Goal: Task Accomplishment & Management: Manage account settings

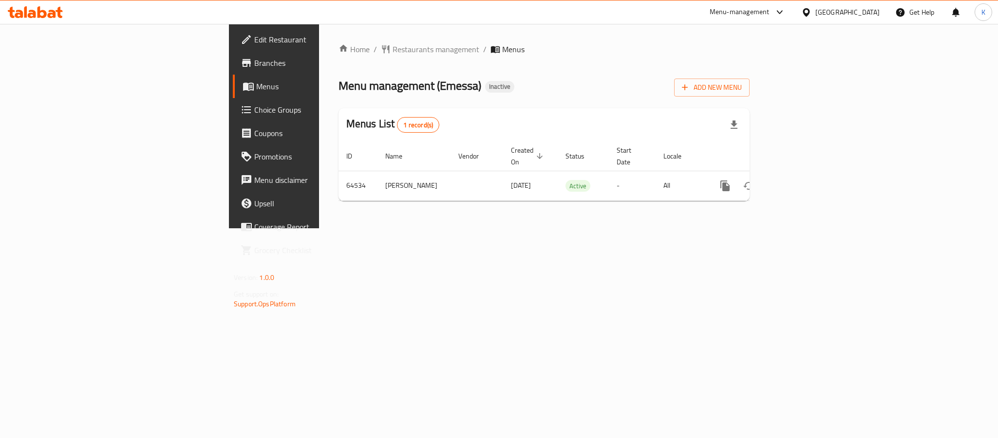
click at [233, 78] on link "Menus" at bounding box center [314, 86] width 163 height 23
click at [256, 80] on span "Menus" at bounding box center [322, 86] width 132 height 12
click at [424, 116] on div "Menus List 1 record(s)" at bounding box center [544, 124] width 411 height 33
click at [47, 15] on icon at bounding box center [35, 12] width 55 height 12
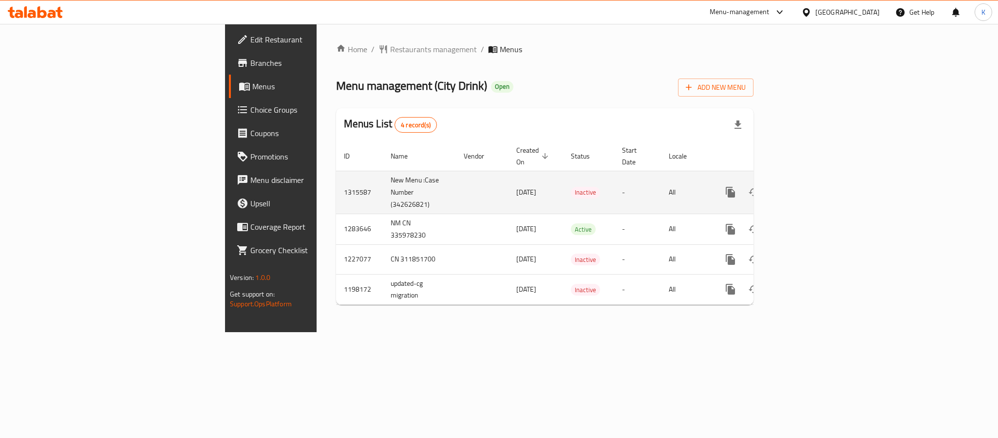
click at [813, 180] on link "enhanced table" at bounding box center [800, 191] width 23 height 23
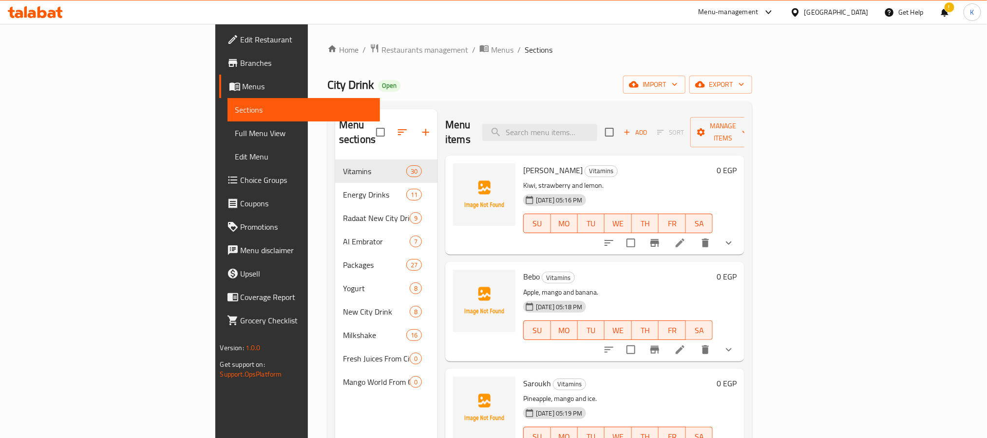
click at [235, 130] on span "Full Menu View" at bounding box center [303, 133] width 137 height 12
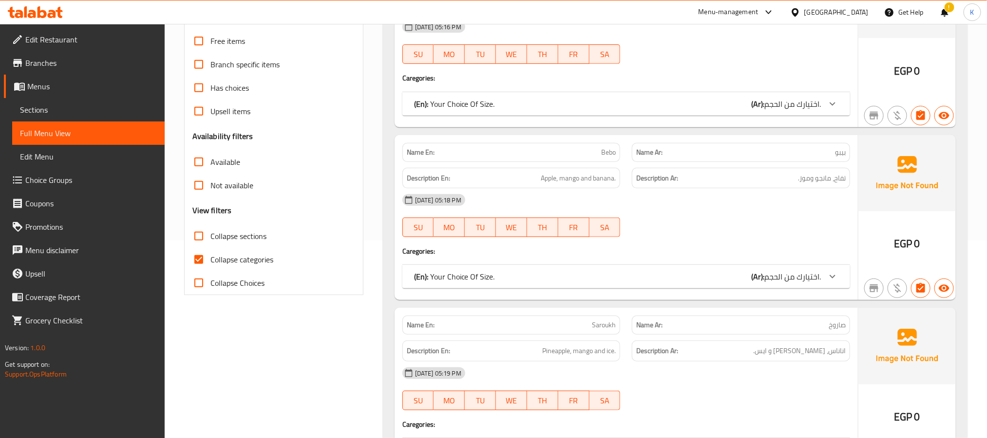
scroll to position [341, 0]
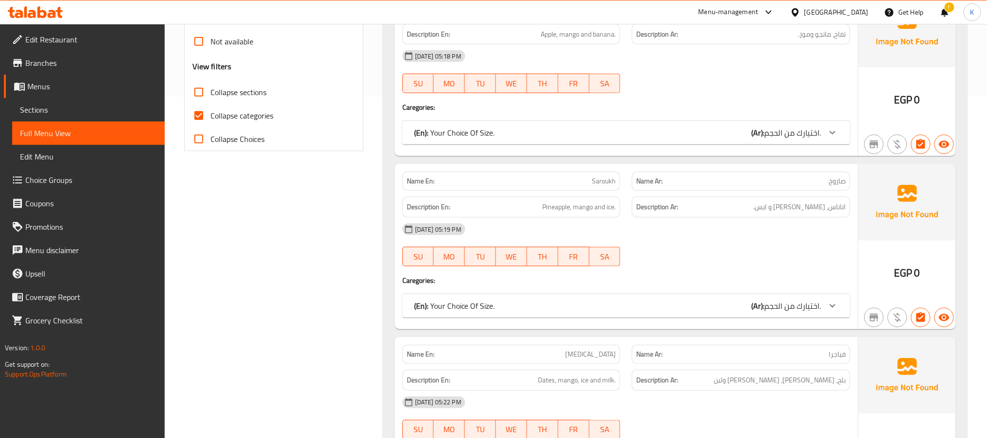
click at [234, 90] on span "Collapse sections" at bounding box center [239, 92] width 56 height 12
click at [211, 90] on input "Collapse sections" at bounding box center [198, 91] width 23 height 23
checkbox input "true"
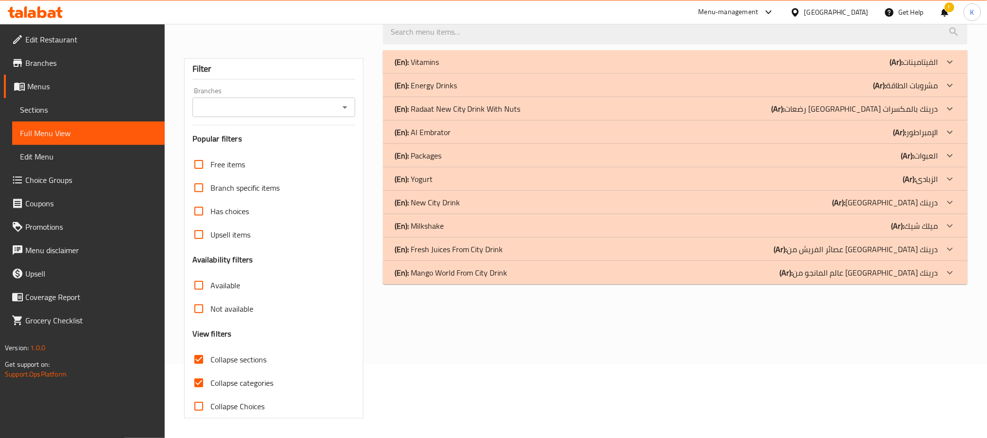
scroll to position [75, 0]
click at [464, 250] on p "(En): Fresh Juices From City Drink" at bounding box center [449, 249] width 109 height 12
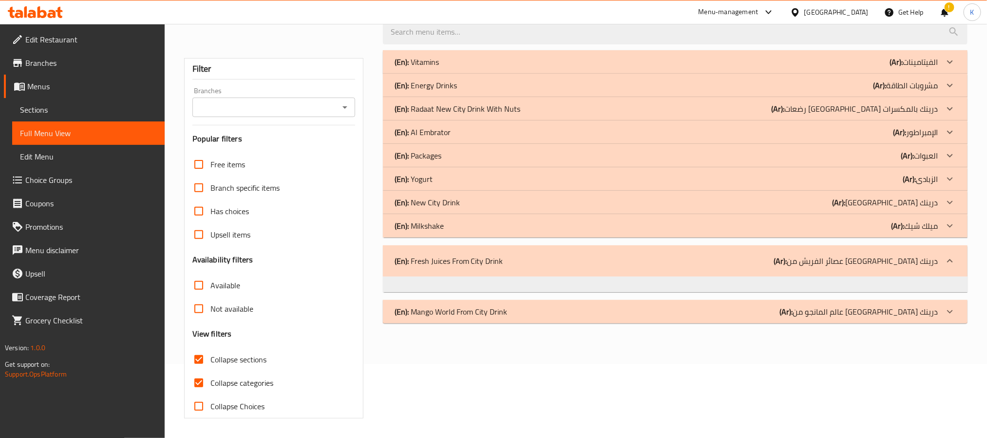
click at [538, 256] on div "(En): Fresh Juices From City Drink (Ar): عصائر الفريش من نيو سيتي درينك" at bounding box center [667, 261] width 544 height 12
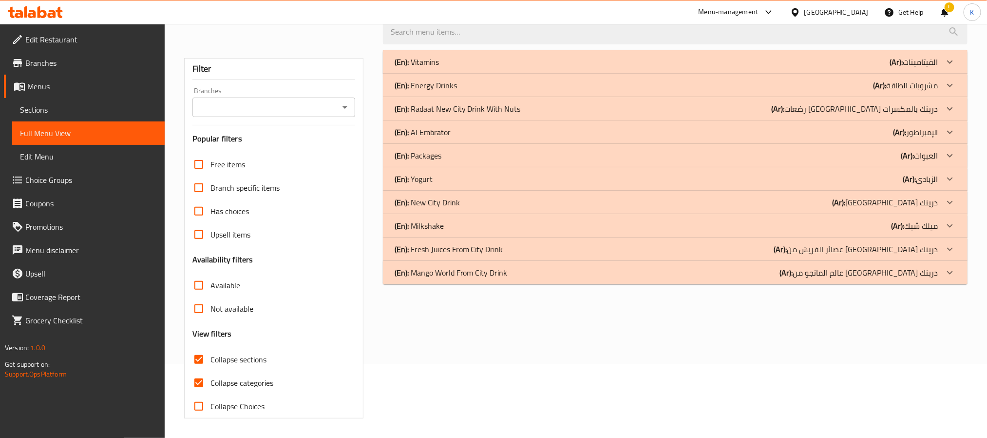
click at [481, 214] on div "(En): Milkshake (Ar): ميلك شيك" at bounding box center [675, 225] width 585 height 23
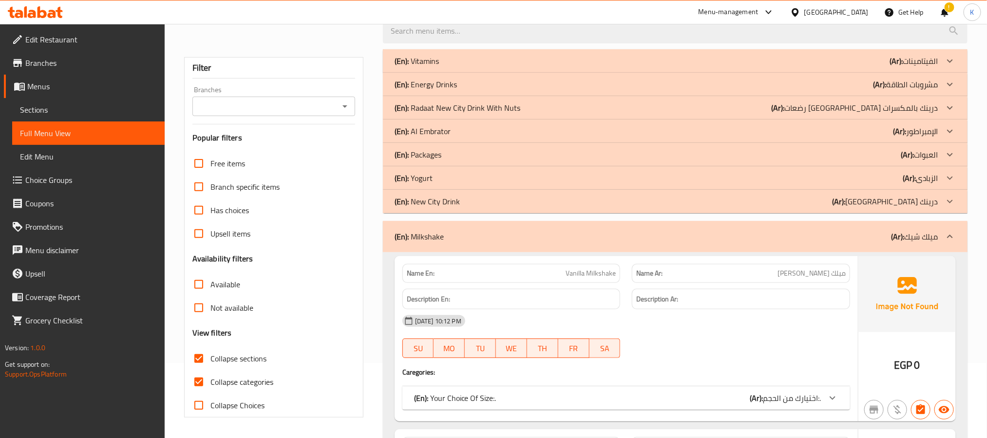
click at [481, 227] on div "(En): Milkshake (Ar): ميلك شيك" at bounding box center [675, 236] width 585 height 31
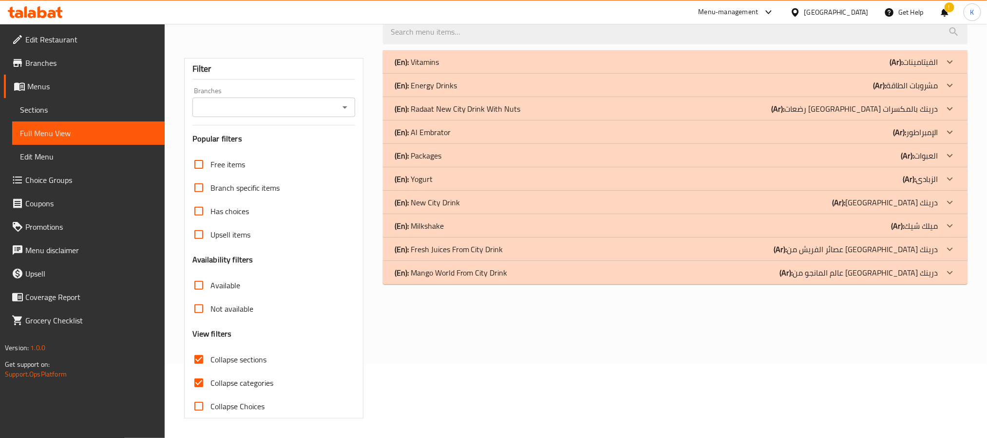
click at [481, 278] on p "(En): Mango World From City Drink" at bounding box center [451, 273] width 113 height 12
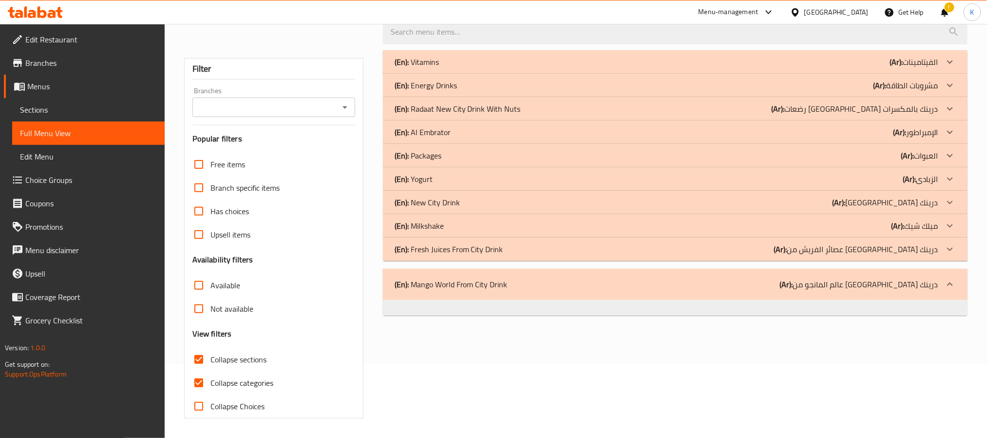
click at [482, 278] on p "(En): Mango World From City Drink" at bounding box center [451, 284] width 113 height 12
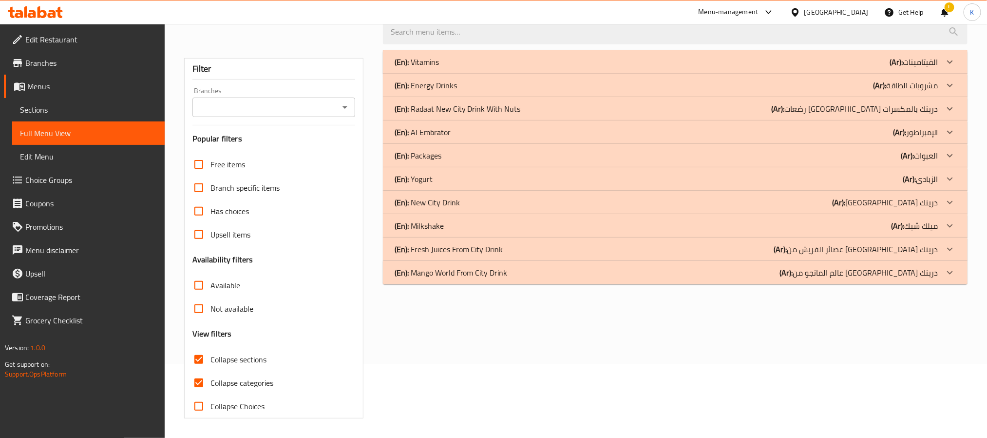
click at [479, 250] on p "(En): Fresh Juices From City Drink" at bounding box center [449, 249] width 109 height 12
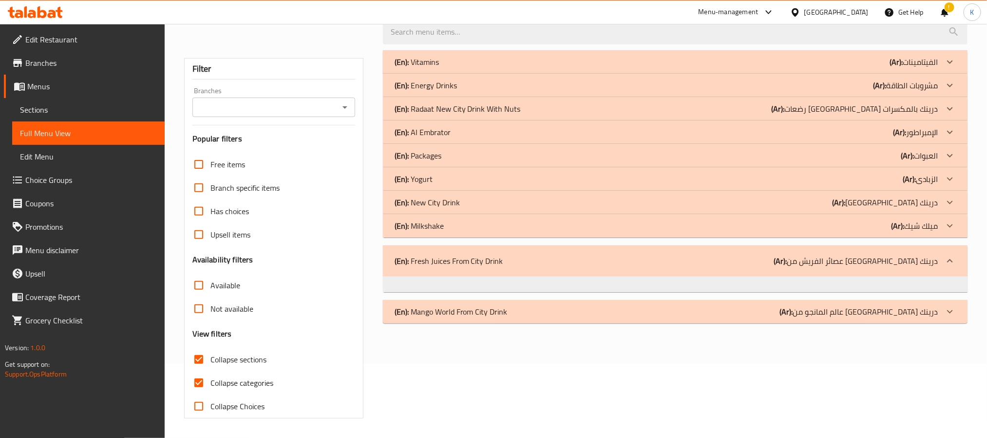
click at [705, 144] on div "(En): Packages (Ar): العبوات" at bounding box center [675, 155] width 585 height 23
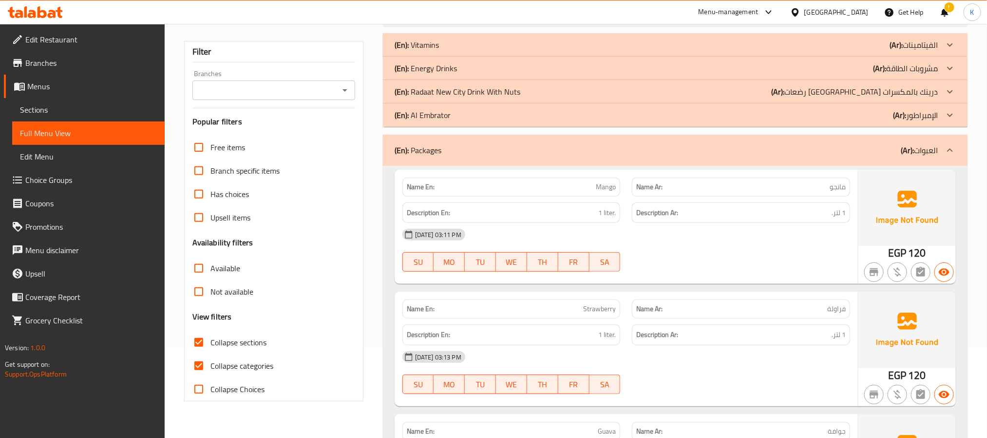
scroll to position [44, 0]
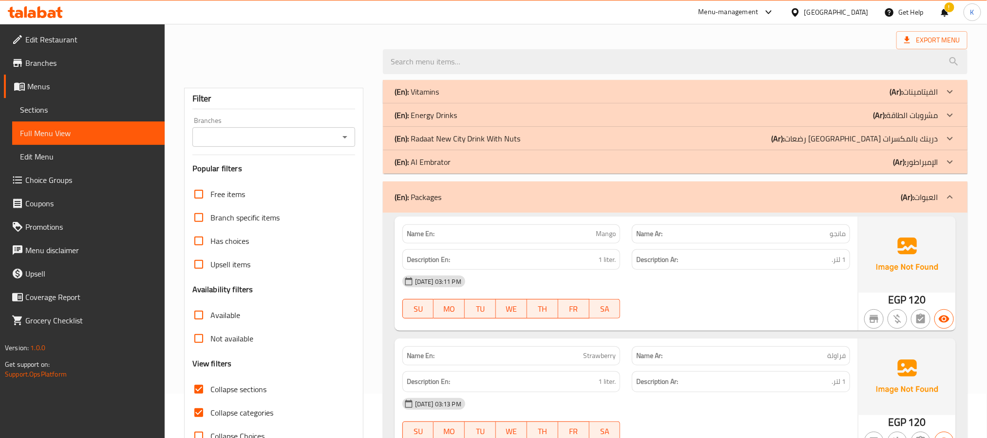
click at [822, 199] on div "(En): Packages (Ar): العبوات" at bounding box center [667, 197] width 544 height 12
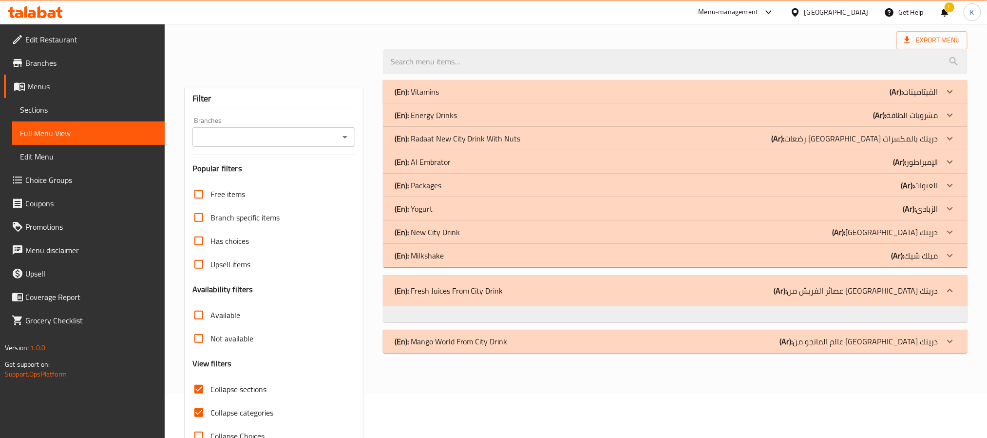
click at [830, 155] on div "(En): Al Embrator (Ar): الإمبراطور" at bounding box center [675, 161] width 585 height 23
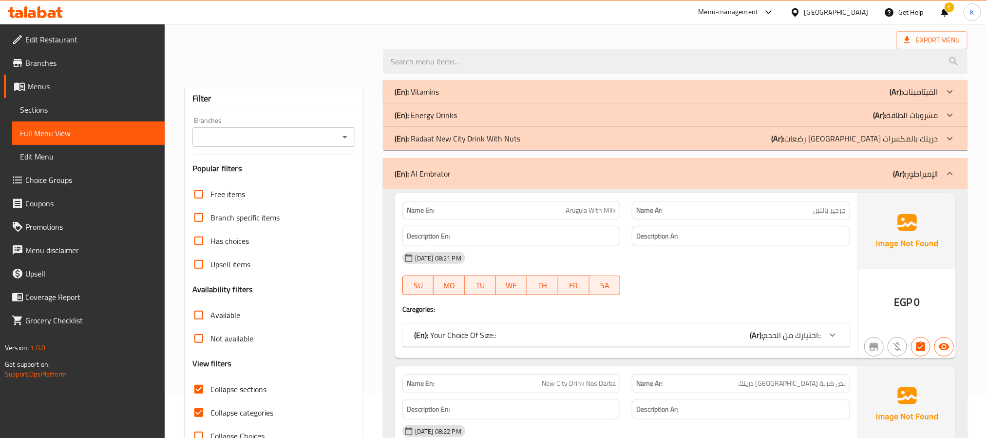
click at [863, 164] on div "(En): Al Embrator (Ar): الإمبراطور" at bounding box center [675, 173] width 585 height 31
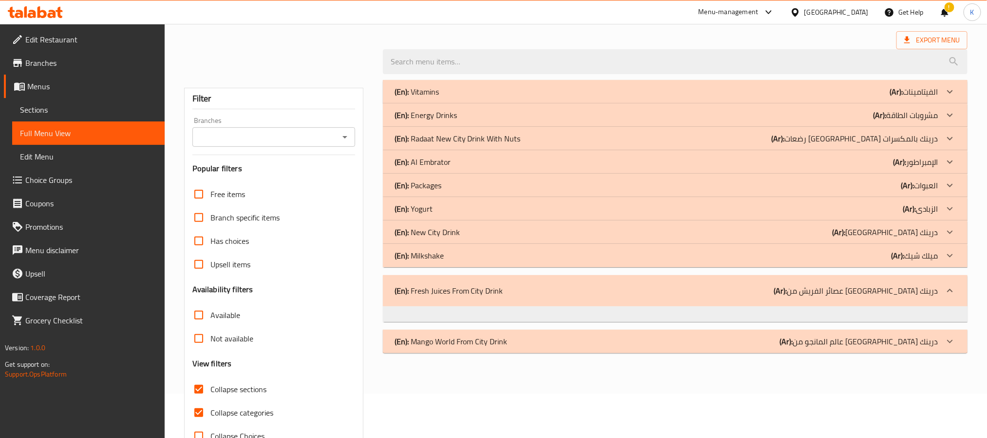
click at [872, 113] on div "(En): Energy Drinks (Ar): مشروبات الطاقة" at bounding box center [667, 115] width 544 height 12
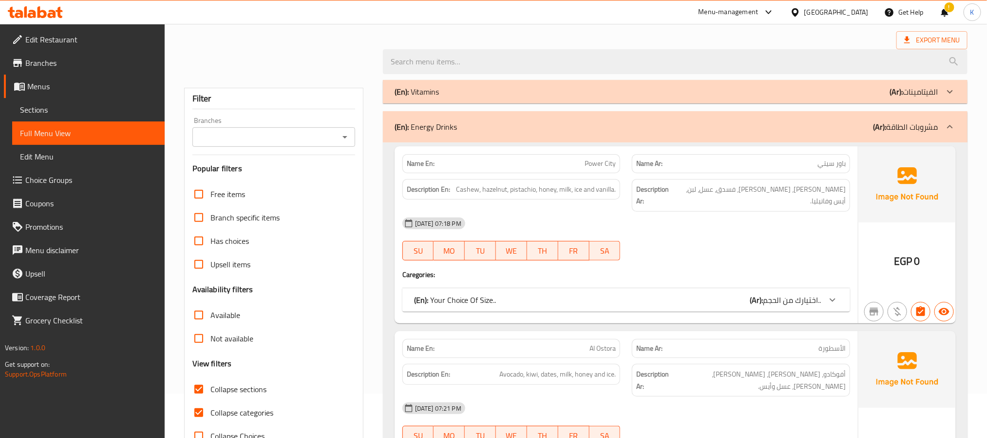
click at [872, 113] on div "(En): Energy Drinks (Ar): مشروبات الطاقة" at bounding box center [675, 126] width 585 height 31
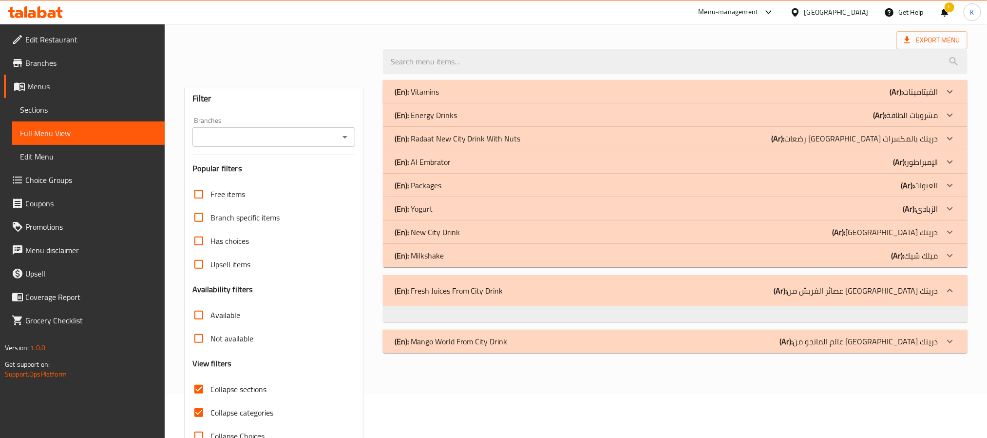
click at [879, 213] on div "(En): Yogurt (Ar): الزبادى" at bounding box center [667, 209] width 544 height 12
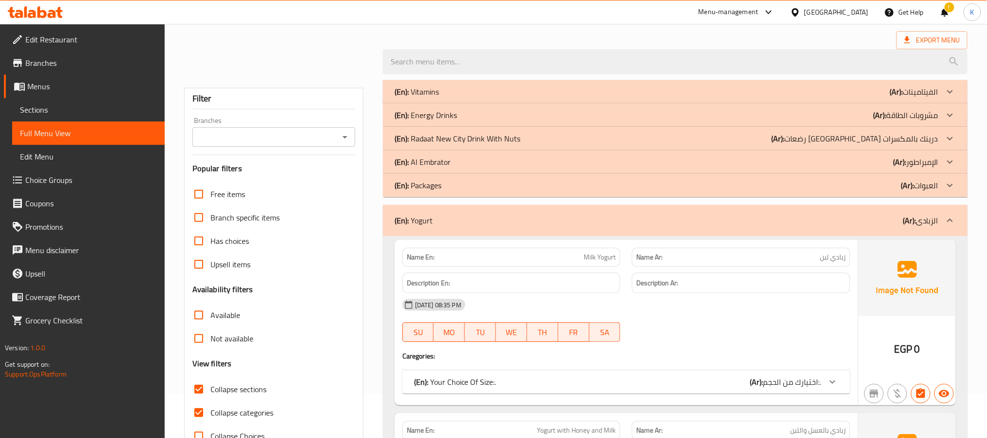
click at [879, 213] on div "(En): Yogurt (Ar): الزبادى" at bounding box center [675, 220] width 585 height 31
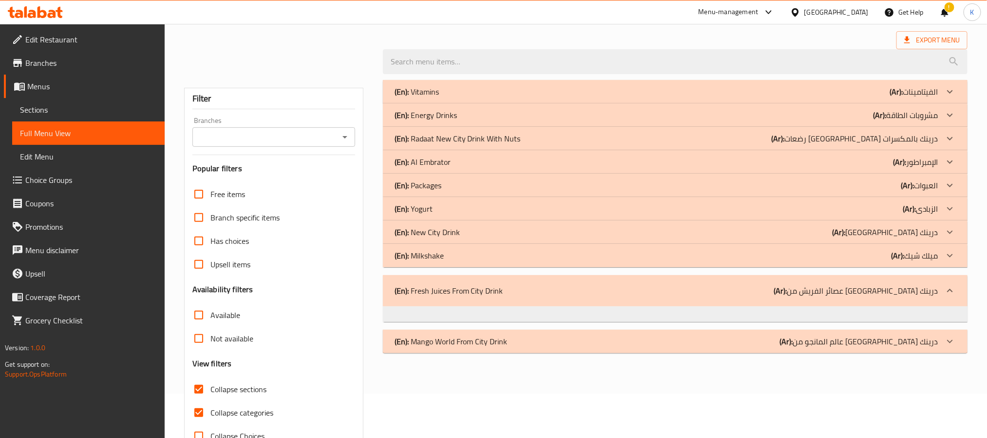
click at [57, 116] on link "Sections" at bounding box center [88, 109] width 153 height 23
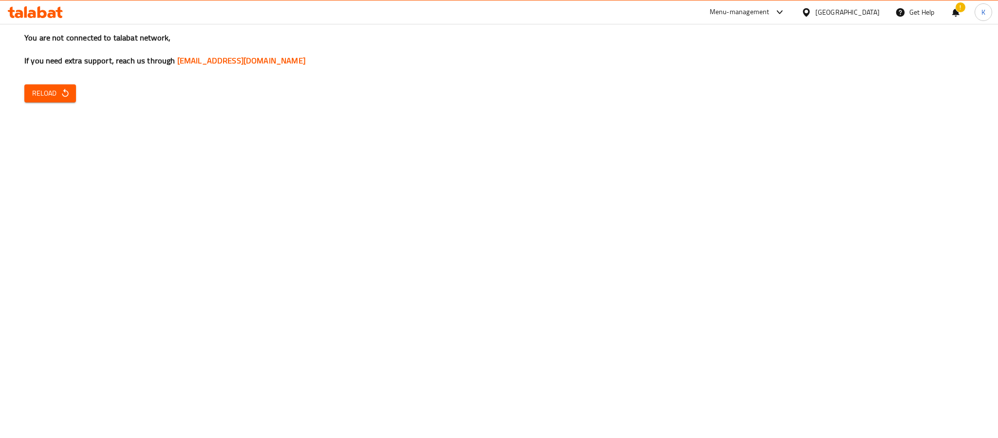
click at [37, 96] on span "Reload" at bounding box center [50, 93] width 36 height 12
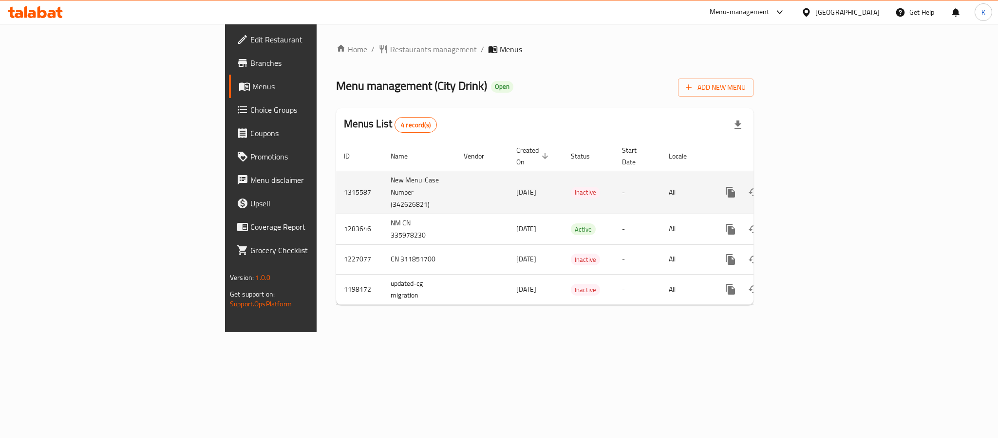
click at [805, 188] on icon "enhanced table" at bounding box center [801, 192] width 9 height 9
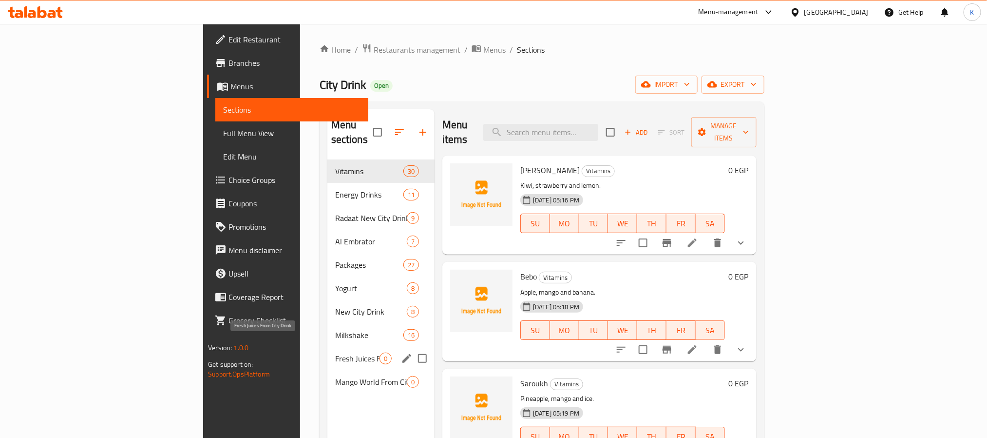
click at [335, 352] on span "Fresh Juices From City Drink" at bounding box center [357, 358] width 44 height 12
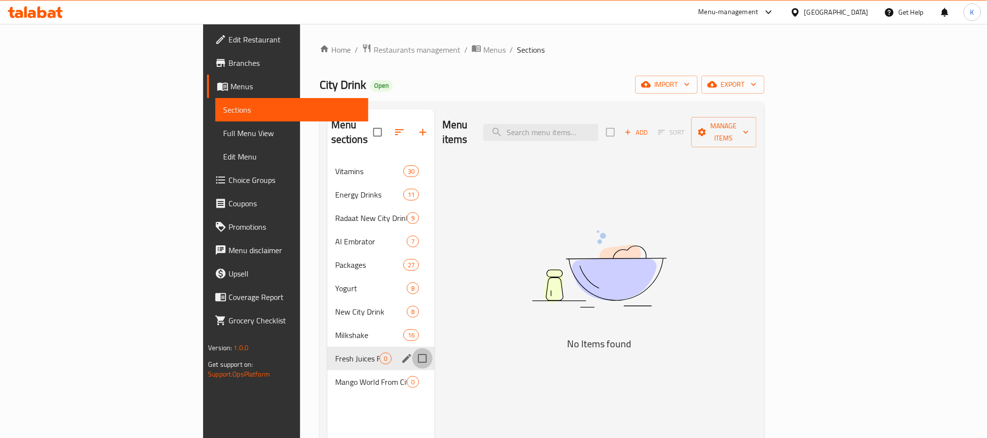
click at [412, 348] on input "Menu sections" at bounding box center [422, 358] width 20 height 20
checkbox input "true"
click at [388, 131] on icon "button" at bounding box center [394, 132] width 12 height 12
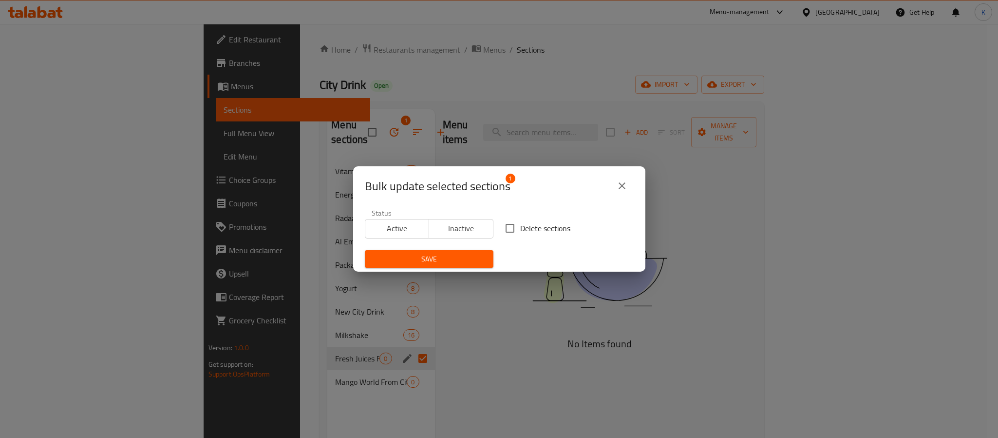
click at [527, 230] on span "Delete sections" at bounding box center [545, 228] width 50 height 12
click at [520, 230] on input "Delete sections" at bounding box center [510, 228] width 20 height 20
checkbox input "true"
click at [453, 258] on span "Save" at bounding box center [429, 259] width 113 height 12
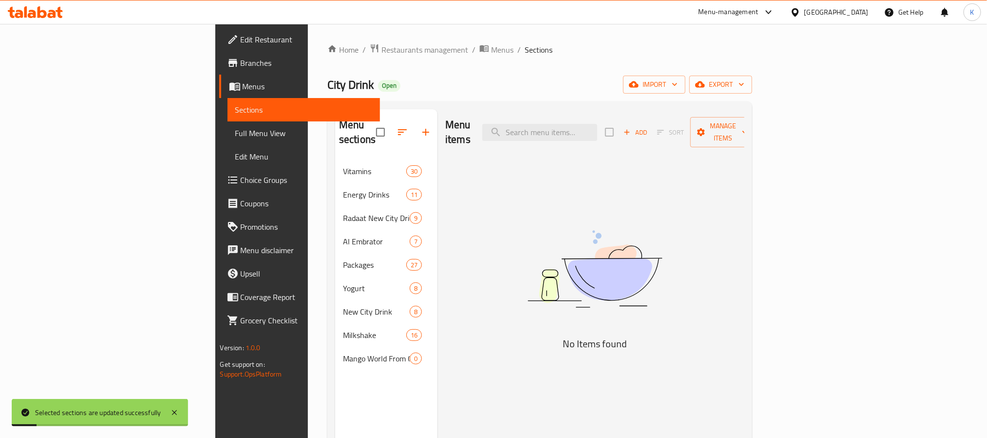
click at [373, 346] on div "Mango World From City Drink 0" at bounding box center [386, 357] width 102 height 23
click at [343, 352] on span "Mango World From City Drink" at bounding box center [376, 358] width 67 height 12
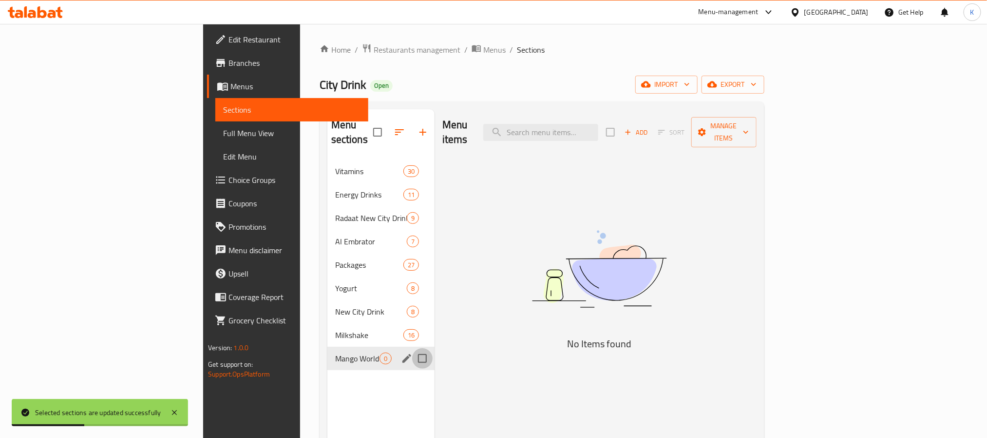
click at [412, 348] on input "Menu sections" at bounding box center [422, 358] width 20 height 20
checkbox input "true"
click at [388, 129] on icon "button" at bounding box center [394, 132] width 12 height 12
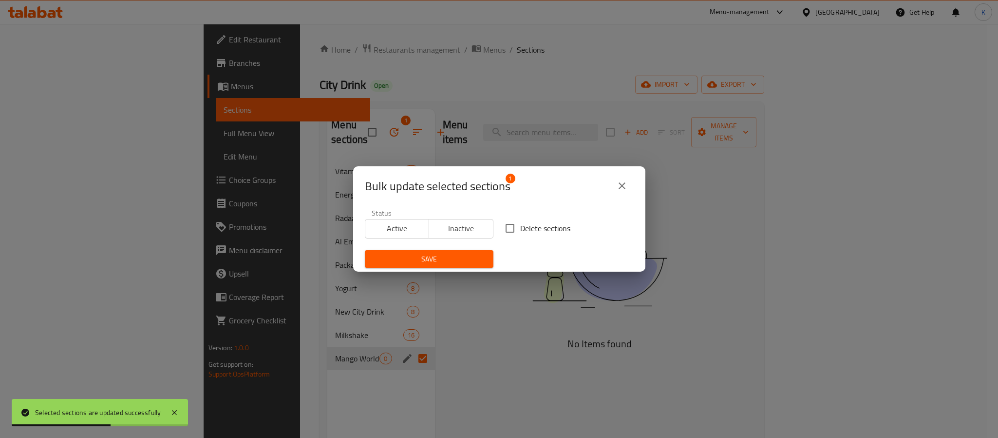
click at [512, 219] on input "Delete sections" at bounding box center [510, 228] width 20 height 20
checkbox input "true"
click at [466, 267] on button "Save" at bounding box center [429, 259] width 129 height 18
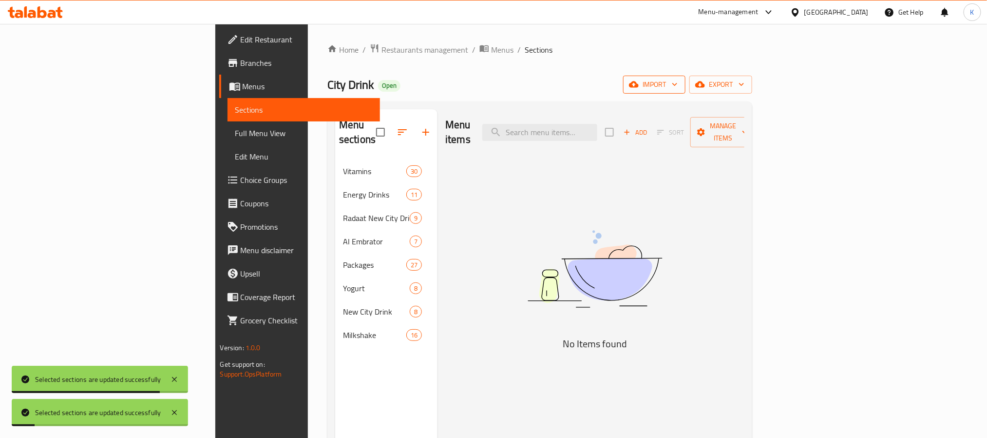
click at [678, 88] on span "import" at bounding box center [654, 84] width 47 height 12
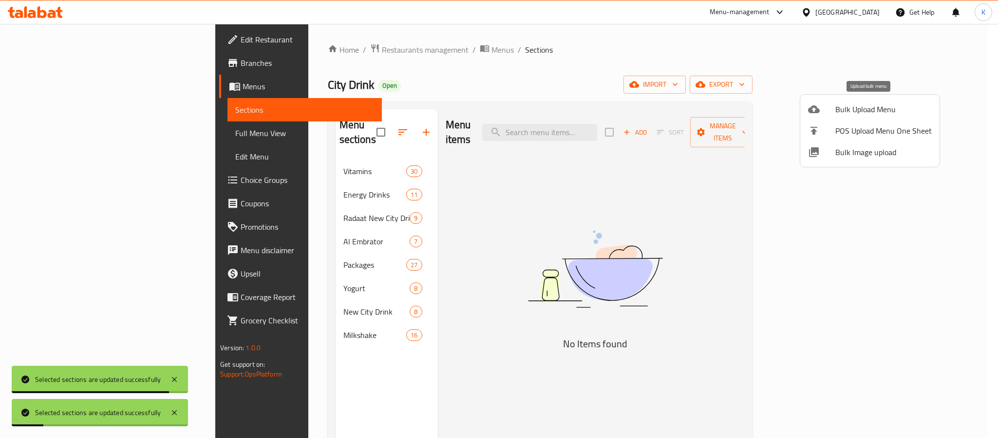
click at [862, 110] on span "Bulk Upload Menu" at bounding box center [884, 109] width 96 height 12
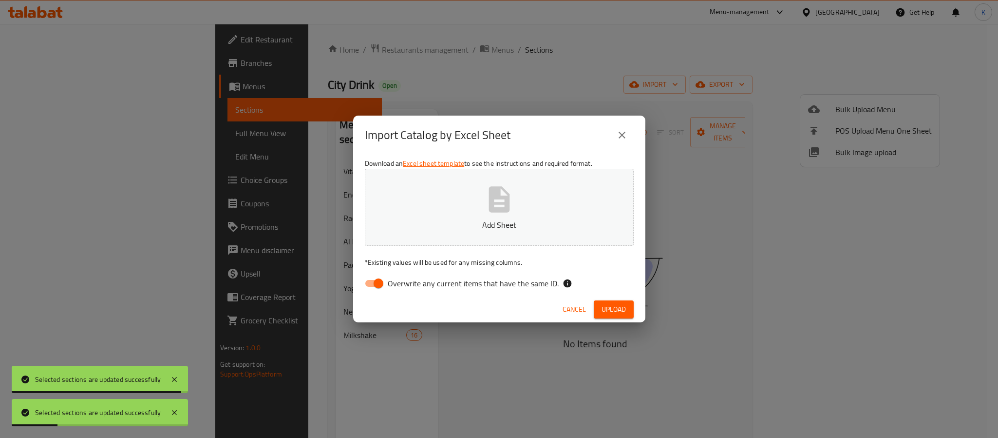
click at [376, 291] on input "Overwrite any current items that have the same ID." at bounding box center [379, 283] width 56 height 19
checkbox input "false"
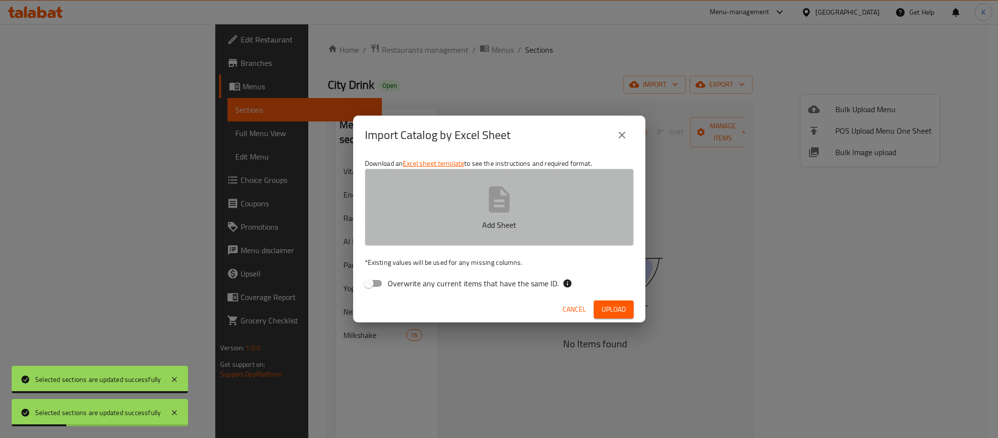
click at [409, 215] on button "Add Sheet" at bounding box center [499, 207] width 269 height 77
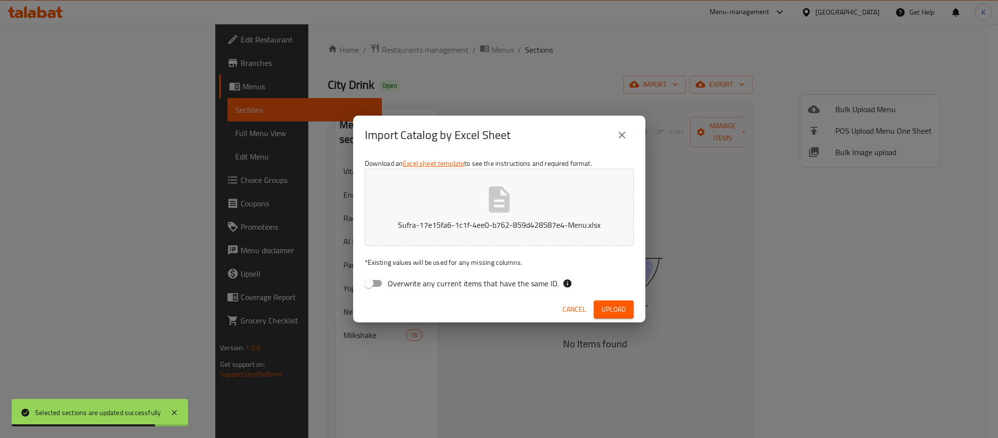
click at [612, 306] on span "Upload" at bounding box center [614, 309] width 24 height 12
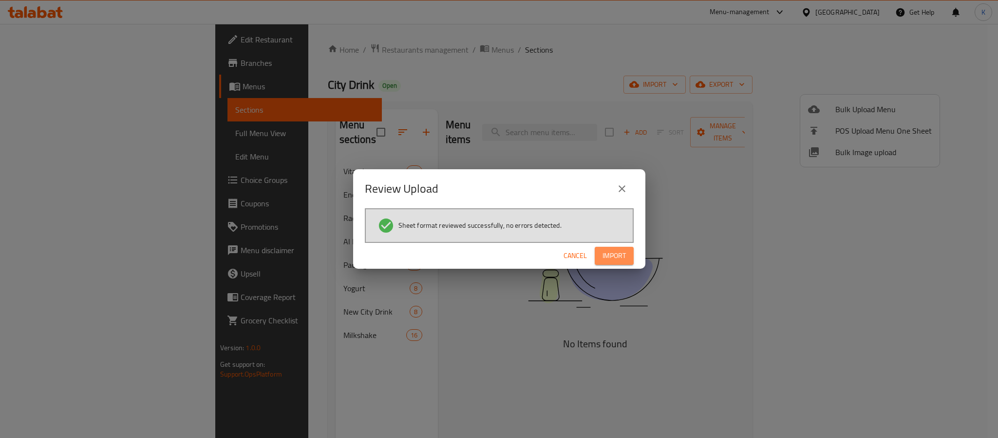
click at [610, 256] on span "Import" at bounding box center [614, 255] width 23 height 12
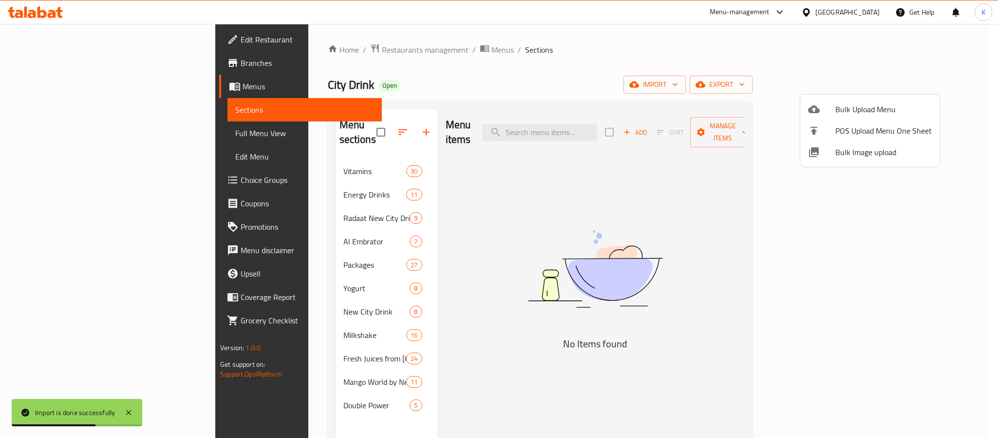
click at [293, 343] on div at bounding box center [499, 219] width 998 height 438
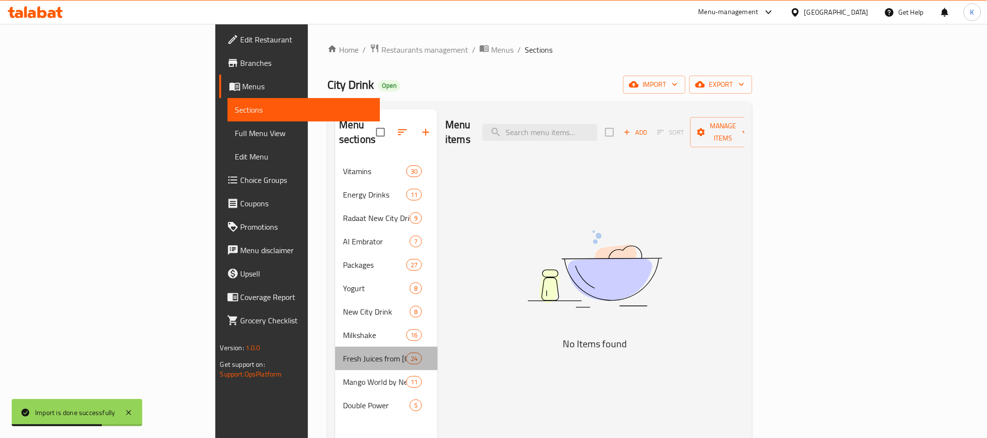
click at [343, 352] on span "Fresh Juices from [GEOGRAPHIC_DATA]" at bounding box center [374, 358] width 63 height 12
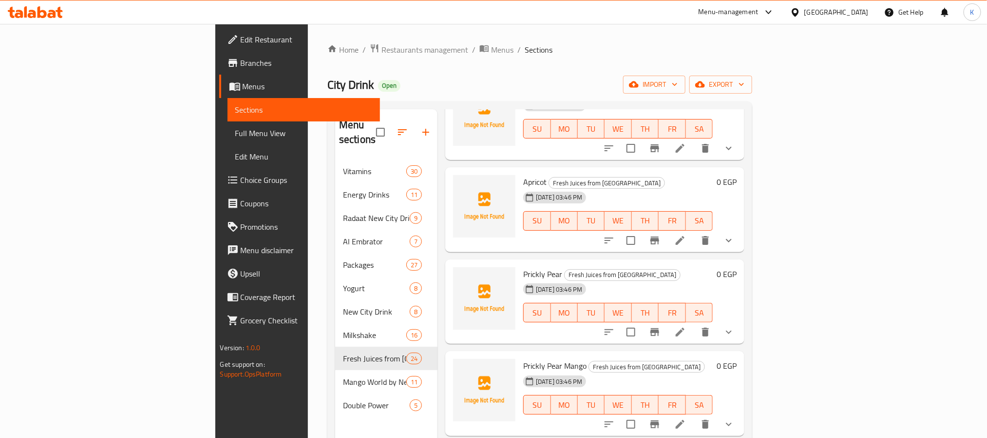
scroll to position [1791, 0]
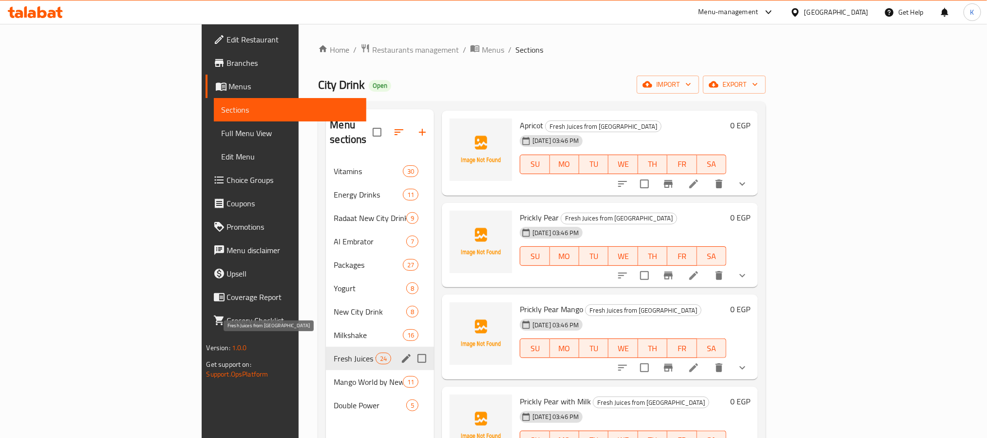
click at [326, 351] on div "Fresh Juices from New City Drink 24" at bounding box center [380, 357] width 108 height 23
click at [326, 370] on div "Mango World by New City Drink 11" at bounding box center [380, 381] width 108 height 23
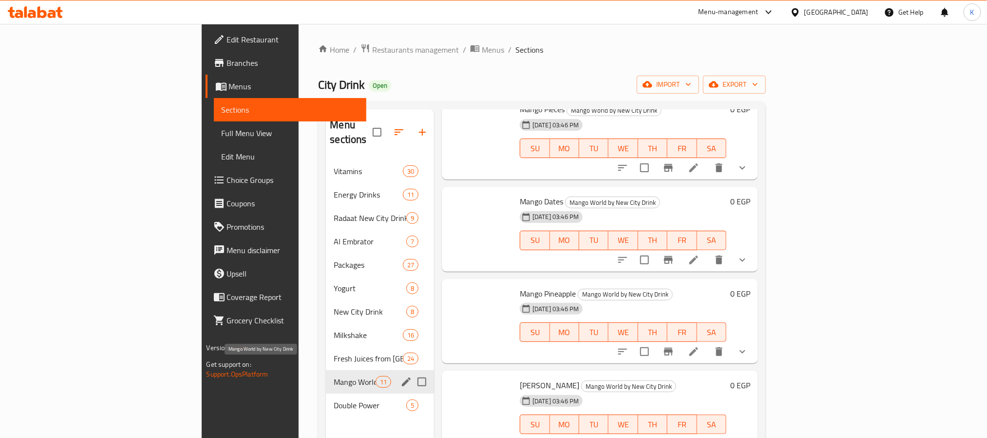
scroll to position [597, 0]
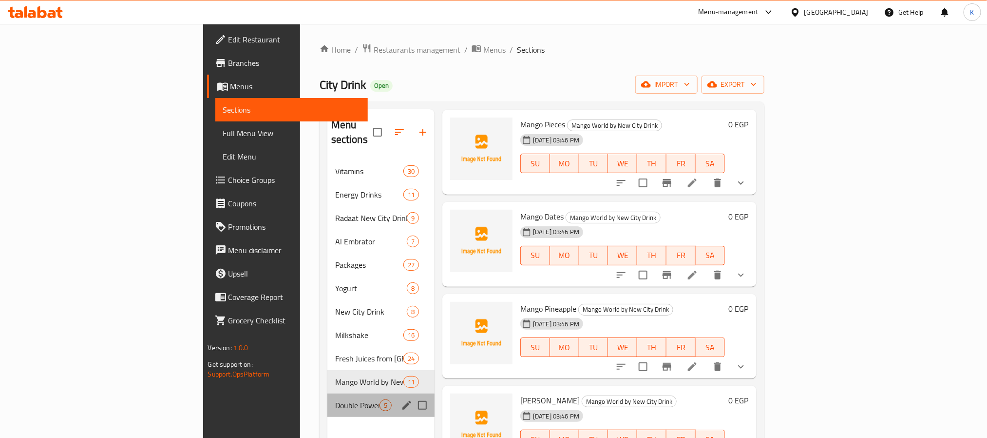
click at [327, 401] on div "Double Power 5" at bounding box center [380, 404] width 107 height 23
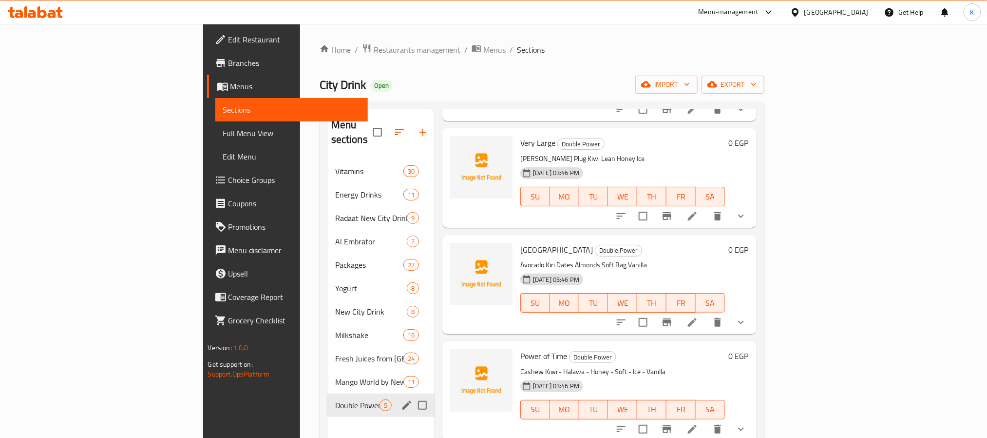
scroll to position [118, 0]
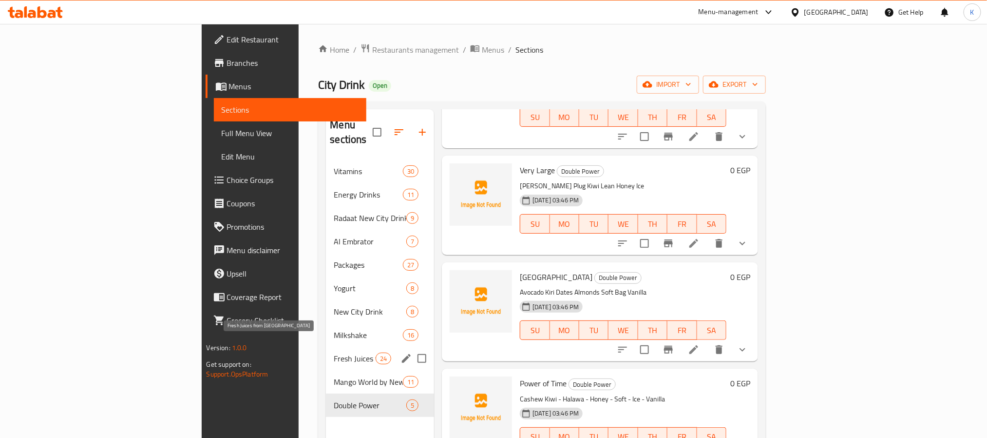
click at [326, 346] on div "Fresh Juices from New City Drink 24" at bounding box center [380, 357] width 108 height 23
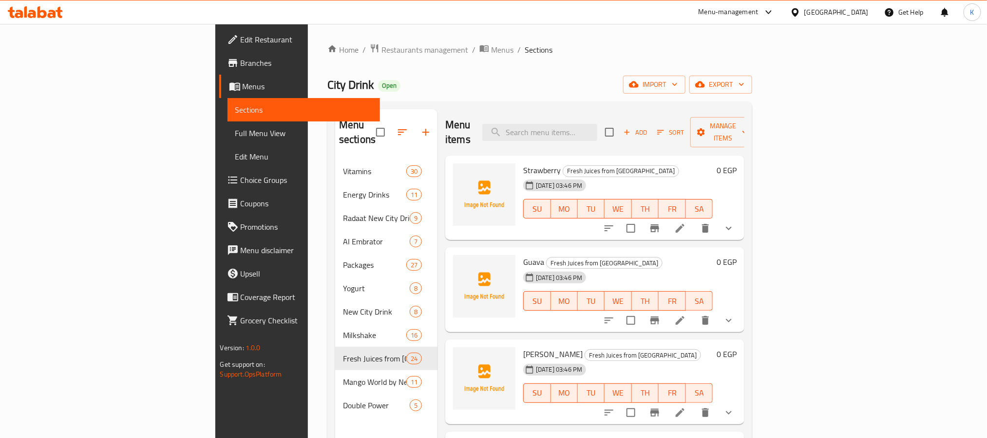
click at [235, 133] on span "Full Menu View" at bounding box center [303, 133] width 137 height 12
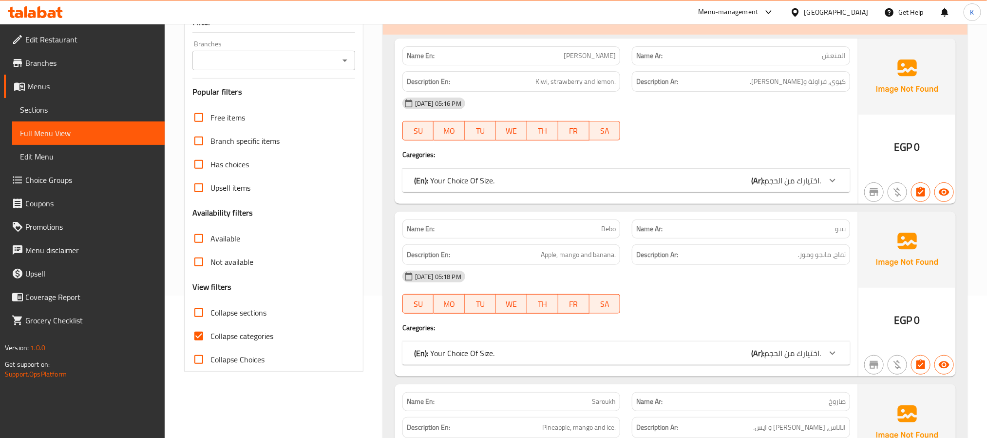
scroll to position [341, 0]
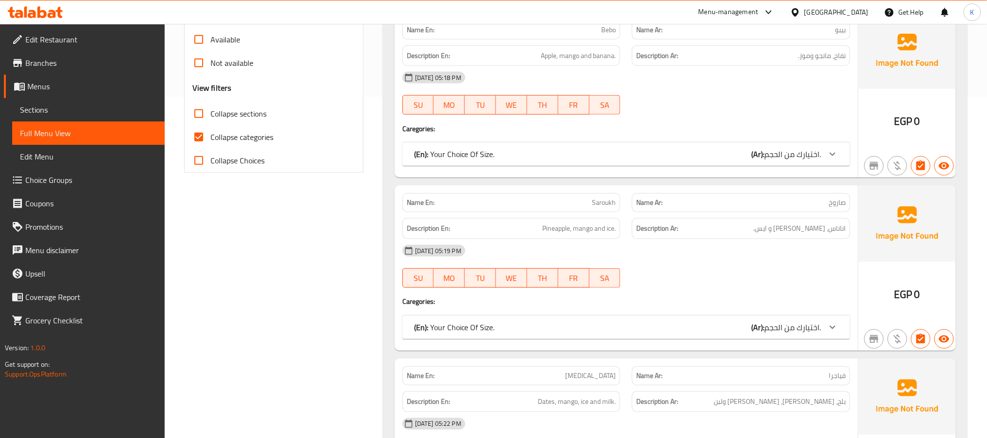
click at [227, 108] on span "Collapse sections" at bounding box center [239, 114] width 56 height 12
click at [211, 107] on input "Collapse sections" at bounding box center [198, 113] width 23 height 23
checkbox input "true"
click at [234, 129] on label "Collapse categories" at bounding box center [230, 136] width 86 height 23
click at [211, 129] on input "Collapse categories" at bounding box center [198, 136] width 23 height 23
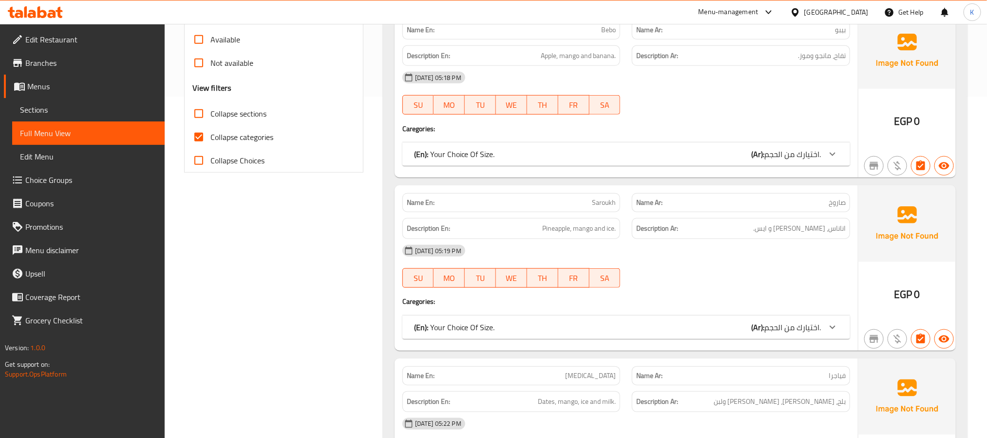
checkbox input "false"
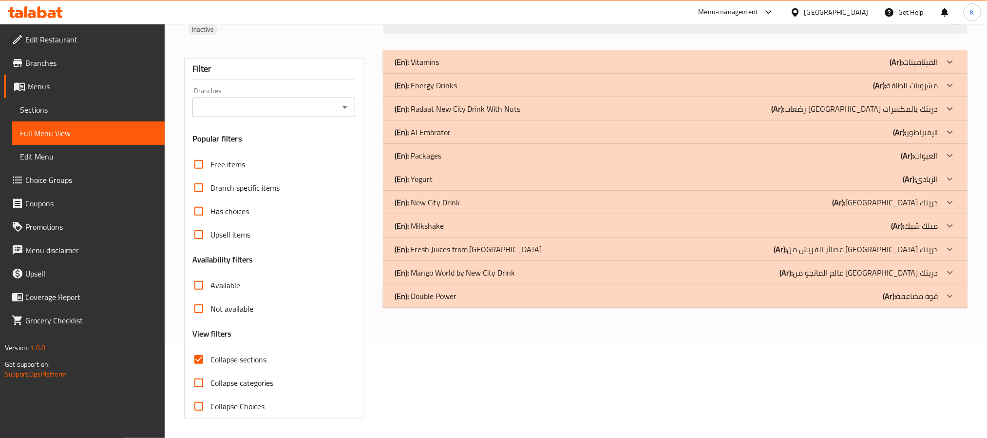
scroll to position [74, 0]
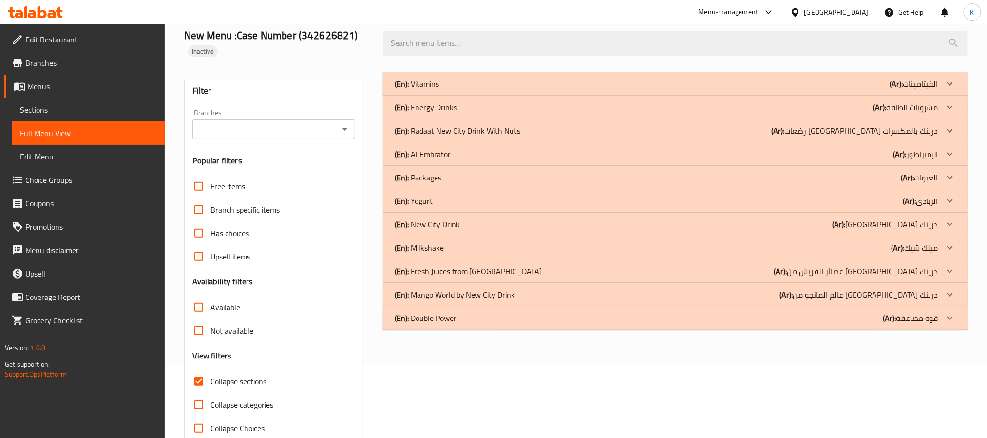
click at [463, 319] on div "(En): Double Power (Ar): قوة مضاعفة" at bounding box center [667, 318] width 544 height 12
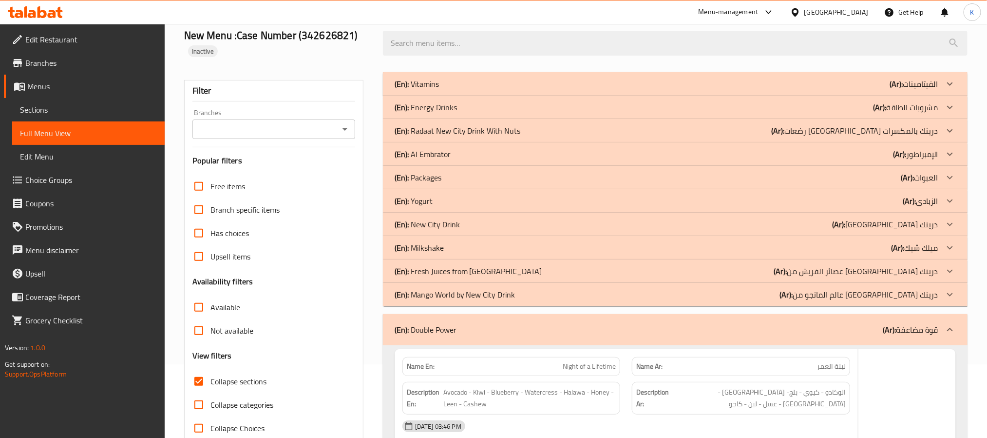
click at [484, 294] on p "(En): Mango World by New City Drink" at bounding box center [455, 294] width 121 height 12
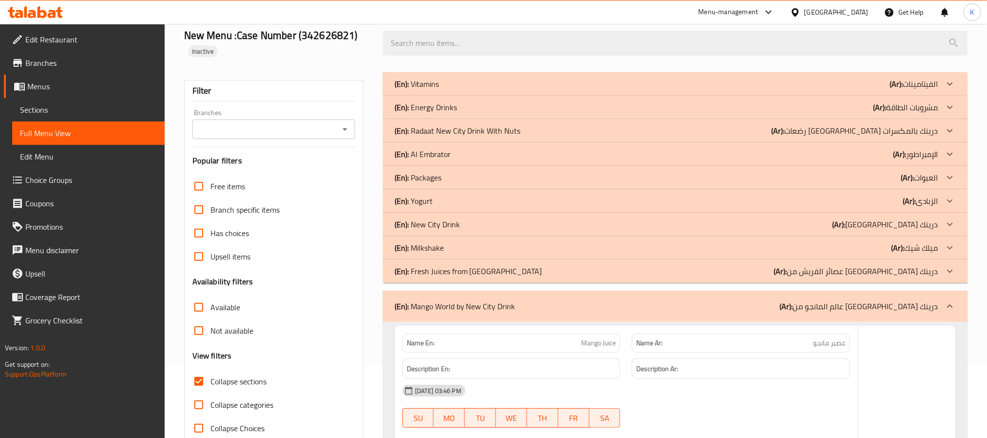
click at [482, 271] on p "(En): Fresh Juices from New City Drink" at bounding box center [469, 271] width 148 height 12
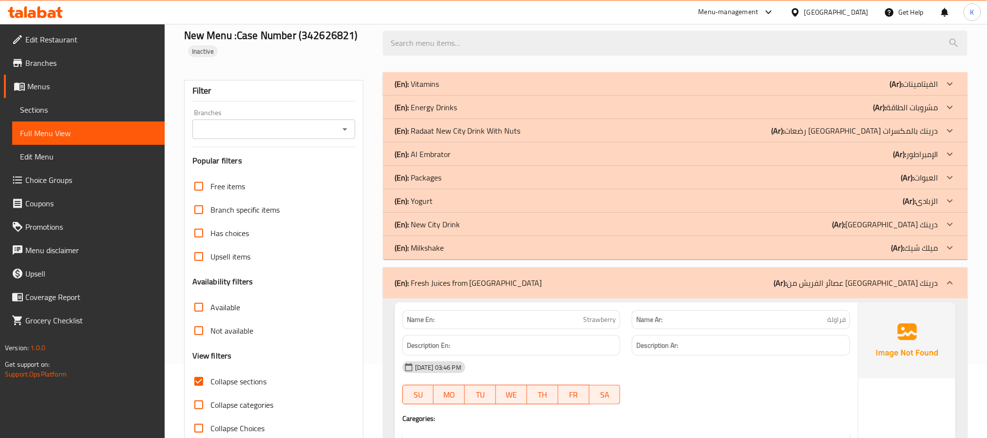
drag, startPoint x: 421, startPoint y: 348, endPoint x: 421, endPoint y: 341, distance: 7.3
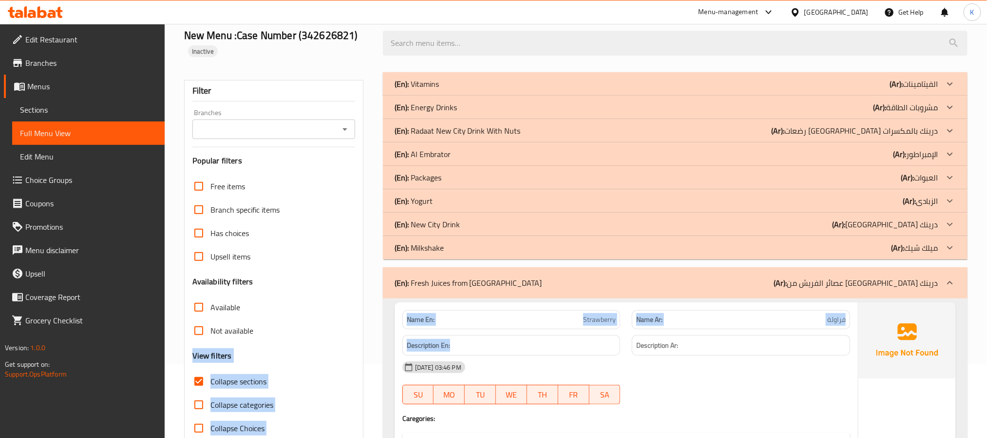
click at [430, 344] on strong "Description En:" at bounding box center [428, 345] width 43 height 12
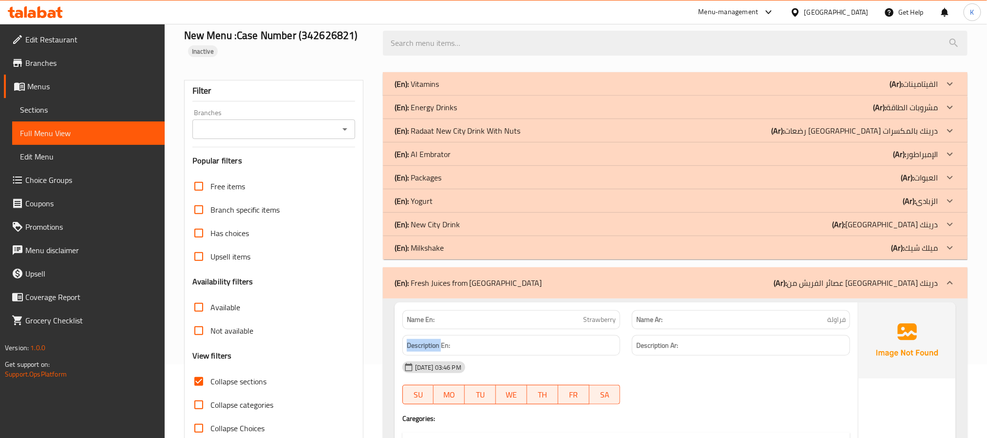
click at [430, 344] on strong "Description En:" at bounding box center [428, 345] width 43 height 12
click at [687, 379] on div "04-10-2025 03:46 PM" at bounding box center [627, 366] width 460 height 23
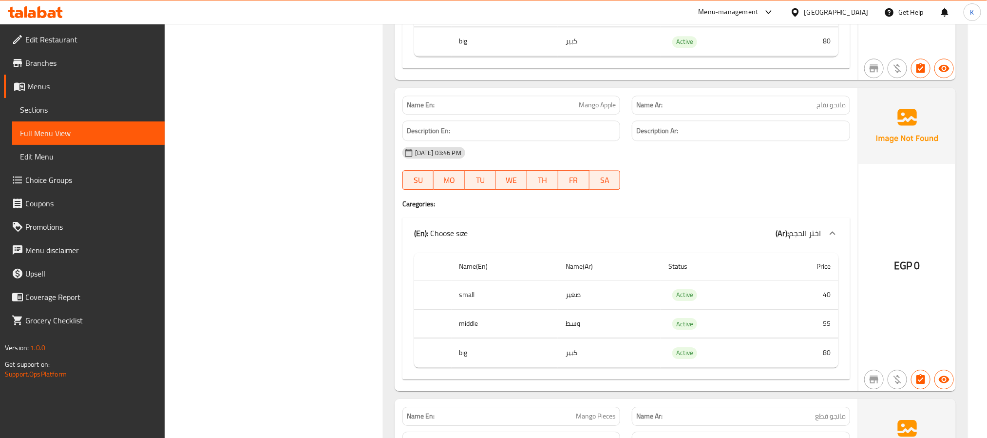
scroll to position [9411, 0]
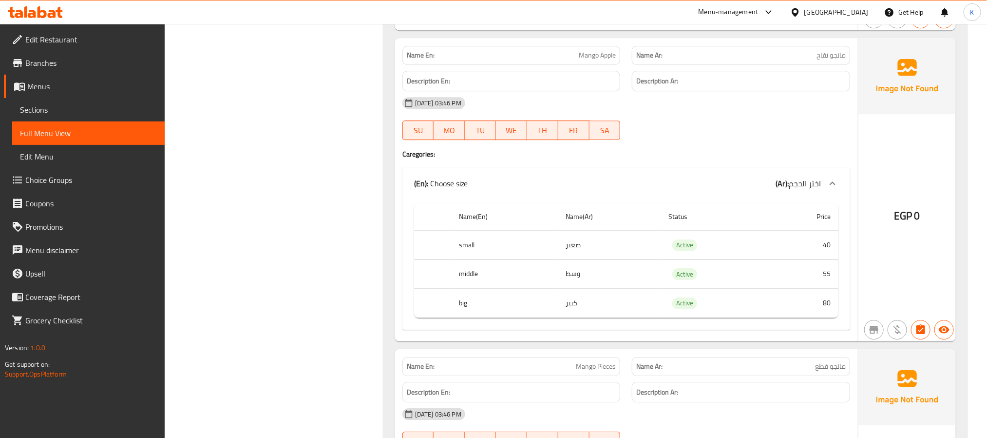
click at [102, 114] on span "Sections" at bounding box center [88, 110] width 137 height 12
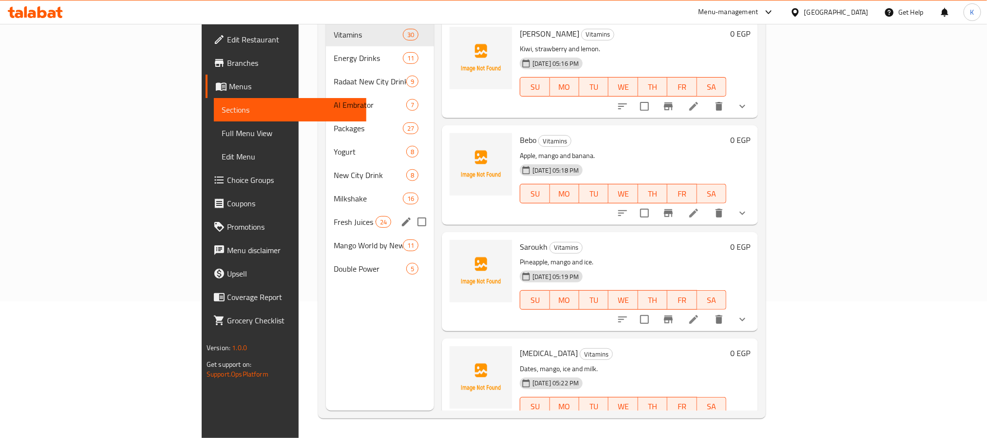
scroll to position [136, 0]
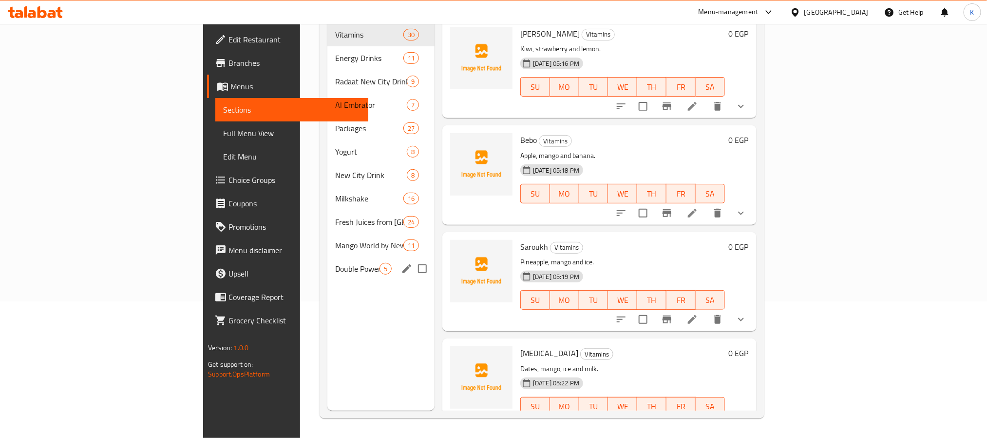
click at [412, 258] on input "Menu sections" at bounding box center [422, 268] width 20 height 20
checkbox input "true"
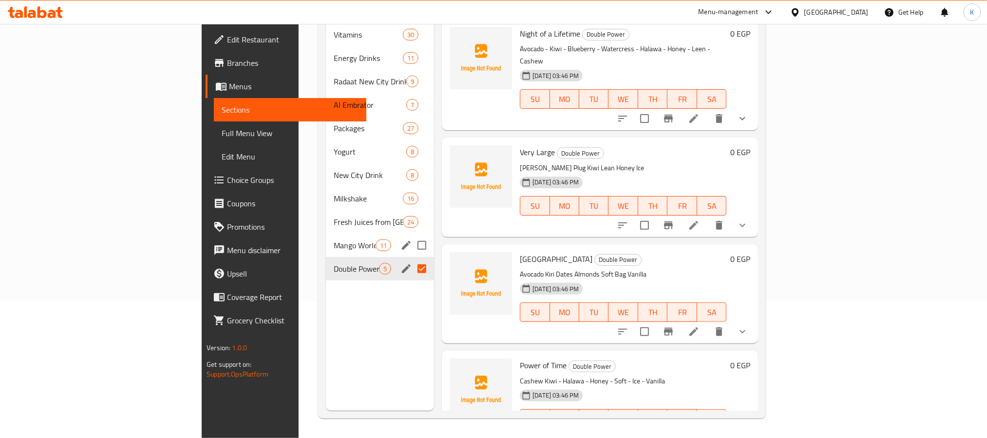
drag, startPoint x: 376, startPoint y: 232, endPoint x: 365, endPoint y: 218, distance: 17.8
click at [412, 235] on input "Menu sections" at bounding box center [422, 245] width 20 height 20
checkbox input "true"
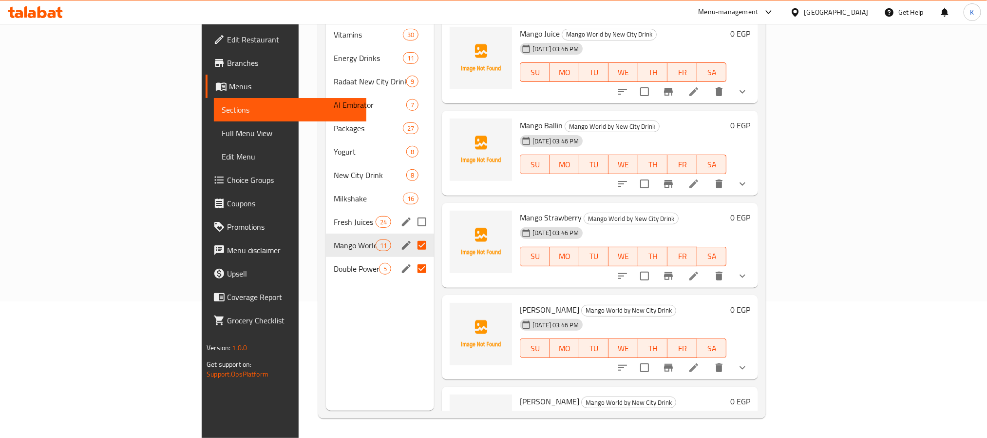
click at [412, 211] on input "Menu sections" at bounding box center [422, 221] width 20 height 20
checkbox input "true"
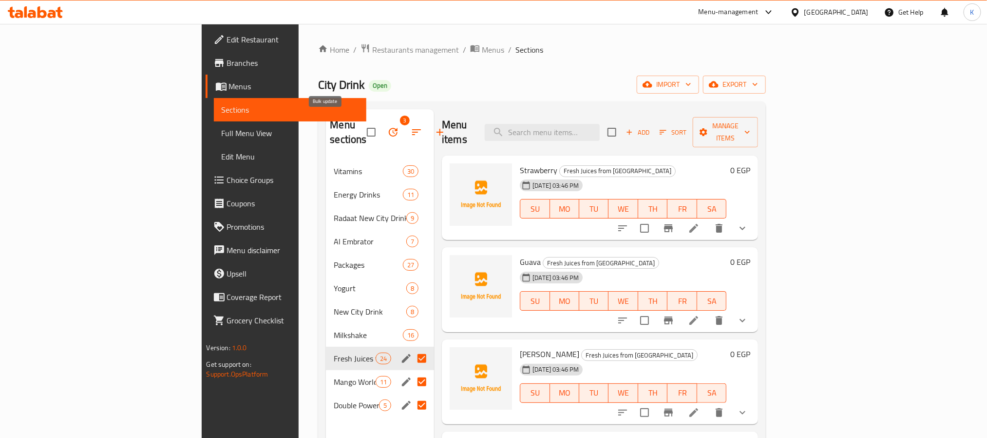
click at [387, 126] on icon "button" at bounding box center [393, 132] width 12 height 12
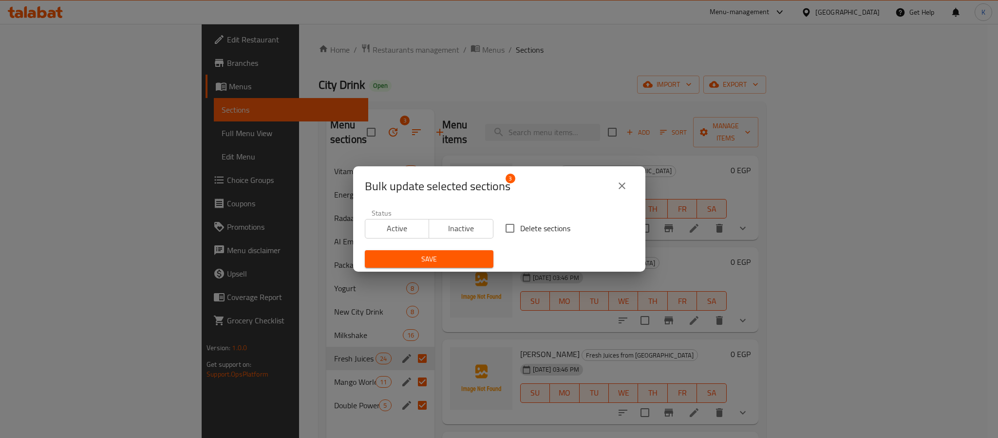
click at [509, 221] on input "Delete sections" at bounding box center [510, 228] width 20 height 20
checkbox input "true"
click at [468, 256] on span "Save" at bounding box center [429, 259] width 113 height 12
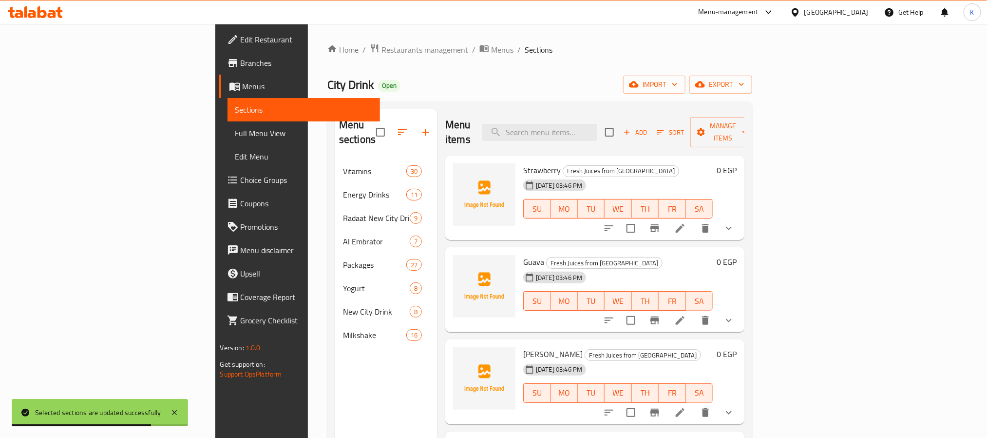
drag, startPoint x: 581, startPoint y: 110, endPoint x: 588, endPoint y: 110, distance: 7.3
click at [581, 110] on div "Menu items Add Sort Manage items" at bounding box center [594, 132] width 299 height 46
click at [678, 85] on span "import" at bounding box center [654, 84] width 47 height 12
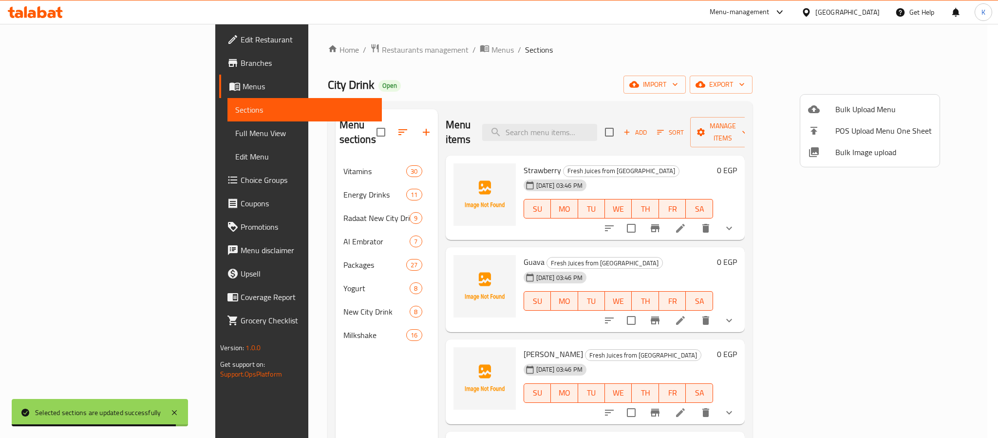
drag, startPoint x: 528, startPoint y: 75, endPoint x: 908, endPoint y: 139, distance: 385.6
click at [528, 75] on div at bounding box center [499, 219] width 998 height 438
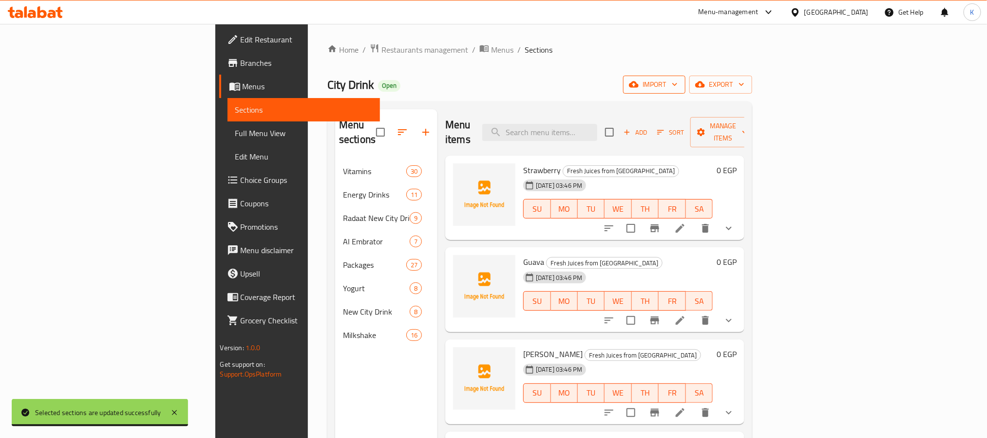
click at [678, 80] on span "import" at bounding box center [654, 84] width 47 height 12
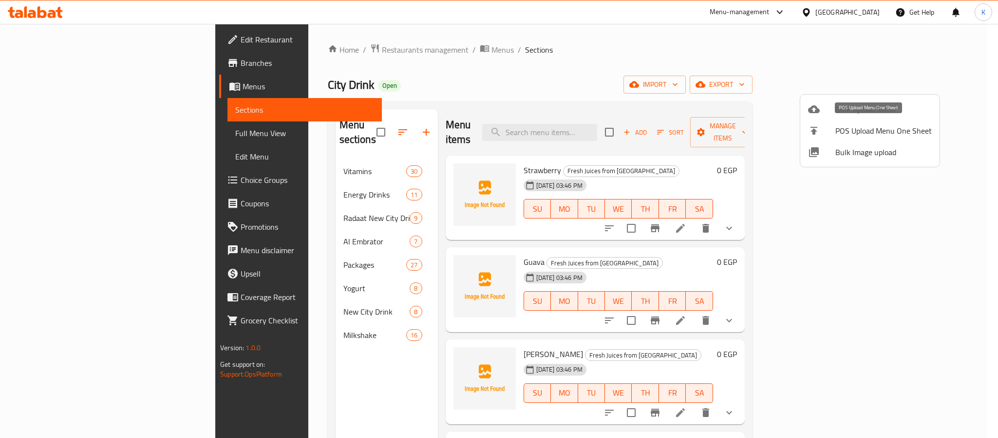
click at [856, 120] on li "POS Upload Menu One Sheet" at bounding box center [870, 130] width 139 height 21
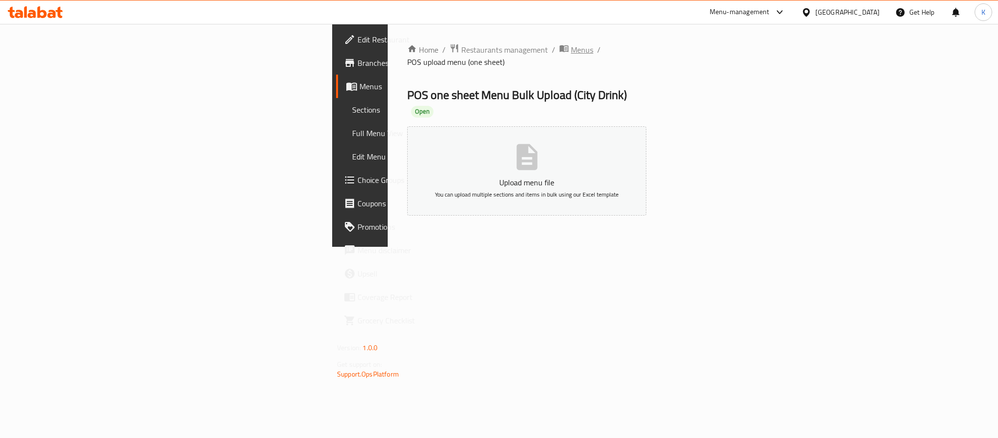
click at [571, 47] on span "Menus" at bounding box center [582, 50] width 22 height 12
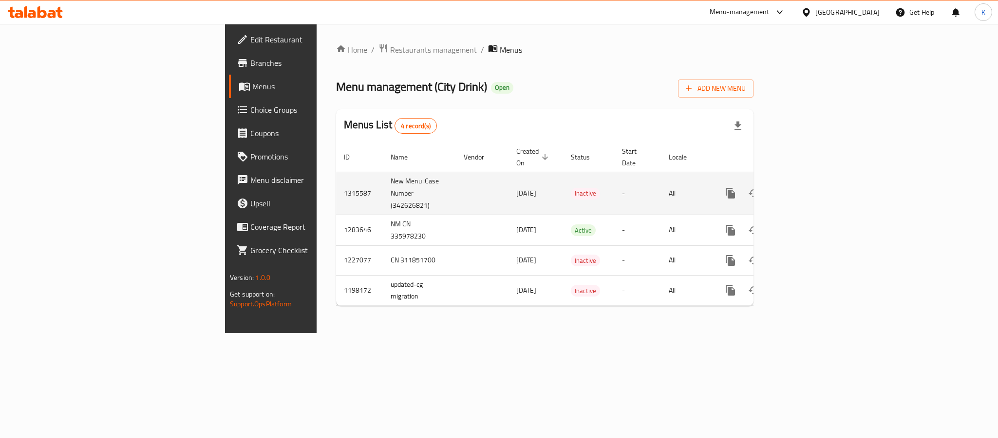
click at [807, 187] on icon "enhanced table" at bounding box center [801, 193] width 12 height 12
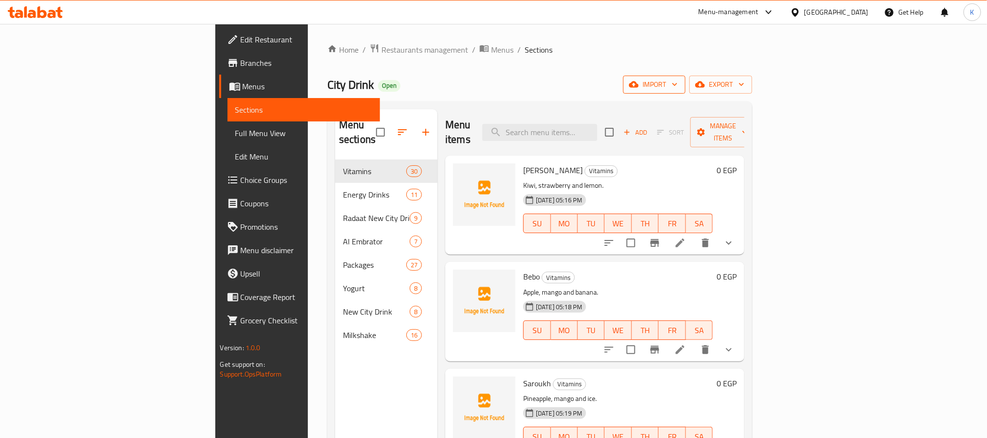
click at [678, 82] on span "import" at bounding box center [654, 84] width 47 height 12
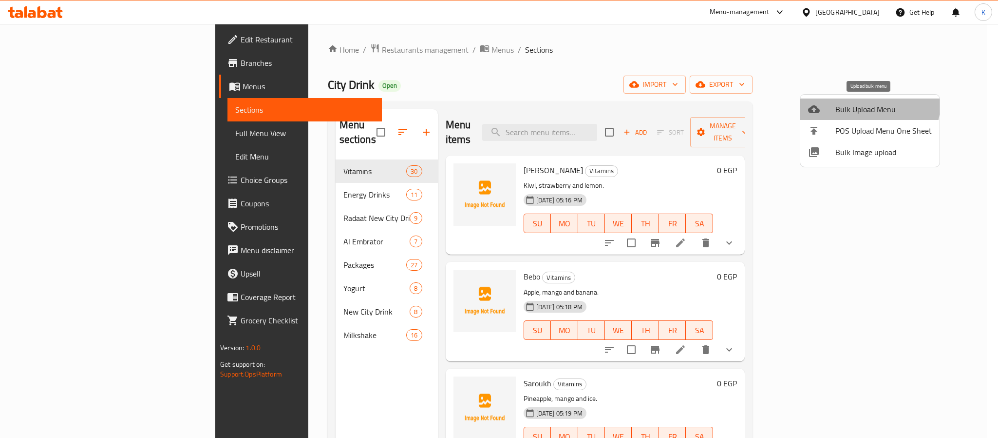
click at [858, 101] on li "Bulk Upload Menu" at bounding box center [870, 108] width 139 height 21
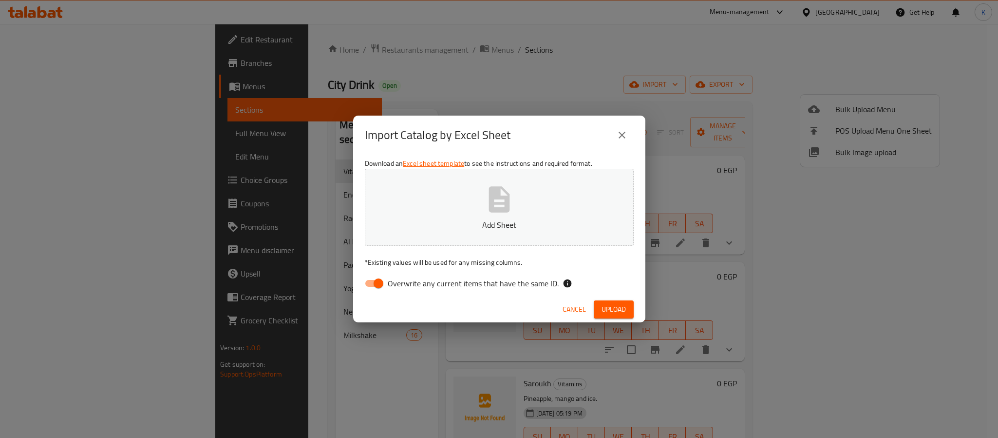
click at [377, 282] on input "Overwrite any current items that have the same ID." at bounding box center [379, 283] width 56 height 19
checkbox input "false"
click at [439, 193] on button "Add Sheet" at bounding box center [499, 207] width 269 height 77
click at [631, 306] on button "Upload" at bounding box center [614, 309] width 40 height 18
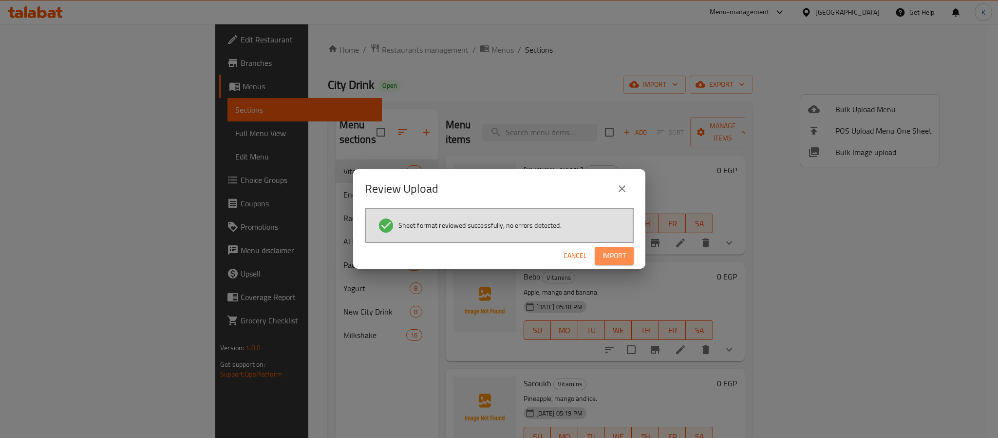
click at [608, 248] on button "Import" at bounding box center [614, 256] width 39 height 18
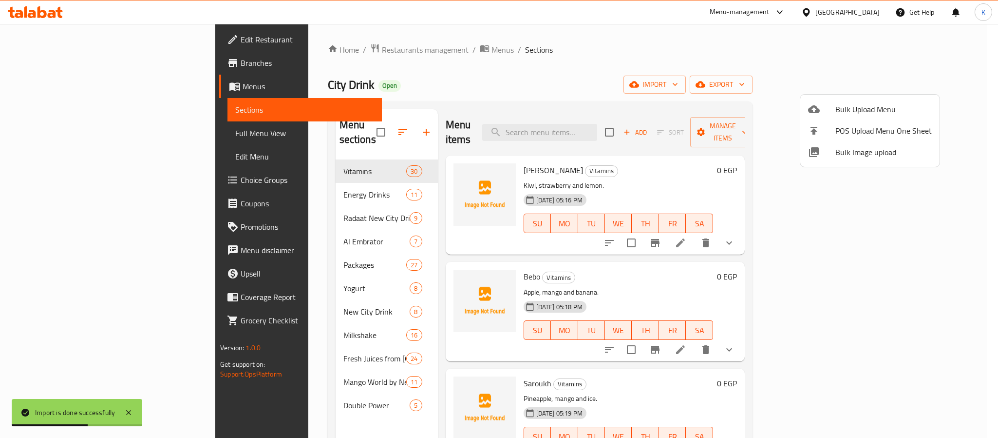
click at [281, 401] on div at bounding box center [499, 219] width 998 height 438
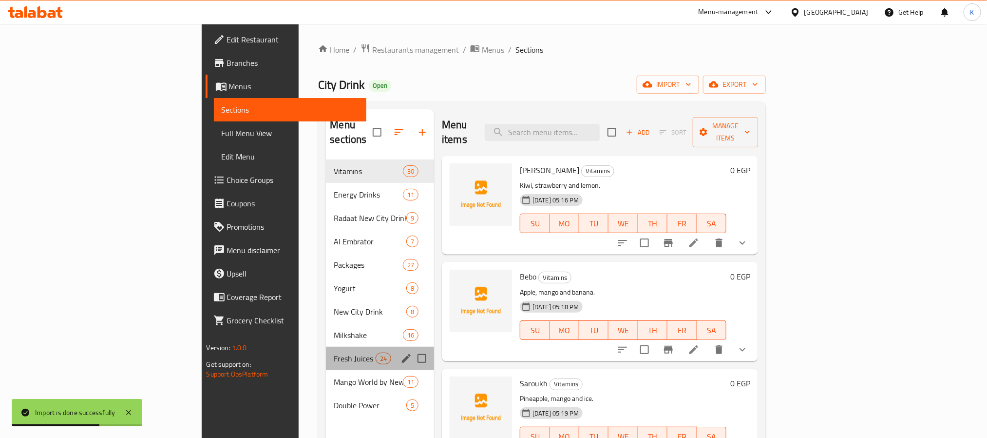
click at [326, 346] on div "Fresh Juices from New City Drink 24" at bounding box center [380, 357] width 108 height 23
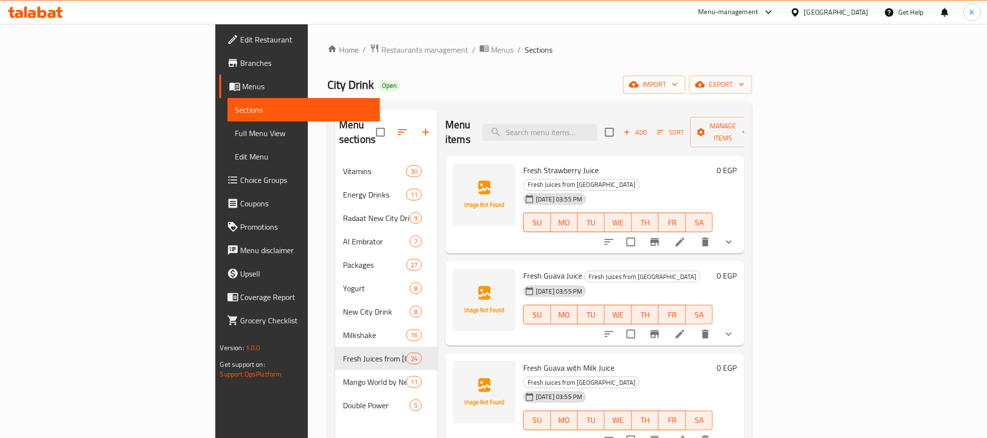
click at [235, 132] on span "Full Menu View" at bounding box center [303, 133] width 137 height 12
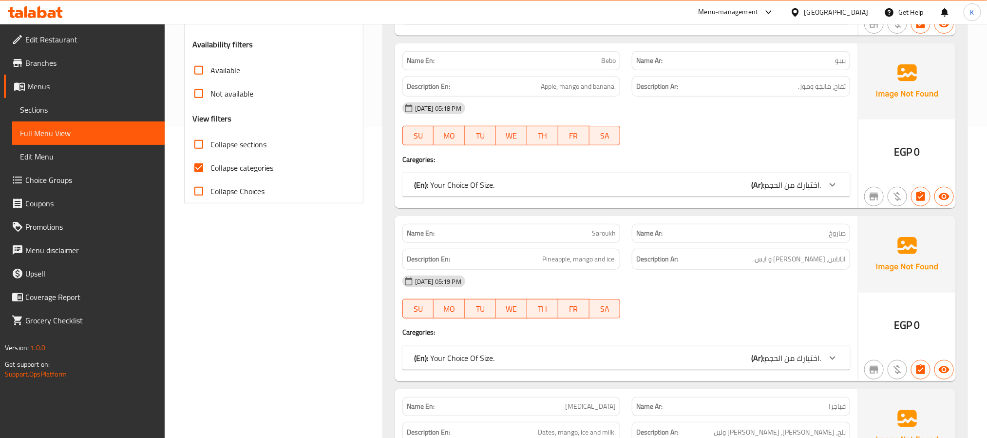
scroll to position [307, 0]
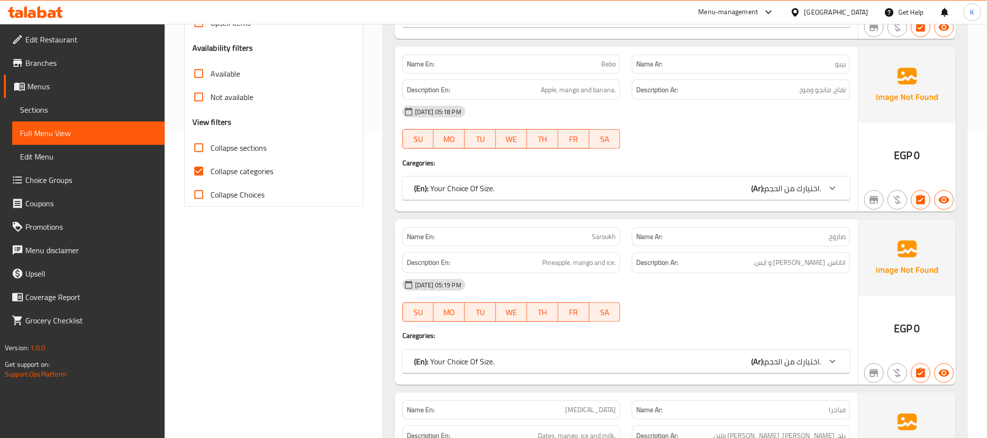
click at [240, 136] on div "Free items Branch specific items Has choices Upsell items Availability filters …" at bounding box center [273, 73] width 163 height 265
click at [269, 146] on div "Collapse sections" at bounding box center [273, 147] width 163 height 23
click at [253, 148] on span "Collapse sections" at bounding box center [239, 148] width 56 height 12
click at [231, 138] on label "Collapse sections" at bounding box center [226, 147] width 79 height 23
click at [211, 138] on input "Collapse sections" at bounding box center [198, 147] width 23 height 23
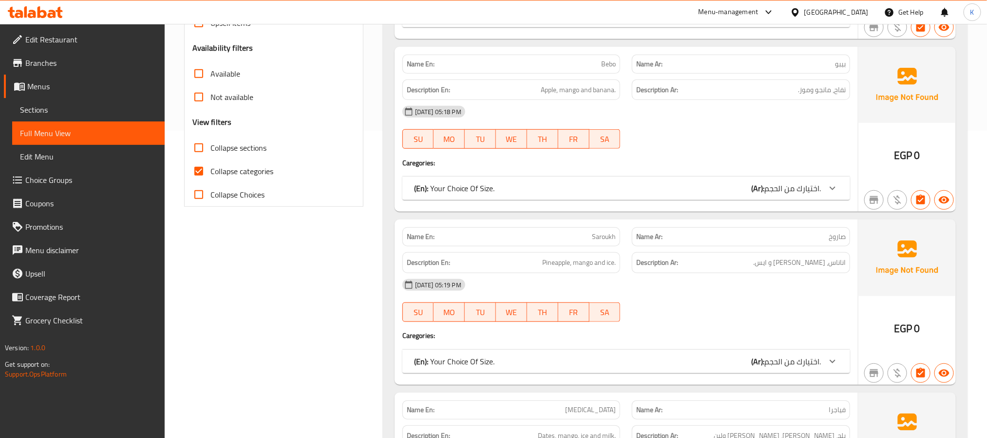
checkbox input "true"
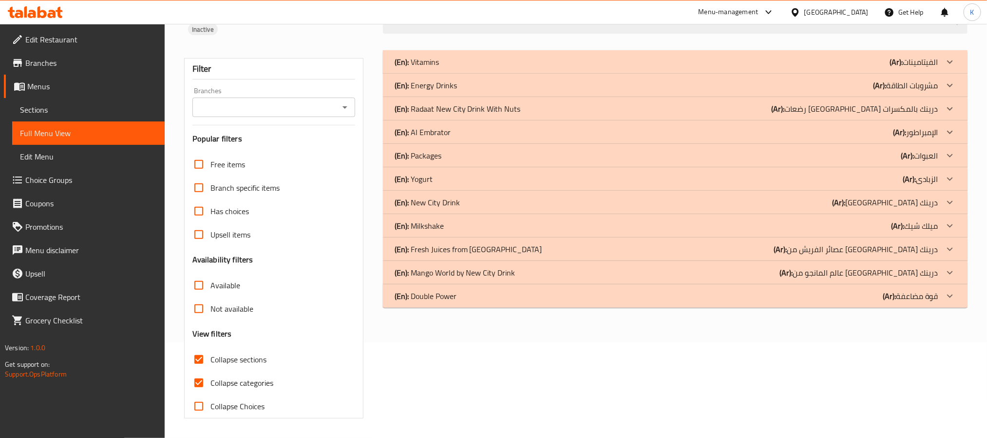
scroll to position [96, 0]
click at [515, 316] on div "(En): Vitamins (Ar): الفيتامينات Name En: Al Monesh Name Ar: المنعش Description…" at bounding box center [675, 234] width 596 height 380
click at [517, 307] on div "(En): Vitamins (Ar): الفيتامينات Name En: Al Monesh Name Ar: المنعش Description…" at bounding box center [675, 234] width 596 height 380
click at [533, 291] on div "(En): Double Power (Ar): قوة مضاعفة" at bounding box center [667, 296] width 544 height 12
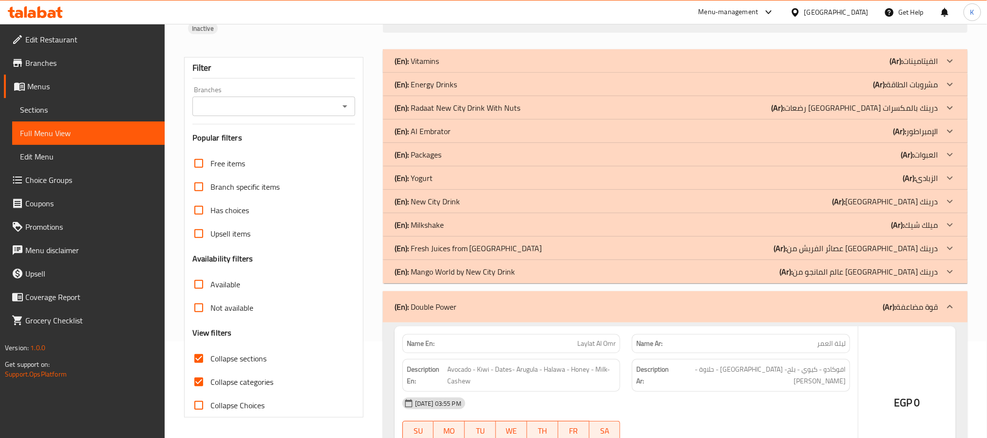
click at [555, 268] on div "(En): Mango World by New City Drink (Ar): عالم المانجو من نيو سيتي درينك" at bounding box center [667, 272] width 544 height 12
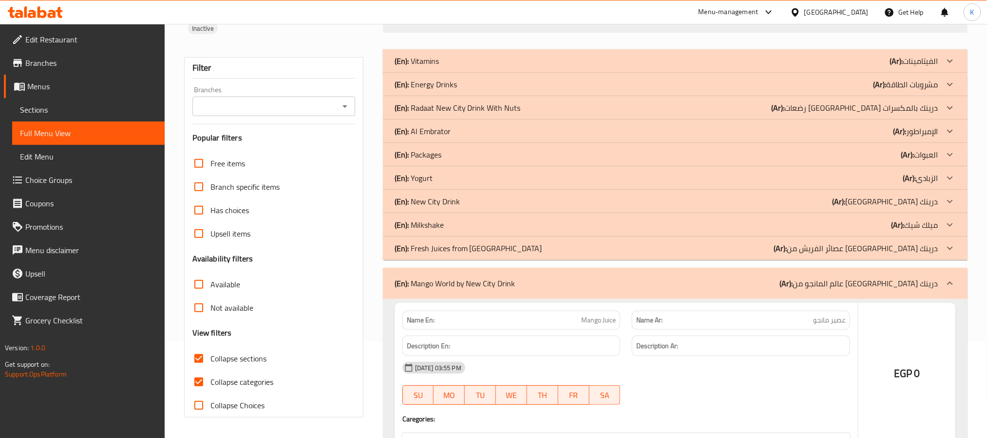
click at [559, 244] on div "(En): Fresh Juices from New City Drink (Ar): عصائر الفريش من نيو سيتي درينك" at bounding box center [667, 248] width 544 height 12
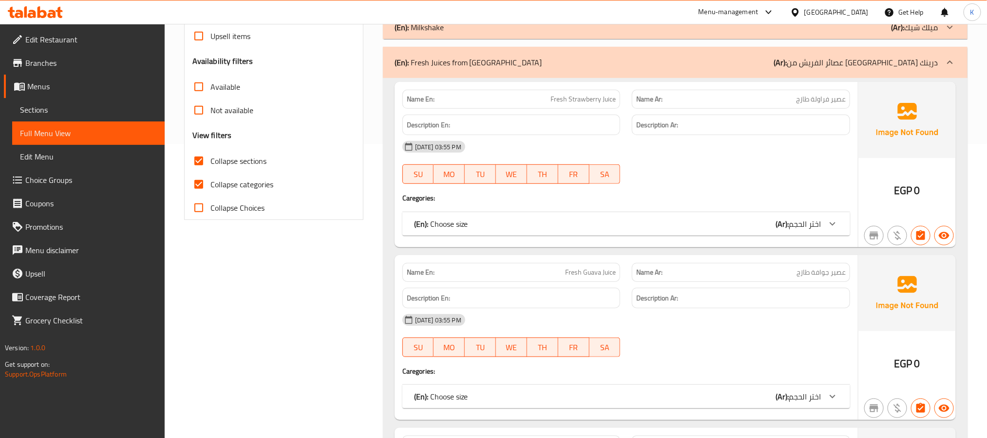
scroll to position [267, 0]
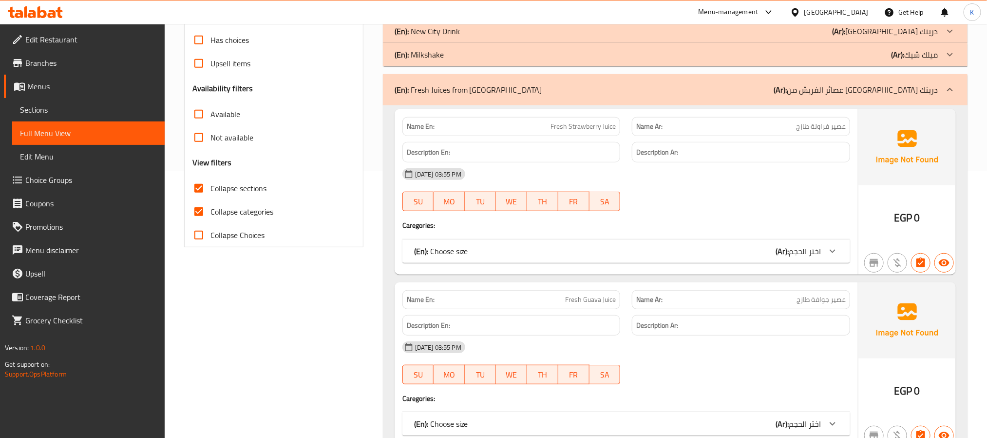
click at [259, 212] on span "Collapse categories" at bounding box center [242, 212] width 63 height 12
click at [211, 212] on input "Collapse categories" at bounding box center [198, 211] width 23 height 23
click at [259, 212] on span "Collapse categories" at bounding box center [242, 212] width 63 height 12
click at [211, 212] on input "Collapse categories" at bounding box center [198, 211] width 23 height 23
click at [242, 212] on span "Collapse categories" at bounding box center [242, 212] width 63 height 12
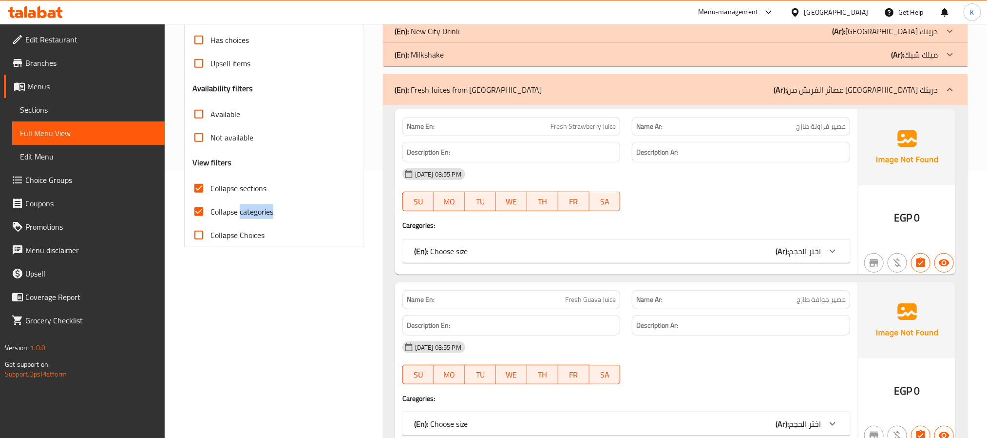
click at [211, 212] on input "Collapse categories" at bounding box center [198, 211] width 23 height 23
checkbox input "false"
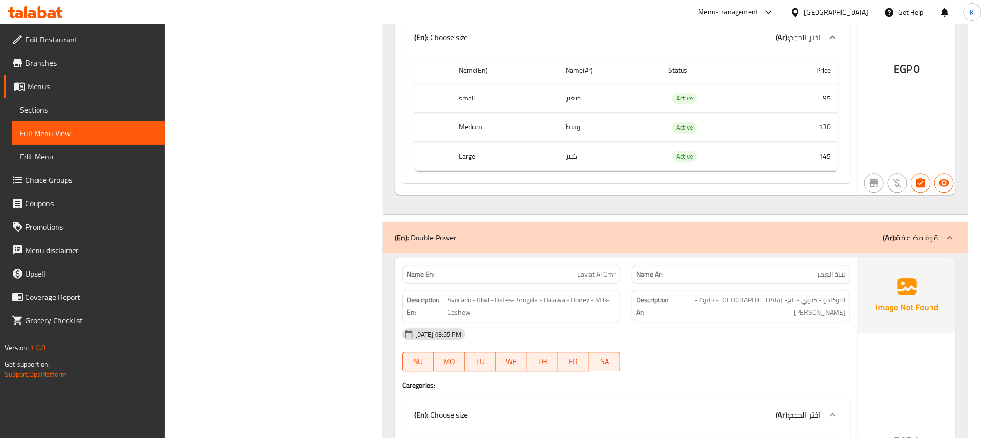
scroll to position [11080, 0]
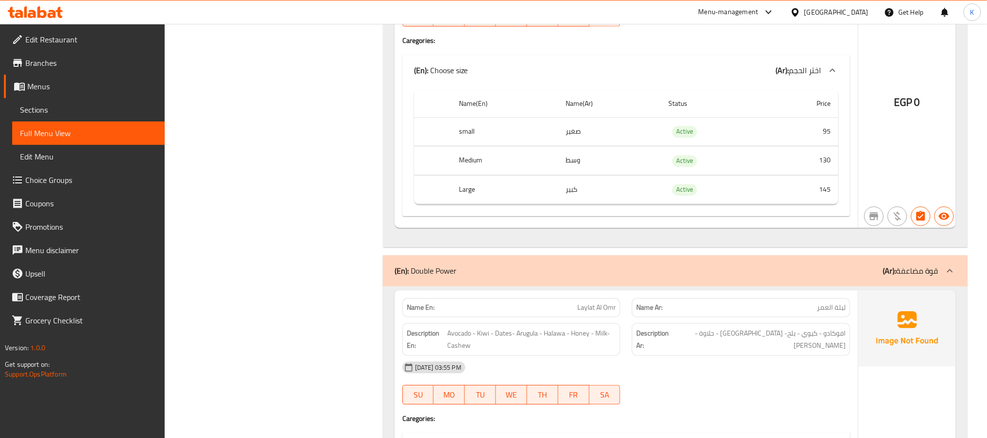
click at [817, 286] on div "(En): Double Power (Ar): قوة مضاعفة" at bounding box center [675, 270] width 585 height 31
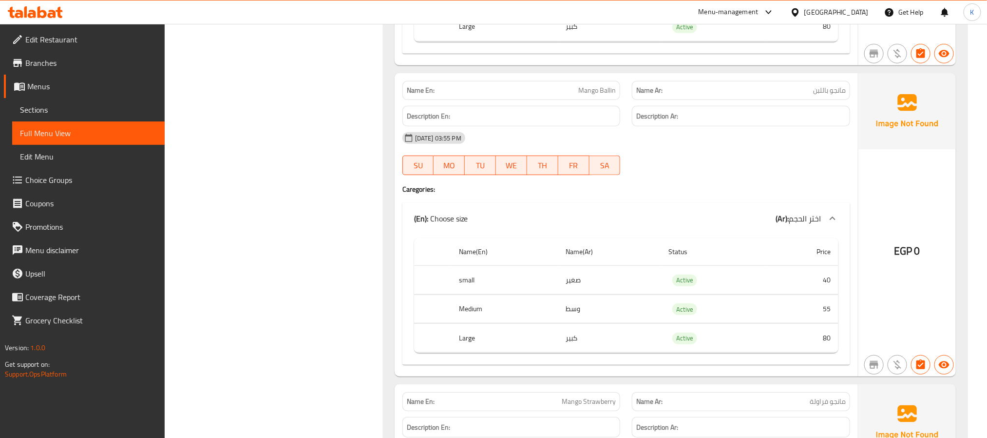
scroll to position [8161, 0]
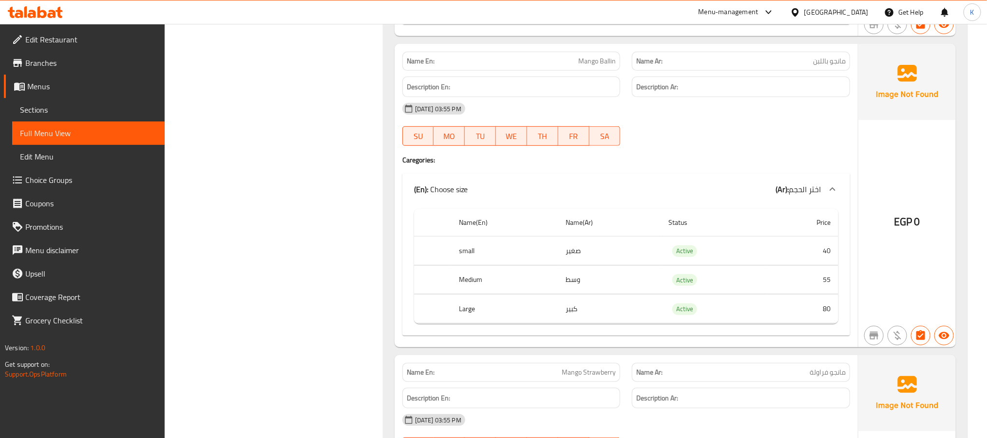
click at [607, 66] on span "Mango Ballin" at bounding box center [597, 61] width 38 height 10
copy span "Mango Ballin"
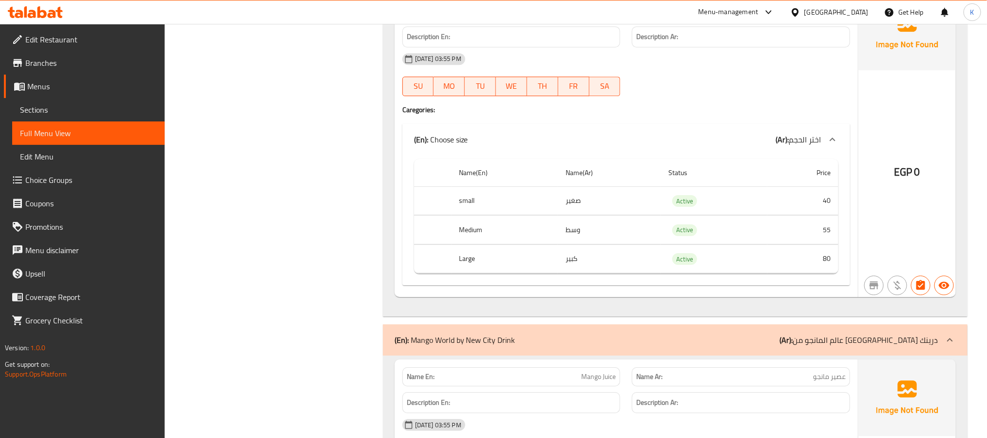
scroll to position [7592, 0]
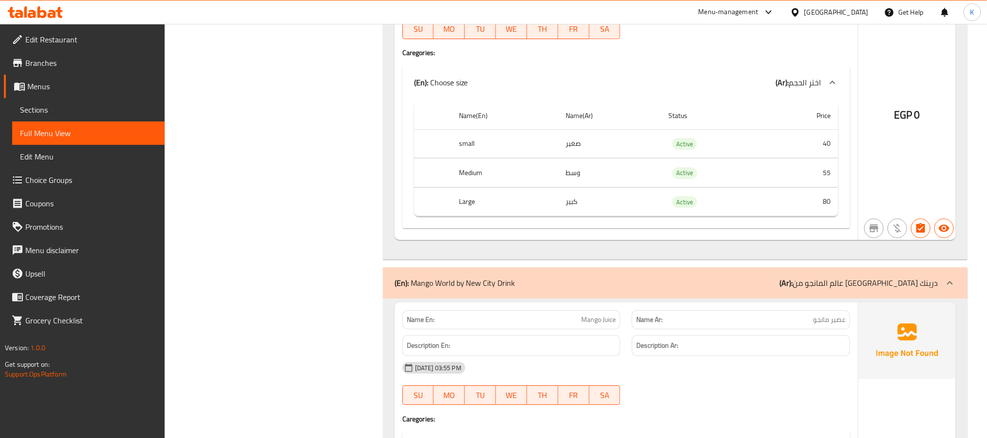
click at [535, 288] on div "(En): Mango World by New City Drink (Ar): عالم المانجو من نيو سيتي درينك" at bounding box center [667, 283] width 544 height 12
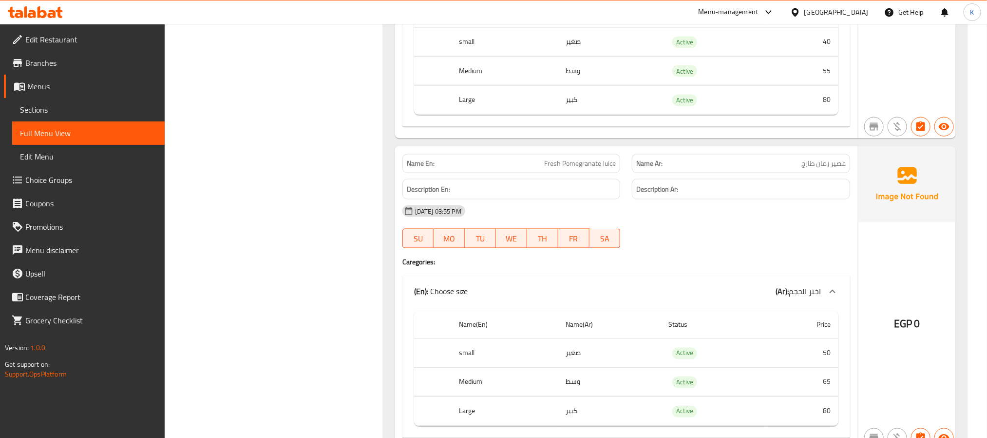
scroll to position [2685, 0]
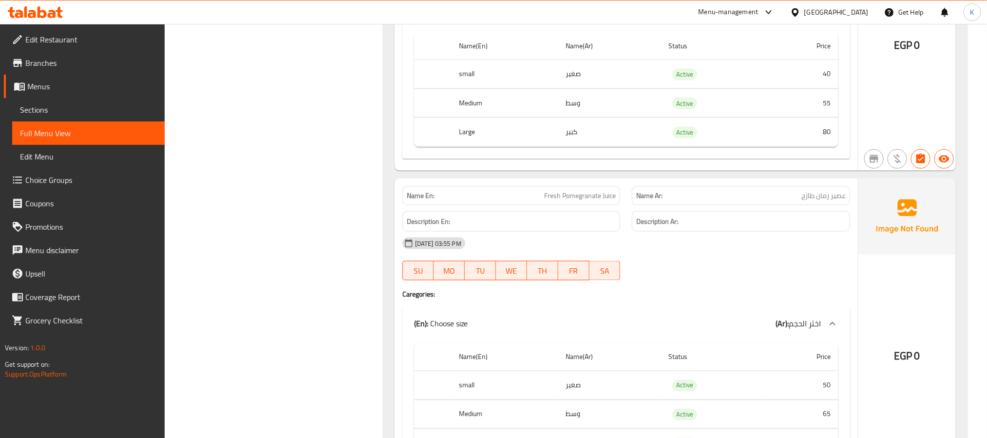
click at [540, 202] on div "Name En: Fresh Pomegranate Juice" at bounding box center [511, 195] width 218 height 19
click at [541, 202] on div "Name En: Fresh Pomegranate Juice" at bounding box center [511, 195] width 218 height 19
click at [542, 202] on div "Name En: Fresh Pomegranate Juice" at bounding box center [511, 195] width 218 height 19
click at [572, 201] on span "Fresh Pomegranate Juice" at bounding box center [580, 196] width 72 height 10
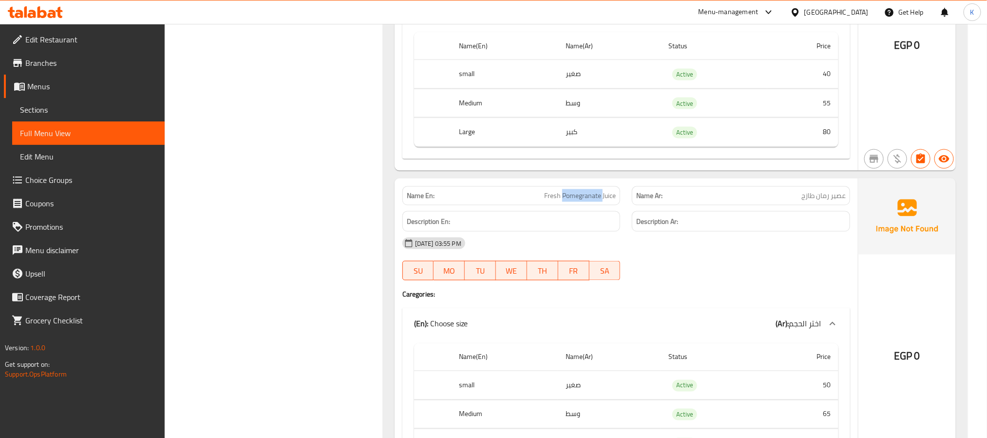
click at [572, 201] on span "Fresh Pomegranate Juice" at bounding box center [580, 196] width 72 height 10
copy span "Fresh Pomegranate Juice"
click at [53, 106] on span "Sections" at bounding box center [88, 110] width 137 height 12
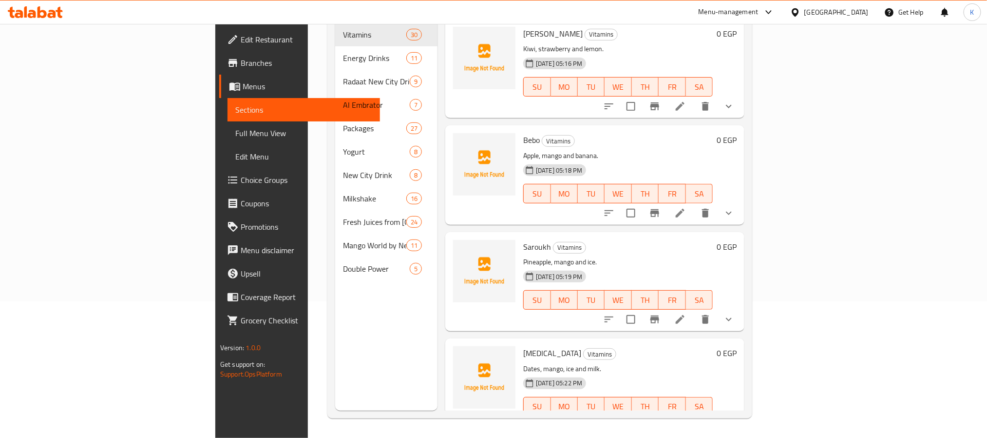
scroll to position [136, 0]
click at [235, 136] on span "Full Menu View" at bounding box center [303, 133] width 137 height 12
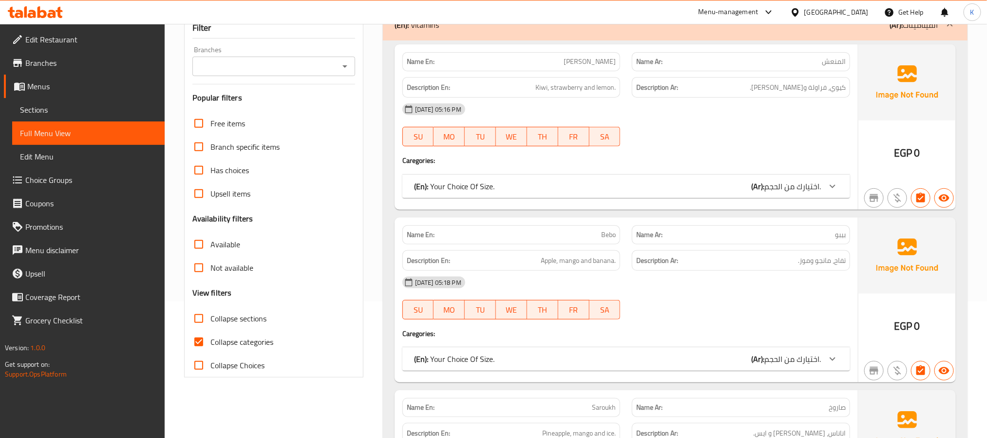
click at [231, 312] on span "Collapse sections" at bounding box center [239, 318] width 56 height 12
click at [211, 312] on input "Collapse sections" at bounding box center [198, 317] width 23 height 23
checkbox input "true"
click at [239, 336] on span "Collapse categories" at bounding box center [242, 342] width 63 height 12
click at [211, 336] on input "Collapse categories" at bounding box center [198, 341] width 23 height 23
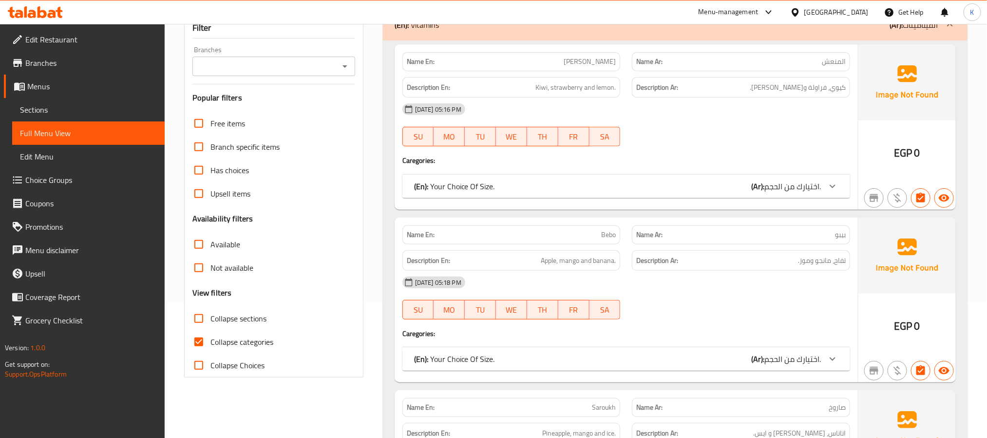
checkbox input "false"
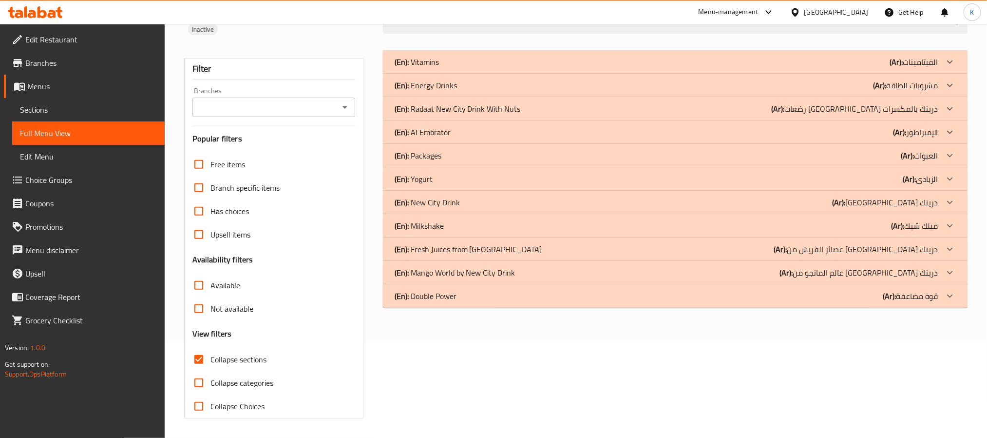
scroll to position [96, 0]
click at [497, 253] on p "(En): Fresh Juices from New City Drink" at bounding box center [469, 249] width 148 height 12
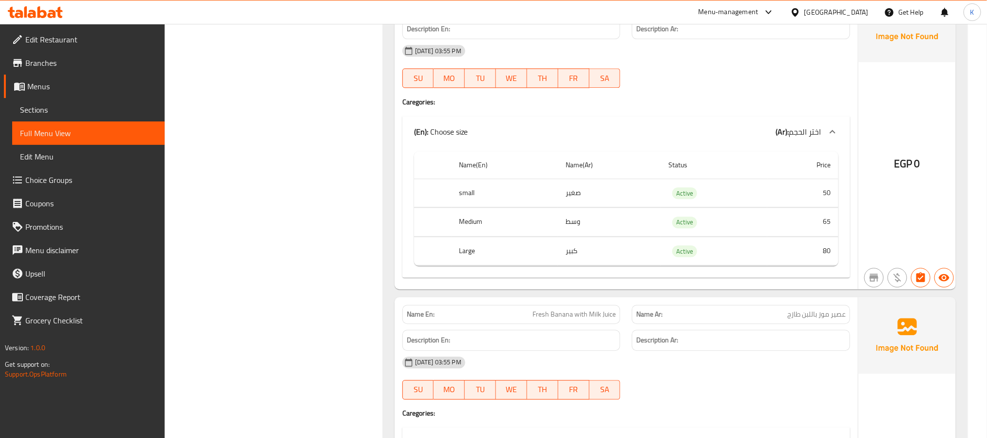
scroll to position [3018, 0]
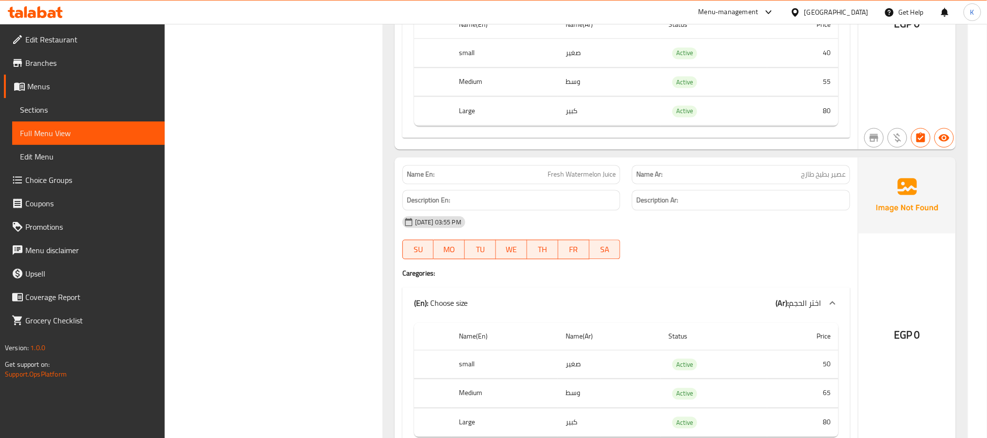
click at [576, 179] on span "Fresh Watermelon Juice" at bounding box center [582, 174] width 68 height 10
copy span "Fresh Watermelon Juice"
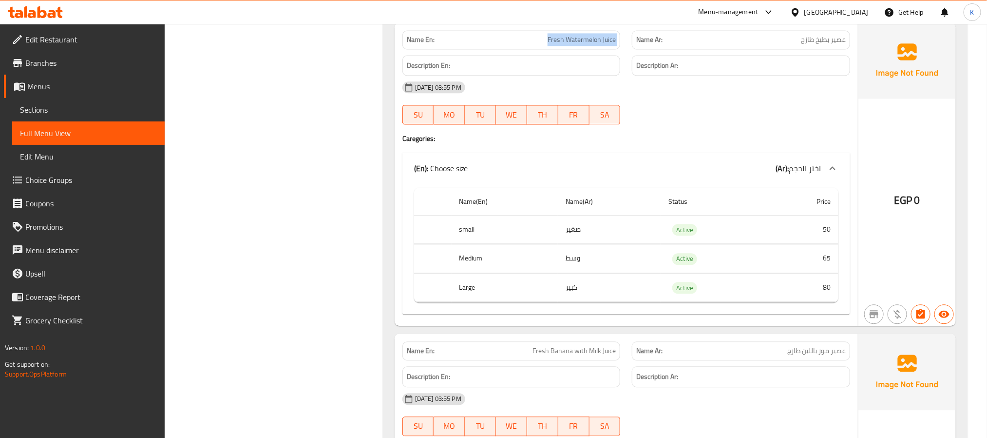
scroll to position [3359, 0]
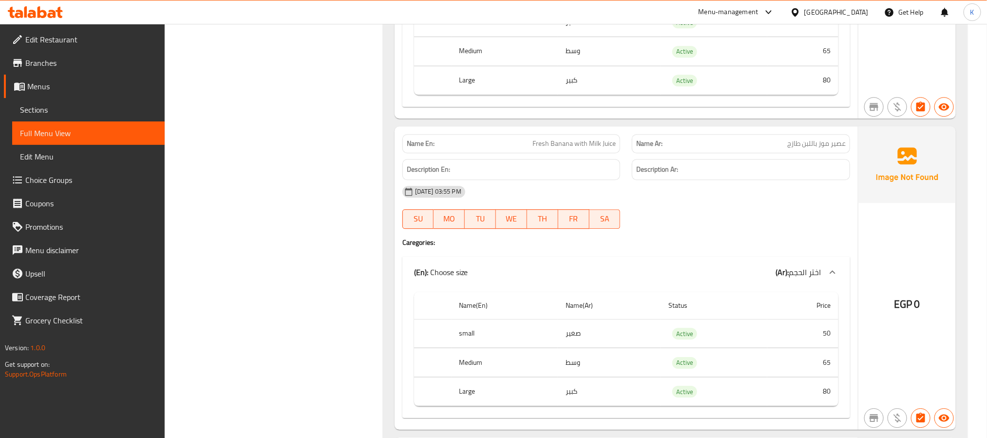
click at [590, 147] on div "Name En: Fresh Banana with Milk Juice" at bounding box center [512, 143] width 230 height 31
copy span "Fresh Banana with Milk Juice"
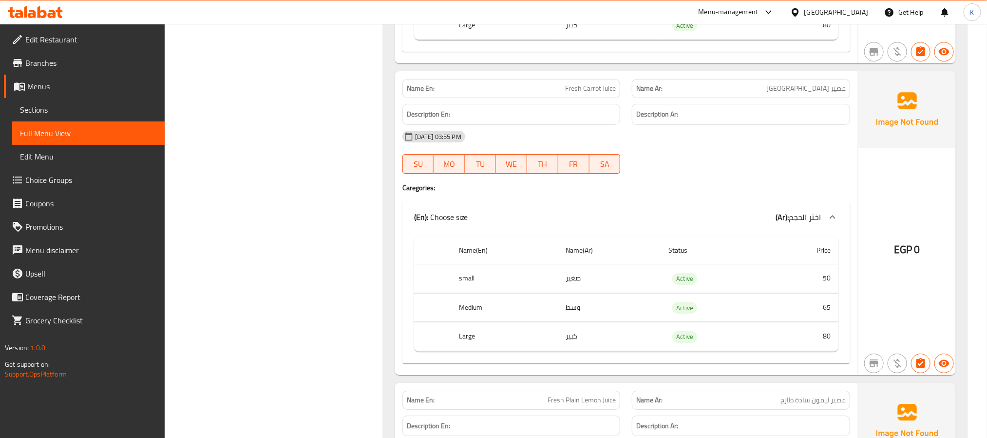
scroll to position [3700, 0]
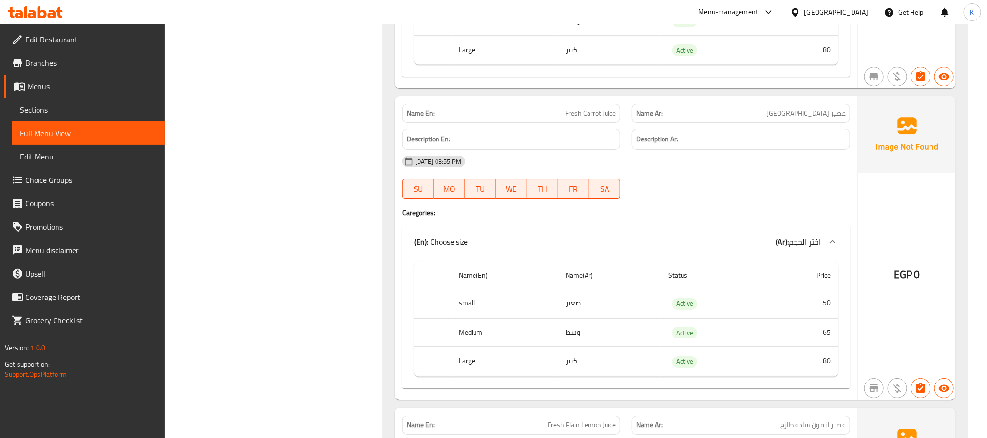
click at [555, 123] on div "Name En: Fresh Carrot Juice" at bounding box center [511, 113] width 218 height 19
copy span "Fresh Carrot Juice"
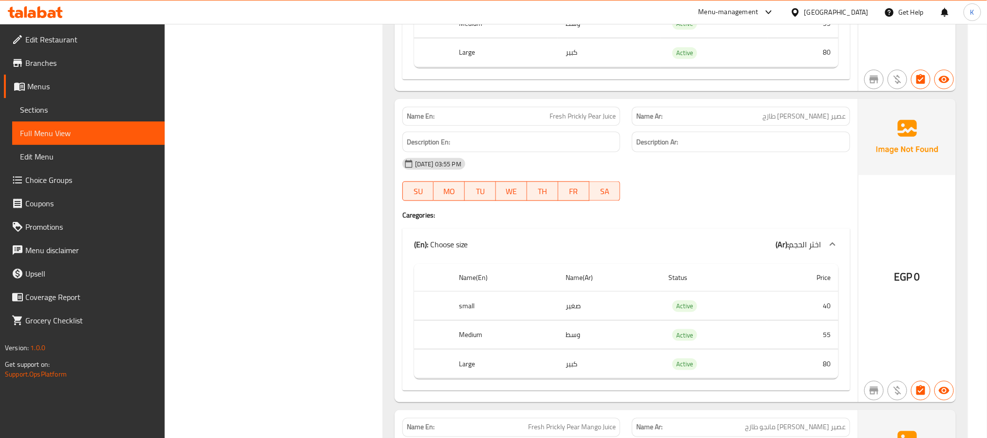
scroll to position [6526, 0]
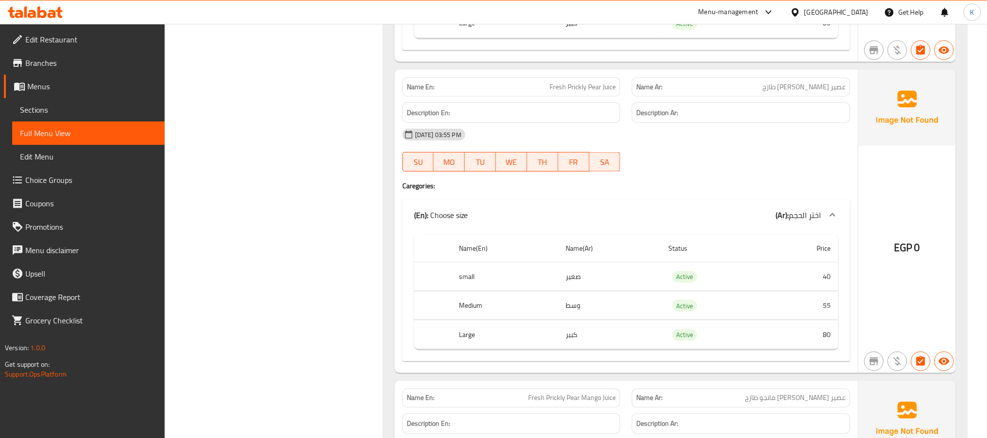
click at [593, 102] on div "Name En: Fresh Prickly Pear Juice" at bounding box center [512, 87] width 230 height 31
copy span "Fresh Prickly Pear Juice"
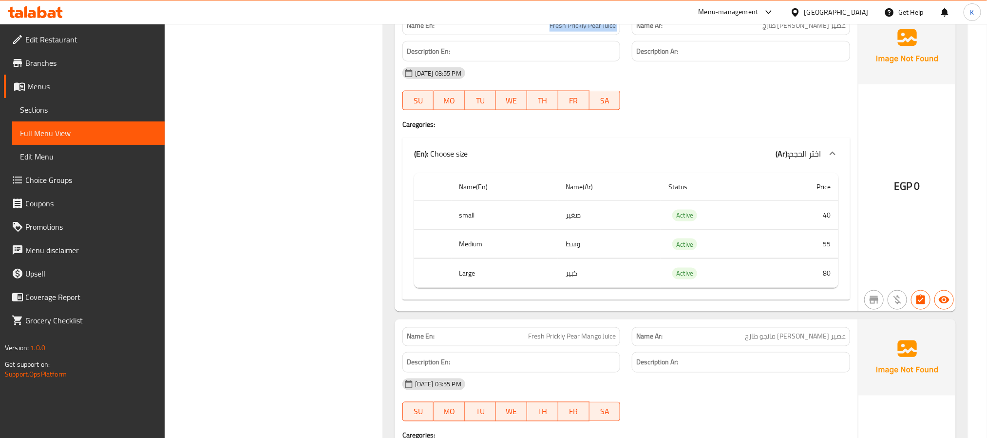
scroll to position [6868, 0]
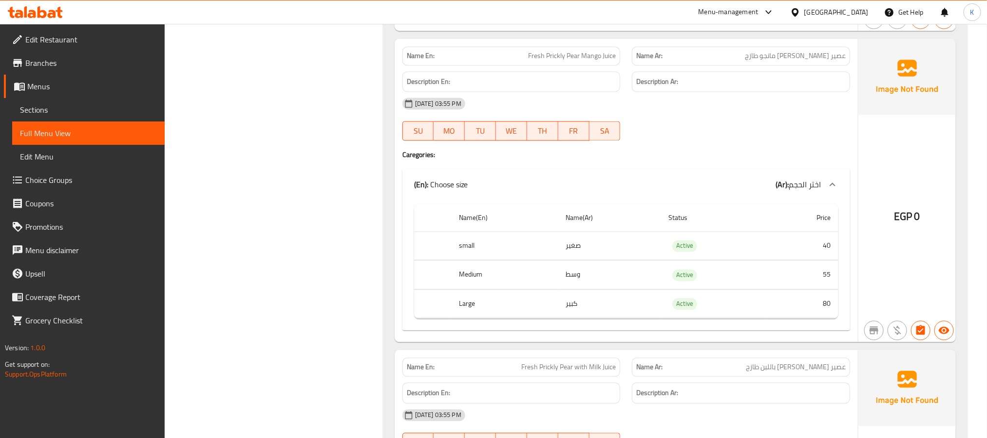
click at [536, 61] on span "Fresh Prickly Pear Mango Juice" at bounding box center [572, 56] width 88 height 10
copy span "Fresh Prickly Pear Mango Juice"
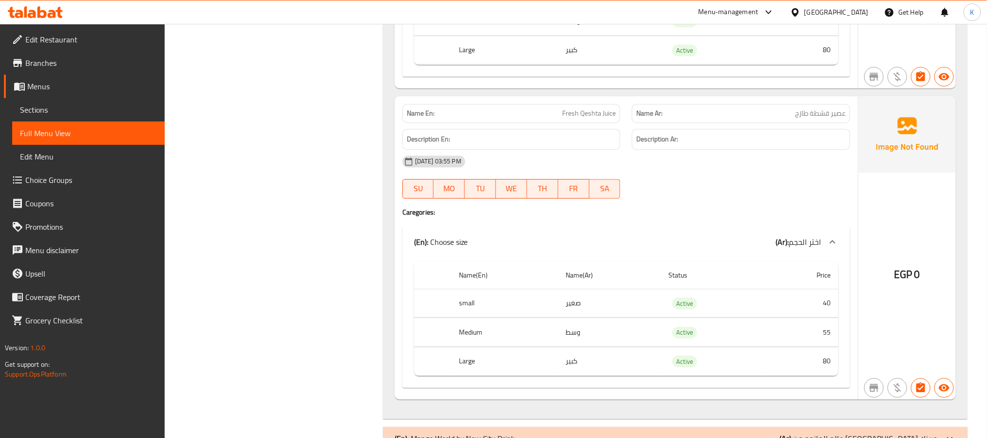
scroll to position [7531, 0]
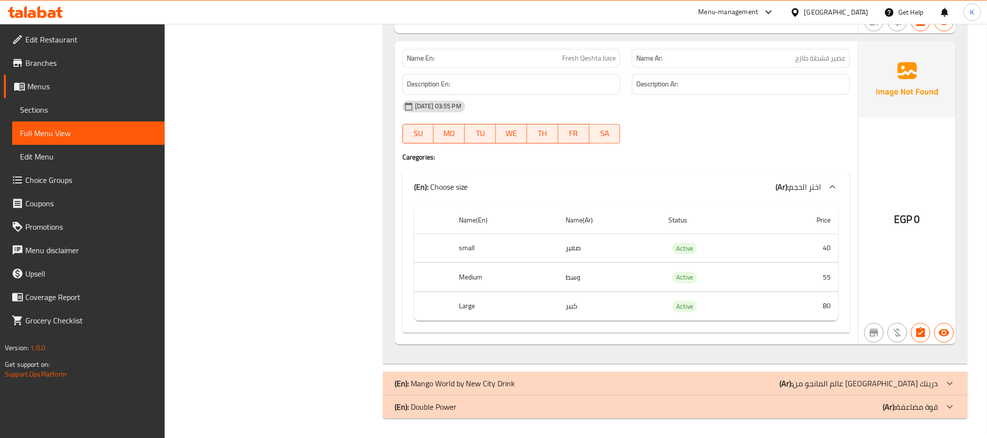
click at [597, 57] on span "Fresh Qeshta Juice" at bounding box center [589, 58] width 54 height 10
copy span "Fresh Qeshta Juice"
drag, startPoint x: 99, startPoint y: 110, endPoint x: 97, endPoint y: 136, distance: 26.9
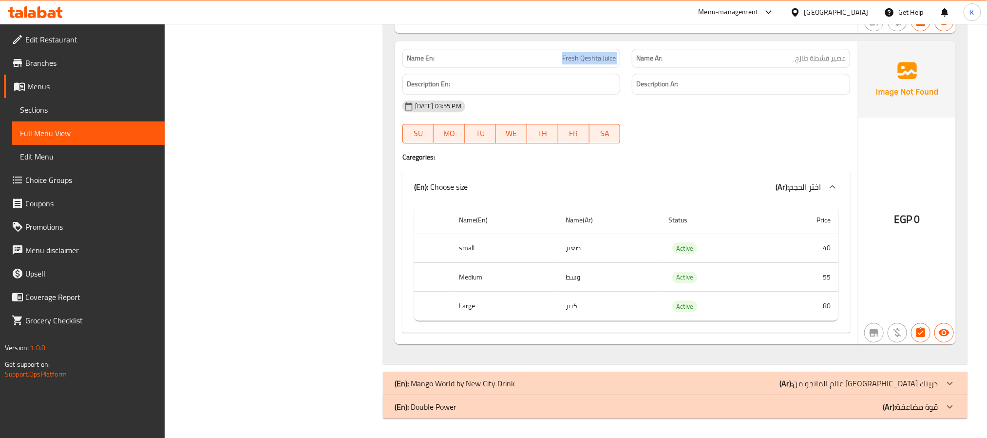
click at [99, 110] on span "Sections" at bounding box center [88, 110] width 137 height 12
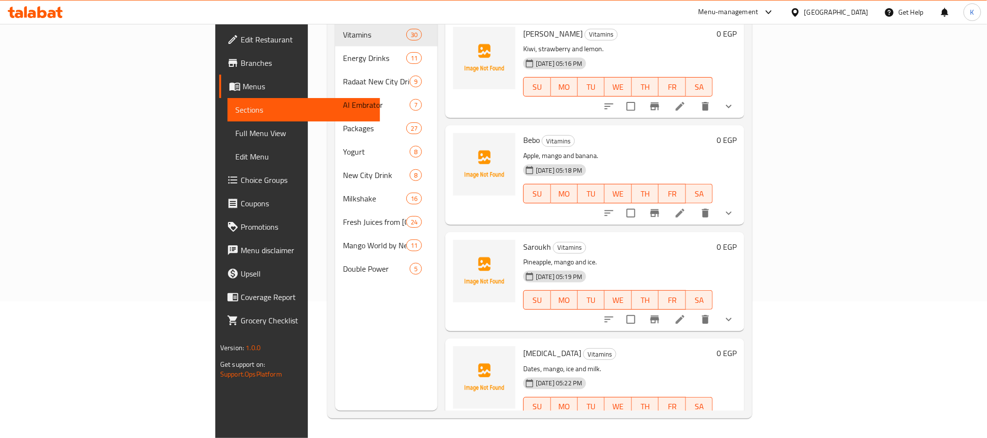
scroll to position [136, 0]
click at [235, 136] on span "Full Menu View" at bounding box center [303, 133] width 137 height 12
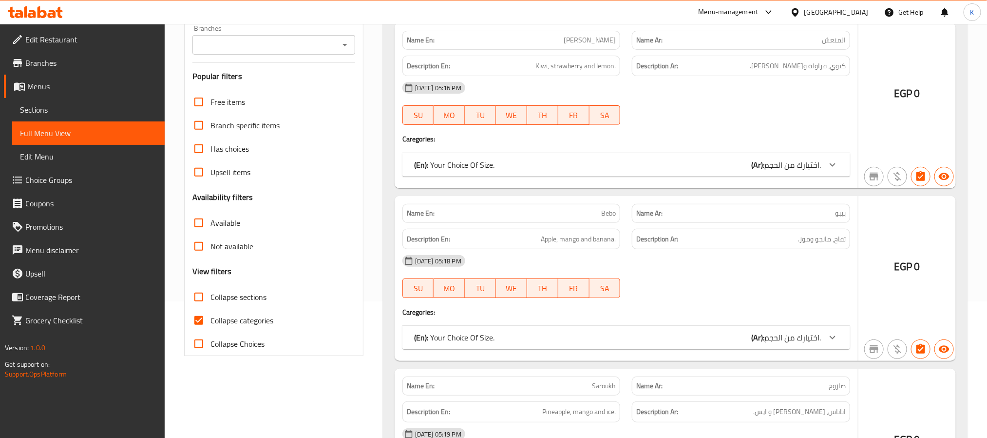
click at [237, 291] on div "Free items Branch specific items Has choices Upsell items Availability filters …" at bounding box center [273, 222] width 163 height 265
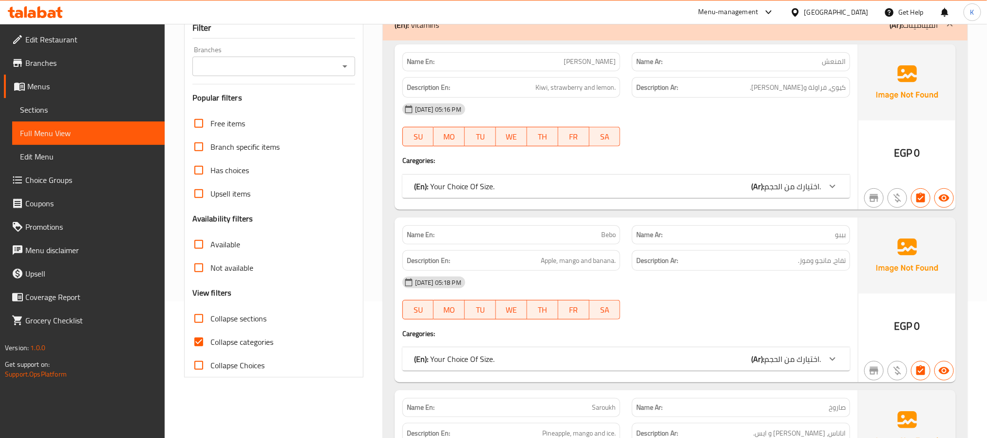
drag, startPoint x: 233, startPoint y: 316, endPoint x: 253, endPoint y: 345, distance: 35.8
click at [234, 316] on span "Collapse sections" at bounding box center [239, 318] width 56 height 12
click at [211, 316] on input "Collapse sections" at bounding box center [198, 317] width 23 height 23
checkbox input "true"
click at [252, 345] on span "Collapse categories" at bounding box center [242, 342] width 63 height 12
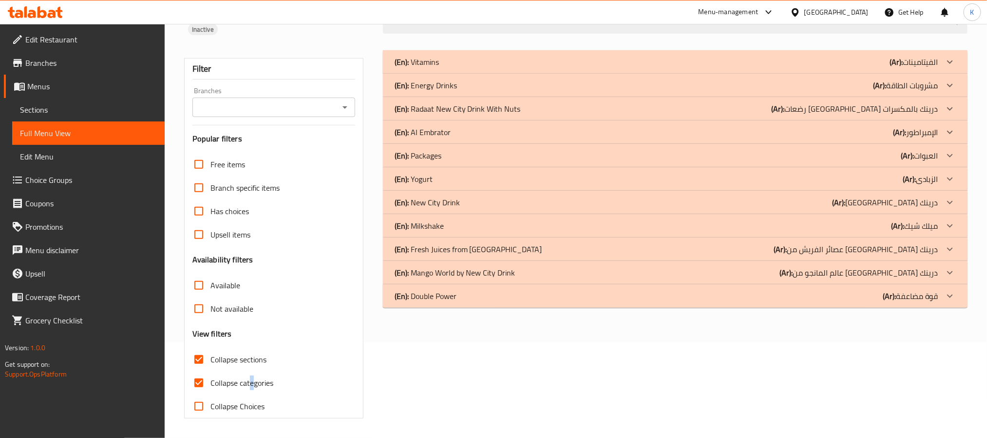
scroll to position [96, 0]
click at [235, 380] on span "Collapse categories" at bounding box center [242, 383] width 63 height 12
click at [211, 380] on input "Collapse categories" at bounding box center [198, 382] width 23 height 23
checkbox input "false"
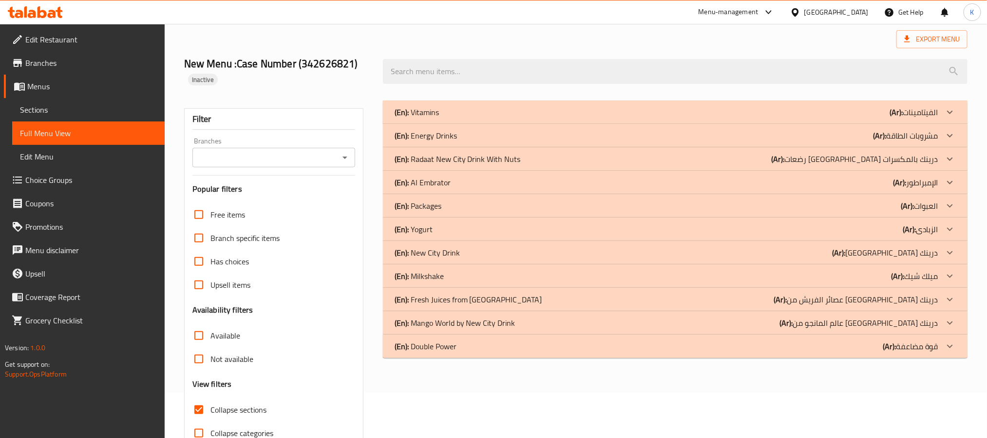
scroll to position [0, 0]
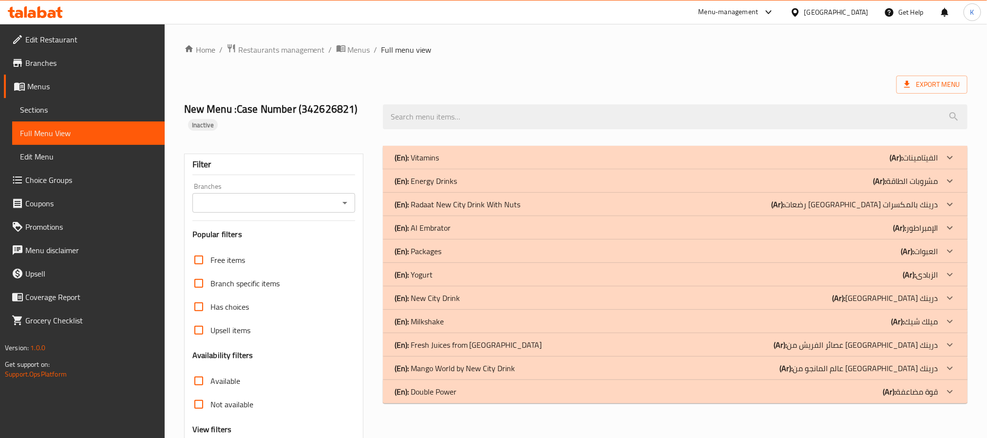
click at [311, 109] on h2 "New Menu :Case Number (342626821) Inactive" at bounding box center [277, 116] width 187 height 29
copy h2 "342626821"
drag, startPoint x: 82, startPoint y: 107, endPoint x: 85, endPoint y: 132, distance: 25.0
click at [82, 107] on span "Sections" at bounding box center [88, 110] width 137 height 12
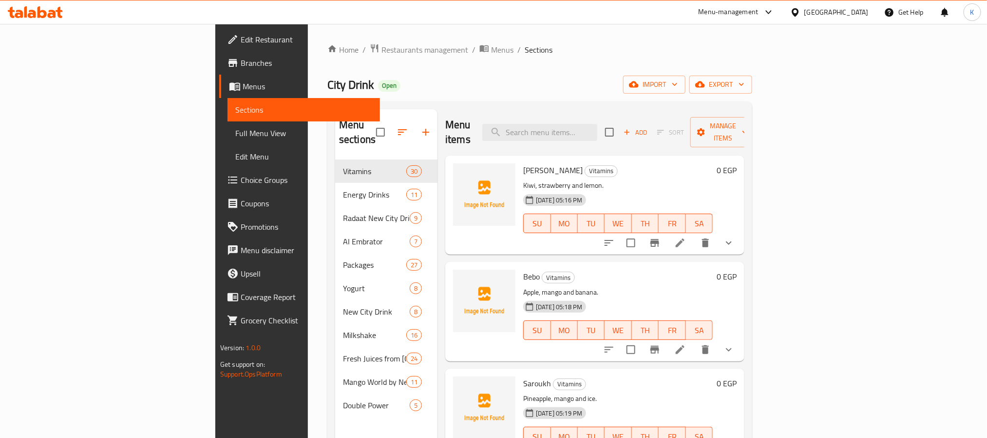
click at [235, 132] on span "Full Menu View" at bounding box center [303, 133] width 137 height 12
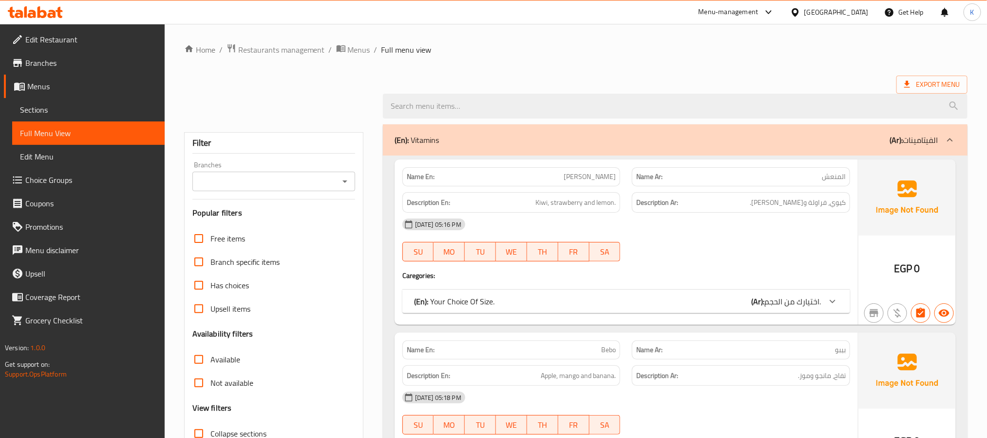
scroll to position [170, 0]
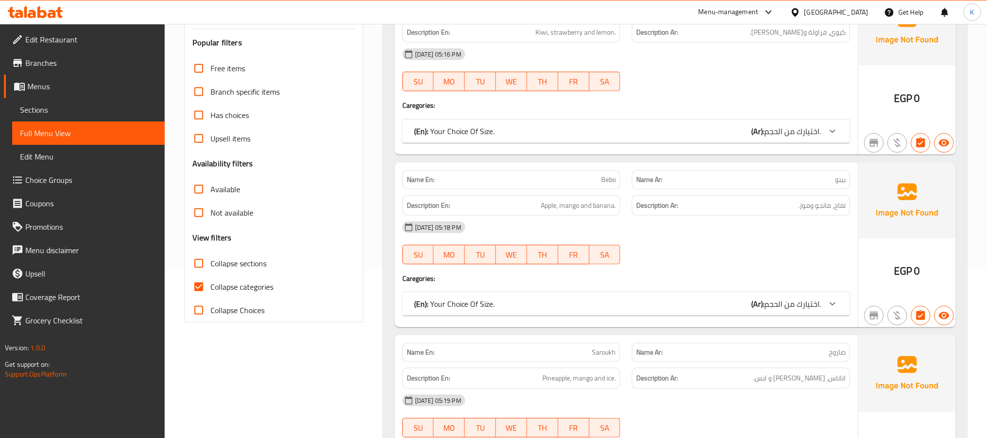
click at [255, 271] on label "Collapse sections" at bounding box center [226, 262] width 79 height 23
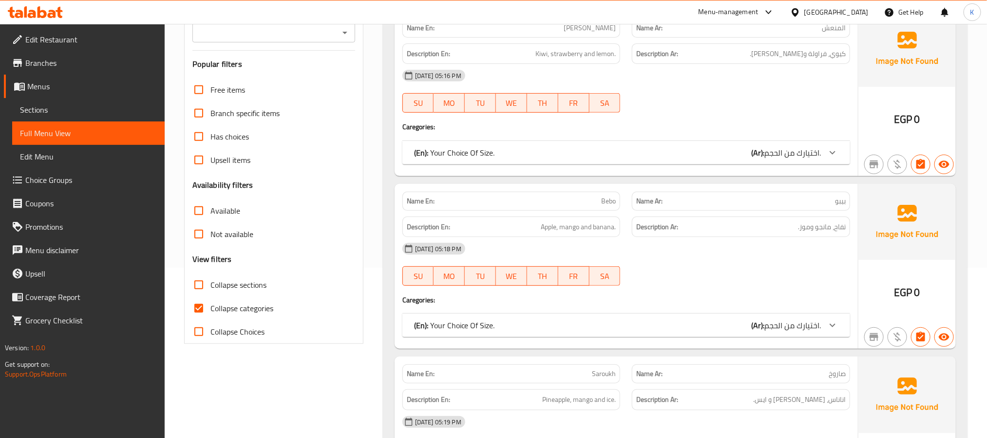
drag, startPoint x: 240, startPoint y: 256, endPoint x: 246, endPoint y: 279, distance: 23.6
click at [252, 266] on div "Free items Branch specific items Has choices Upsell items Availability filters …" at bounding box center [273, 210] width 163 height 265
click at [246, 279] on span "Collapse sections" at bounding box center [239, 285] width 56 height 12
click at [211, 279] on input "Collapse sections" at bounding box center [198, 284] width 23 height 23
checkbox input "true"
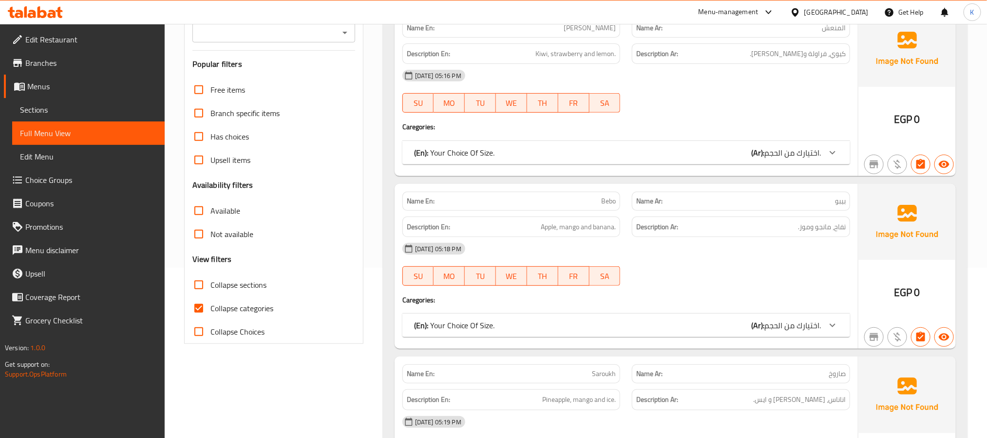
click at [225, 307] on span "Collapse categories" at bounding box center [242, 308] width 63 height 12
click at [211, 307] on input "Collapse categories" at bounding box center [198, 307] width 23 height 23
checkbox input "false"
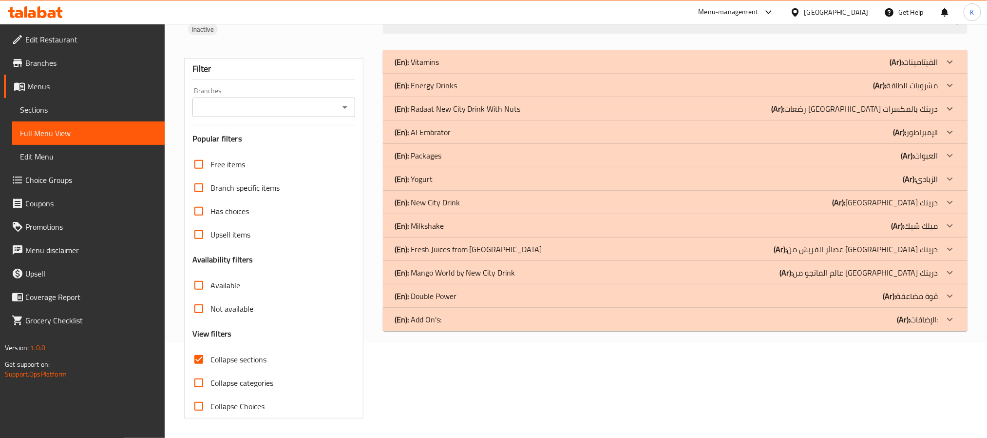
scroll to position [96, 0]
click at [500, 322] on div "(En): Add On's: (Ar): الإضافات:" at bounding box center [667, 319] width 544 height 12
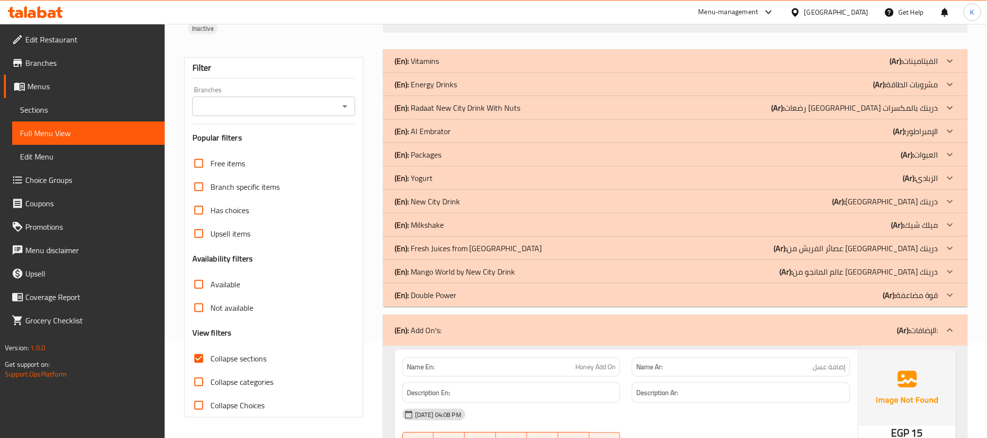
scroll to position [438, 0]
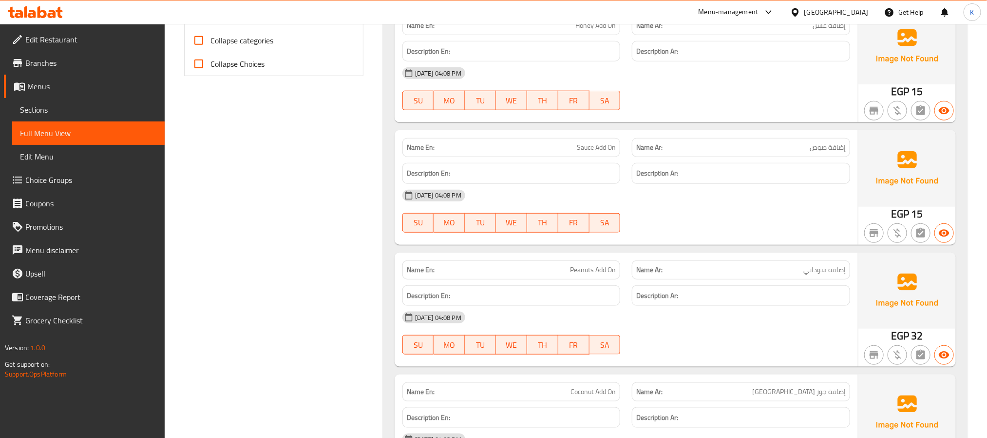
click at [724, 92] on div "04-10-2025 04:08 PM SU MO TU WE TH FR SA" at bounding box center [627, 88] width 460 height 55
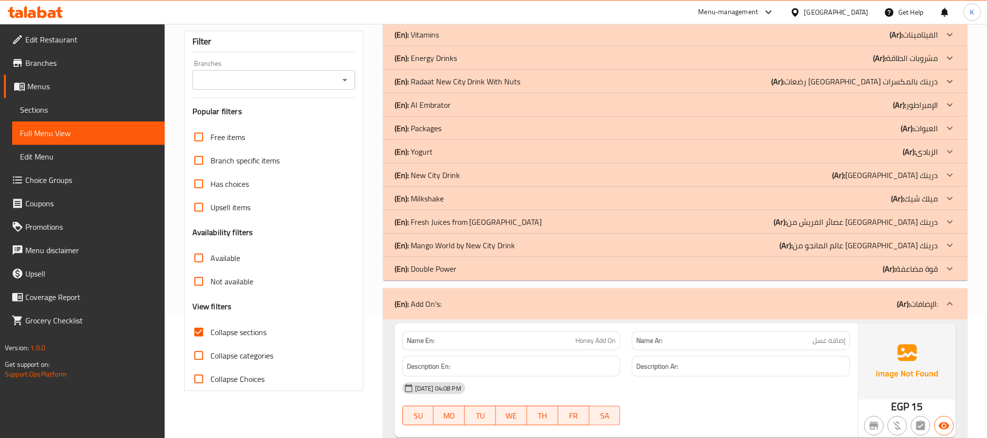
scroll to position [170, 0]
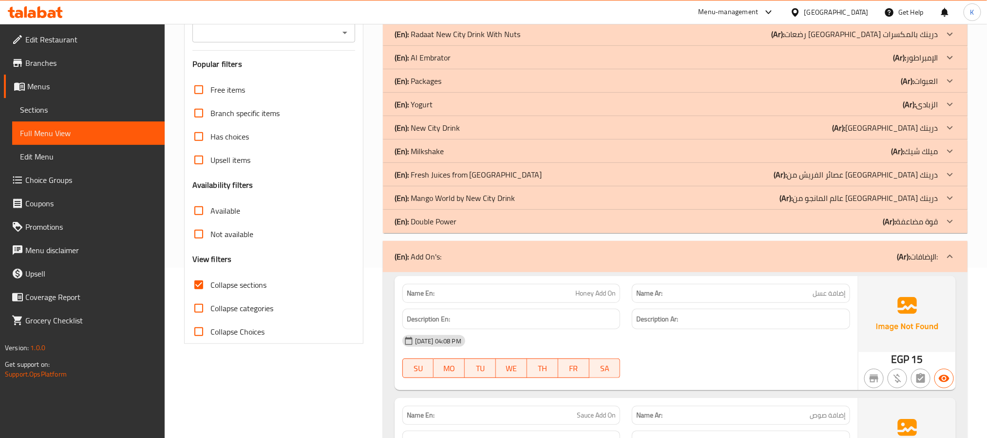
click at [465, 214] on div "(En): Double Power (Ar): قوة مضاعفة" at bounding box center [675, 221] width 585 height 23
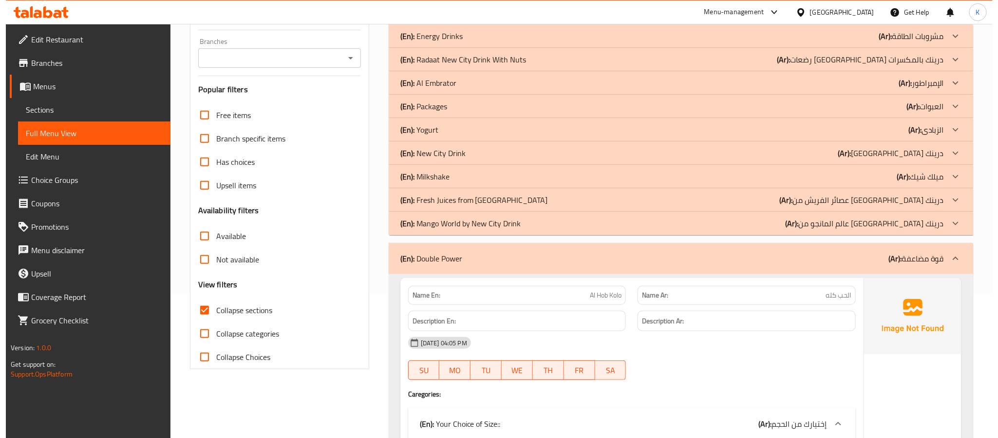
scroll to position [0, 0]
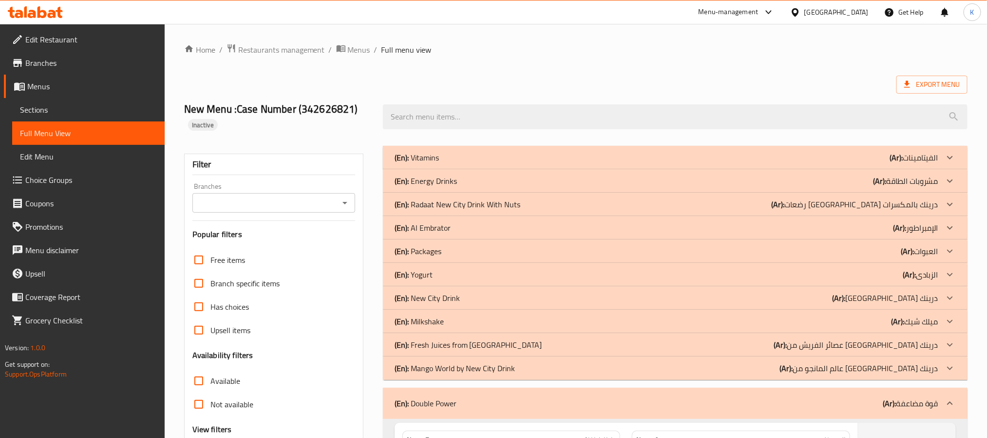
click at [910, 369] on p "(Ar): عالم المانجو من نيو سيتي درينك" at bounding box center [859, 368] width 159 height 12
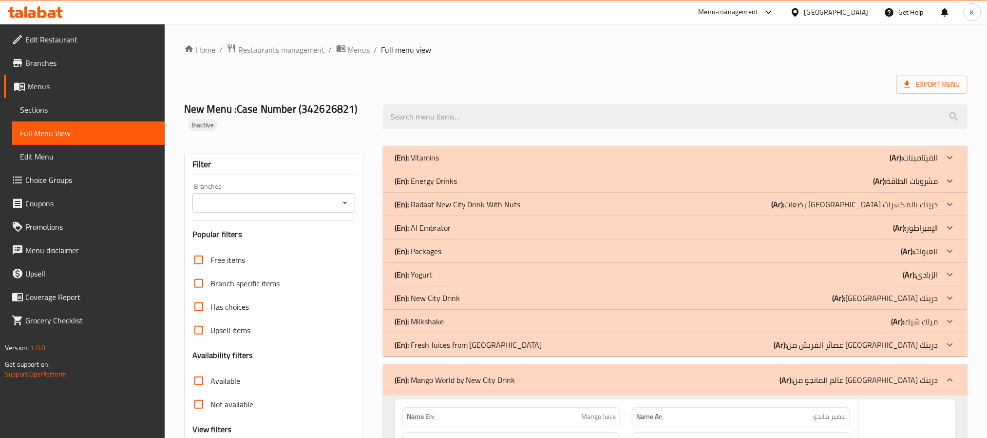
click at [878, 345] on p "(Ar): عصائر الفريش من نيو سيتي درينك" at bounding box center [856, 345] width 165 height 12
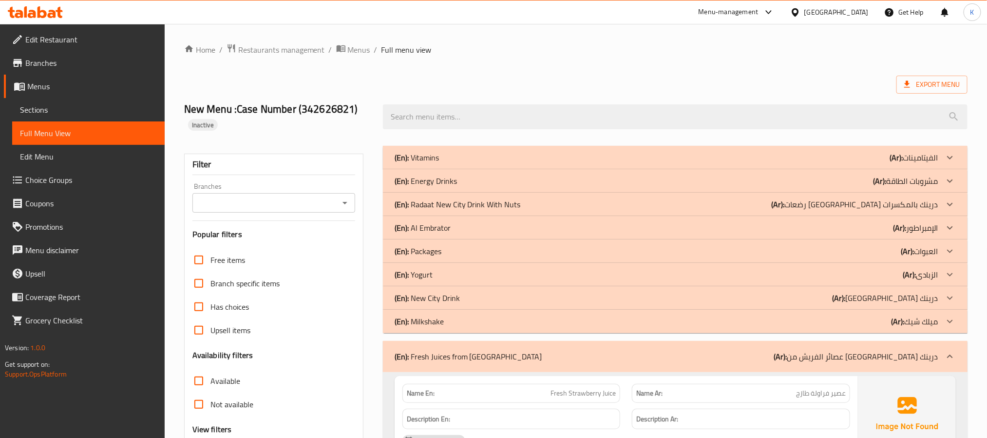
click at [555, 78] on div "Export Menu" at bounding box center [576, 85] width 784 height 18
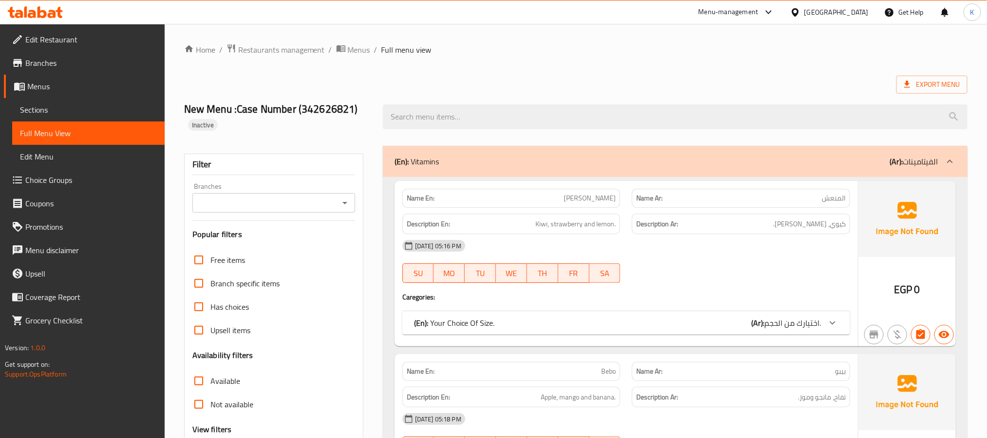
click at [105, 110] on span "Sections" at bounding box center [88, 110] width 137 height 12
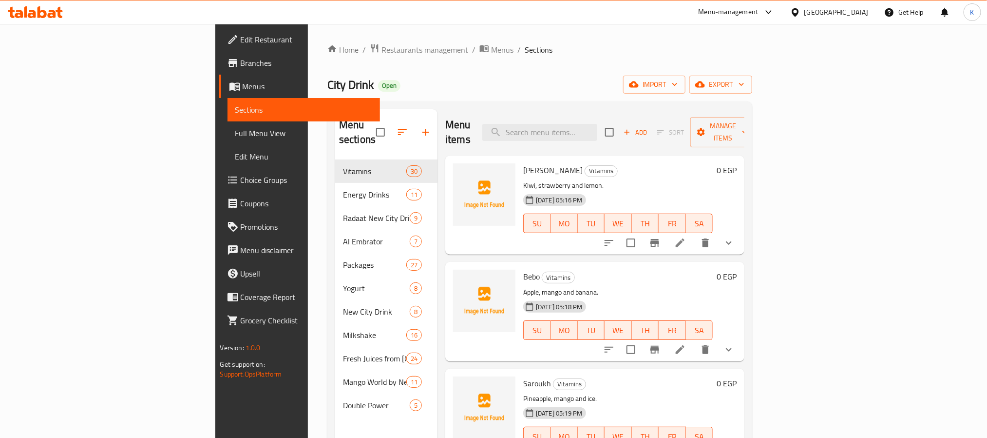
click at [597, 130] on input "search" at bounding box center [539, 132] width 115 height 17
paste input "Mango Ballin"
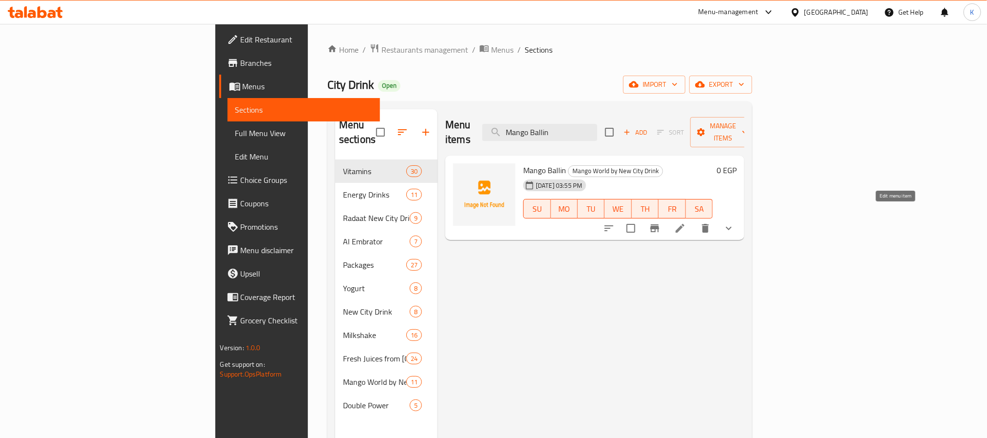
type input "Mango Ballin"
click at [685, 224] on icon at bounding box center [680, 228] width 9 height 9
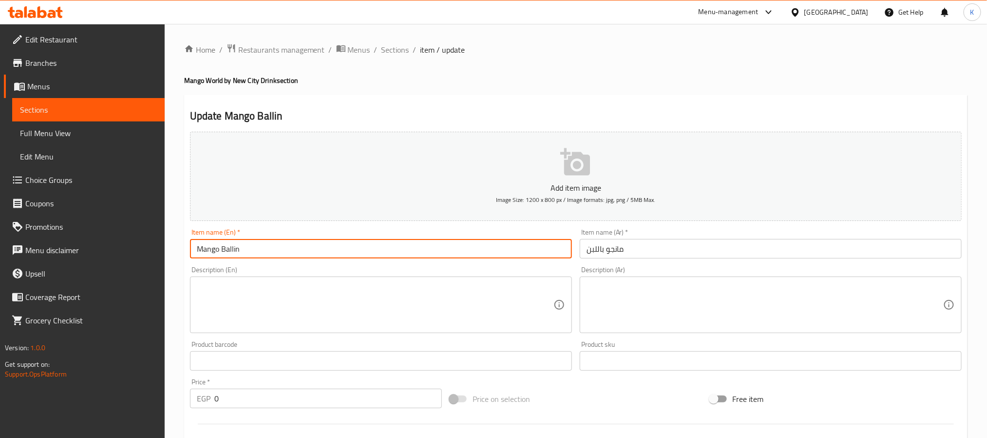
click at [230, 251] on input "Mango Ballin" at bounding box center [381, 248] width 382 height 19
type input "Mango with Milk"
click at [386, 44] on span "Sections" at bounding box center [396, 50] width 28 height 12
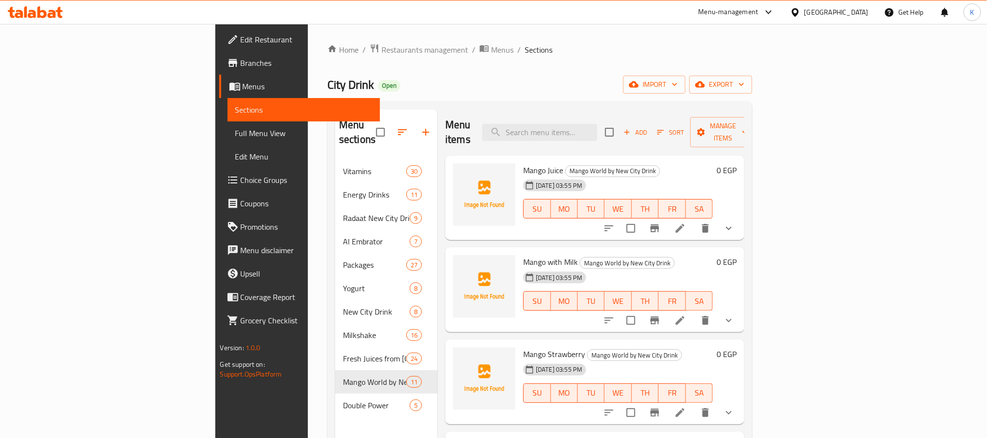
click at [595, 136] on div "Menu items Add Sort Manage items" at bounding box center [594, 132] width 299 height 46
click at [597, 133] on input "search" at bounding box center [539, 132] width 115 height 17
paste input "Mango Ballin"
type input "Mango Ballin"
click at [597, 132] on input "search" at bounding box center [539, 132] width 115 height 17
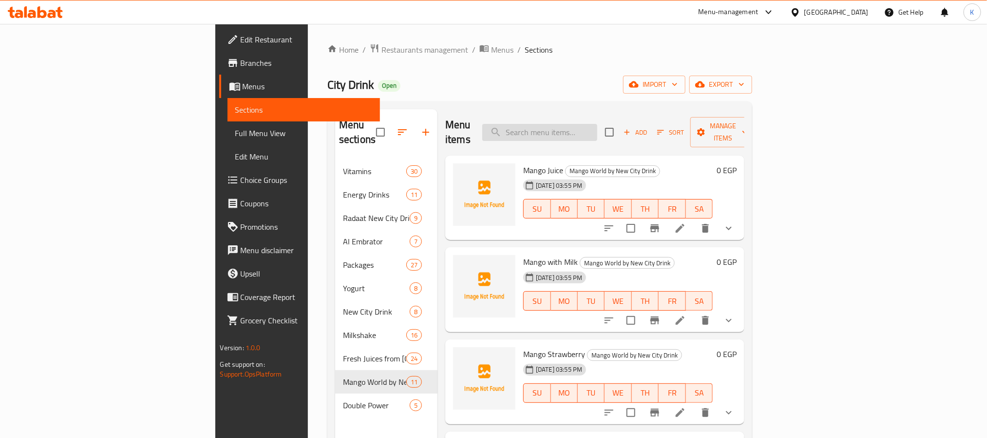
paste input "Fresh Pomegranate Juice"
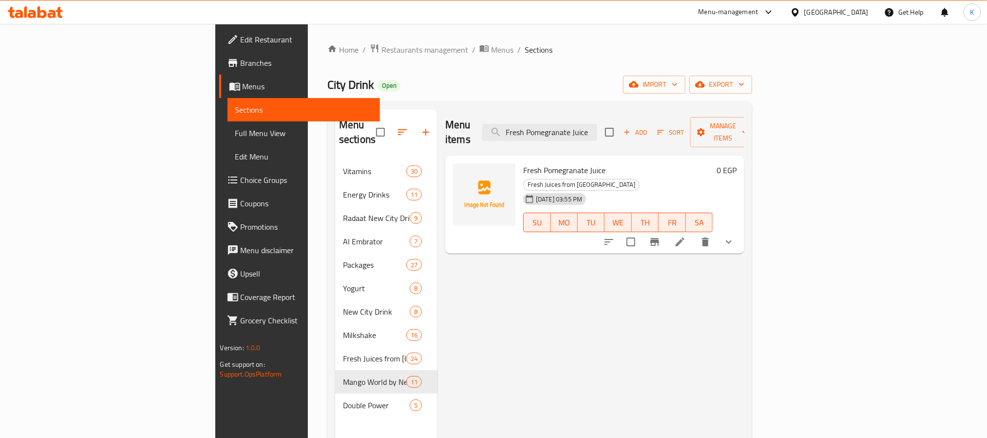
type input "Fresh Pomegranate Juice"
click at [745, 227] on div "Menu items Fresh Pomegranate Juice Add Sort Manage items Fresh Pomegranate Juic…" at bounding box center [591, 328] width 307 height 438
click at [686, 236] on icon at bounding box center [680, 242] width 12 height 12
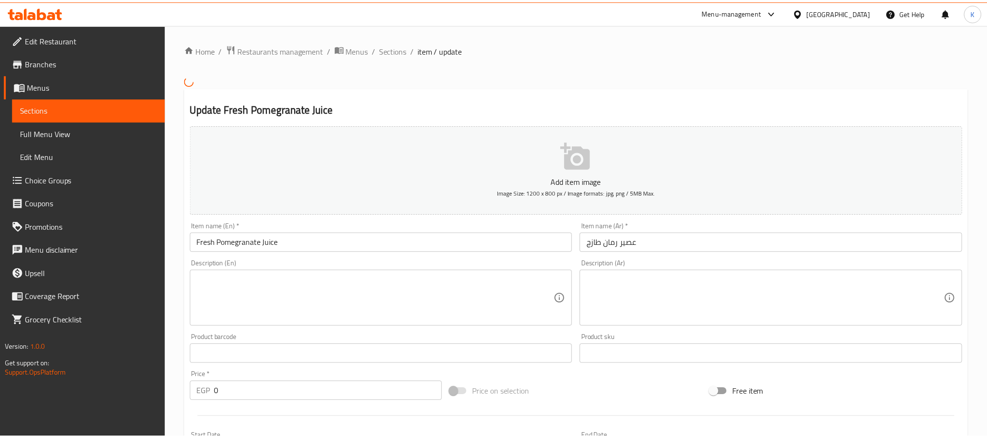
scroll to position [296, 0]
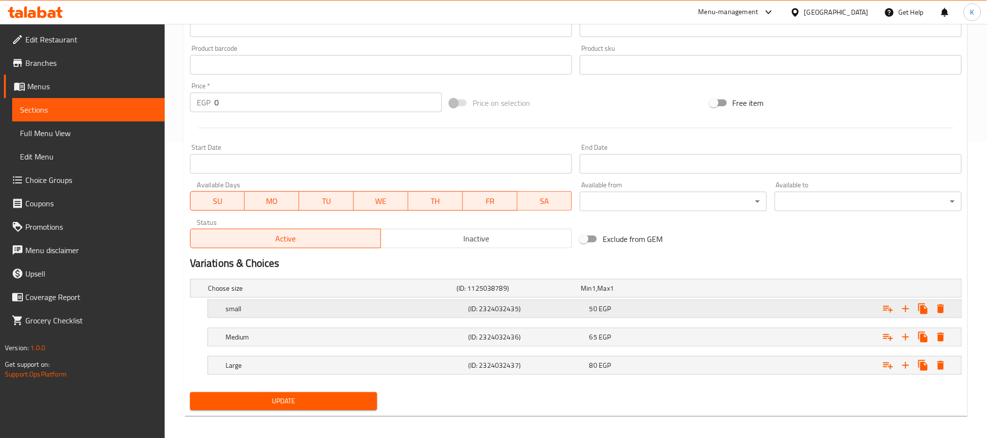
click at [596, 307] on span "50" at bounding box center [594, 308] width 8 height 13
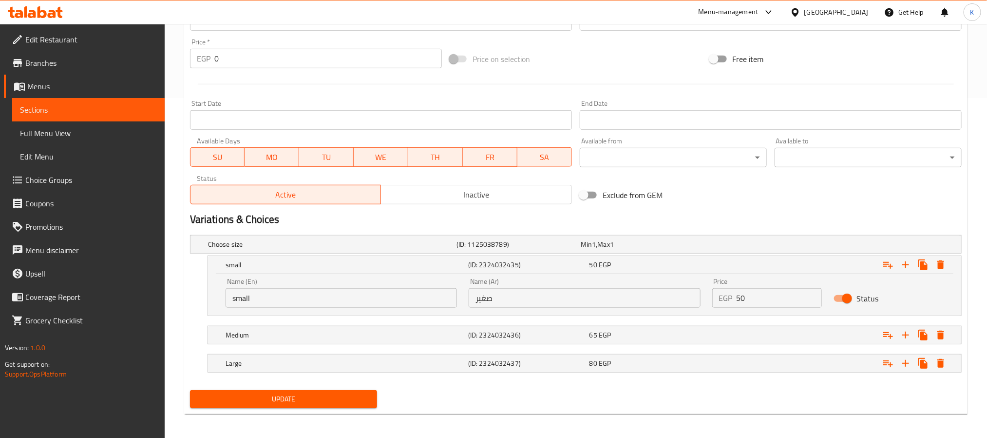
scroll to position [341, 0]
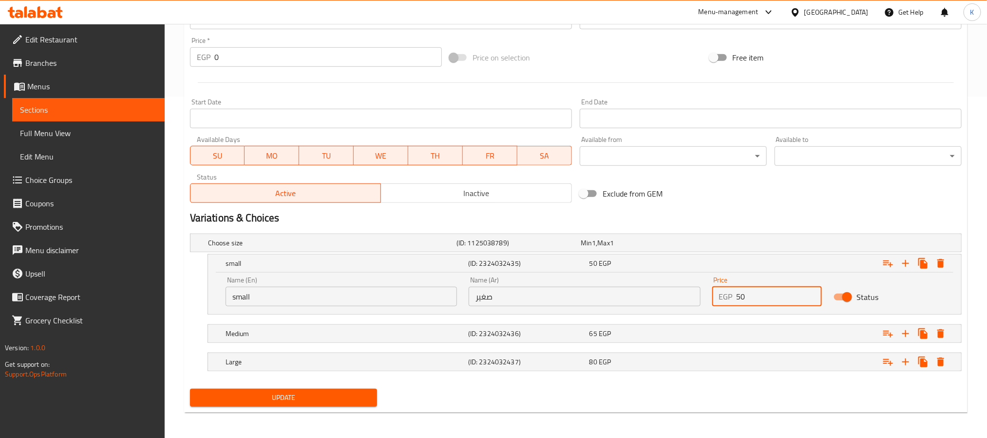
click at [773, 300] on input "50" at bounding box center [780, 296] width 86 height 19
type input "40"
click at [746, 332] on div "Expand" at bounding box center [830, 333] width 243 height 21
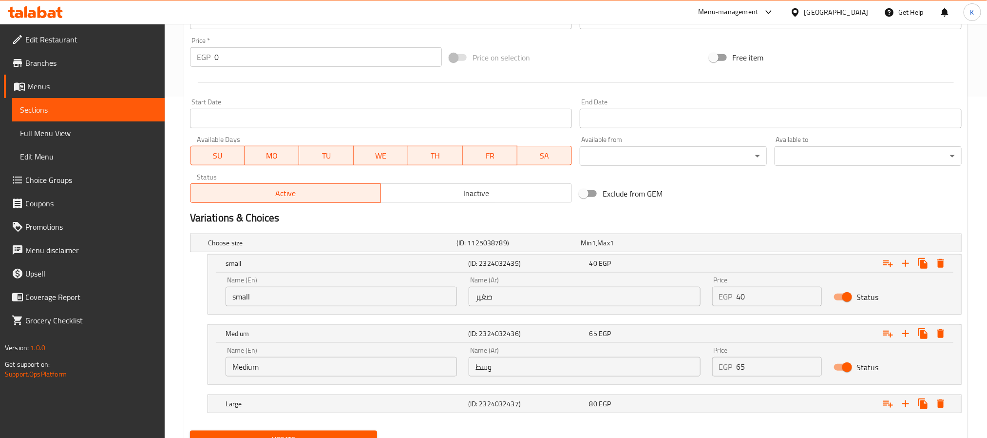
click at [781, 364] on input "65" at bounding box center [780, 366] width 86 height 19
type input "55"
click at [190, 430] on button "Update" at bounding box center [283, 439] width 187 height 18
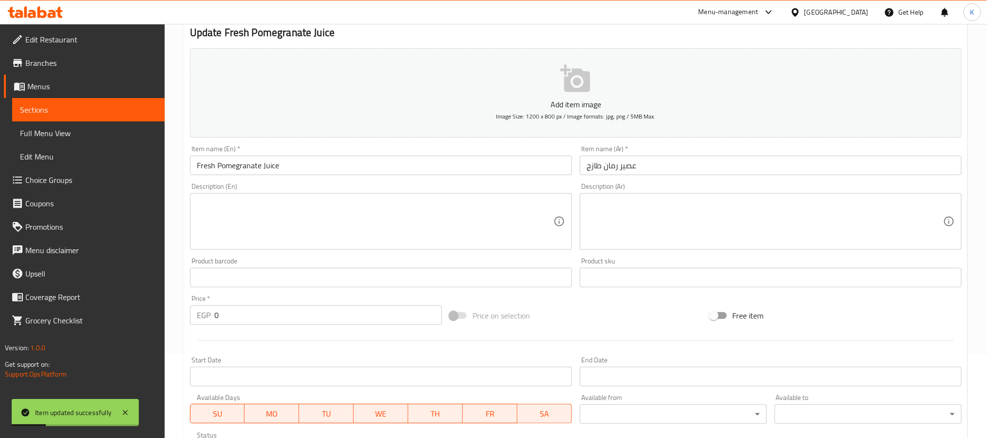
scroll to position [0, 0]
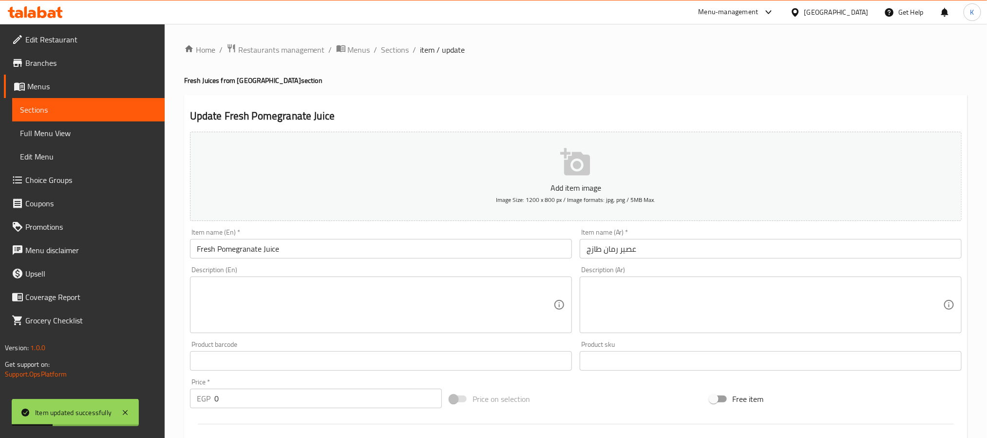
click at [408, 53] on ol "Home / Restaurants management / Menus / Sections / item / update" at bounding box center [576, 49] width 784 height 13
click at [405, 54] on span "Sections" at bounding box center [396, 50] width 28 height 12
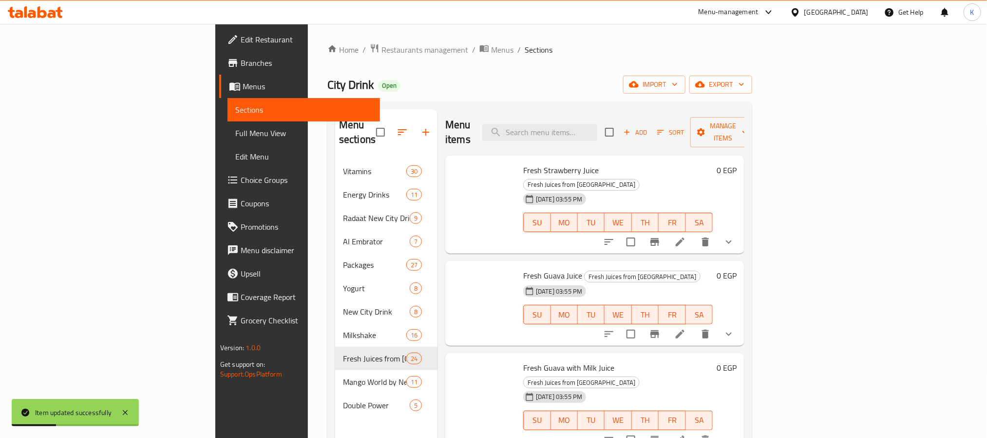
drag, startPoint x: 405, startPoint y: 54, endPoint x: 414, endPoint y: 53, distance: 9.3
click at [525, 47] on span "Sections" at bounding box center [539, 50] width 28 height 12
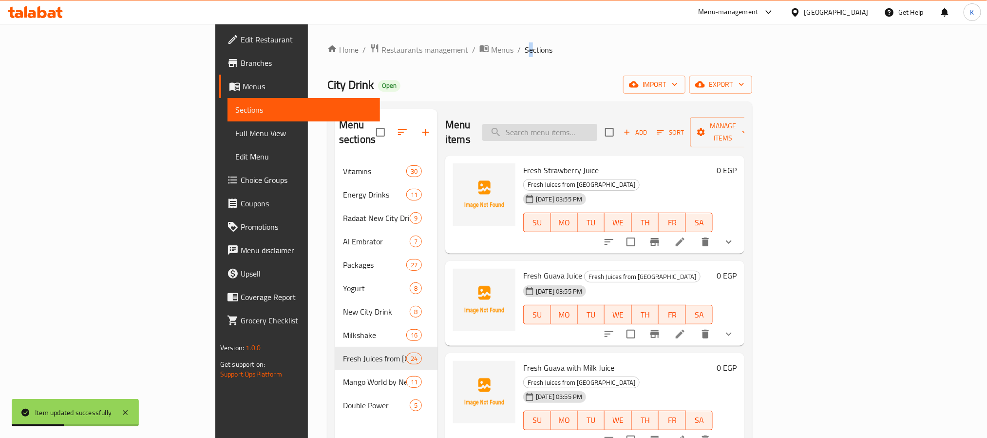
click at [597, 124] on input "search" at bounding box center [539, 132] width 115 height 17
click at [700, 189] on div "04-10-2025 03:55 PM SU MO TU WE TH FR SA" at bounding box center [617, 215] width 197 height 53
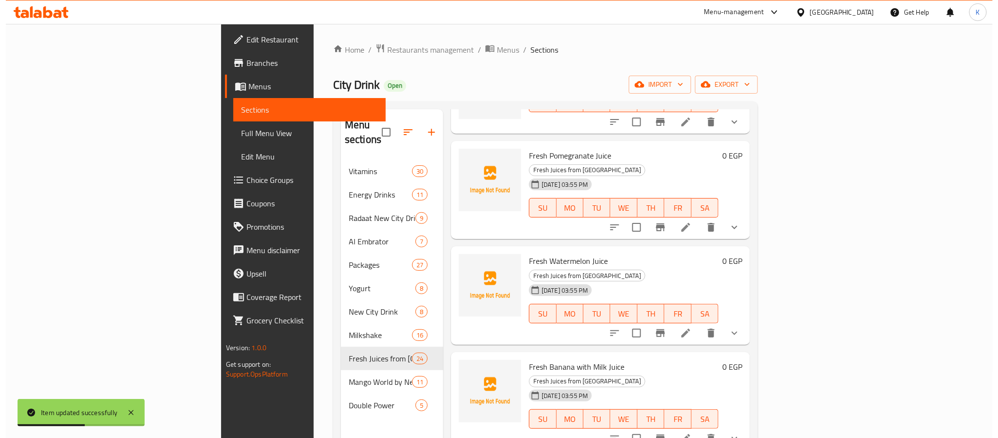
scroll to position [824, 0]
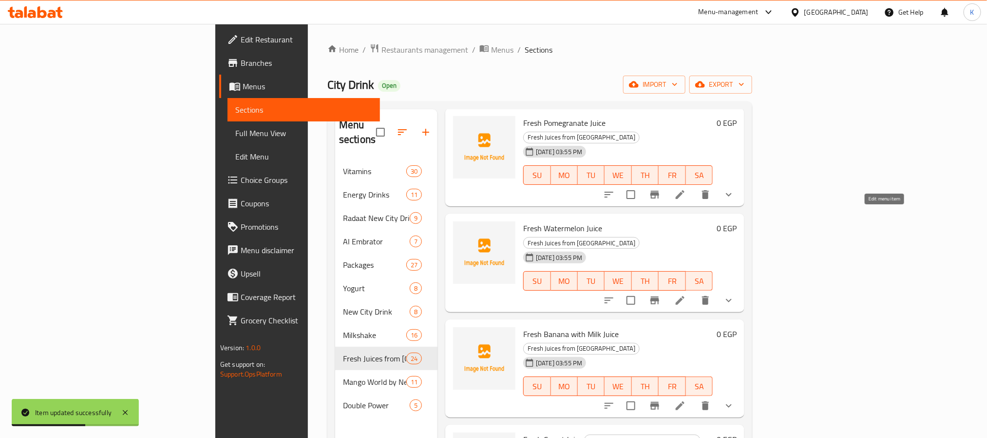
click at [686, 294] on icon at bounding box center [680, 300] width 12 height 12
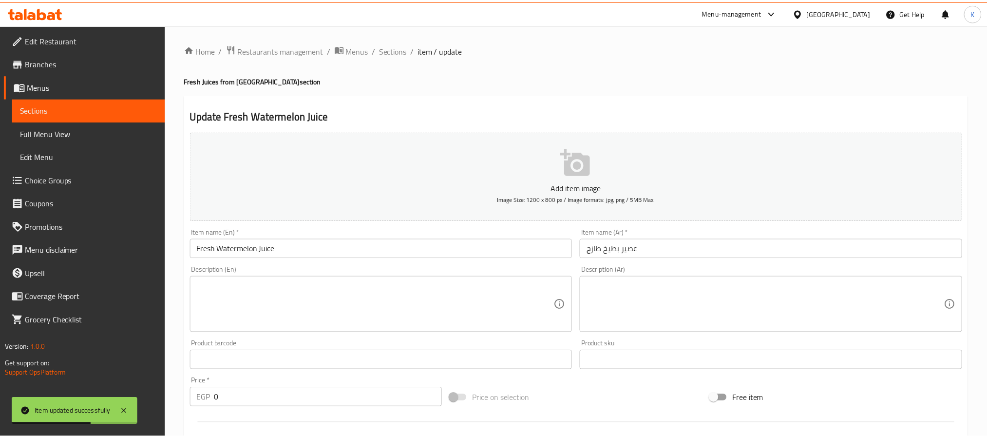
scroll to position [303, 0]
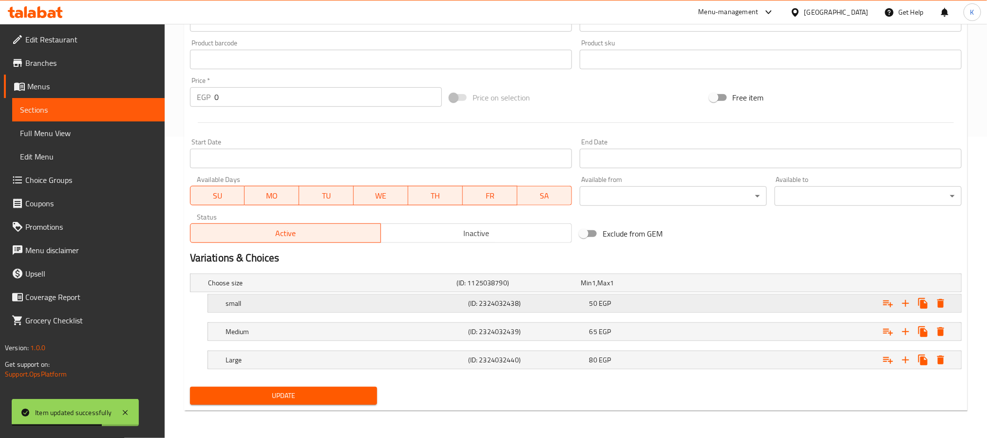
click at [643, 302] on div "50 EGP" at bounding box center [648, 303] width 117 height 10
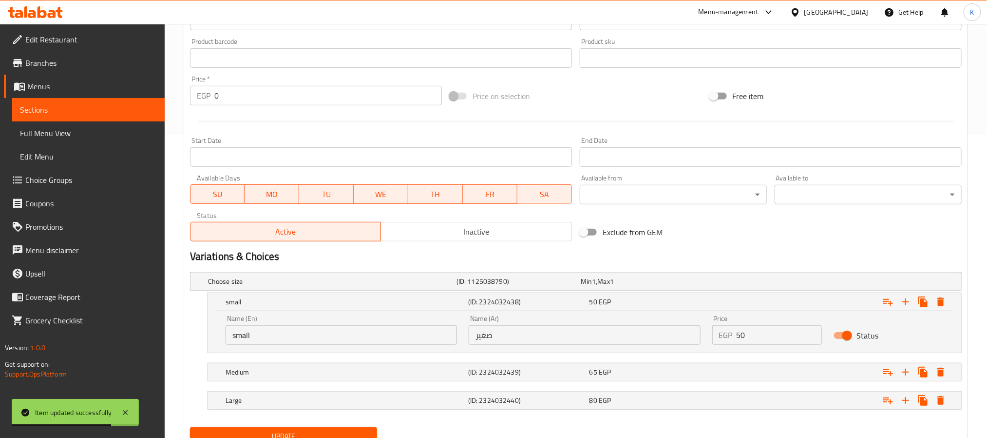
click at [759, 336] on input "50" at bounding box center [780, 334] width 86 height 19
type input "40"
click at [718, 378] on div "Expand" at bounding box center [830, 371] width 243 height 21
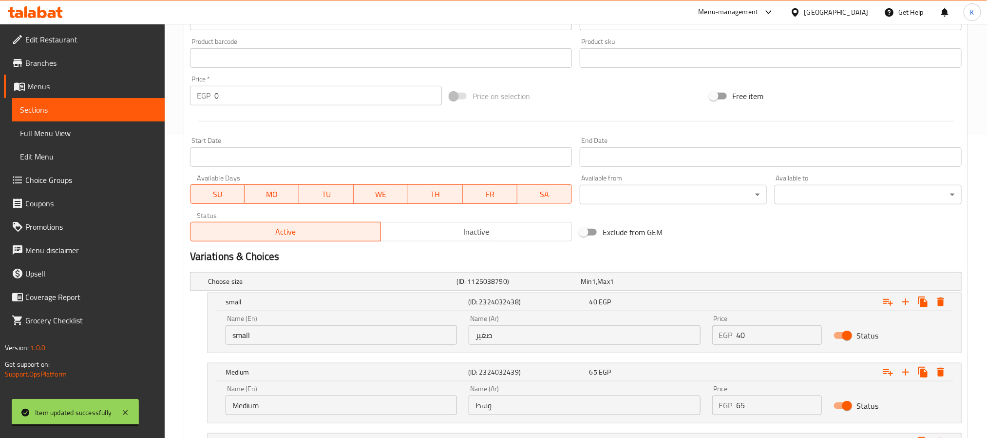
click at [756, 401] on input "65" at bounding box center [780, 404] width 86 height 19
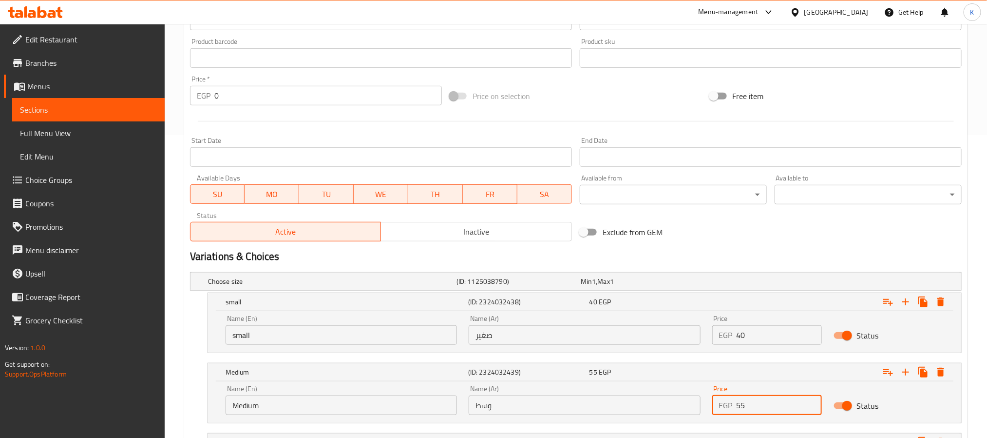
type input "55"
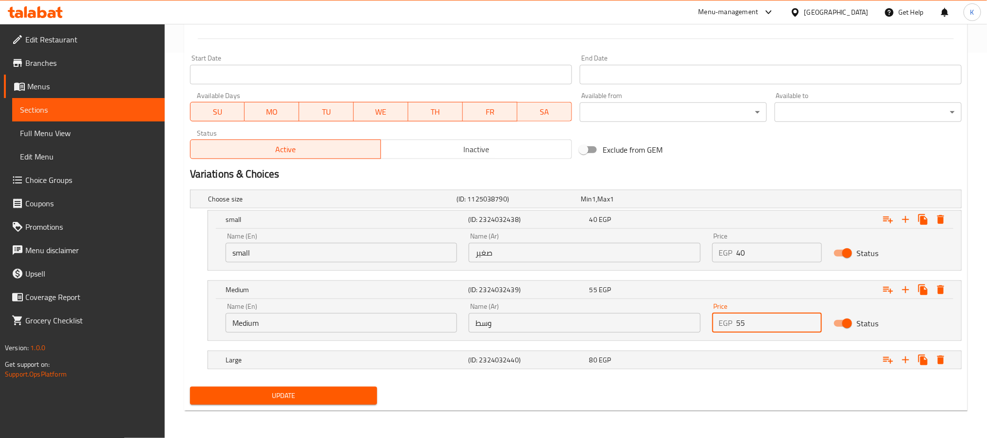
click at [763, 371] on nav at bounding box center [576, 375] width 772 height 8
click at [770, 360] on div "Expand" at bounding box center [830, 359] width 243 height 21
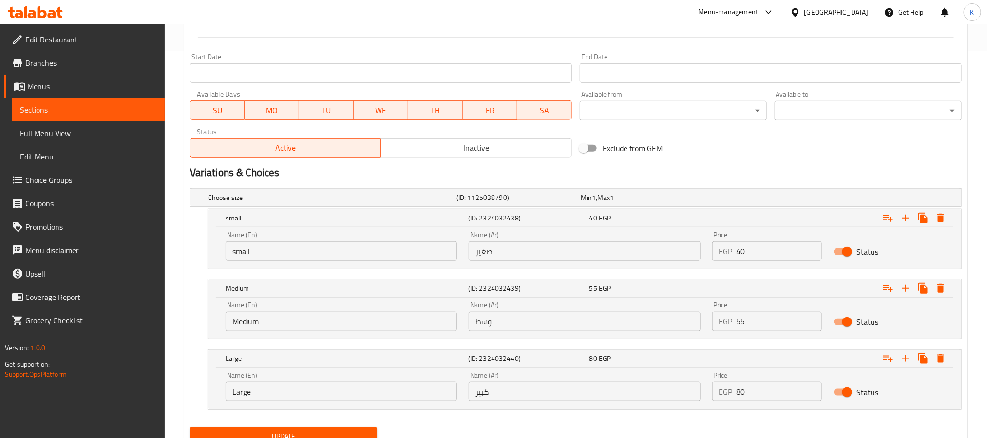
click at [786, 392] on input "80" at bounding box center [780, 391] width 86 height 19
click at [190, 427] on button "Update" at bounding box center [283, 436] width 187 height 18
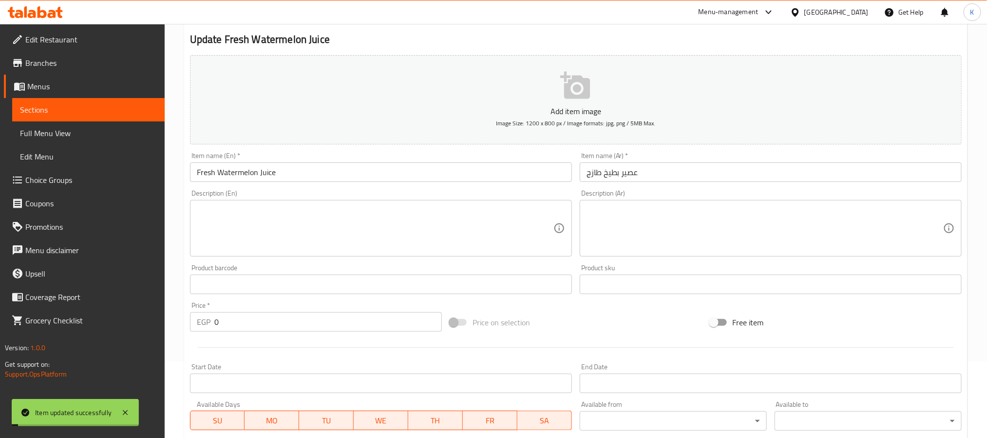
scroll to position [0, 0]
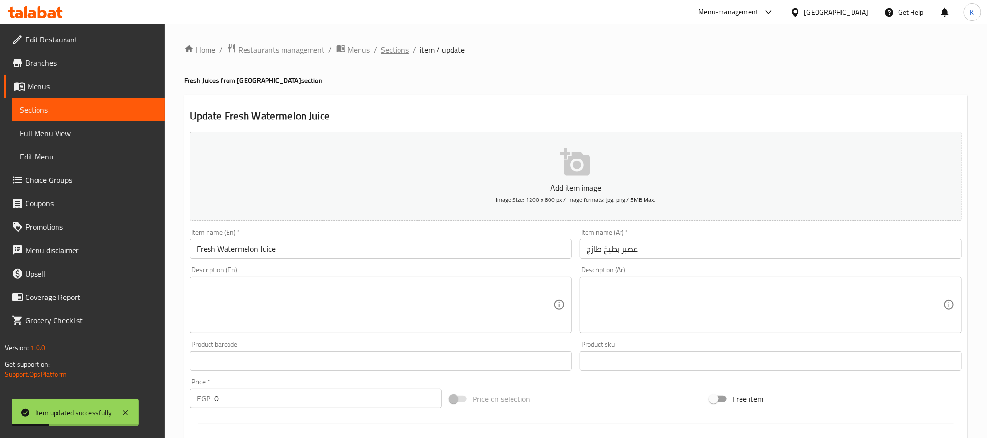
click at [405, 49] on span "Sections" at bounding box center [396, 50] width 28 height 12
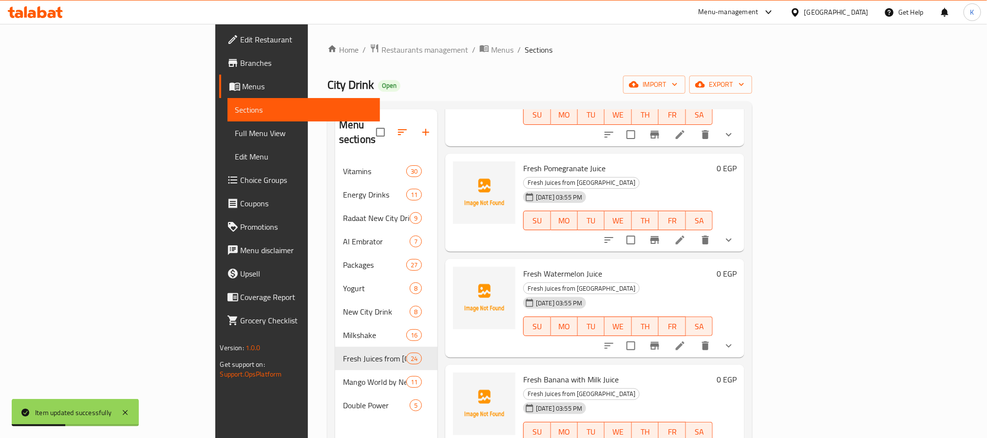
scroll to position [746, 0]
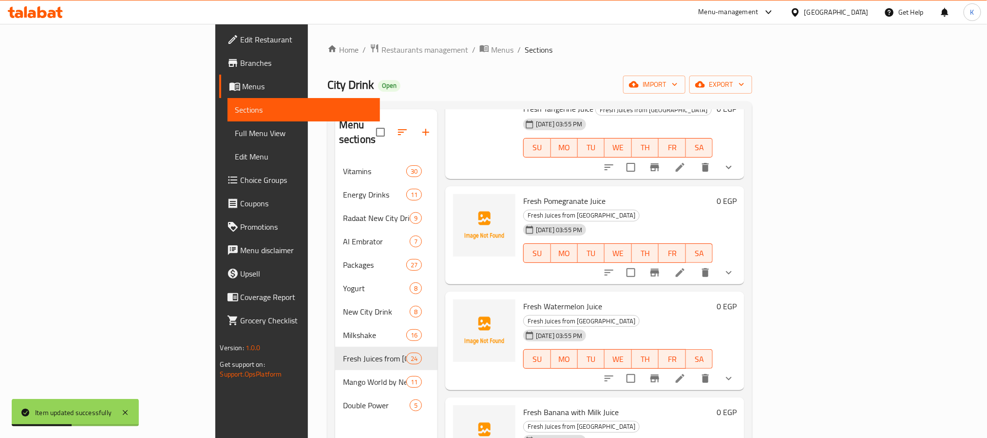
click at [694, 369] on li at bounding box center [680, 378] width 27 height 18
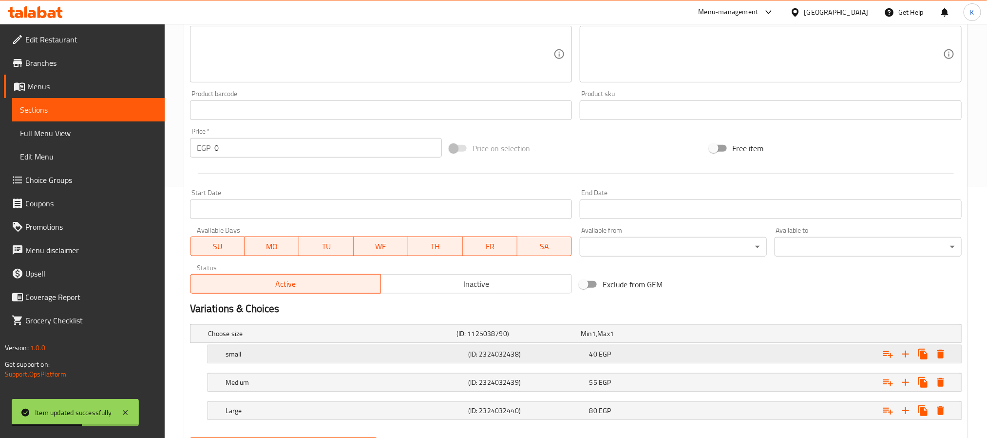
scroll to position [303, 0]
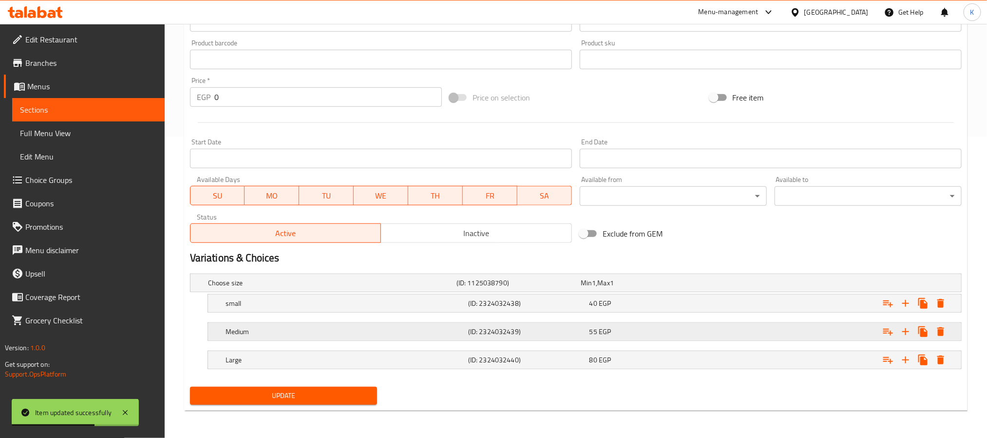
click at [690, 327] on div "55 EGP" at bounding box center [648, 331] width 117 height 10
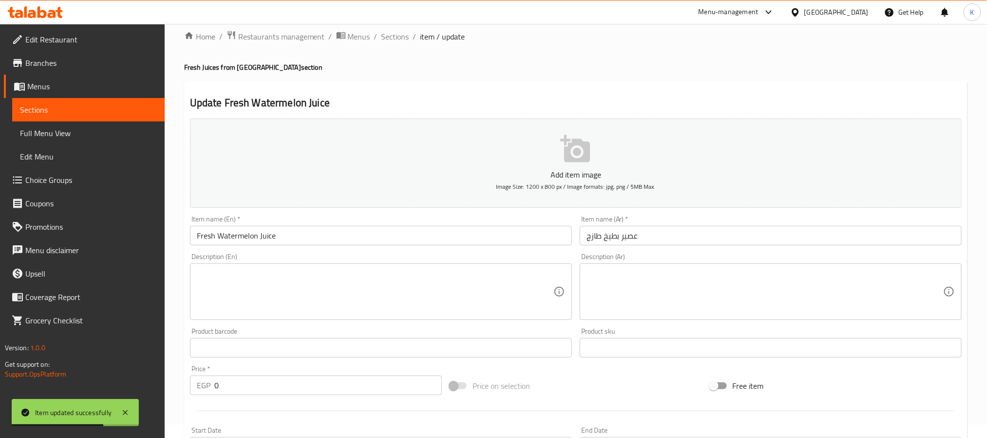
scroll to position [0, 0]
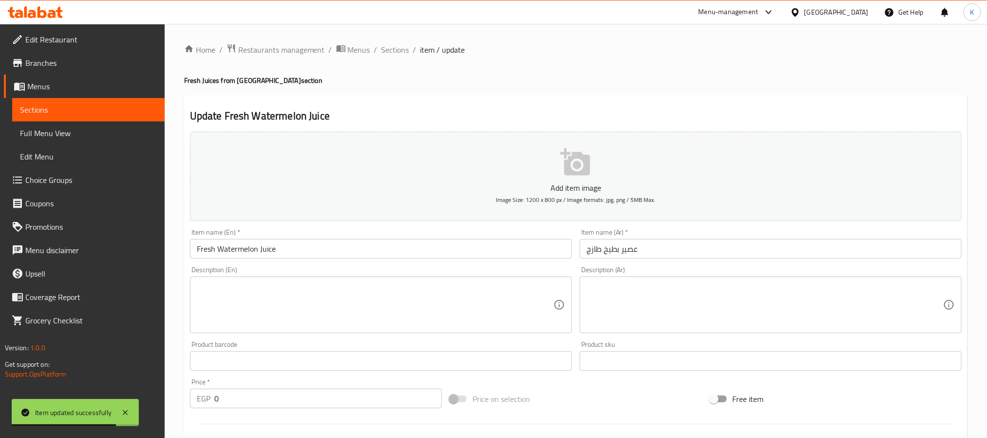
click at [446, 253] on input "Fresh Watermelon Juice" at bounding box center [381, 248] width 382 height 19
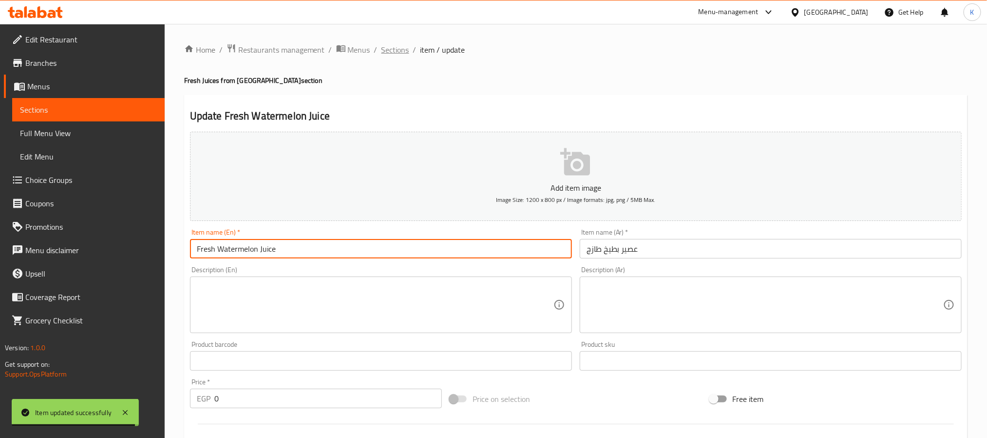
click at [392, 50] on span "Sections" at bounding box center [396, 50] width 28 height 12
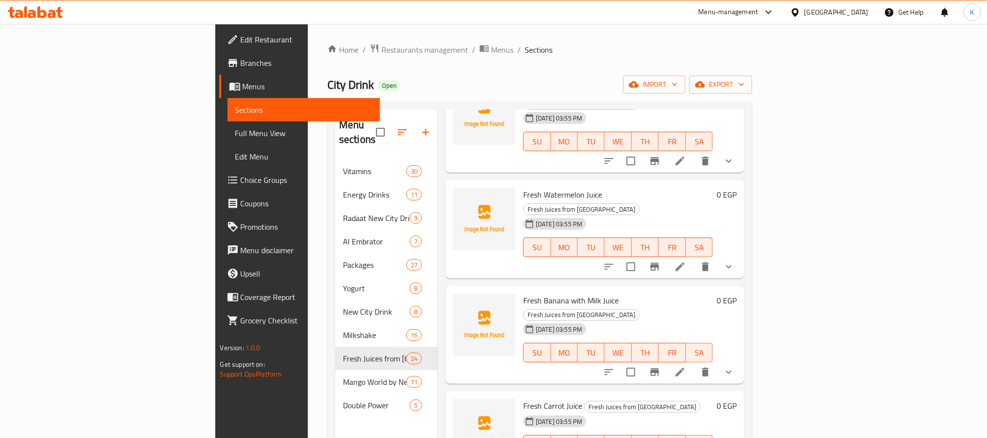
scroll to position [824, 0]
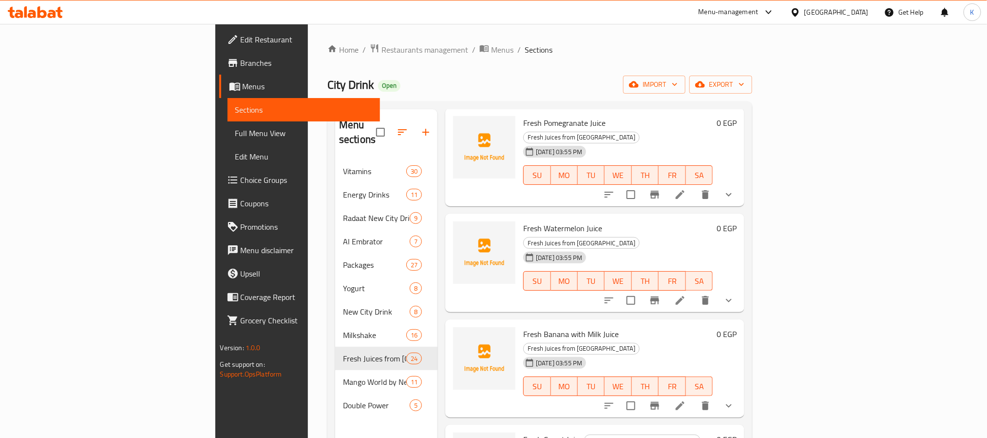
click at [685, 401] on icon at bounding box center [680, 405] width 9 height 9
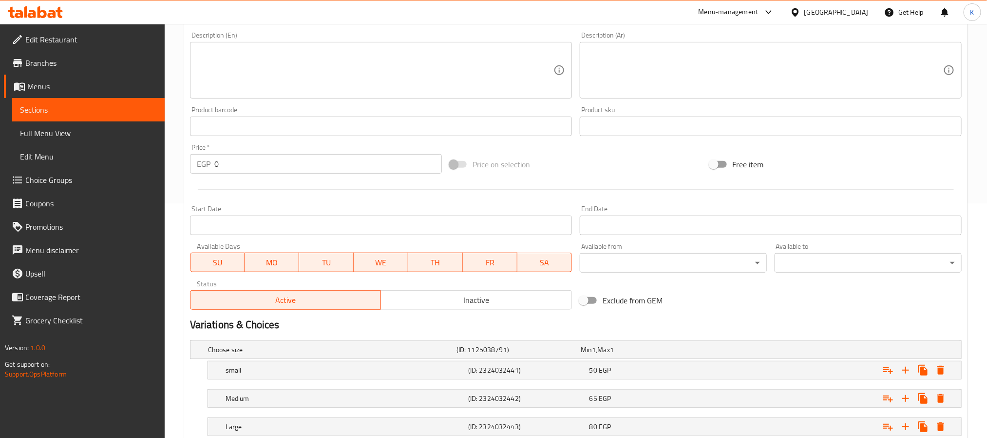
scroll to position [303, 0]
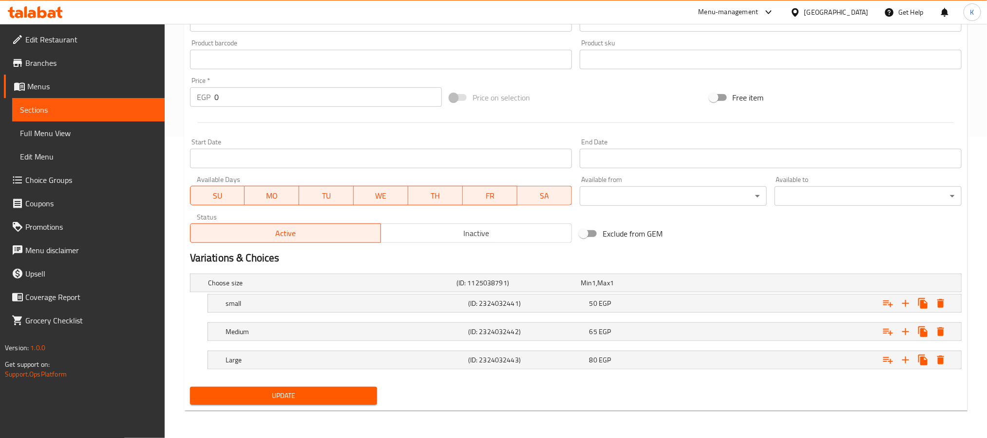
click at [767, 312] on div "Expand" at bounding box center [830, 302] width 243 height 21
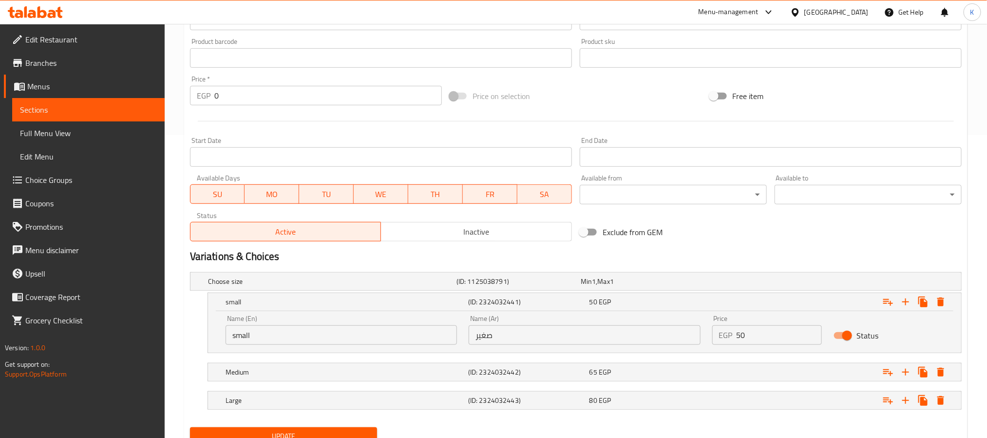
click at [778, 345] on div "Price EGP 50 Price" at bounding box center [768, 329] width 122 height 41
click at [798, 339] on input "50" at bounding box center [780, 334] width 86 height 19
type input "40"
click at [743, 378] on div "Expand" at bounding box center [830, 371] width 243 height 21
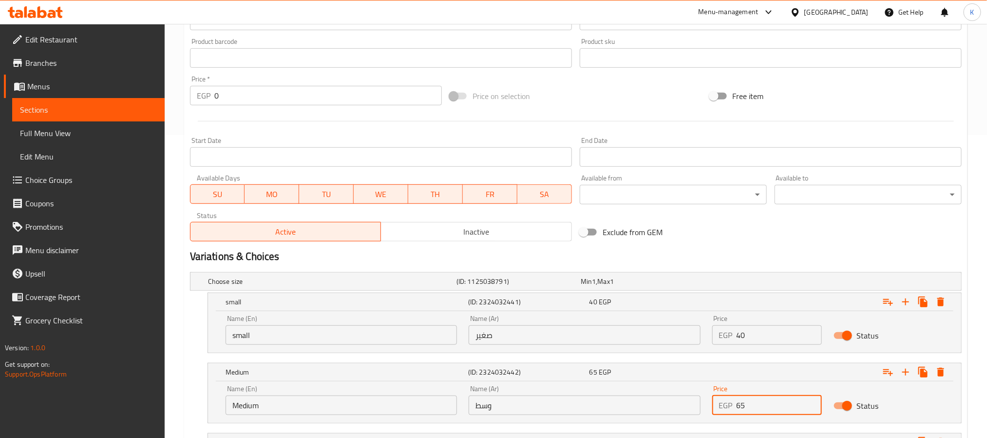
click at [757, 405] on input "65" at bounding box center [780, 404] width 86 height 19
type input "55"
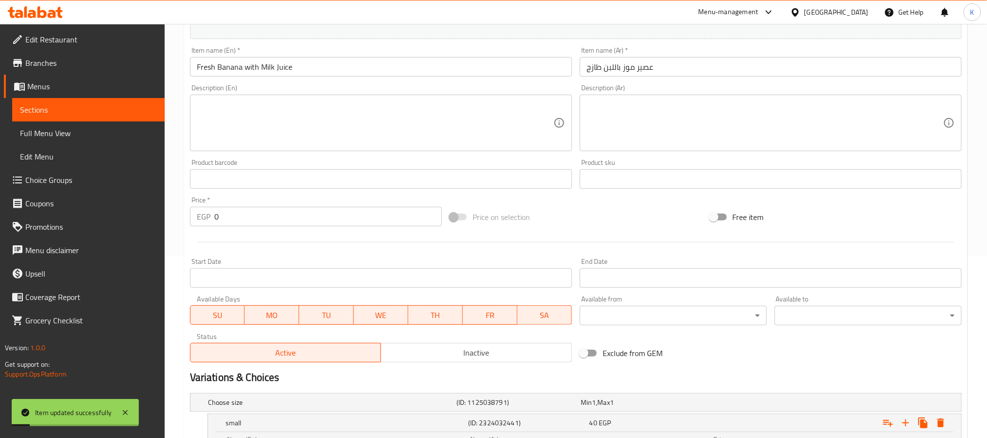
scroll to position [0, 0]
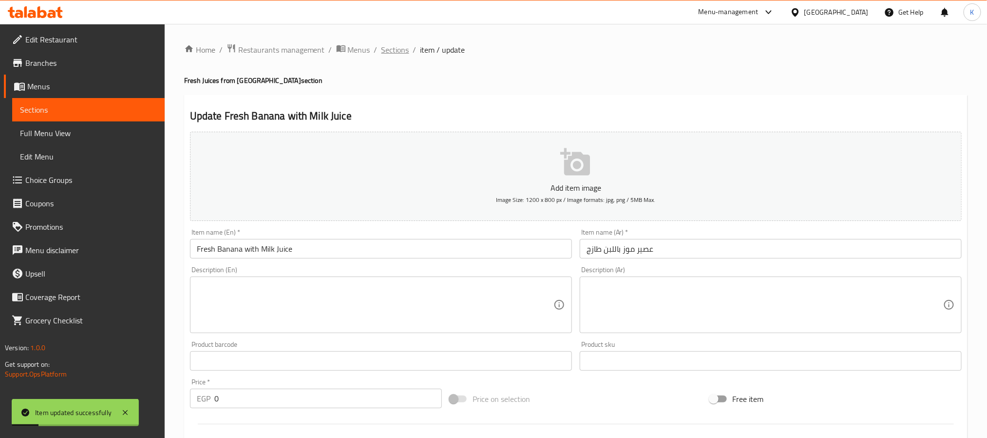
click at [395, 51] on span "Sections" at bounding box center [396, 50] width 28 height 12
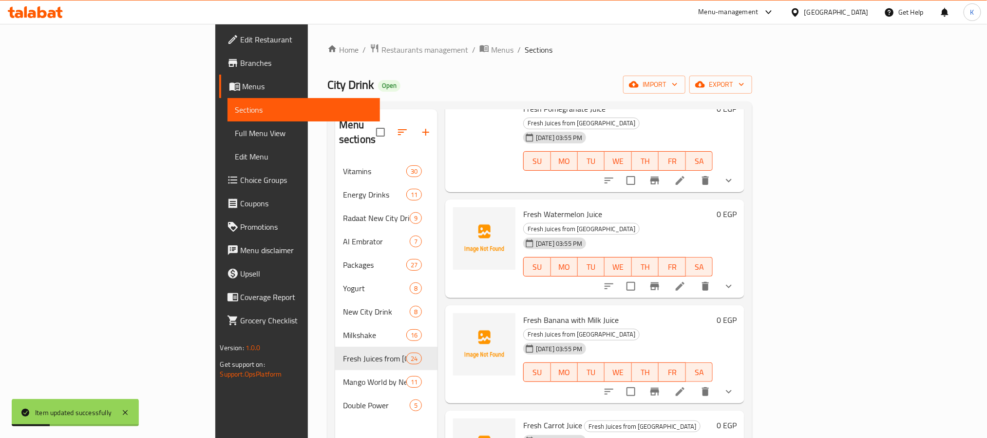
scroll to position [1008, 0]
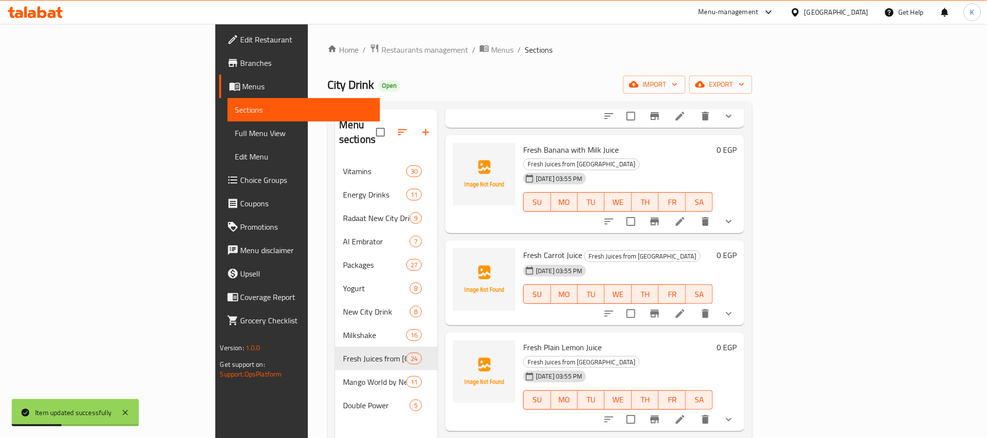
click at [694, 305] on li at bounding box center [680, 314] width 27 height 18
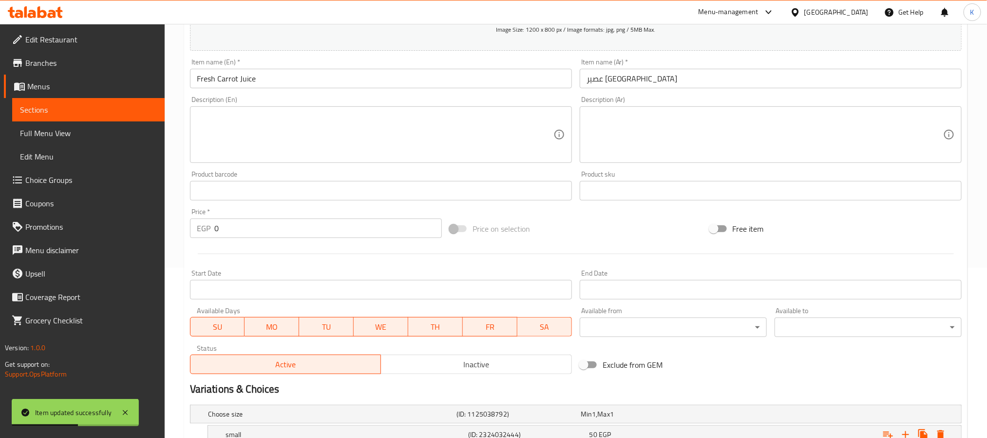
scroll to position [303, 0]
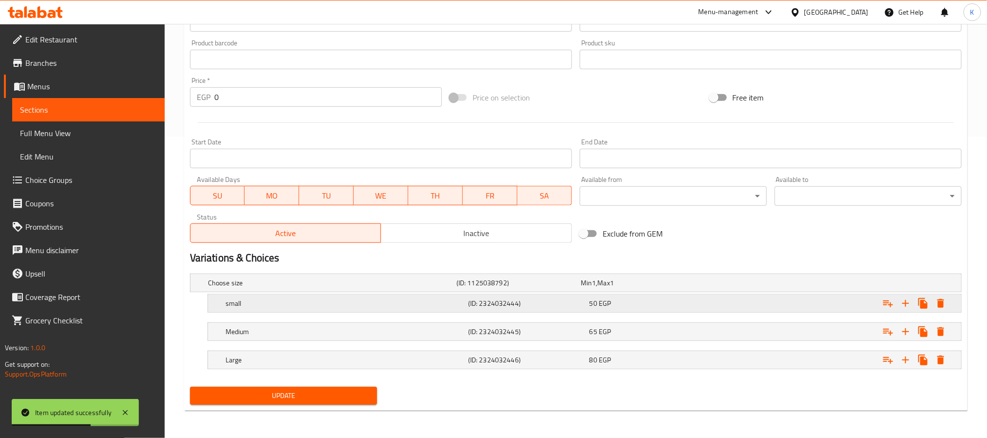
click at [715, 309] on div "Expand" at bounding box center [830, 302] width 243 height 21
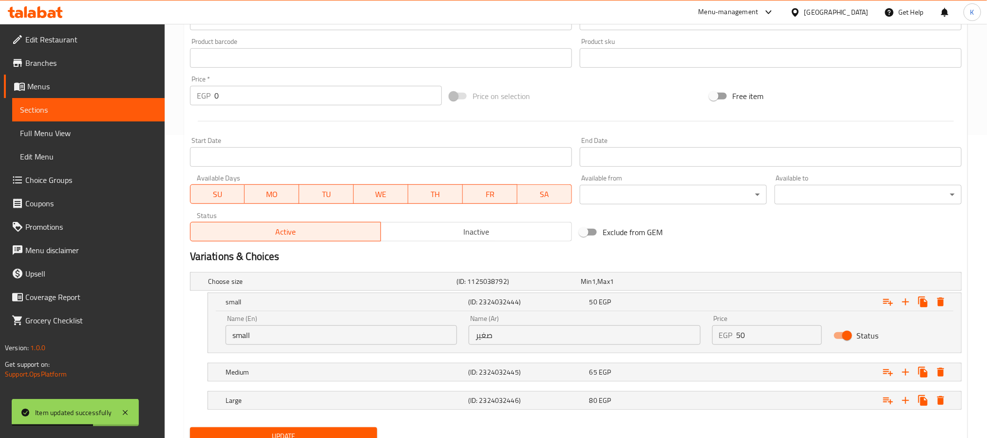
click at [738, 328] on input "50" at bounding box center [780, 334] width 86 height 19
click at [756, 338] on input "number" at bounding box center [780, 334] width 86 height 19
type input "40"
click at [722, 377] on div "Expand" at bounding box center [830, 371] width 243 height 21
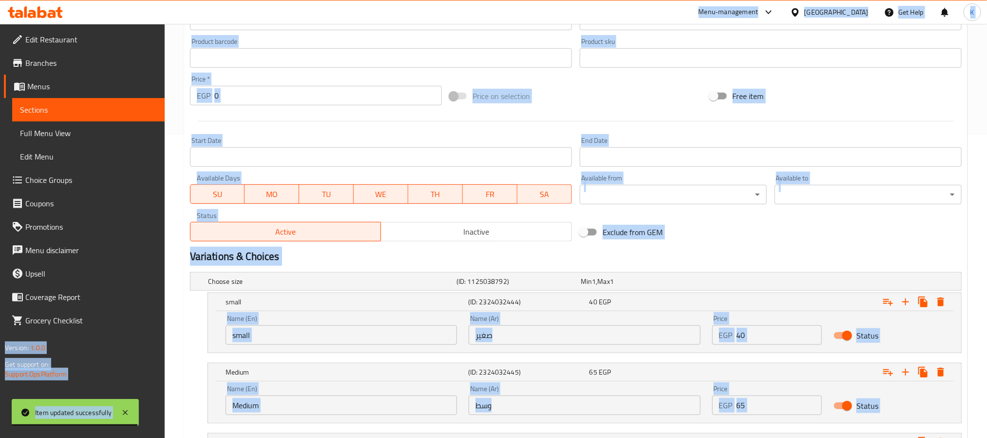
click at [762, 401] on input "65" at bounding box center [780, 404] width 86 height 19
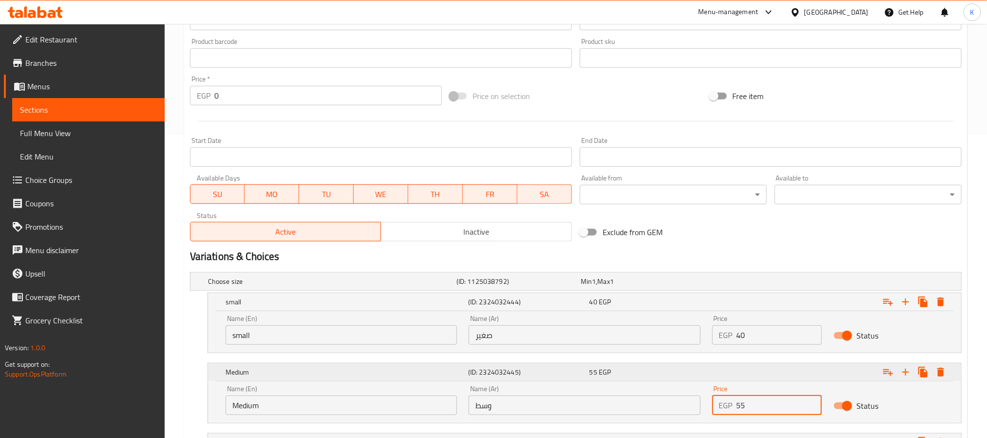
type input "55"
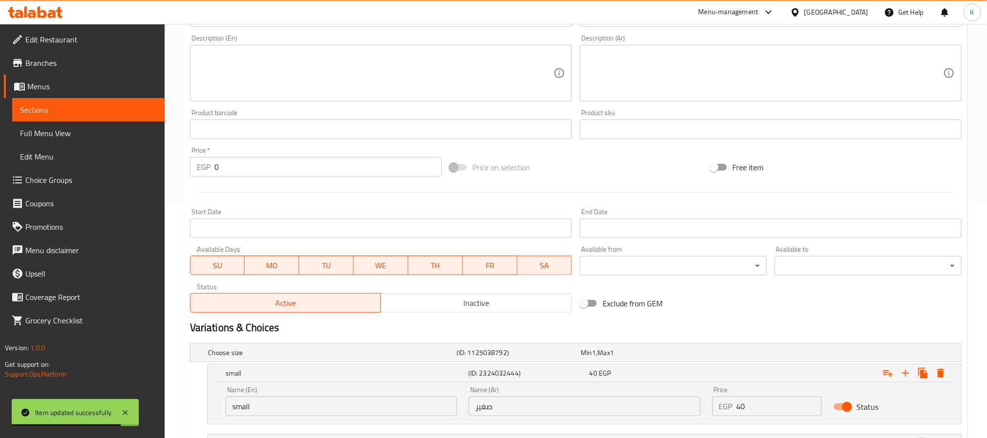
scroll to position [0, 0]
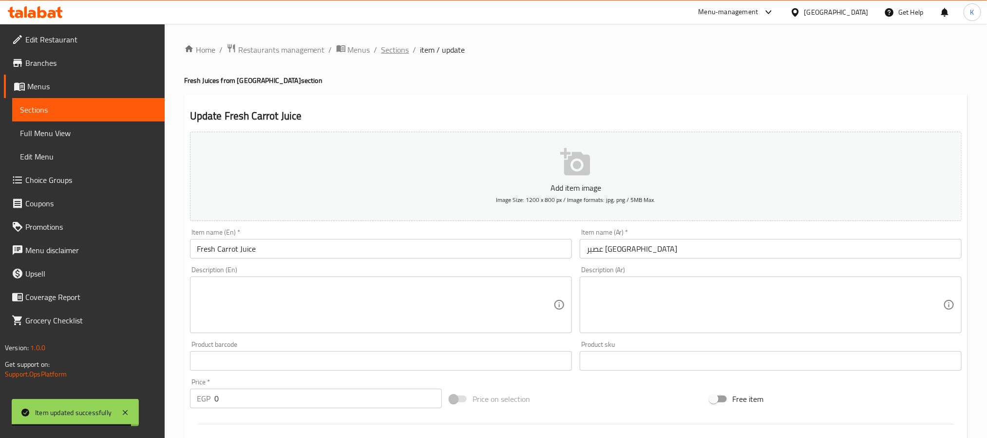
click at [402, 56] on span "Sections" at bounding box center [396, 50] width 28 height 12
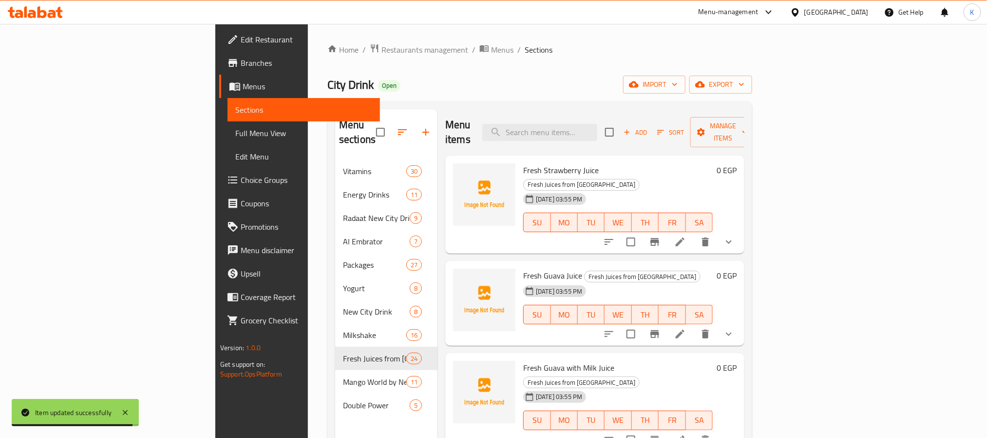
click at [656, 104] on div "Menu sections Vitamins 30 Energy Drinks 11 Radaat New City Drink With Nuts 9 Al…" at bounding box center [539, 327] width 425 height 453
click at [709, 163] on h6 "Fresh Strawberry Juice Fresh Juices from New City Drink" at bounding box center [618, 176] width 190 height 27
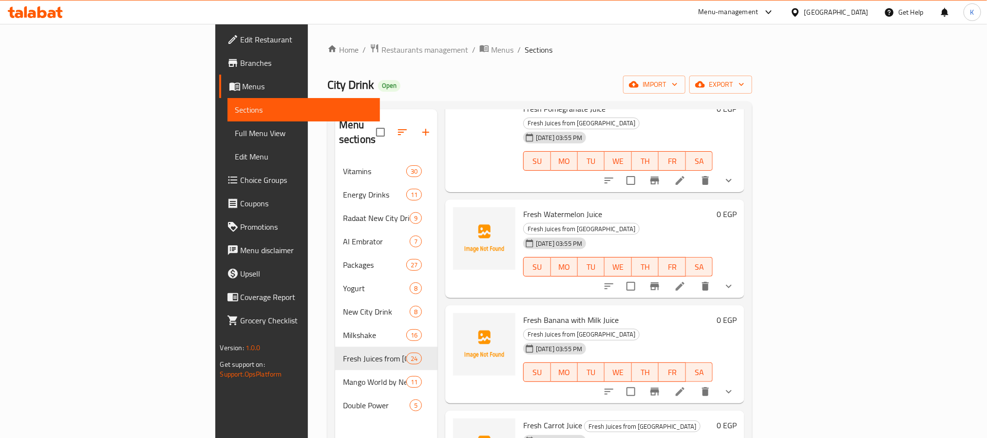
scroll to position [1664, 0]
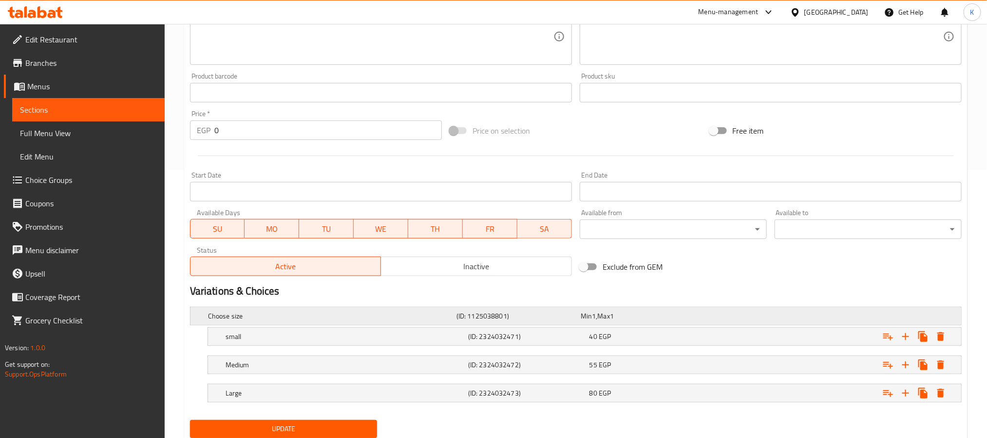
scroll to position [303, 0]
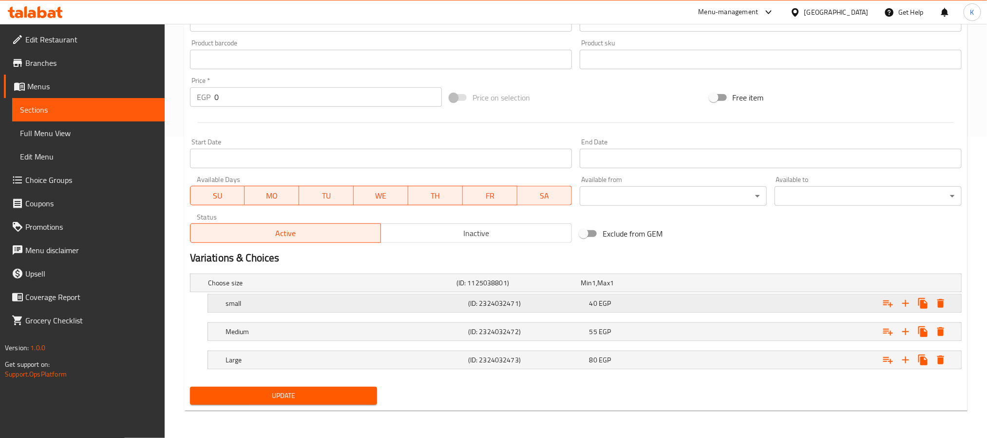
click at [718, 300] on div "Expand" at bounding box center [830, 302] width 243 height 21
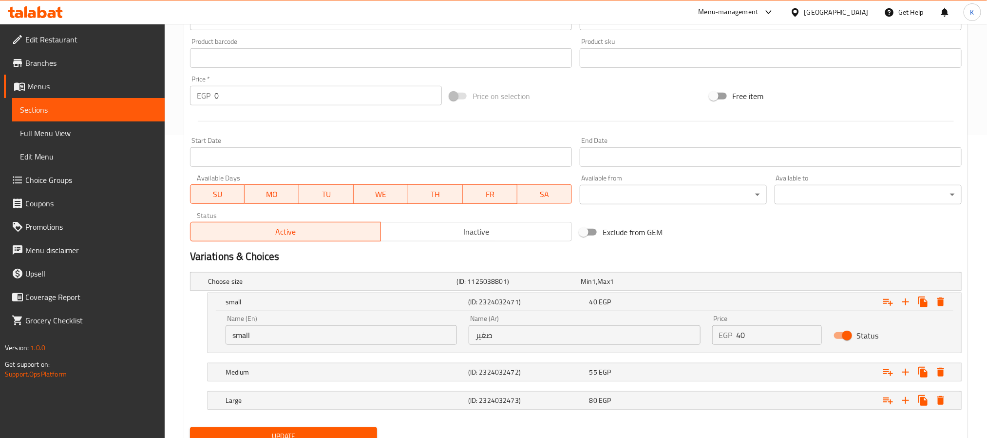
click at [761, 325] on div "Price EGP 40 Price" at bounding box center [767, 330] width 110 height 30
click at [765, 328] on input "40" at bounding box center [780, 334] width 86 height 19
type input "50"
click at [702, 375] on div "55 EGP" at bounding box center [648, 372] width 117 height 10
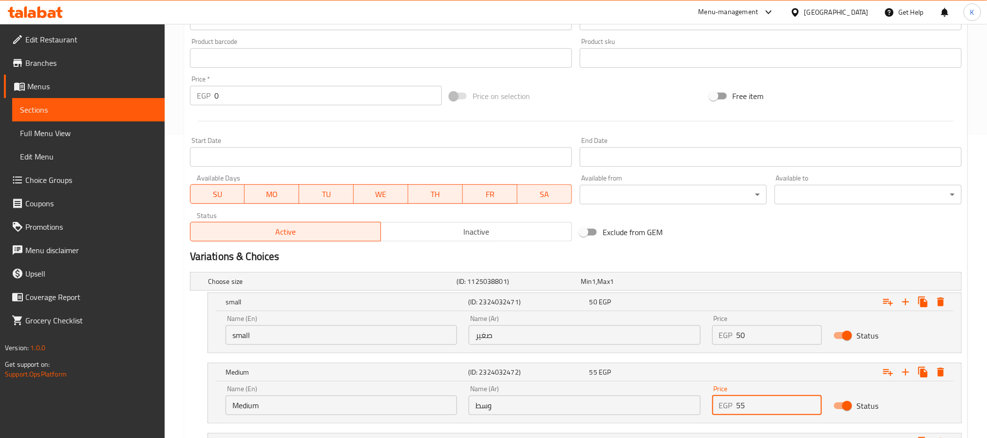
click at [762, 402] on input "55" at bounding box center [780, 404] width 86 height 19
type input "65"
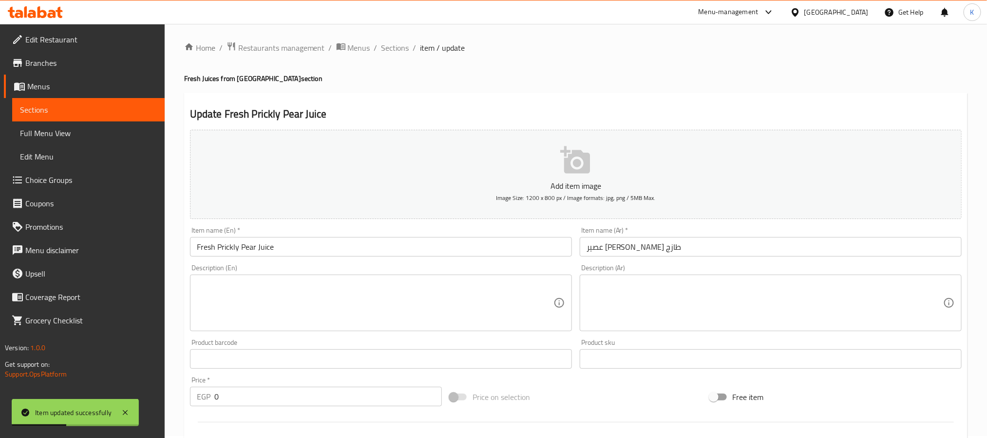
scroll to position [0, 0]
click at [379, 54] on ol "Home / Restaurants management / Menus / Sections / item / update" at bounding box center [576, 49] width 784 height 13
click at [388, 52] on span "Sections" at bounding box center [396, 50] width 28 height 12
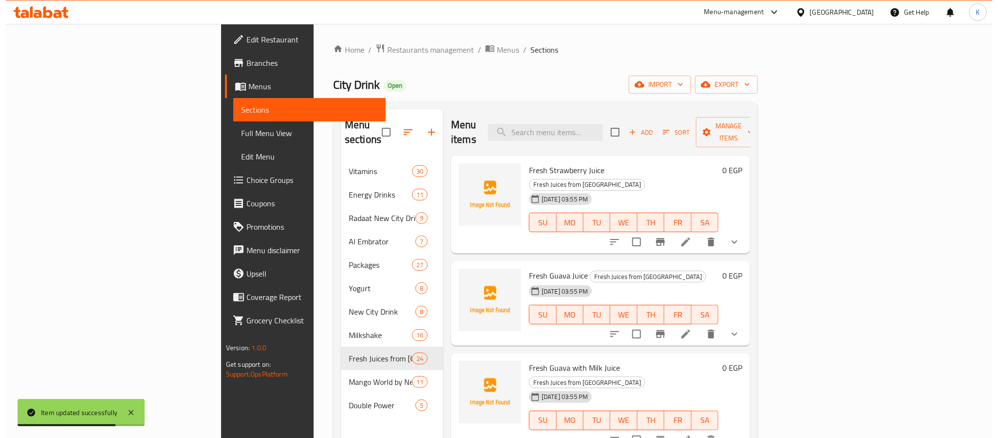
scroll to position [1756, 0]
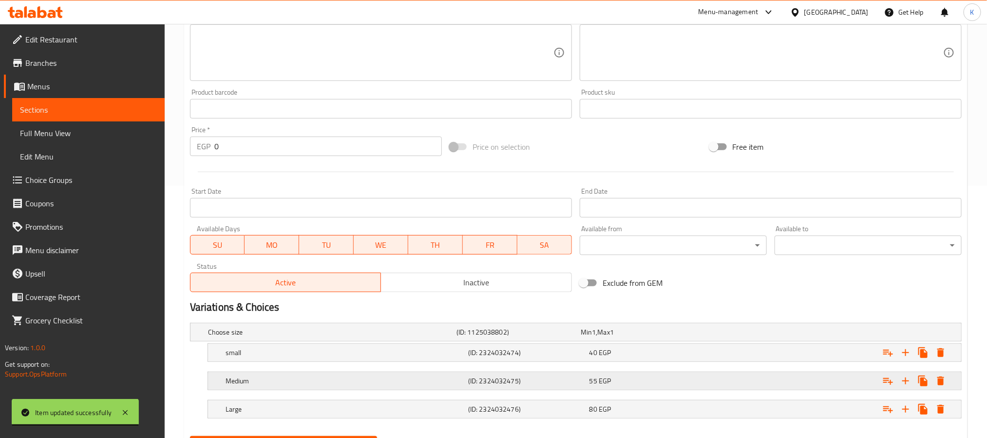
scroll to position [303, 0]
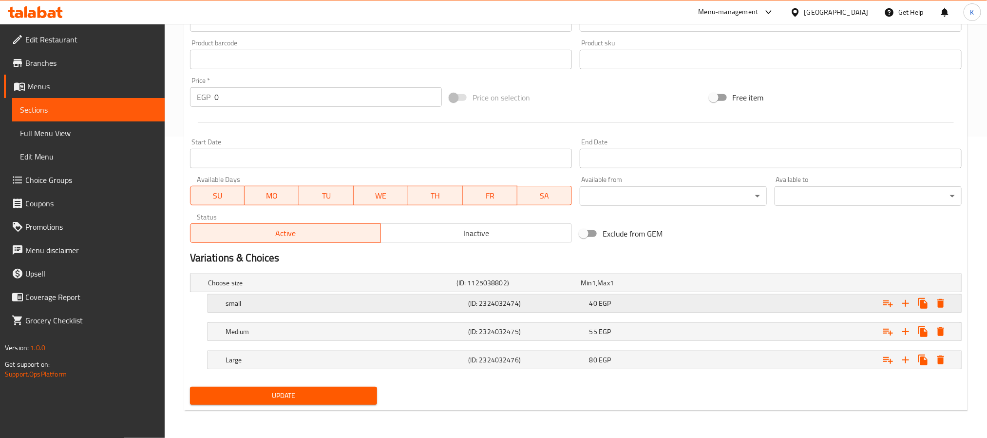
click at [653, 304] on div "40 EGP" at bounding box center [648, 303] width 117 height 10
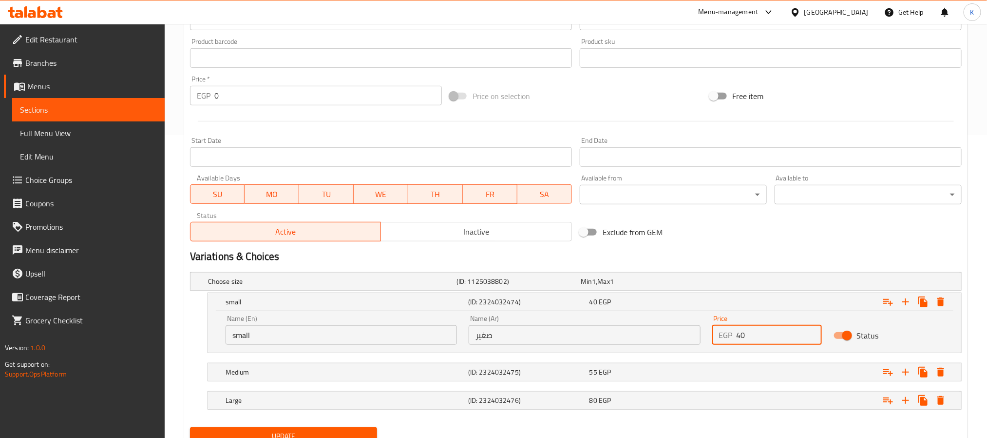
click at [744, 336] on input "40" at bounding box center [780, 334] width 86 height 19
type input "50"
click at [712, 372] on div "Expand" at bounding box center [830, 371] width 243 height 21
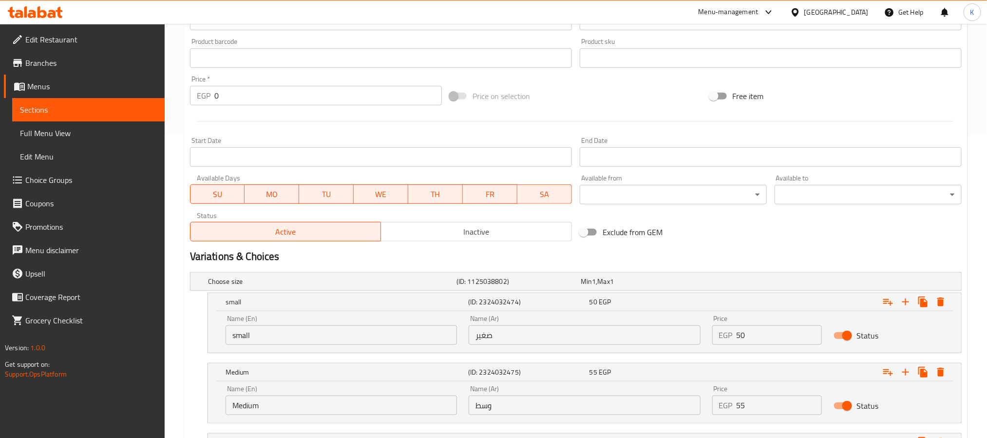
click at [797, 408] on input "55" at bounding box center [780, 404] width 86 height 19
type input "65"
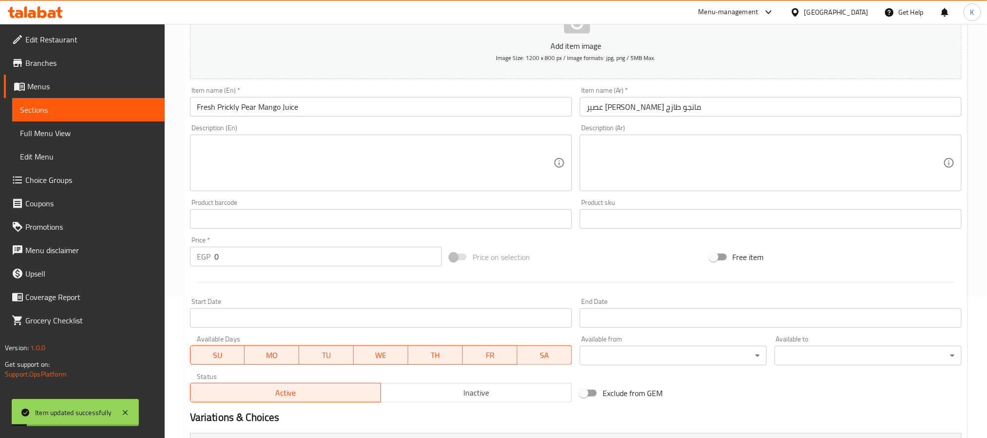
scroll to position [0, 0]
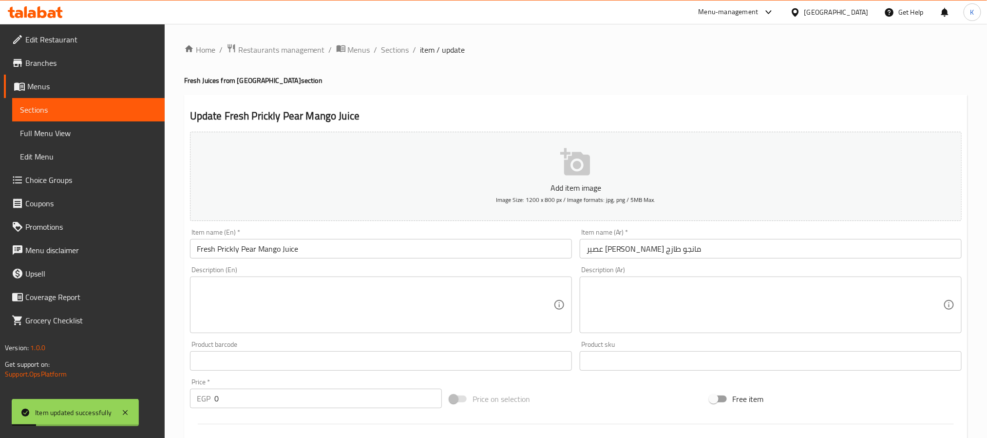
click at [323, 252] on input "Fresh Prickly Pear Mango Juice" at bounding box center [381, 248] width 382 height 19
click at [401, 54] on span "Sections" at bounding box center [396, 50] width 28 height 12
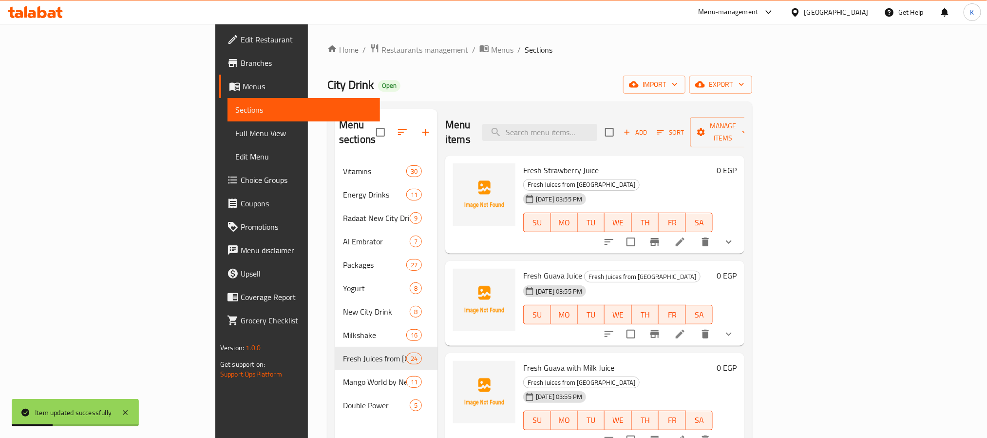
click at [587, 79] on div "City Drink Open import export" at bounding box center [539, 85] width 425 height 18
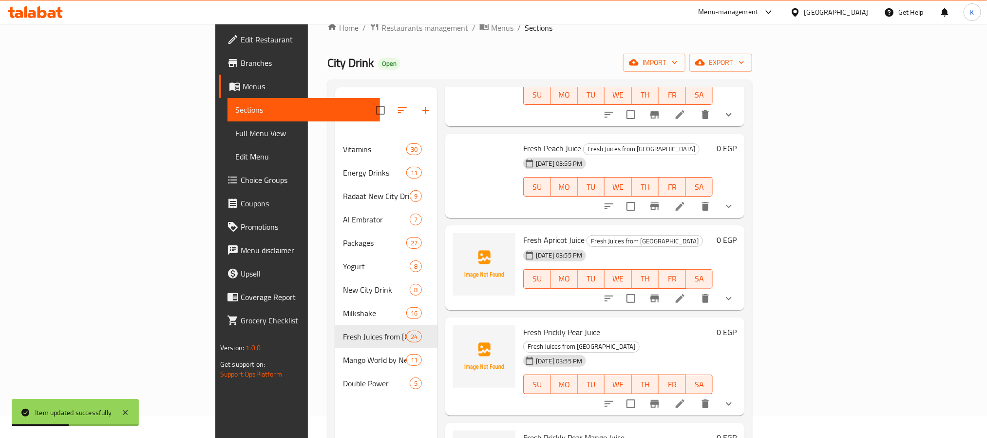
scroll to position [136, 0]
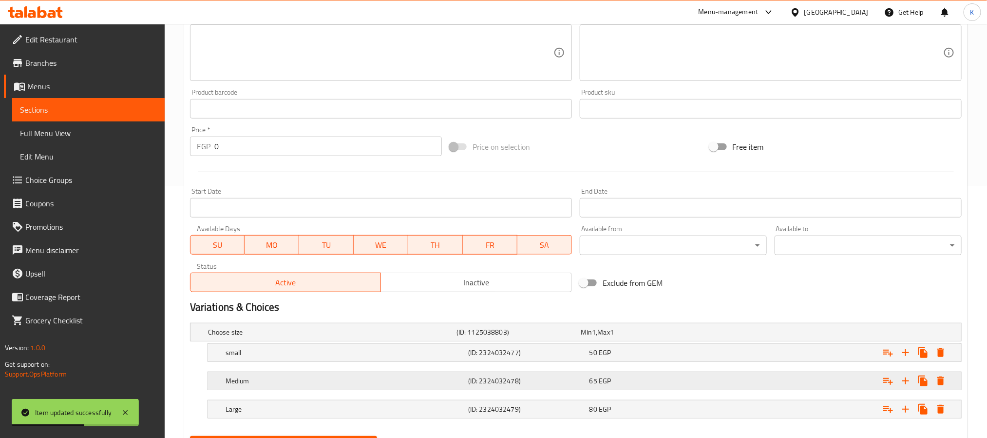
scroll to position [303, 0]
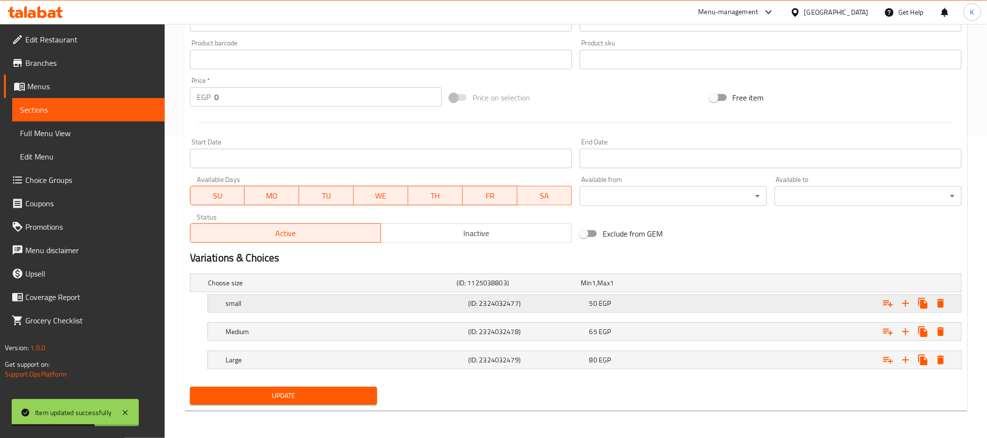
click at [682, 306] on div "50 EGP" at bounding box center [648, 303] width 117 height 10
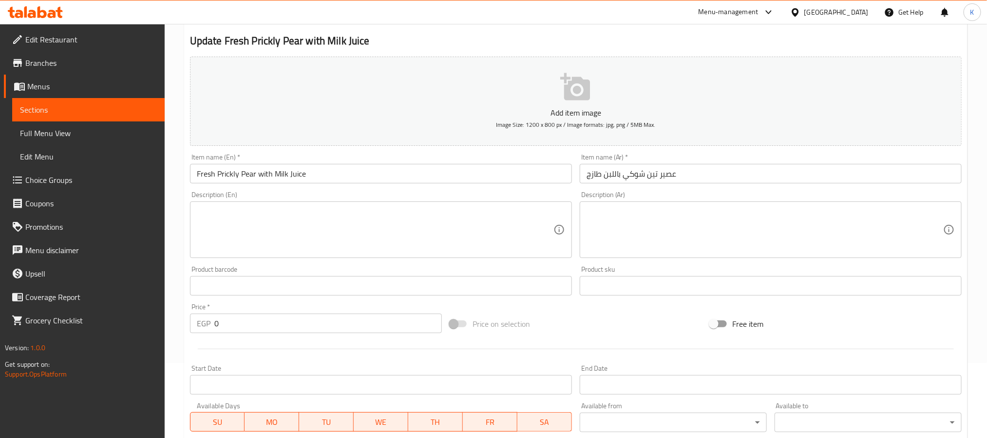
scroll to position [0, 0]
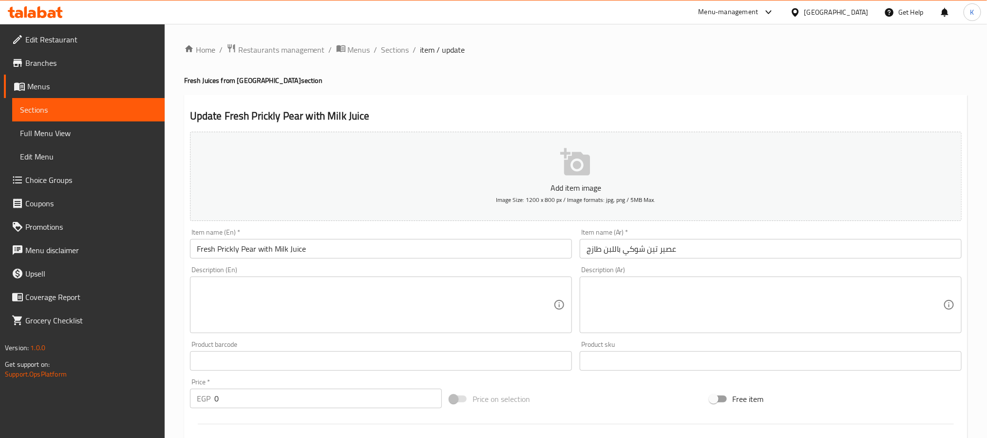
click at [410, 51] on ol "Home / Restaurants management / Menus / Sections / item / update" at bounding box center [576, 49] width 784 height 13
click at [405, 53] on span "Sections" at bounding box center [396, 50] width 28 height 12
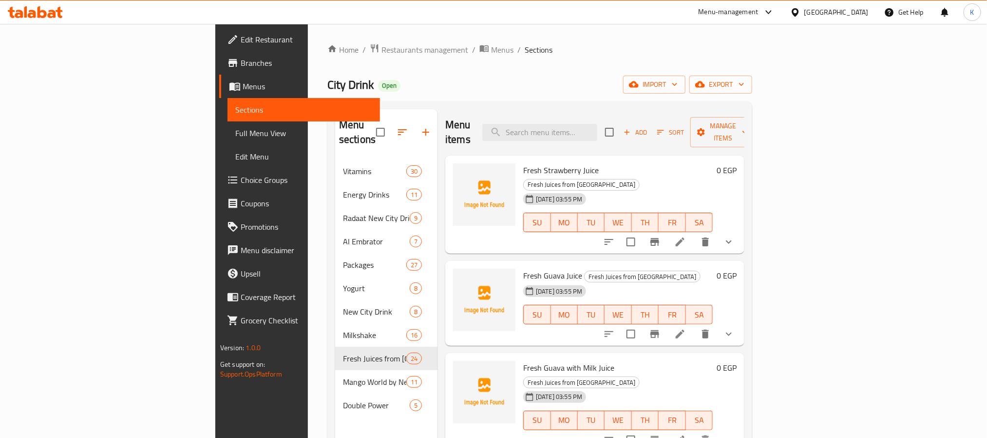
click at [595, 72] on div "Home / Restaurants management / Menus / Sections City Drink Open import export …" at bounding box center [539, 298] width 425 height 511
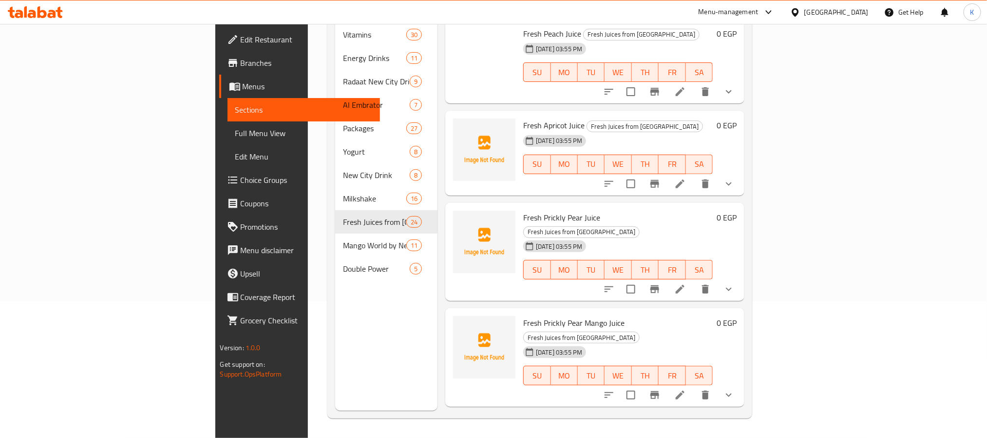
click at [752, 413] on div "Menu sections Vitamins 30 Energy Drinks 11 Radaat New City Drink With Nuts 9 Al…" at bounding box center [539, 191] width 425 height 453
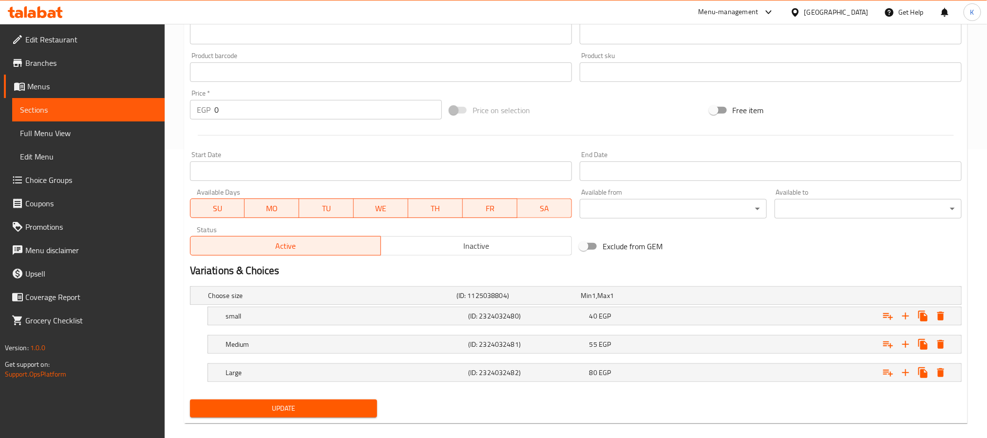
scroll to position [303, 0]
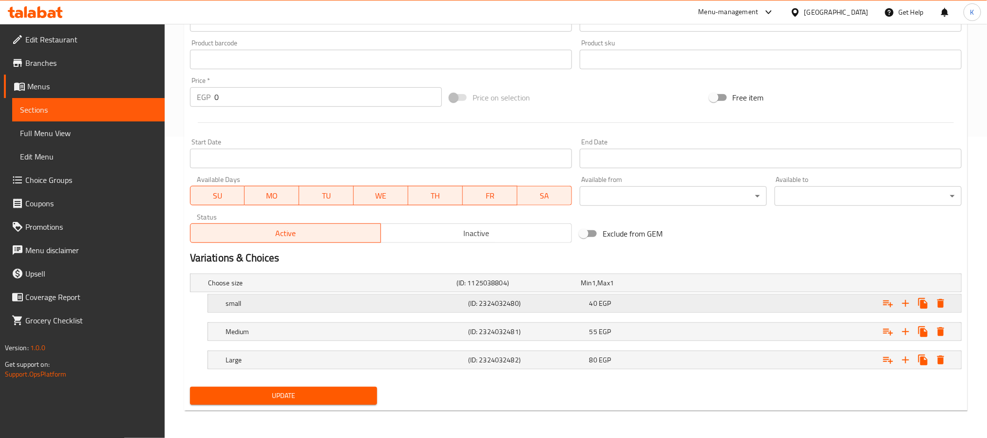
click at [677, 305] on div "40 EGP" at bounding box center [648, 303] width 117 height 10
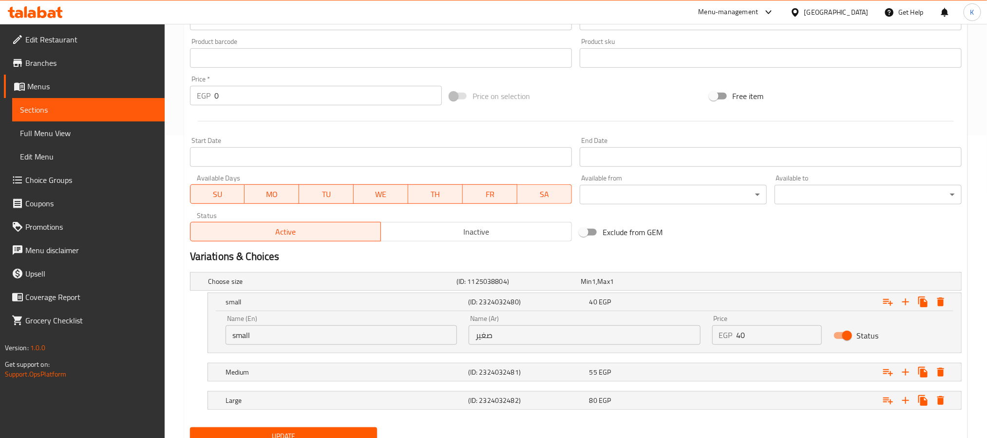
click at [754, 341] on input "40" at bounding box center [780, 334] width 86 height 19
type input "50"
click at [736, 367] on div "Expand" at bounding box center [830, 371] width 243 height 21
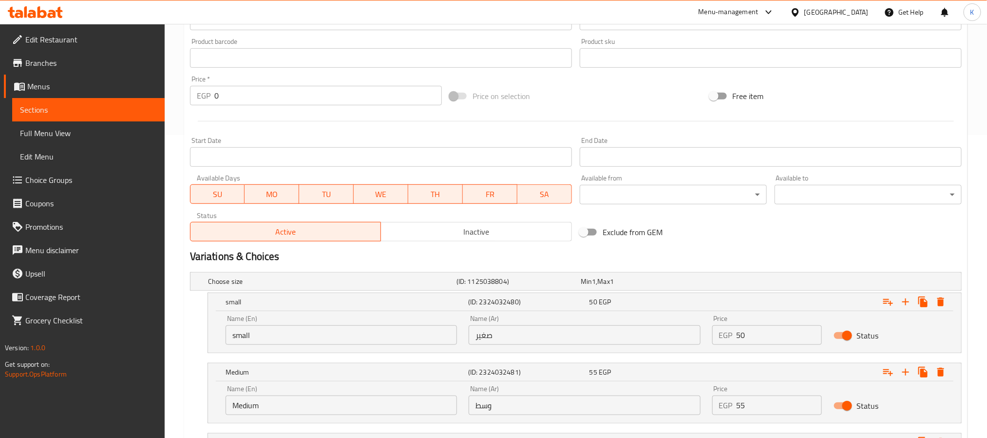
click at [771, 393] on div "Price EGP 55 Price" at bounding box center [767, 400] width 110 height 30
click at [772, 398] on input "55" at bounding box center [780, 404] width 86 height 19
type input "65"
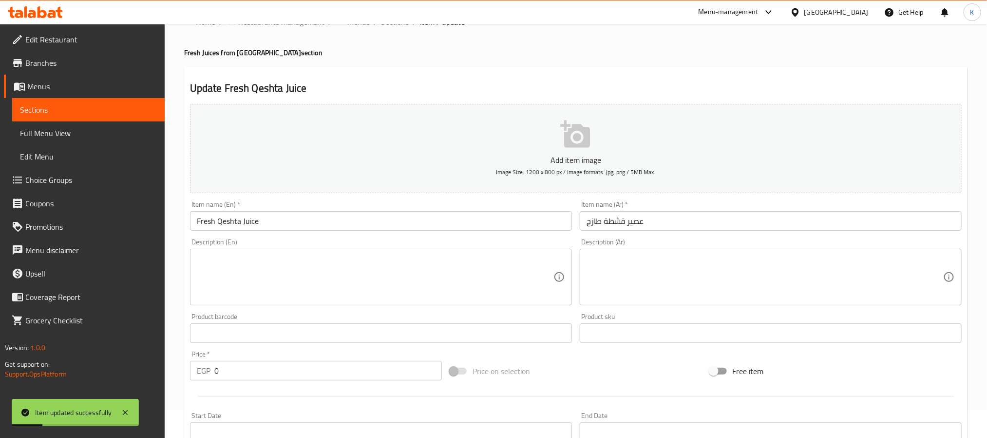
scroll to position [0, 0]
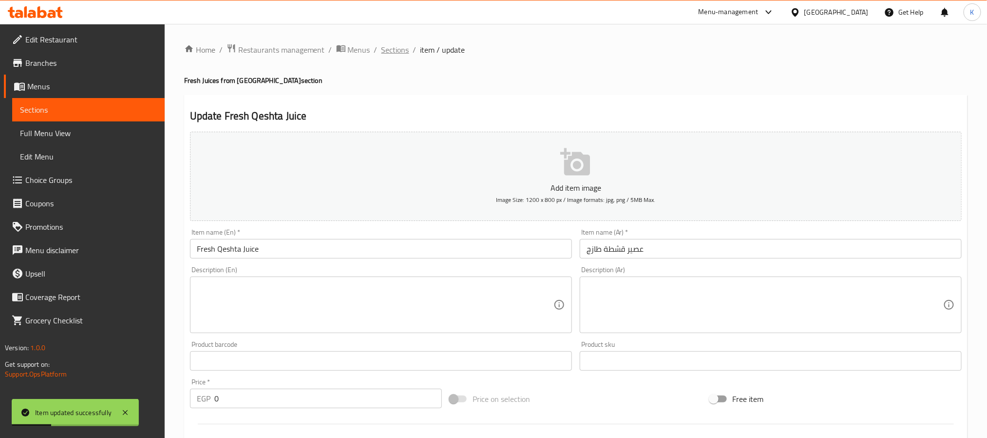
click at [398, 53] on span "Sections" at bounding box center [396, 50] width 28 height 12
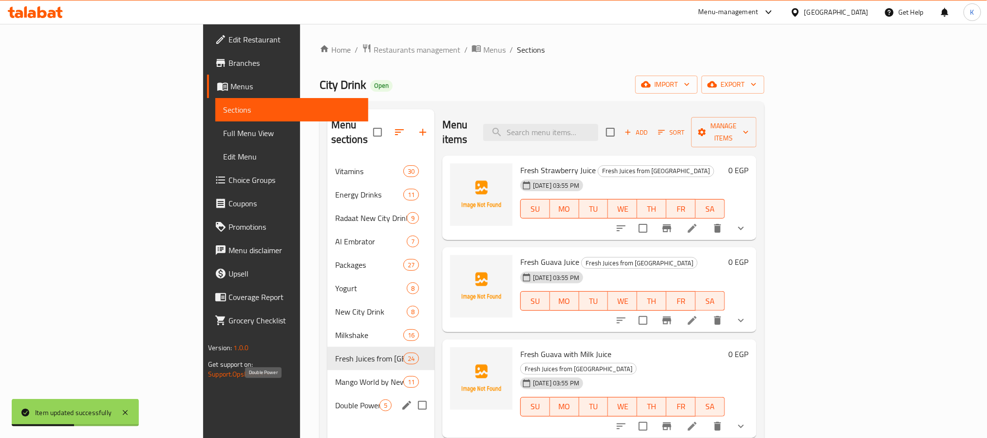
click at [335, 399] on span "Double Power" at bounding box center [357, 405] width 44 height 12
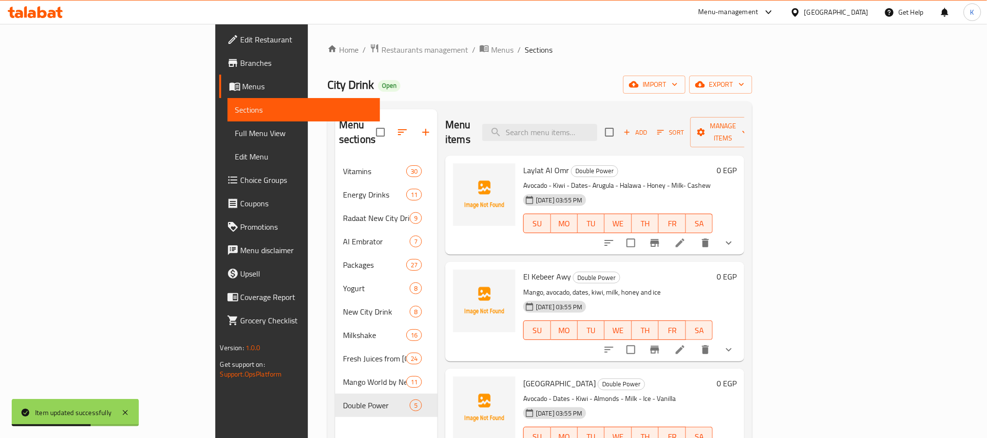
click at [649, 127] on span "Add" at bounding box center [635, 132] width 26 height 11
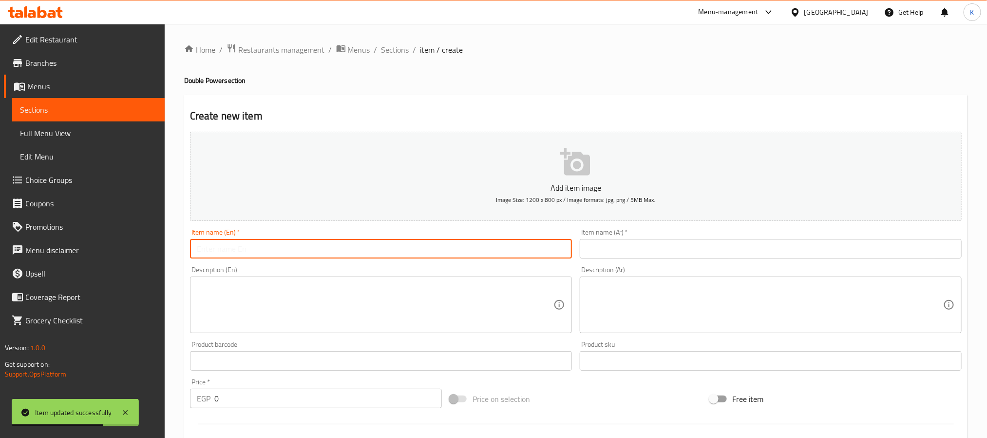
click at [372, 246] on input "text" at bounding box center [381, 248] width 382 height 19
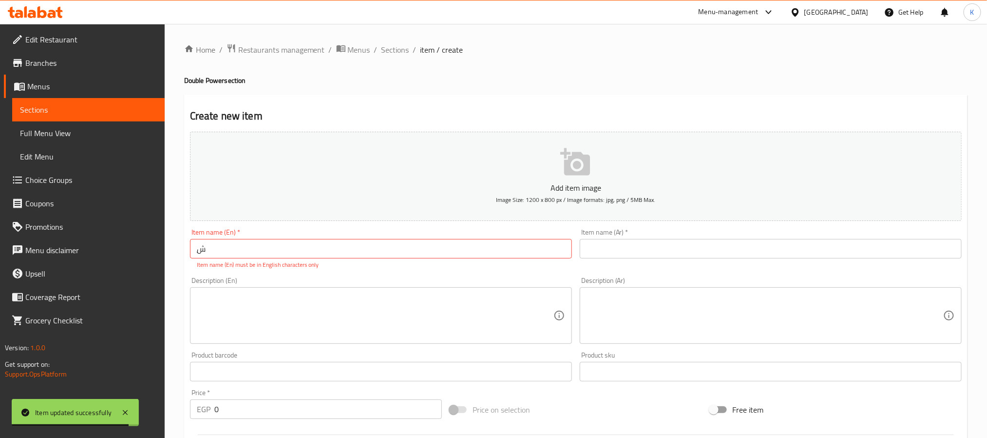
click at [376, 248] on input "ِش" at bounding box center [381, 248] width 382 height 19
type input "Al Hob Kolo"
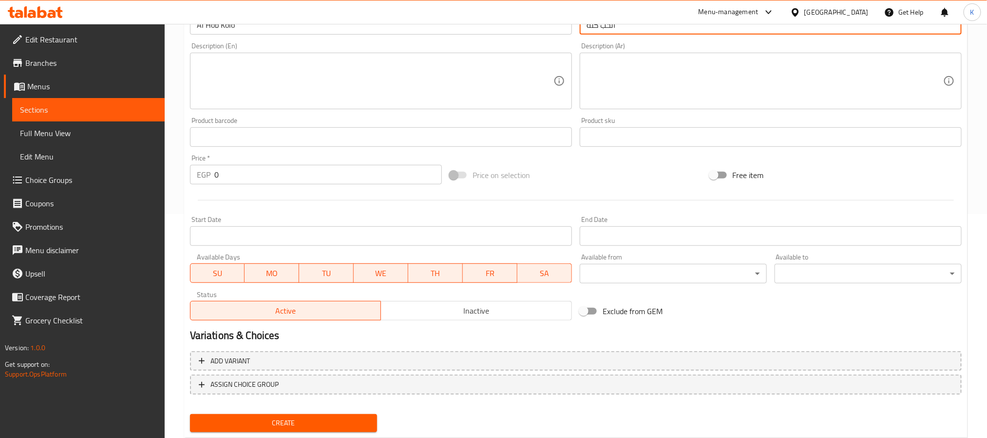
scroll to position [250, 0]
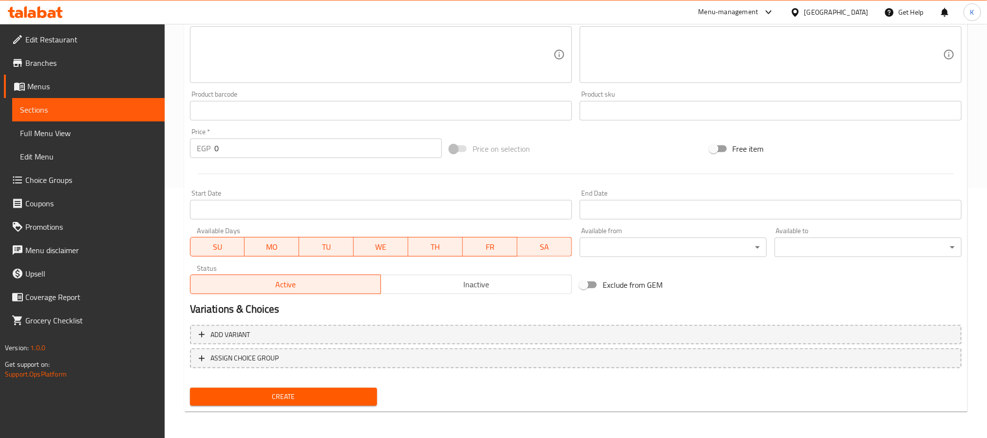
type input "الحب كله"
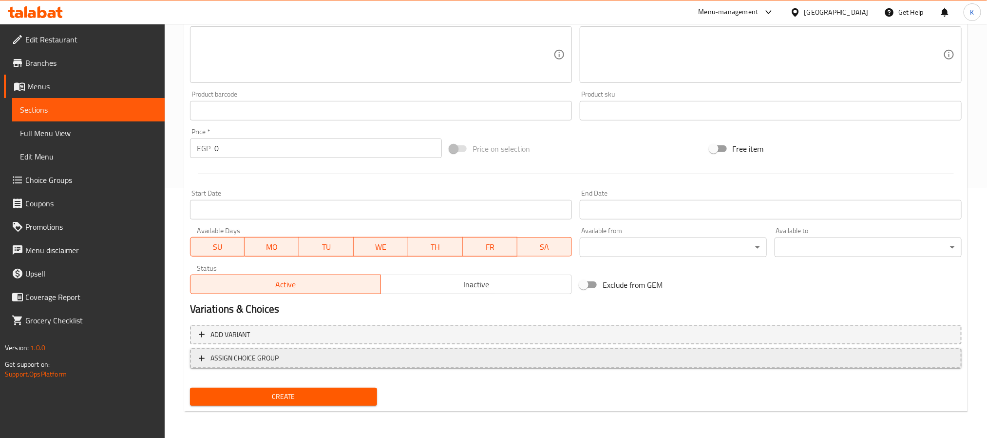
click at [385, 358] on span "ASSIGN CHOICE GROUP" at bounding box center [576, 358] width 754 height 12
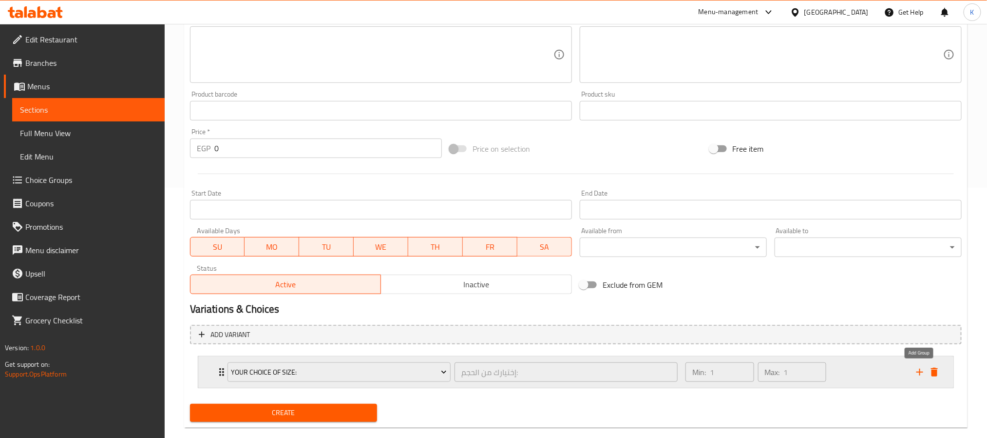
click at [935, 370] on icon "delete" at bounding box center [934, 371] width 7 height 9
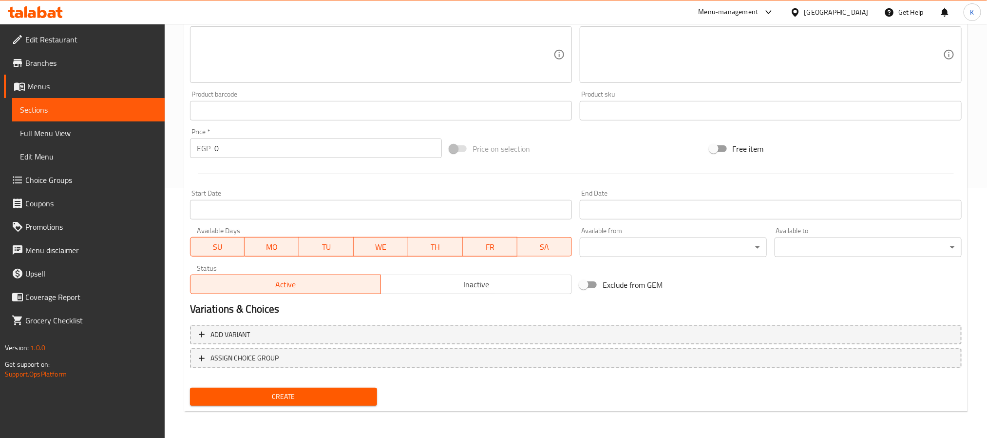
click at [351, 395] on span "Create" at bounding box center [284, 396] width 172 height 12
click at [102, 177] on span "Choice Groups" at bounding box center [91, 180] width 132 height 12
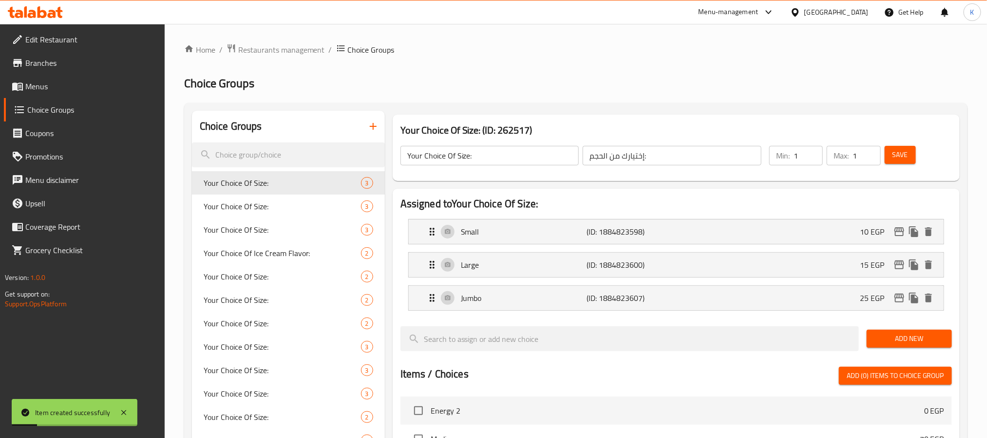
click at [377, 130] on div at bounding box center [493, 219] width 987 height 438
click at [372, 129] on div at bounding box center [493, 219] width 987 height 438
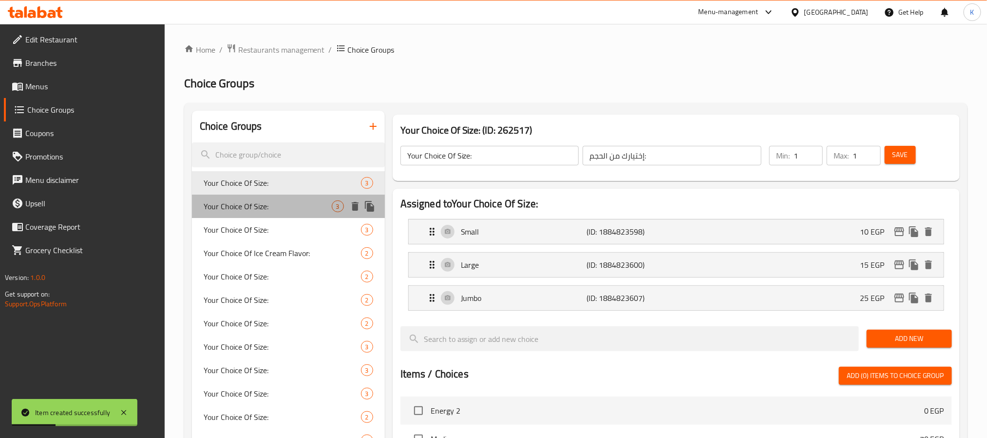
drag, startPoint x: 286, startPoint y: 202, endPoint x: 287, endPoint y: 210, distance: 7.9
click at [287, 202] on span "Your Choice Of Size:" at bounding box center [268, 206] width 128 height 12
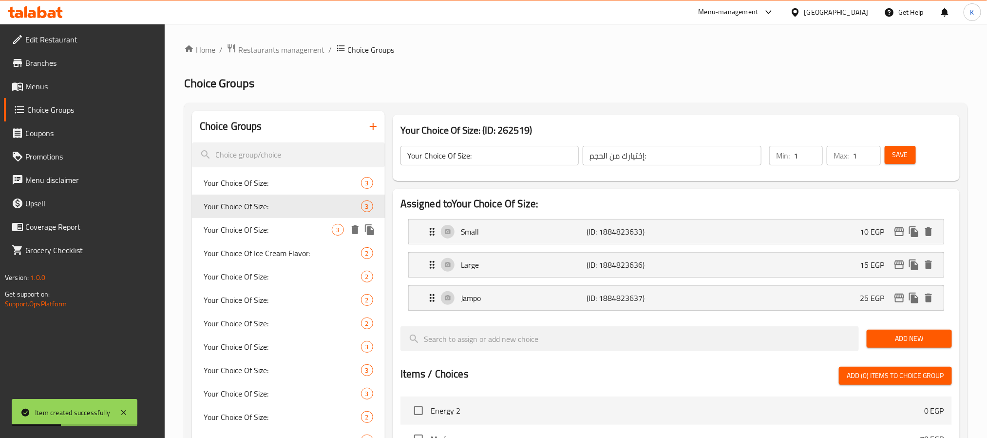
click at [284, 231] on span "Your Choice Of Size:" at bounding box center [268, 230] width 128 height 12
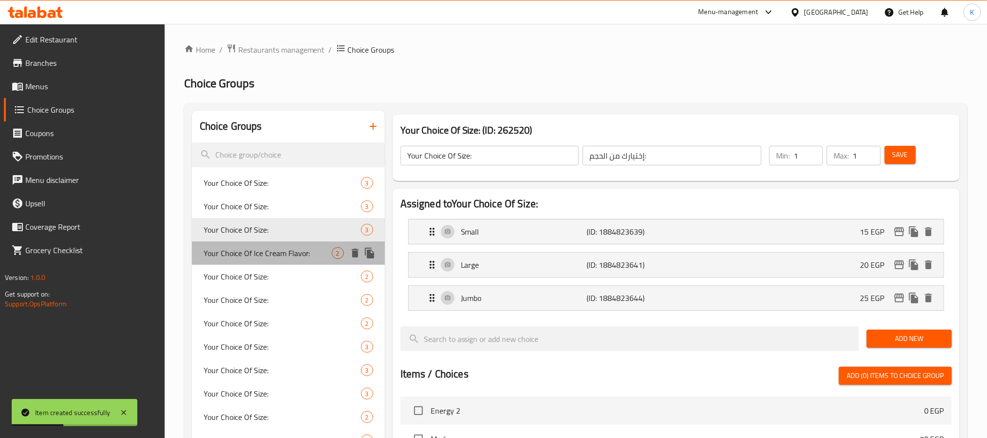
click at [283, 251] on span "Your Choice Of Ice Cream Flavor:" at bounding box center [268, 253] width 128 height 12
click at [284, 280] on span "Your Choice Of Size:" at bounding box center [282, 276] width 157 height 12
click at [286, 313] on div "Your Choice Of Size: 2" at bounding box center [288, 322] width 193 height 23
click at [277, 354] on div "Your Choice Of Size: 3" at bounding box center [288, 346] width 193 height 23
click at [274, 367] on span "Your Choice Of Size:" at bounding box center [282, 370] width 157 height 12
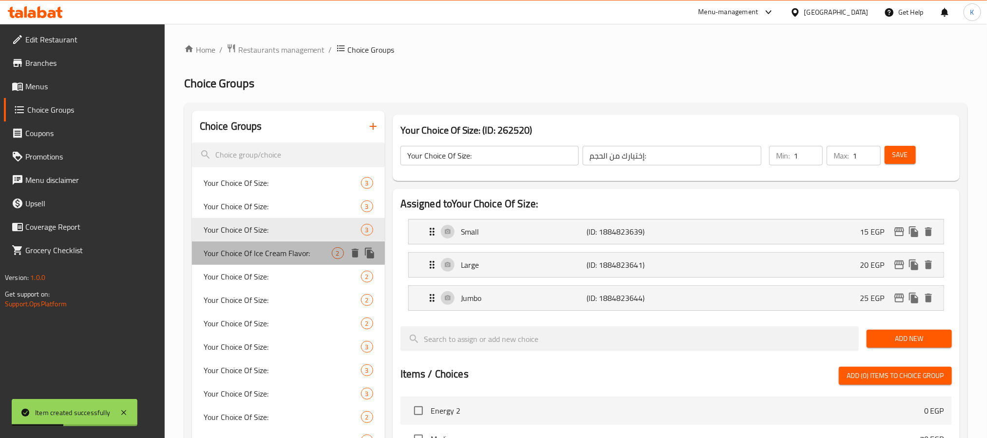
click at [278, 382] on div "Your Choice Of Size: 3" at bounding box center [288, 393] width 193 height 23
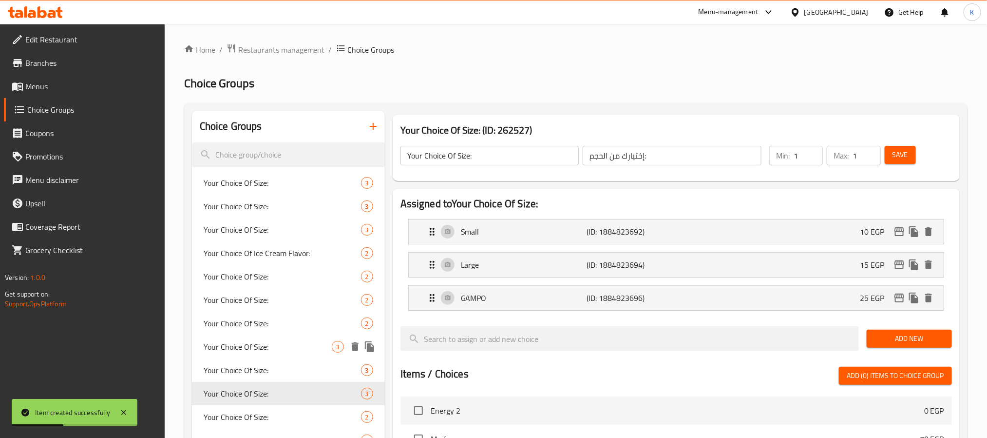
type input "Your Choice Of Size:"
type input "إختيارك من الحجم:"
click at [284, 351] on span "Your Choice Of Size:" at bounding box center [268, 347] width 128 height 12
click at [284, 278] on span "Your Choice Of Size:" at bounding box center [282, 276] width 157 height 12
click at [272, 338] on div "Your Choice Of Size: 3" at bounding box center [288, 346] width 193 height 23
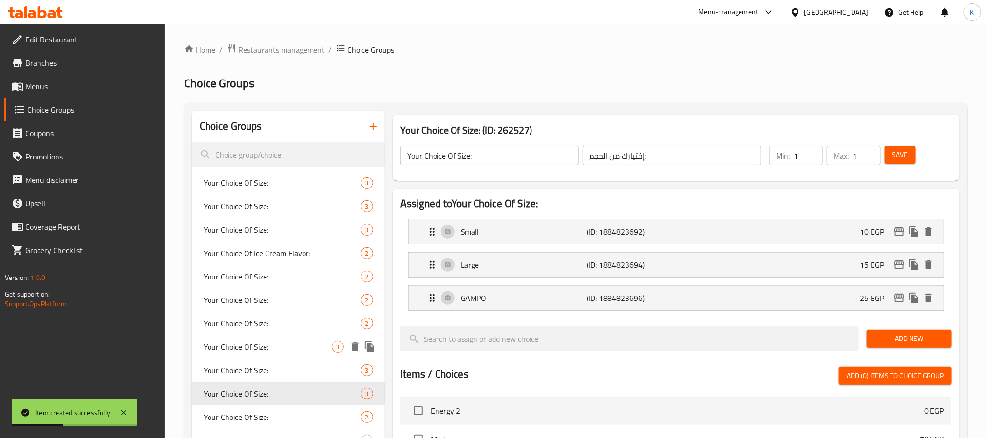
click at [323, 160] on input "search" at bounding box center [288, 154] width 193 height 25
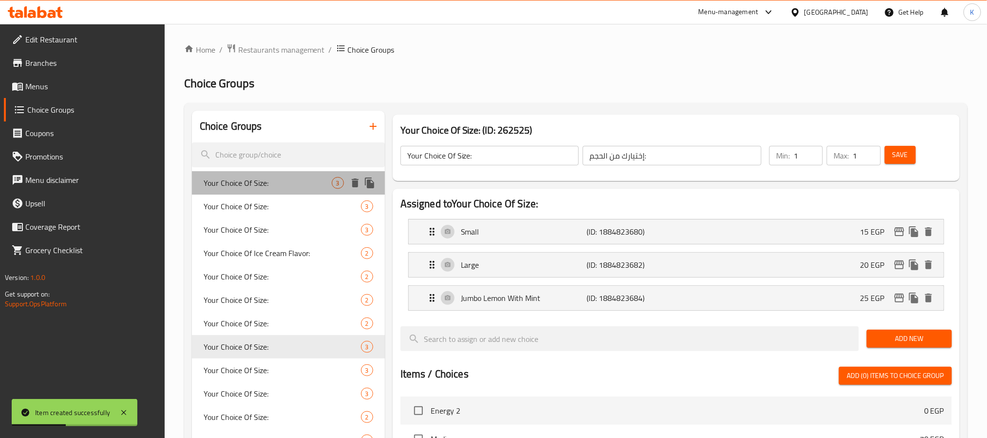
click at [310, 184] on span "Your Choice Of Size:" at bounding box center [268, 183] width 128 height 12
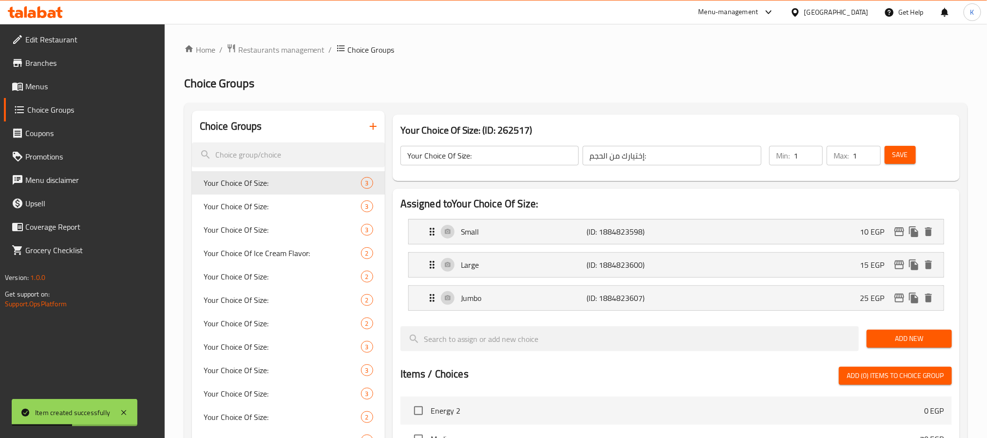
click at [374, 132] on icon "button" at bounding box center [373, 126] width 12 height 12
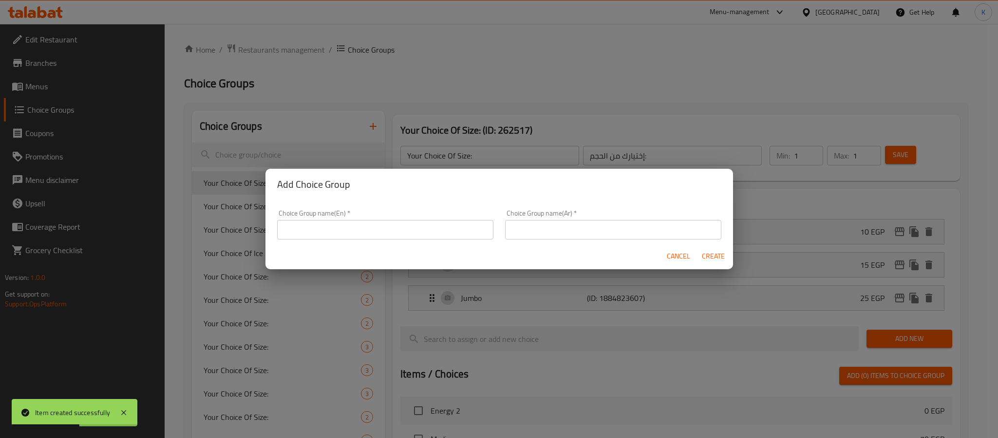
click at [337, 220] on input "text" at bounding box center [385, 229] width 216 height 19
drag, startPoint x: 341, startPoint y: 227, endPoint x: 349, endPoint y: 234, distance: 11.1
click at [341, 229] on input "text" at bounding box center [385, 229] width 216 height 19
type input "Your Choice of Size::"
click at [610, 230] on input "text" at bounding box center [613, 229] width 216 height 19
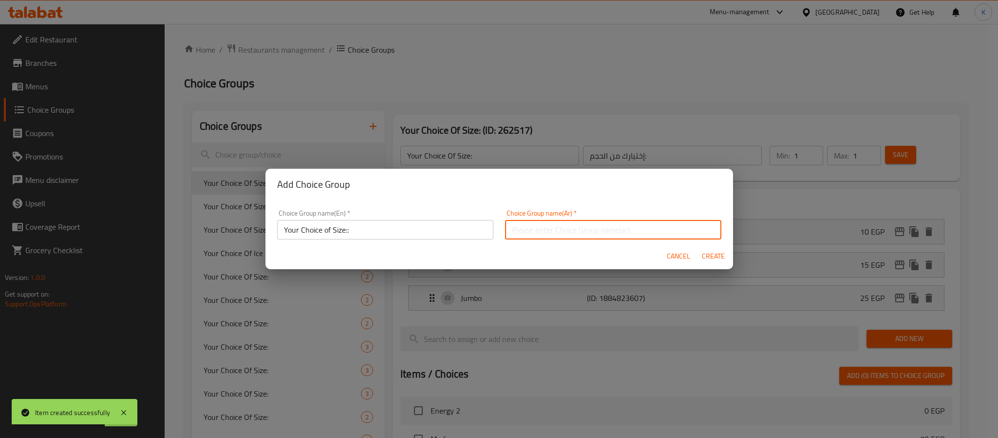
type input "إختيارك من :"
click at [623, 237] on input "text" at bounding box center [613, 229] width 216 height 19
type input "إختيارك من الحجم"
click at [710, 259] on span "Create" at bounding box center [713, 256] width 23 height 12
type input "Your Choice of Size::"
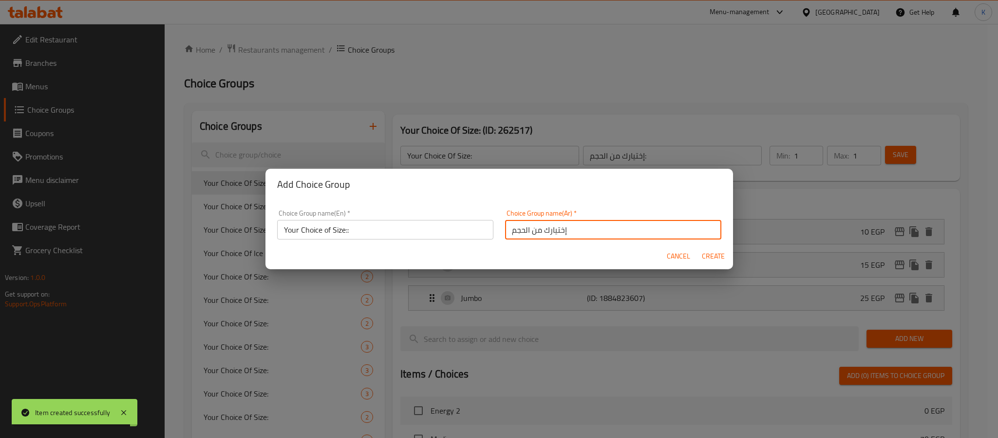
type input "إختيارك من الحجم"
type input "0"
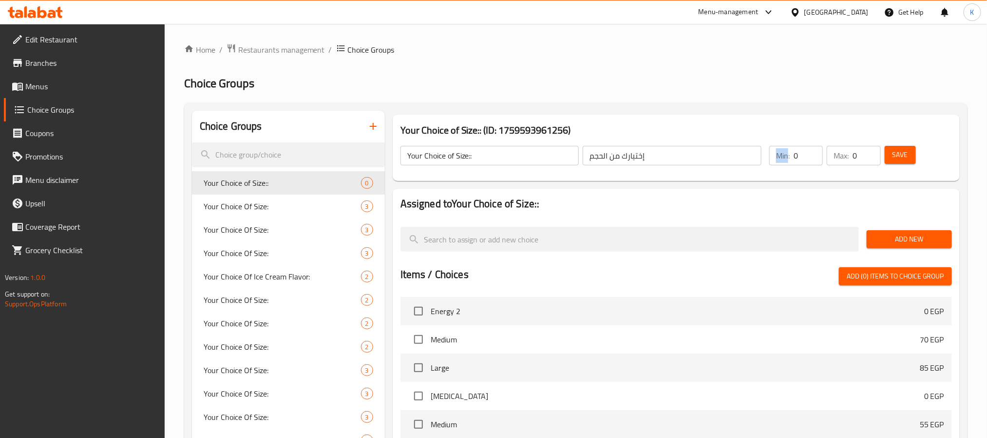
drag, startPoint x: 788, startPoint y: 155, endPoint x: 804, endPoint y: 157, distance: 15.7
click at [805, 156] on div "Min: 0 ​" at bounding box center [796, 155] width 54 height 19
drag, startPoint x: 798, startPoint y: 158, endPoint x: 789, endPoint y: 158, distance: 8.8
click at [787, 158] on div "Min: 0 ​" at bounding box center [796, 155] width 54 height 19
type input "1"
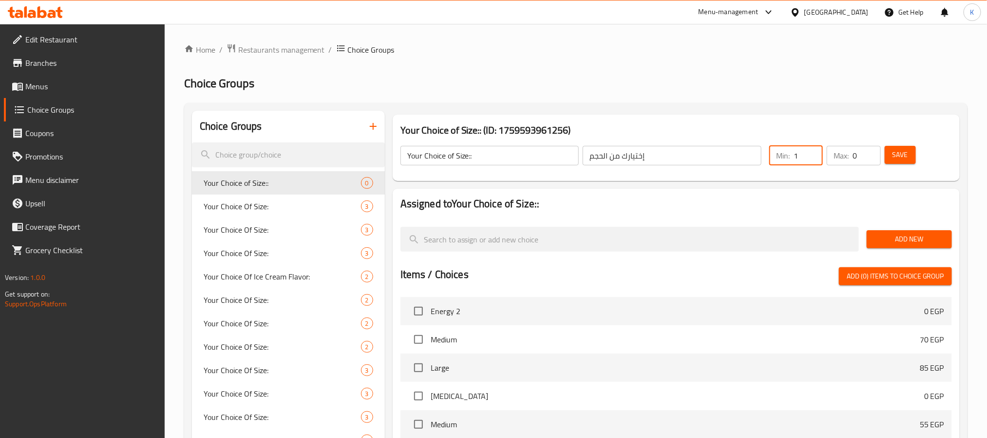
click at [847, 158] on div "Max: 0 ​" at bounding box center [854, 155] width 54 height 19
type input "1"
click at [899, 237] on span "Add New" at bounding box center [910, 239] width 70 height 12
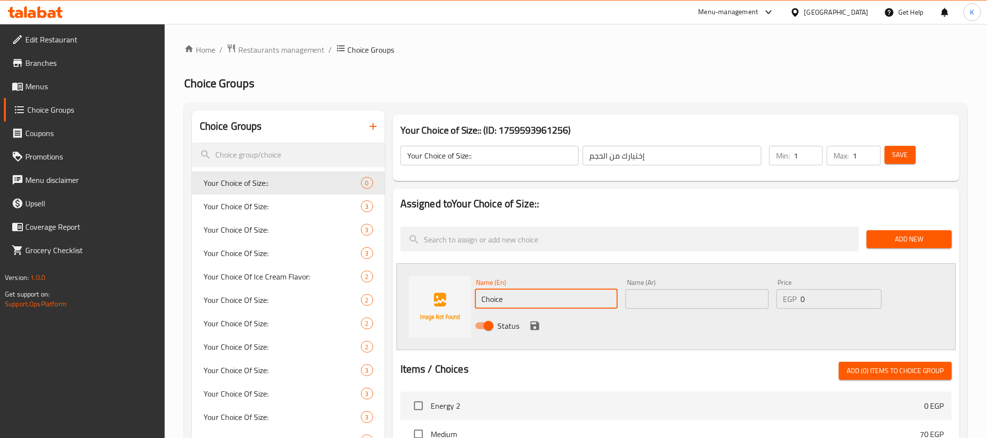
drag, startPoint x: 519, startPoint y: 300, endPoint x: 360, endPoint y: 301, distance: 159.3
click at [392, 301] on div "Assigned to Your Choice of Size:: Add New Name (En) Choice Name (En) Name (Ar) …" at bounding box center [676, 423] width 575 height 477
type input "Small"
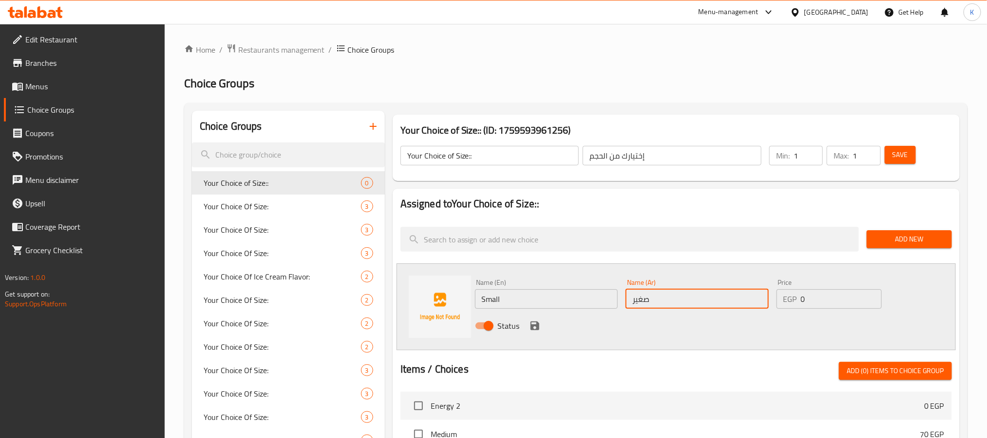
type input "صغير"
type input "50"
click at [534, 325] on icon "save" at bounding box center [535, 325] width 9 height 9
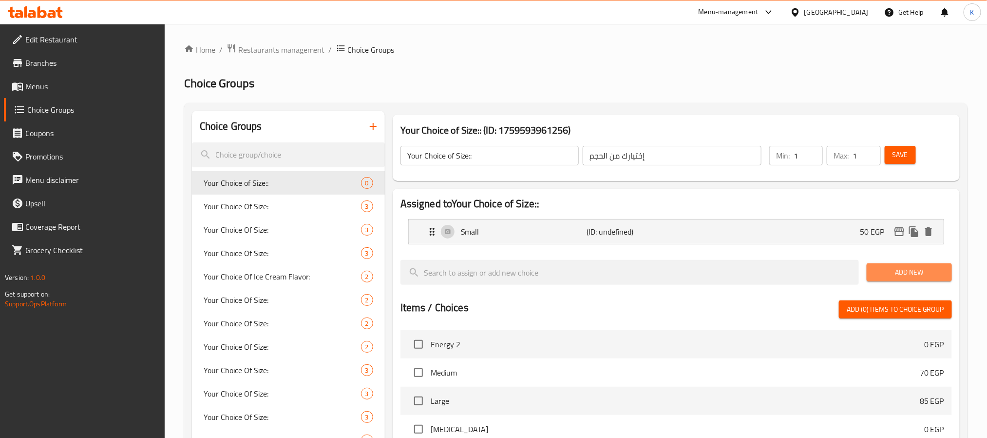
click at [917, 272] on span "Add New" at bounding box center [910, 272] width 70 height 12
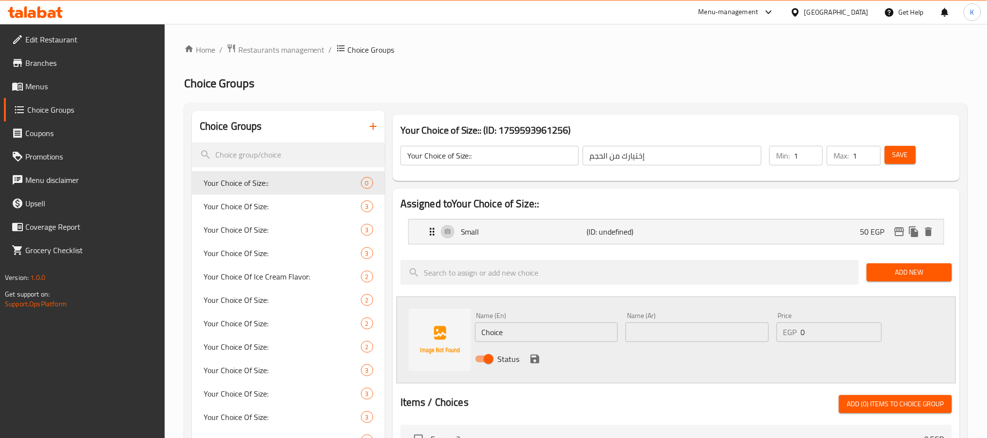
click at [571, 335] on input "Choice" at bounding box center [546, 331] width 143 height 19
type input "Medium"
type input "وسط"
type input "65"
click at [531, 363] on icon "save" at bounding box center [535, 358] width 9 height 9
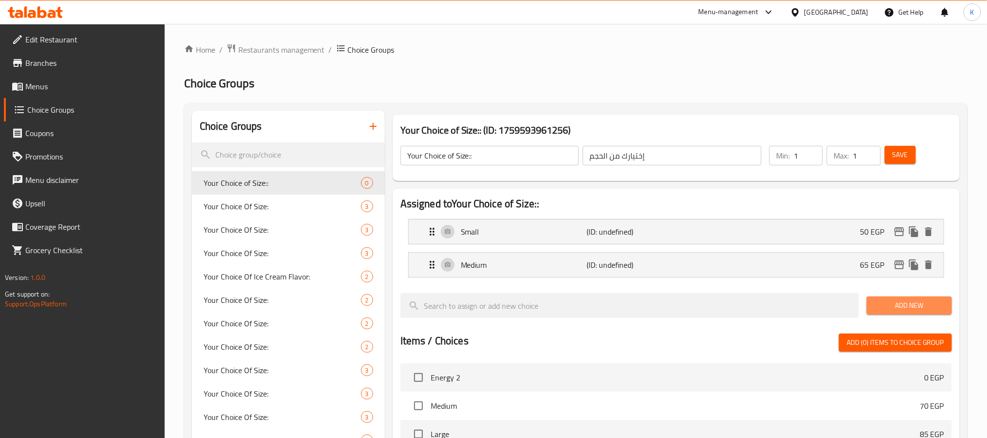
click at [898, 306] on span "Add New" at bounding box center [910, 305] width 70 height 12
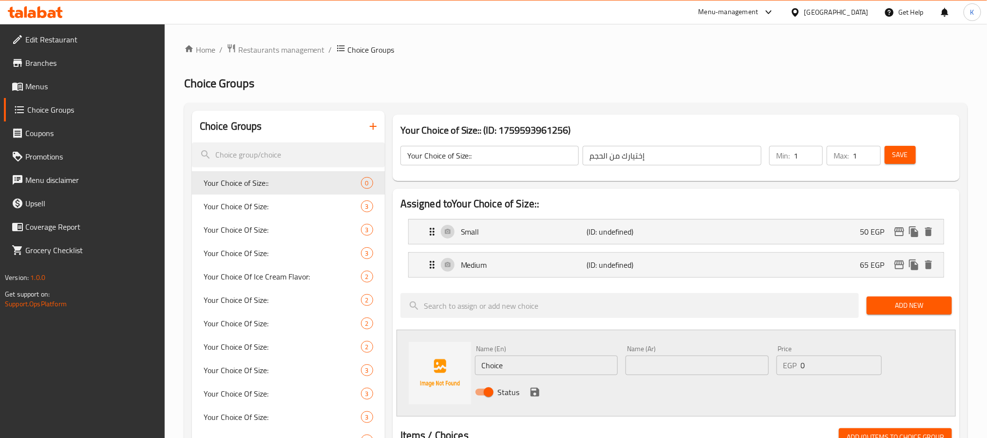
click at [571, 379] on div "Name (En) Choice Name (En)" at bounding box center [546, 360] width 151 height 38
click at [588, 373] on input "Choice" at bounding box center [546, 364] width 143 height 19
type input "Large"
type input "كبير"
type input "80"
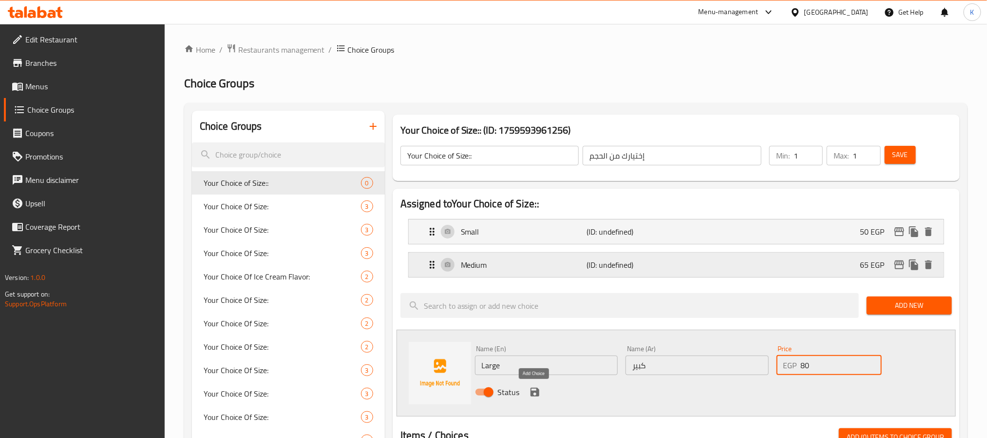
click at [536, 394] on icon "save" at bounding box center [535, 391] width 9 height 9
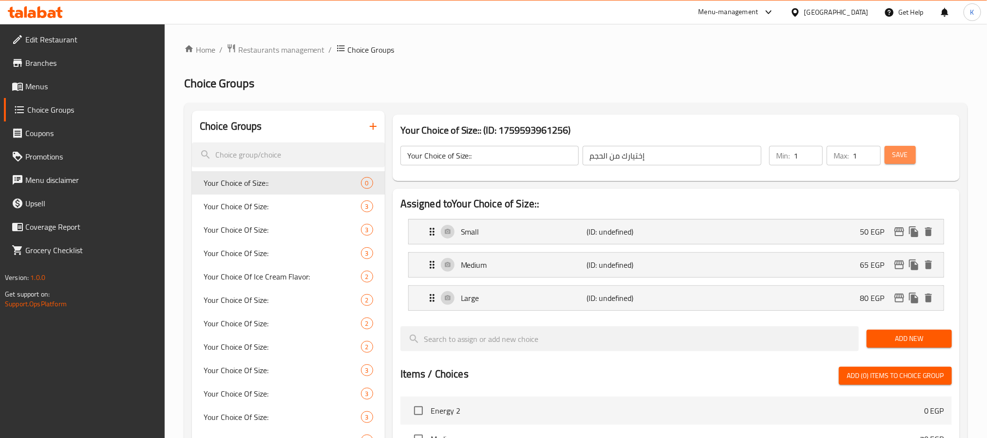
click at [894, 154] on span "Save" at bounding box center [901, 155] width 16 height 12
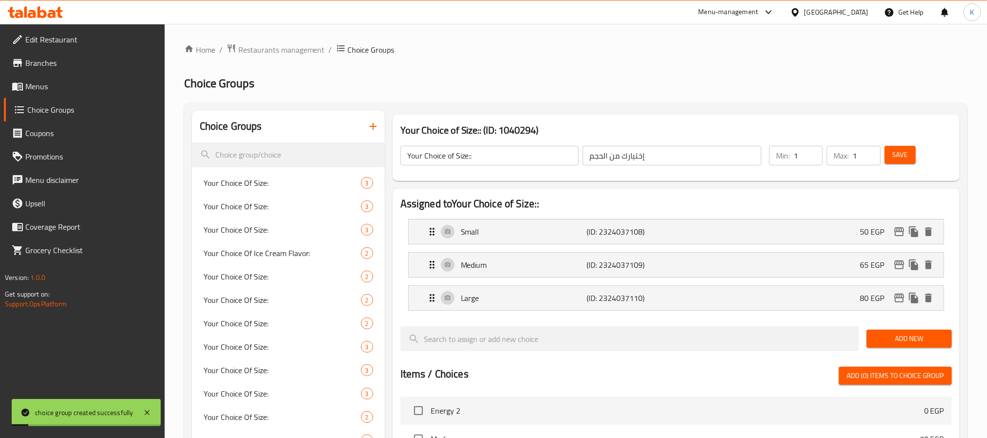
scroll to position [341, 0]
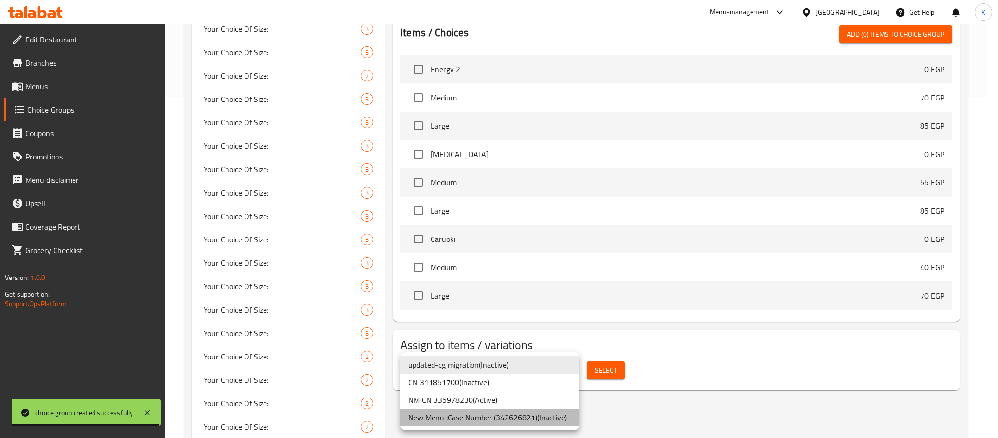
click at [519, 421] on li "New Menu :Case Number (342626821) ( Inactive )" at bounding box center [490, 417] width 179 height 18
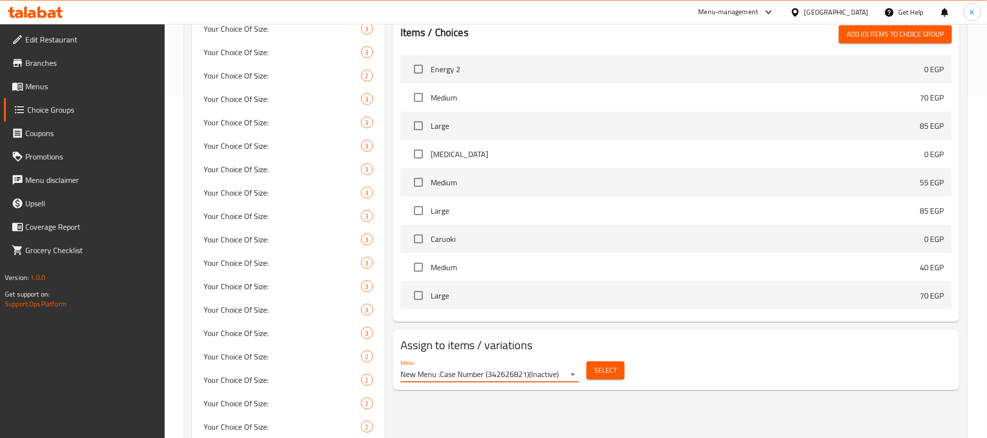
click at [606, 376] on span "Select" at bounding box center [605, 370] width 22 height 12
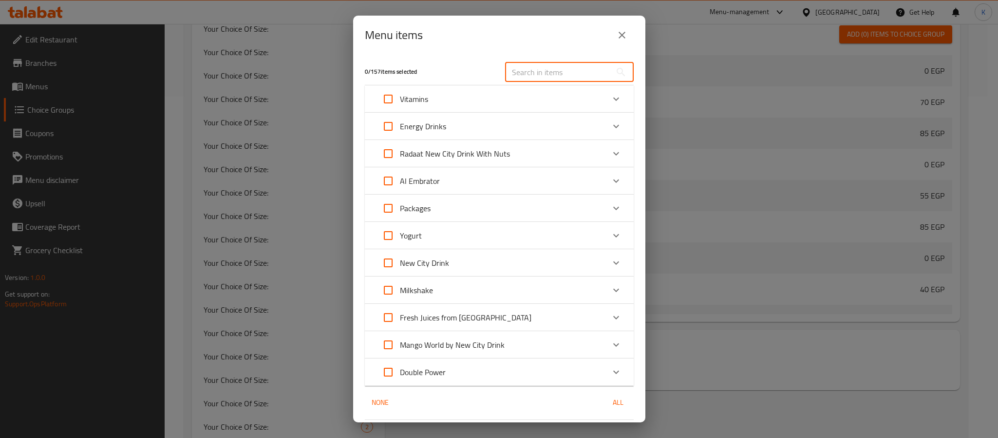
click at [537, 69] on input "text" at bounding box center [558, 71] width 106 height 19
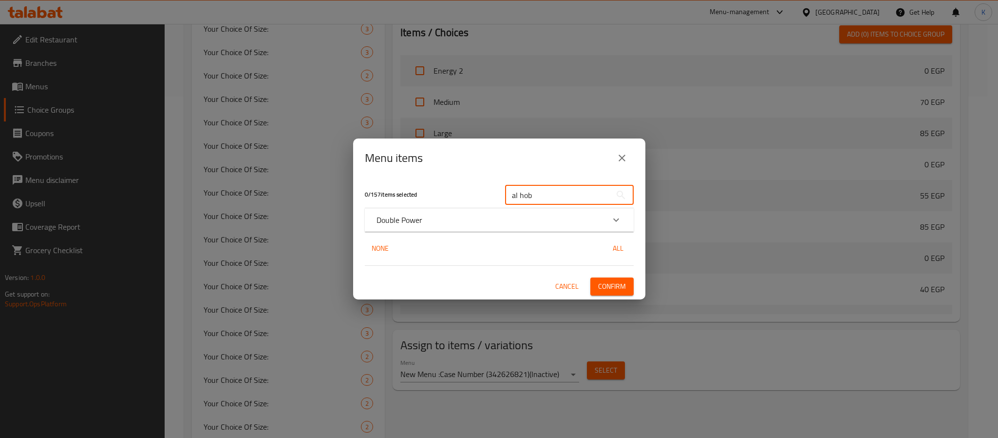
type input "al hob"
click at [617, 223] on icon "Expand" at bounding box center [617, 220] width 12 height 12
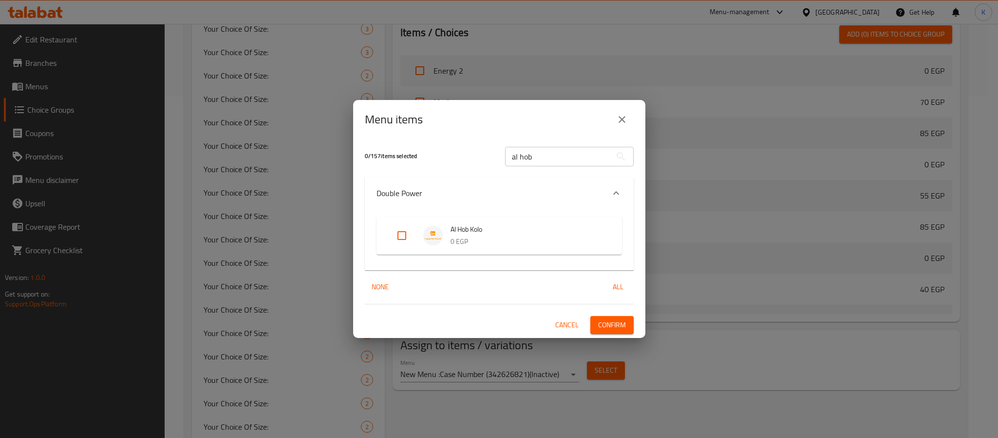
drag, startPoint x: 402, startPoint y: 242, endPoint x: 412, endPoint y: 251, distance: 13.8
click at [405, 244] on input "Expand" at bounding box center [401, 235] width 23 height 23
checkbox input "true"
click at [612, 329] on span "Confirm" at bounding box center [612, 325] width 28 height 12
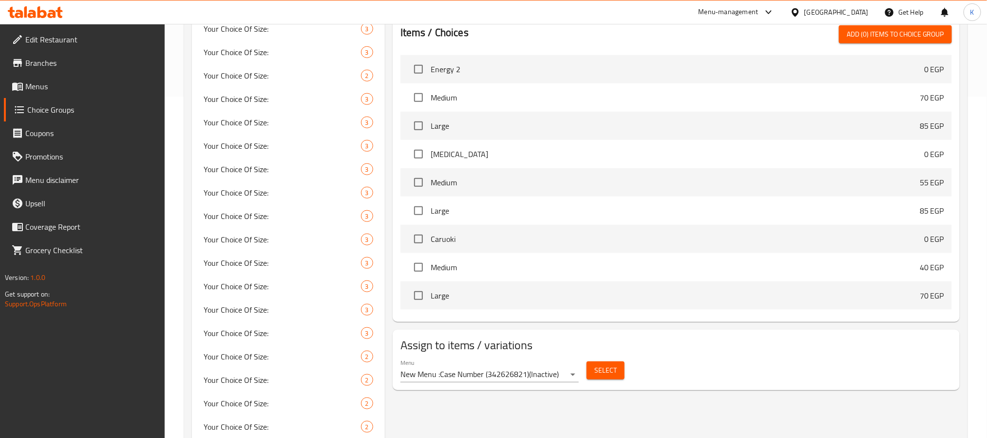
click at [60, 79] on link "Menus" at bounding box center [84, 86] width 161 height 23
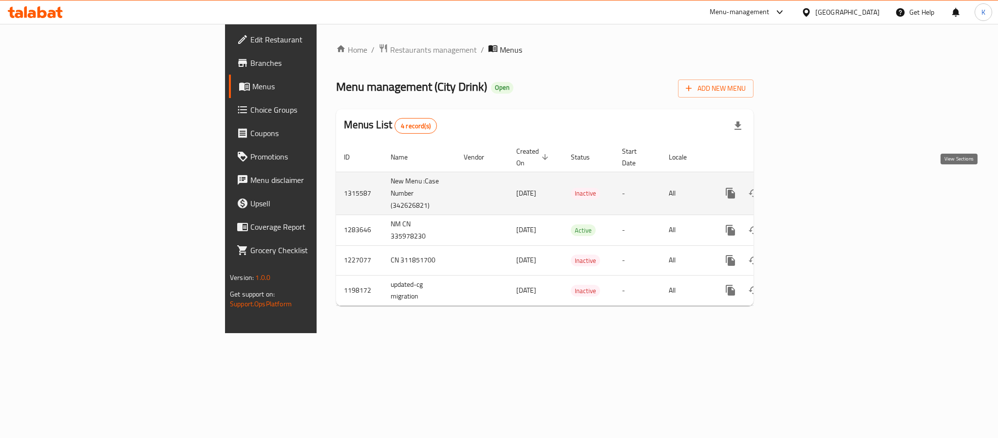
click at [807, 187] on icon "enhanced table" at bounding box center [801, 193] width 12 height 12
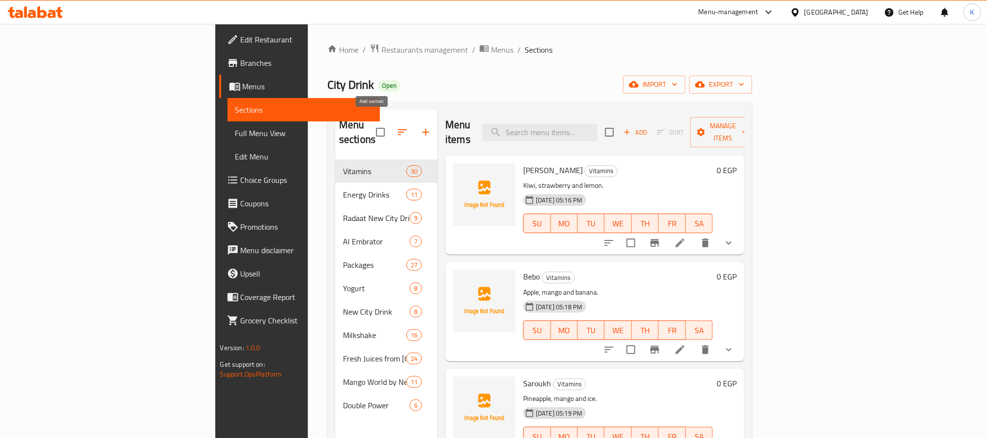
click at [420, 129] on icon "button" at bounding box center [426, 132] width 12 height 12
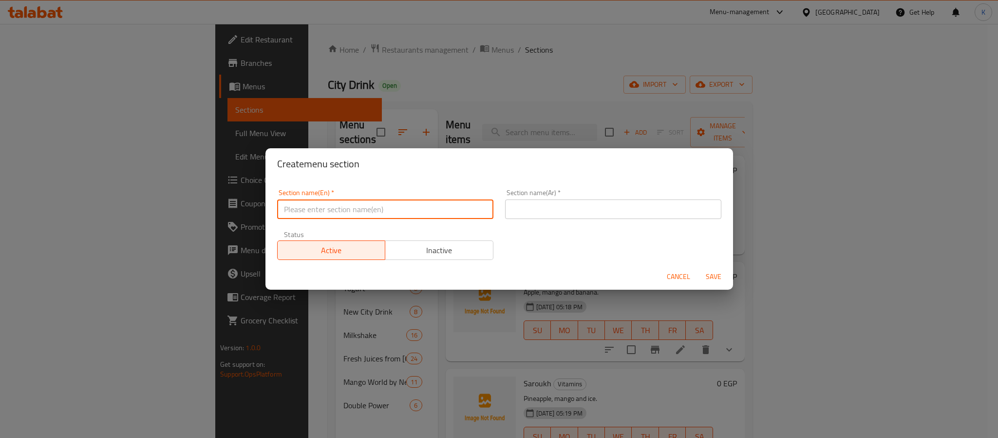
click at [353, 208] on input "text" at bounding box center [385, 208] width 216 height 19
type input "Add On's:"
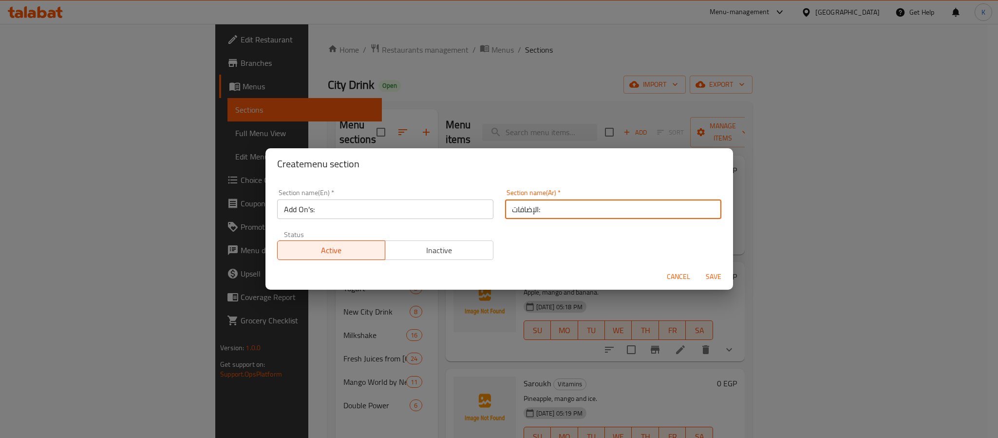
type input "الإضافات:"
click at [698, 268] on button "Save" at bounding box center [713, 277] width 31 height 18
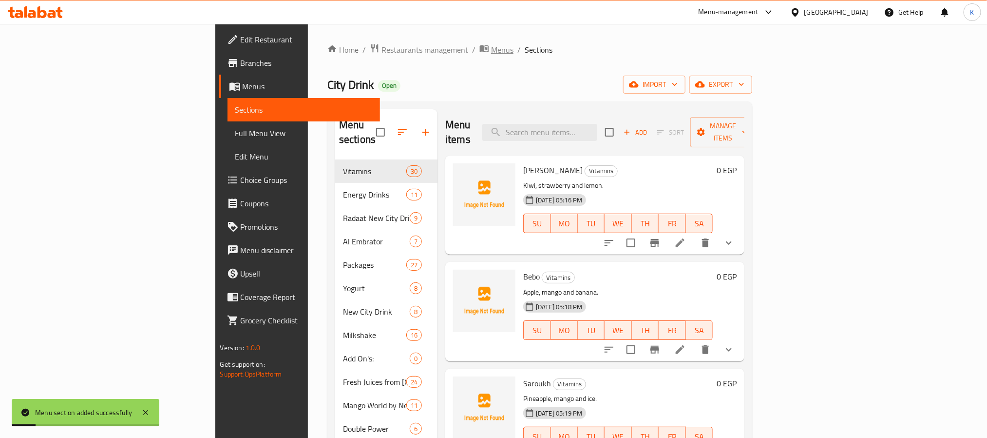
click at [491, 47] on span "Menus" at bounding box center [502, 50] width 22 height 12
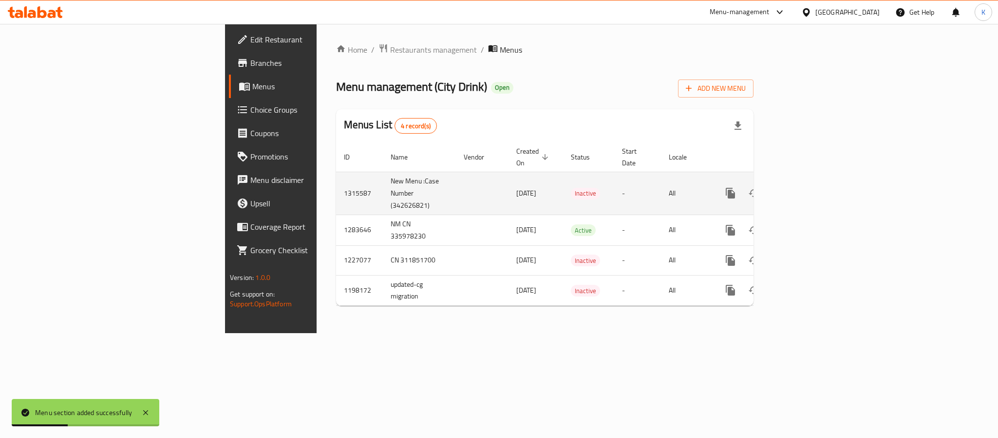
click at [336, 181] on td "1315587" at bounding box center [359, 193] width 47 height 43
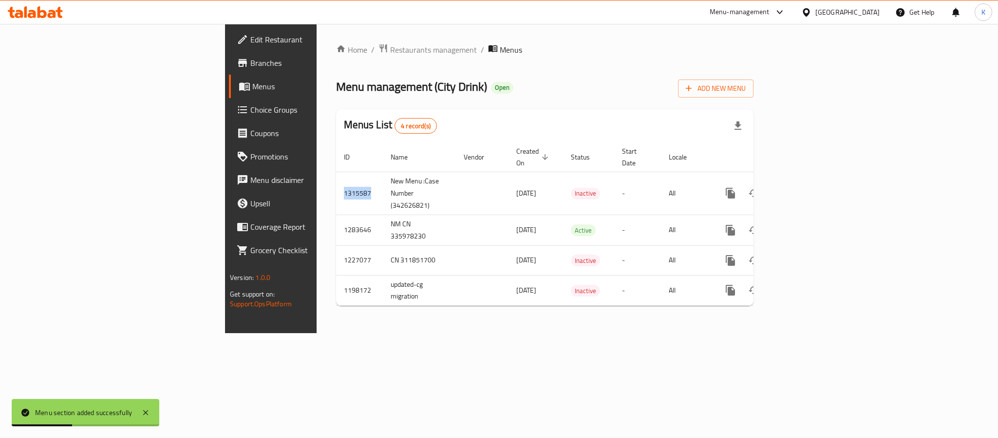
copy td "1315587"
drag, startPoint x: 956, startPoint y: 177, endPoint x: 151, endPoint y: 301, distance: 814.9
click at [807, 187] on icon "enhanced table" at bounding box center [801, 193] width 12 height 12
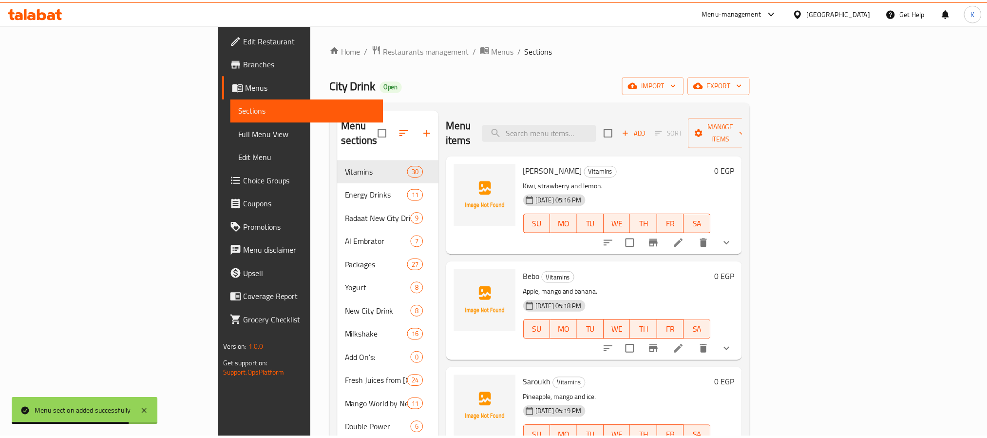
scroll to position [136, 0]
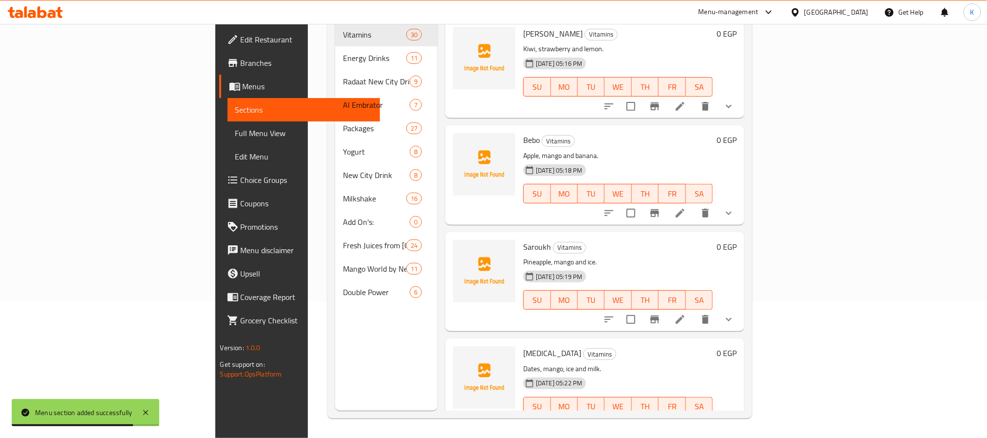
click at [343, 286] on span "Double Power" at bounding box center [376, 292] width 67 height 12
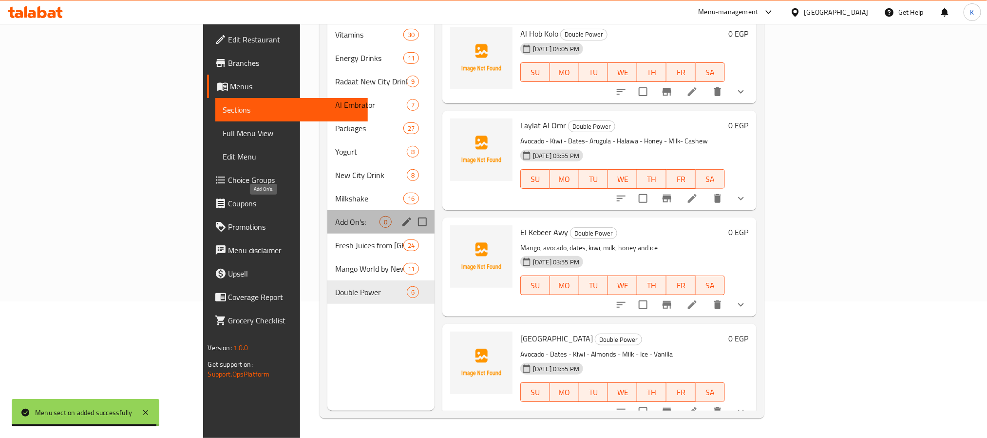
click at [335, 216] on span "Add On's:" at bounding box center [357, 222] width 44 height 12
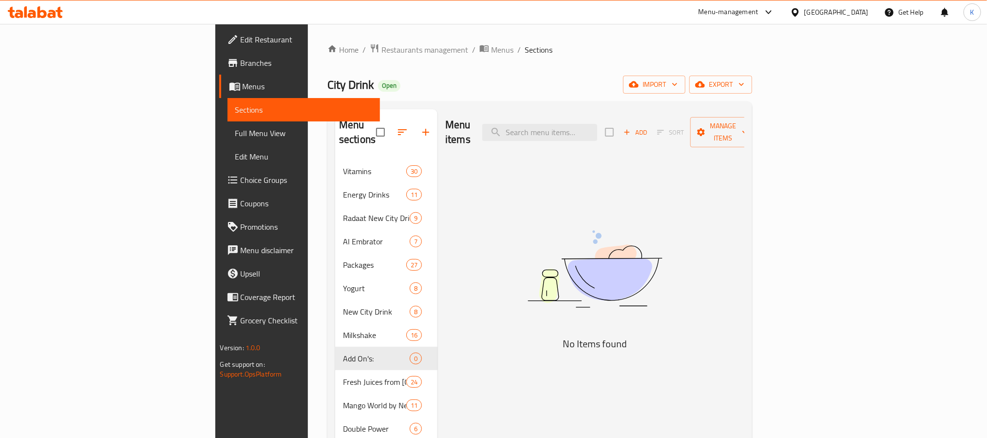
click at [397, 126] on icon "button" at bounding box center [403, 132] width 12 height 12
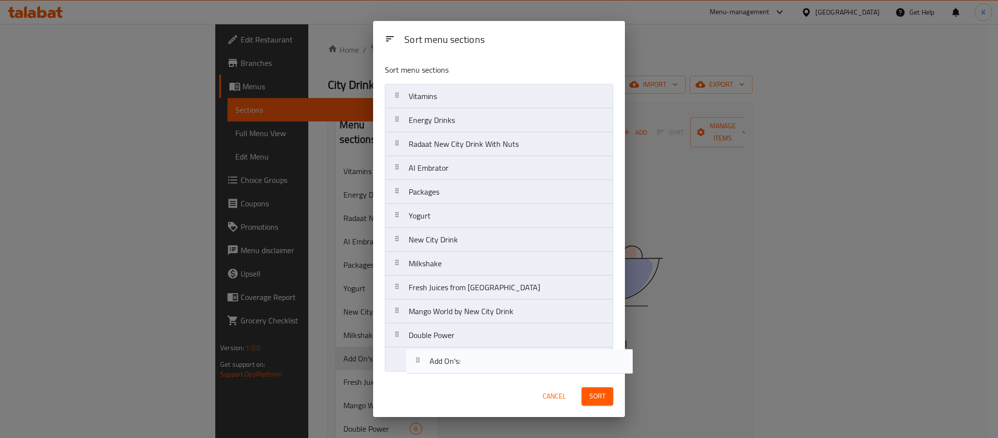
drag, startPoint x: 484, startPoint y: 294, endPoint x: 508, endPoint y: 372, distance: 81.4
click at [508, 373] on div "Sort menu sections Vitamins Energy Drinks Radaat New City Drink With Nuts Al Em…" at bounding box center [499, 215] width 252 height 319
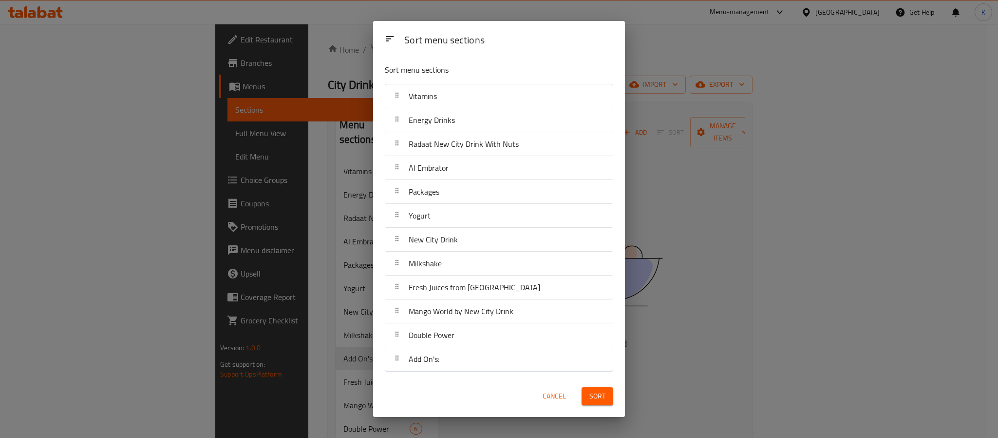
click at [602, 396] on span "Sort" at bounding box center [598, 396] width 16 height 12
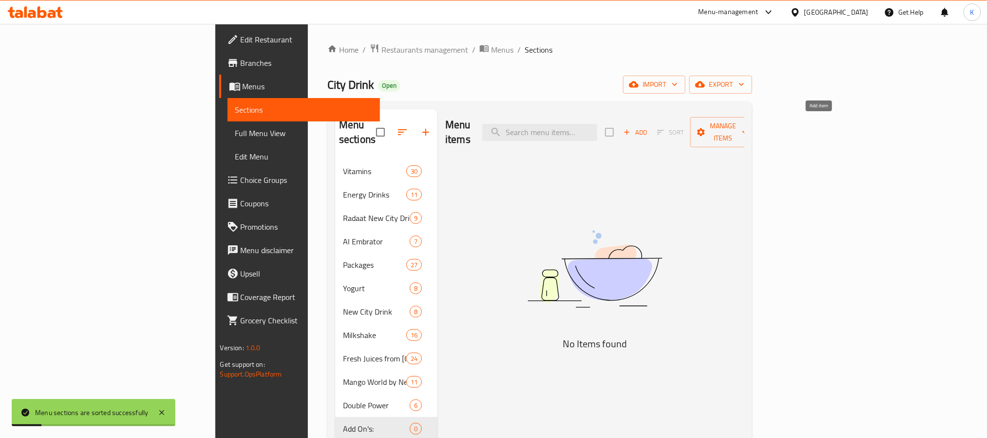
click at [649, 127] on span "Add" at bounding box center [635, 132] width 26 height 11
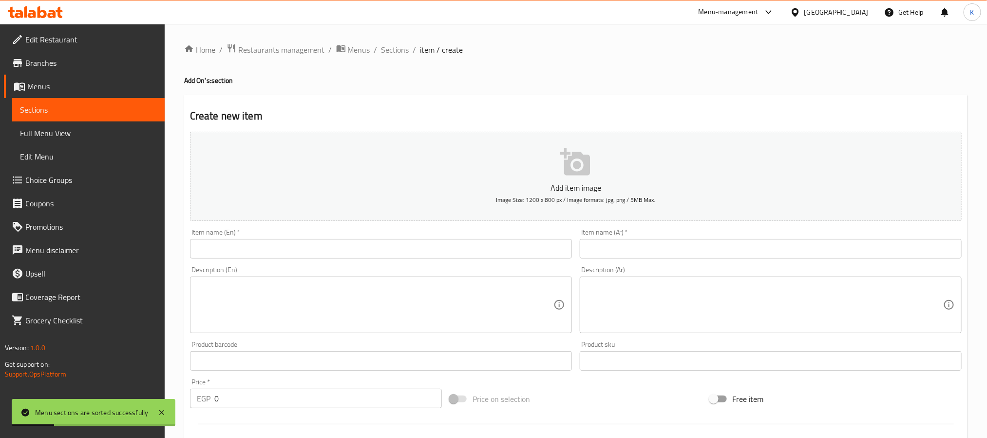
click at [458, 248] on input "text" at bounding box center [381, 248] width 382 height 19
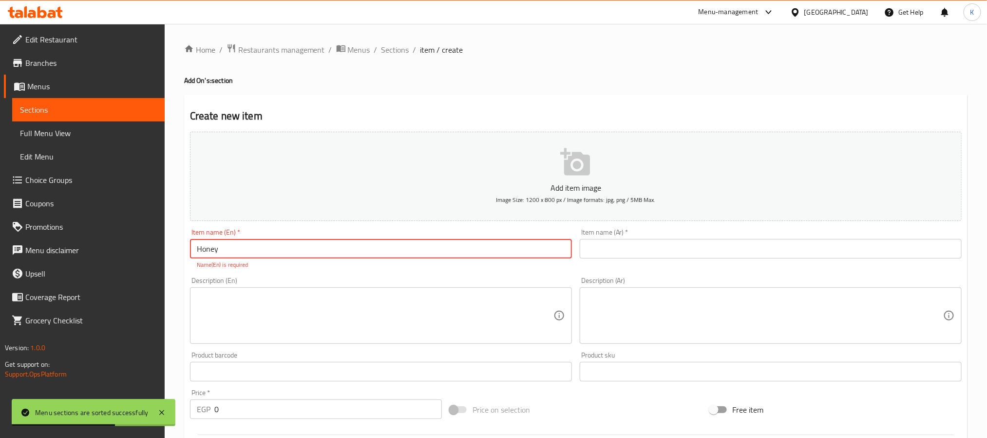
type input "Honey"
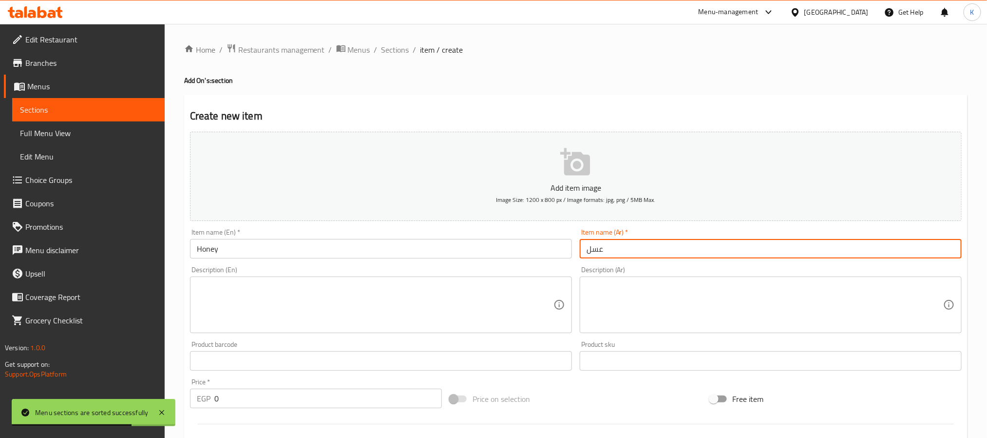
type input "عسل"
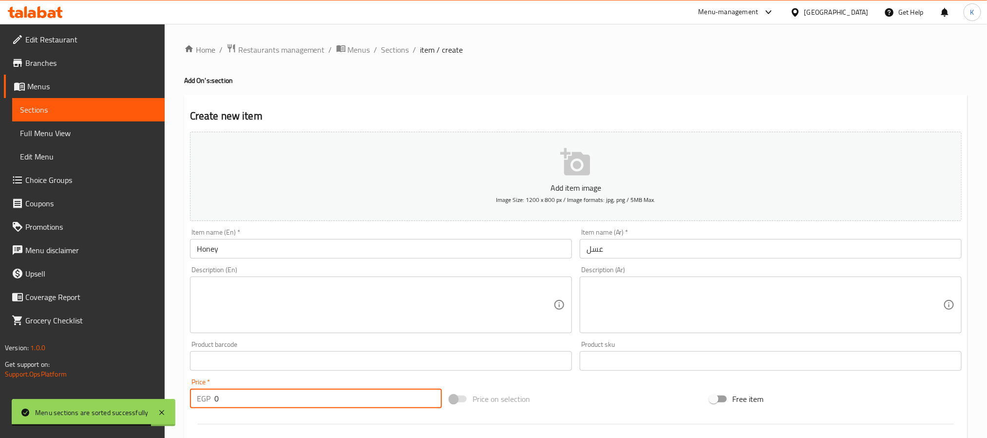
click at [247, 392] on input "0" at bounding box center [328, 397] width 228 height 19
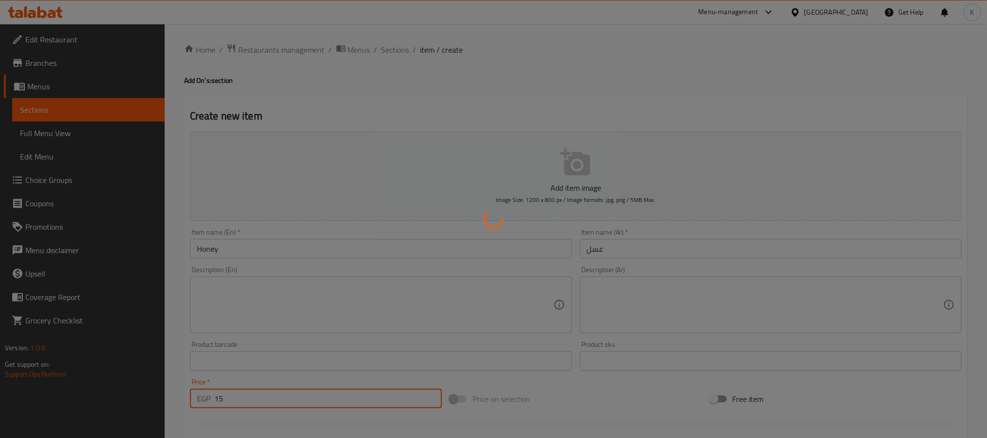
type input "0"
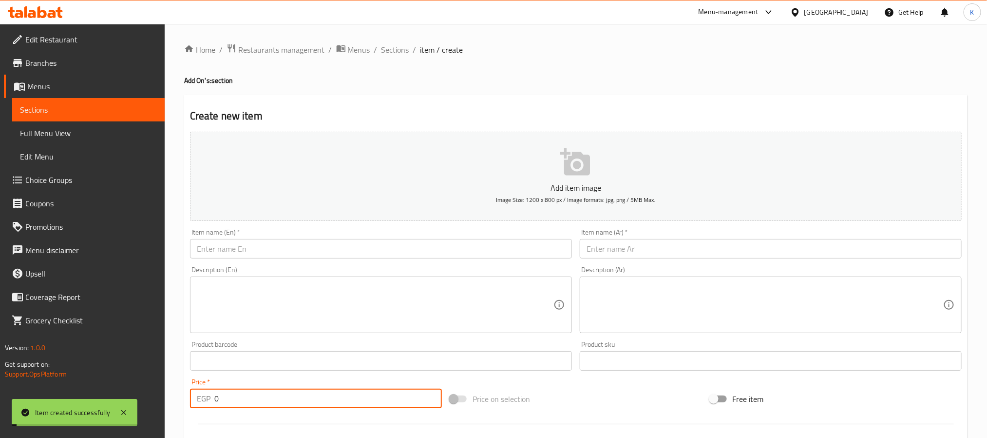
click at [297, 242] on input "text" at bounding box center [381, 248] width 382 height 19
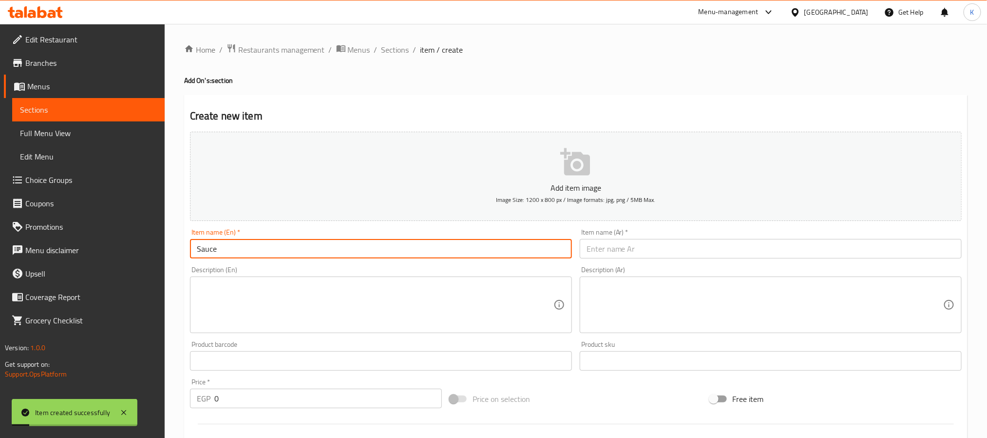
type input "Sauce"
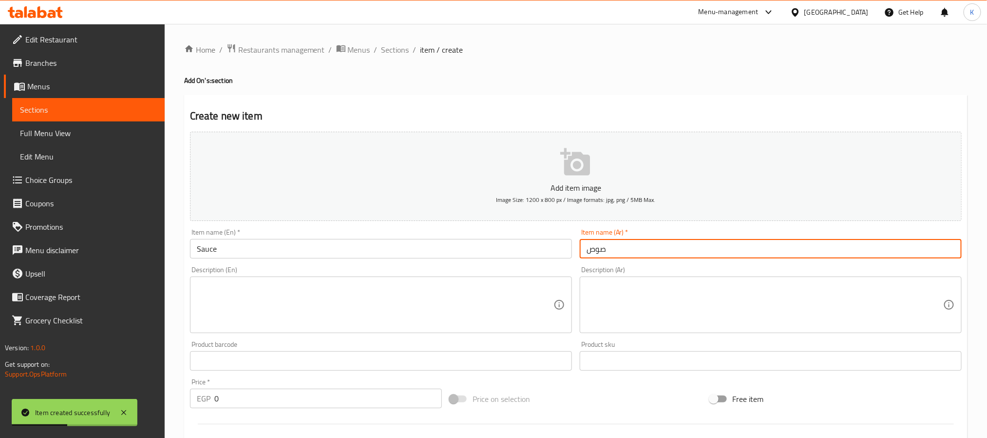
type input "صوص"
click at [296, 395] on input "0" at bounding box center [328, 397] width 228 height 19
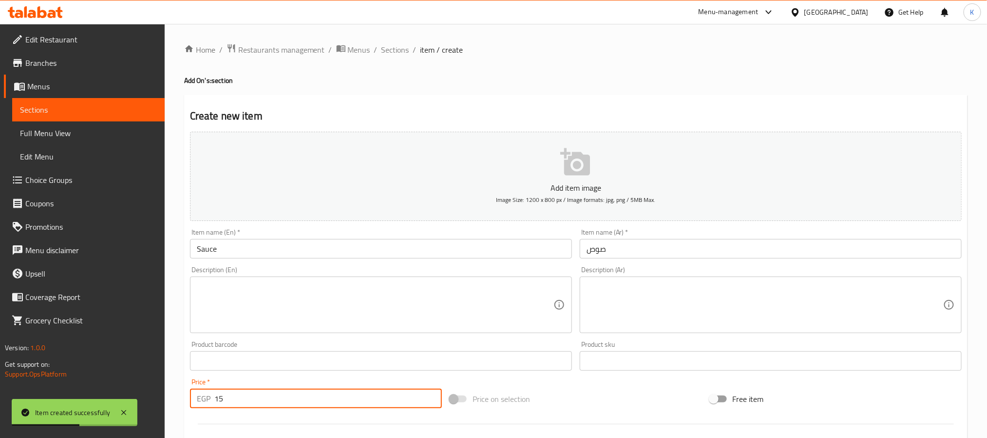
type input "15"
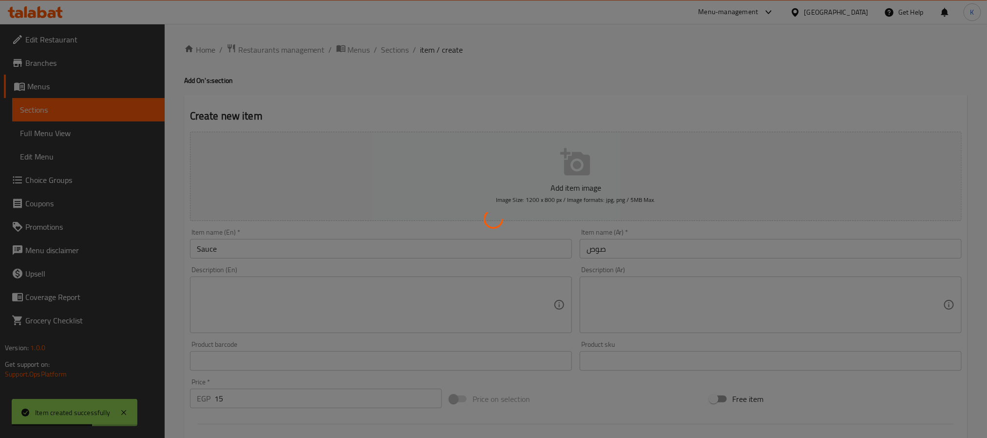
type input "0"
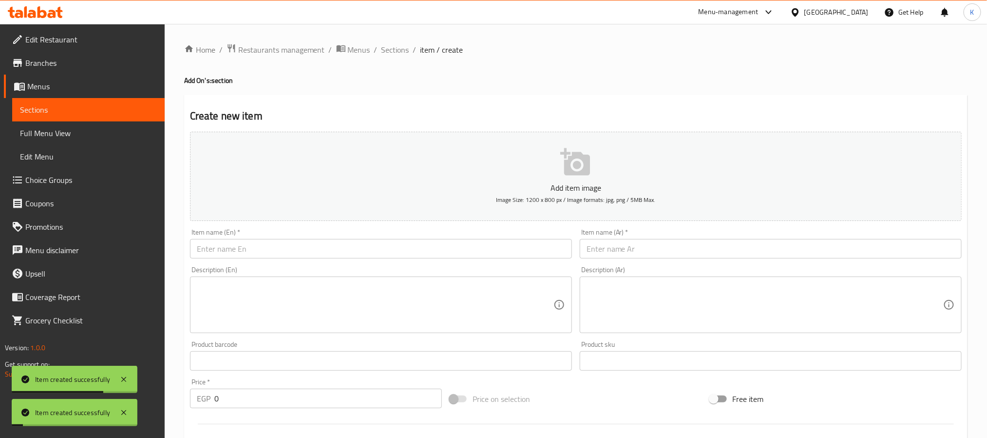
click at [326, 259] on div "Item name (En)   * Item name (En) *" at bounding box center [381, 244] width 390 height 38
click at [334, 254] on input "text" at bounding box center [381, 248] width 382 height 19
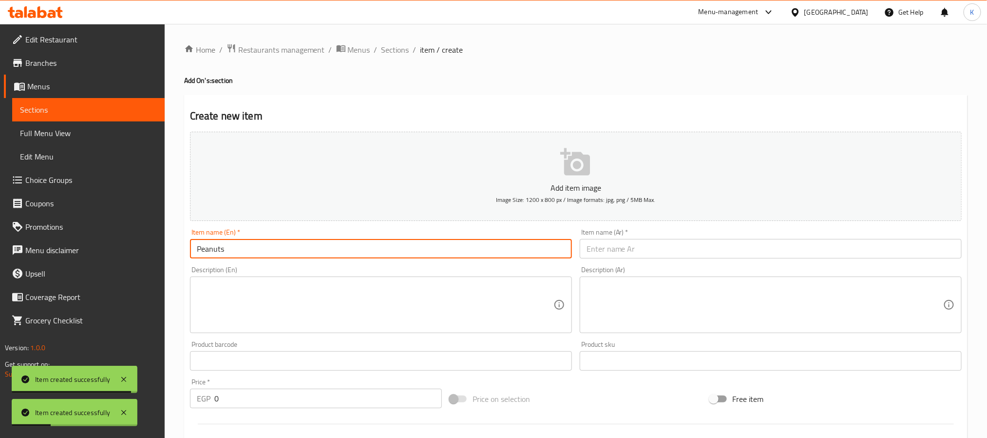
type input "Peanuts"
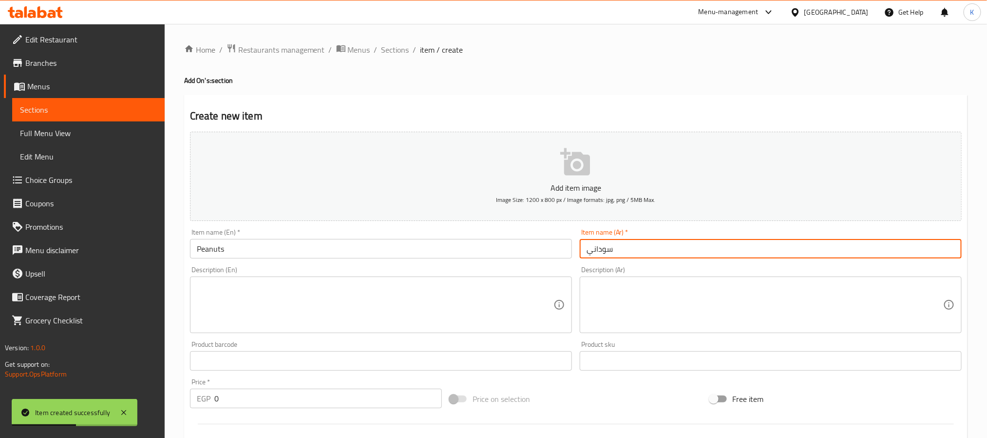
type input "سوداني"
click at [337, 405] on input "0" at bounding box center [328, 397] width 228 height 19
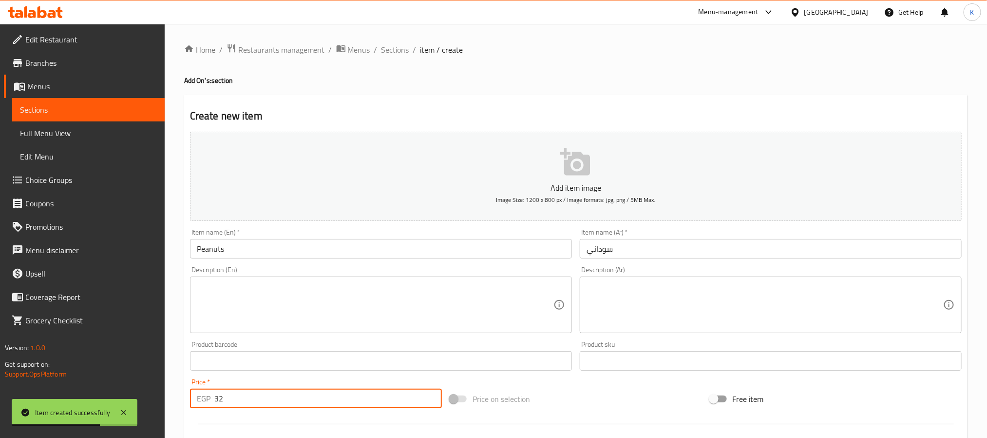
type input "32"
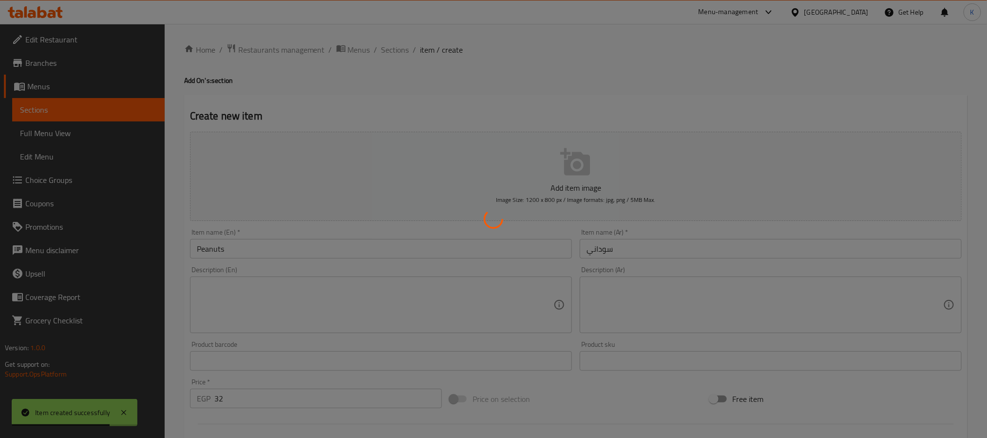
type input "0"
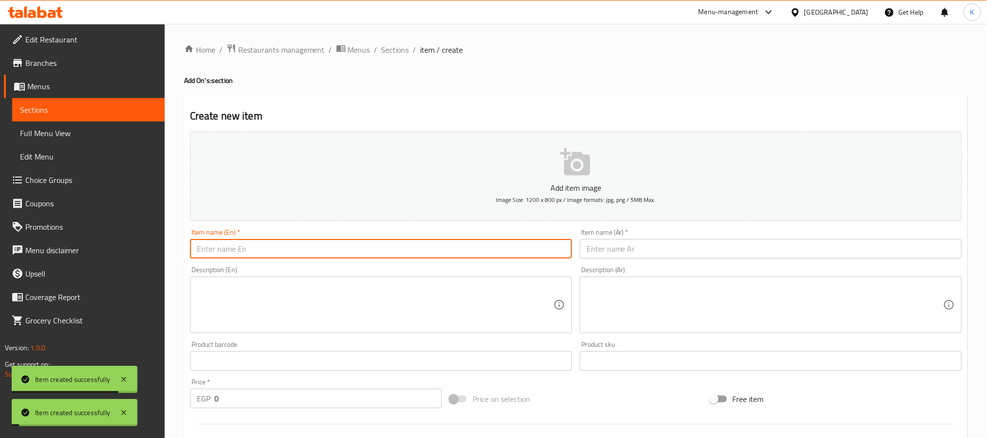
click at [343, 248] on input "text" at bounding box center [381, 248] width 382 height 19
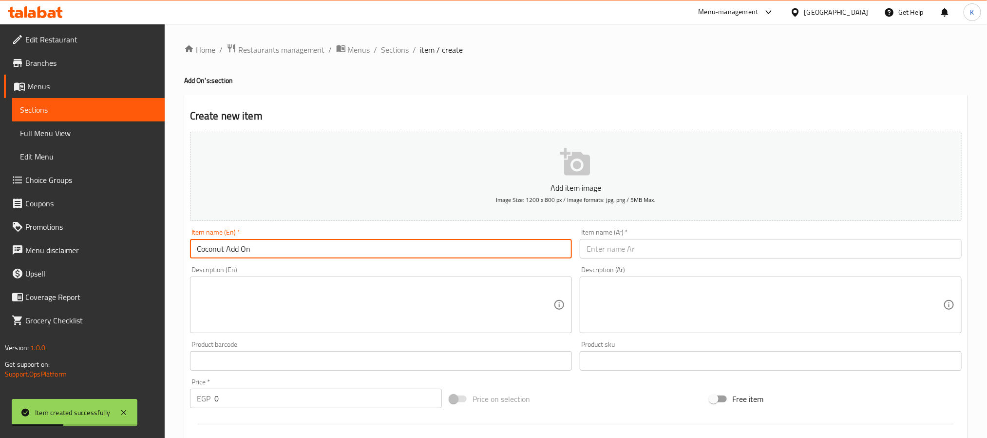
type input "Coconut Add On"
drag, startPoint x: 223, startPoint y: 253, endPoint x: 331, endPoint y: 258, distance: 108.3
click at [331, 258] on input "Coconut Add On" at bounding box center [381, 248] width 382 height 19
click at [338, 253] on input "Coconut Add On" at bounding box center [381, 248] width 382 height 19
click at [645, 245] on input "text" at bounding box center [771, 248] width 382 height 19
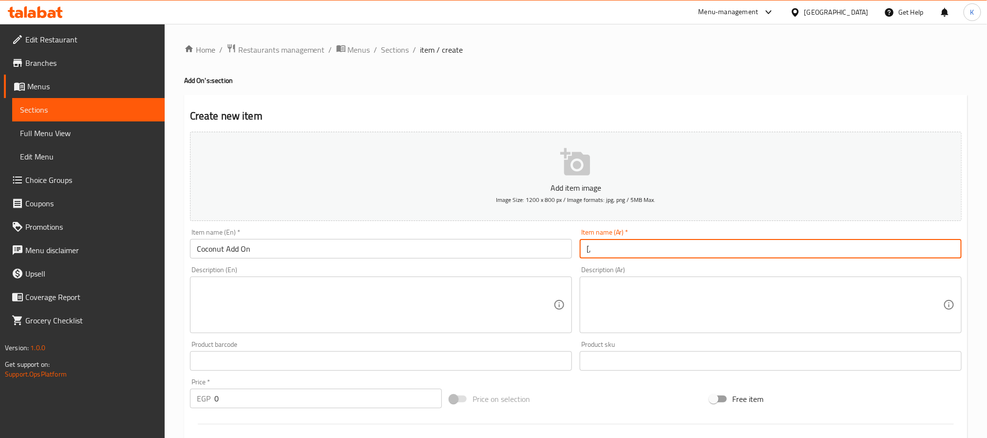
type input "أ"
type input "ل"
type input "إضافة جوز هند"
click at [296, 396] on input "0" at bounding box center [328, 397] width 228 height 19
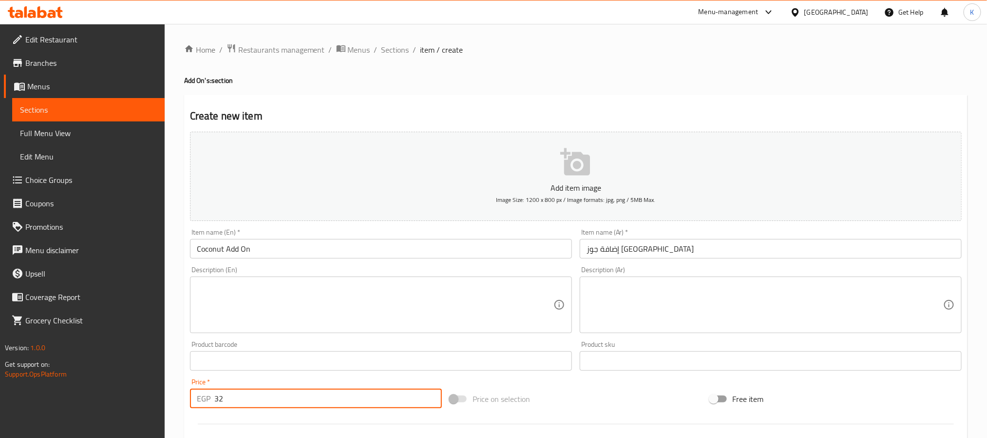
type input "32"
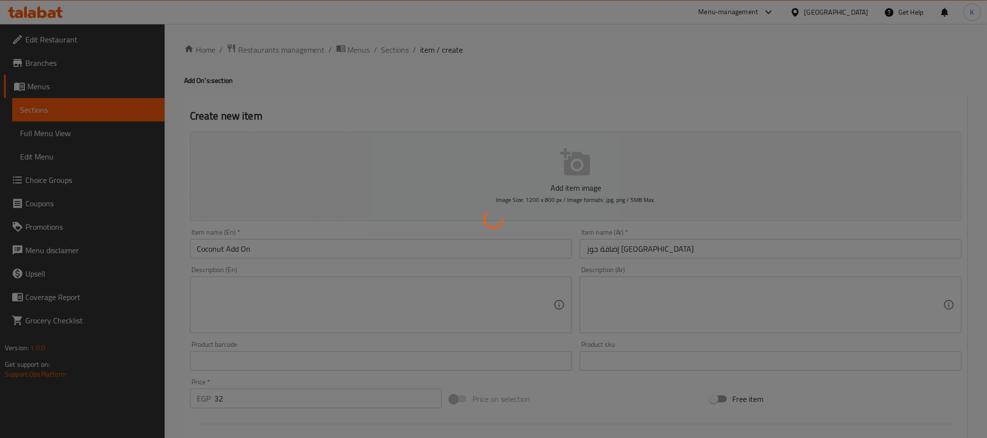
type input "0"
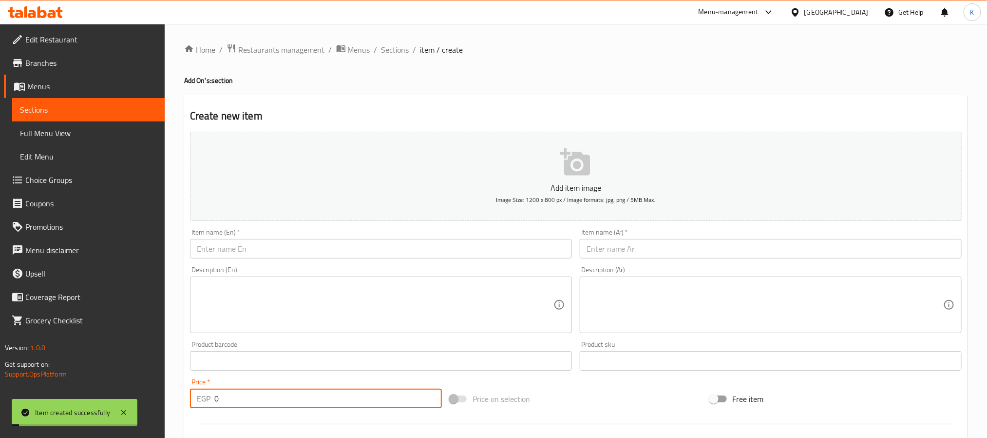
click at [291, 250] on input "text" at bounding box center [381, 248] width 382 height 19
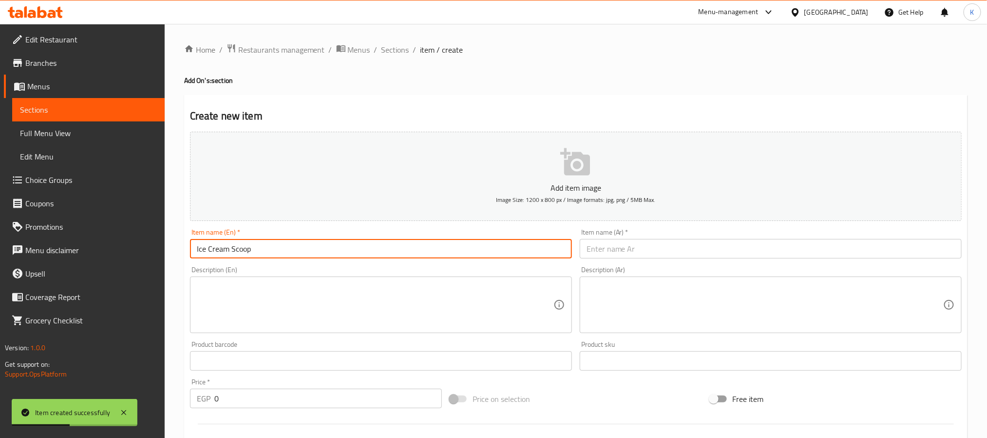
type input "Ice Cream Scoop"
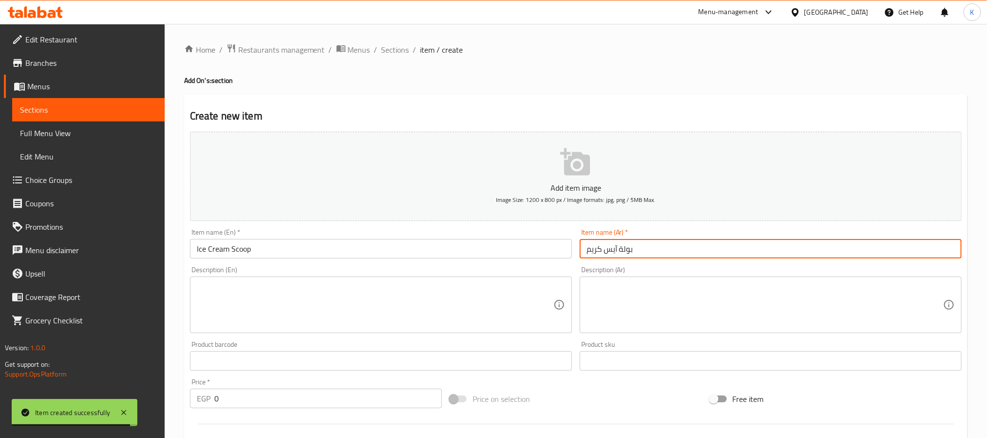
type input "بولة آيس كريم"
click at [292, 250] on input "Ice Cream Scoop" at bounding box center [381, 248] width 382 height 19
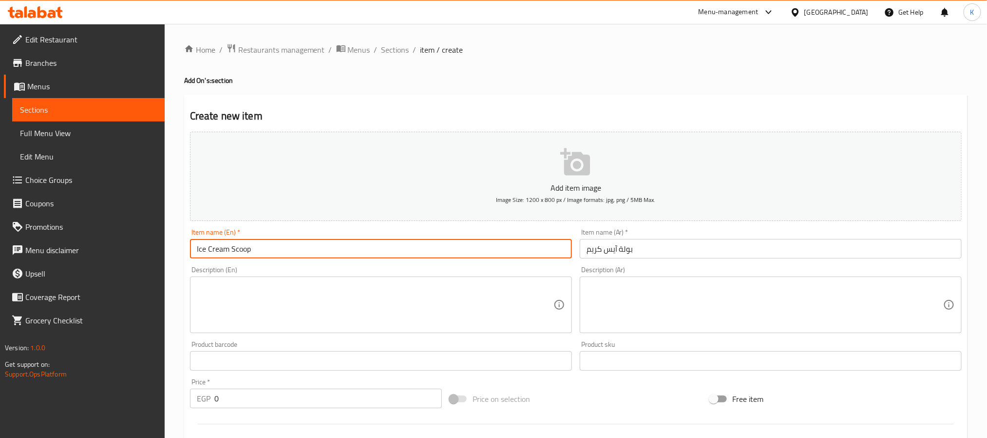
drag, startPoint x: 265, startPoint y: 398, endPoint x: 260, endPoint y: 394, distance: 6.6
click at [265, 398] on input "0" at bounding box center [328, 397] width 228 height 19
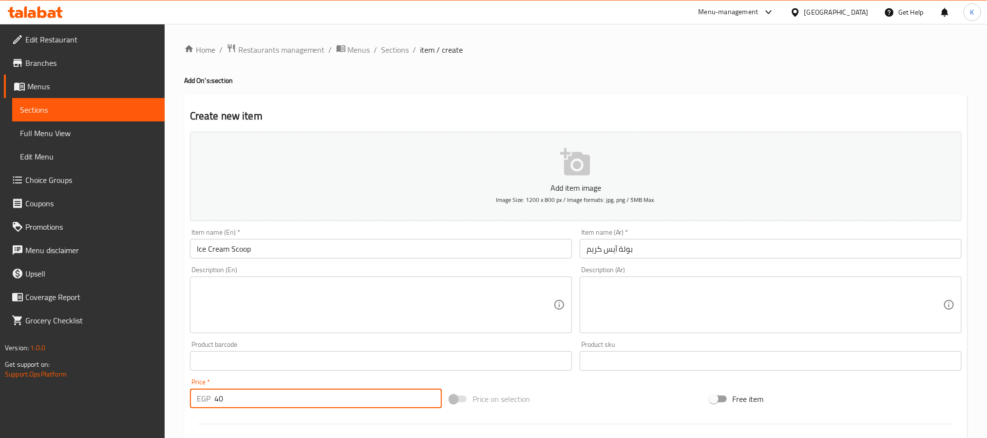
type input "40"
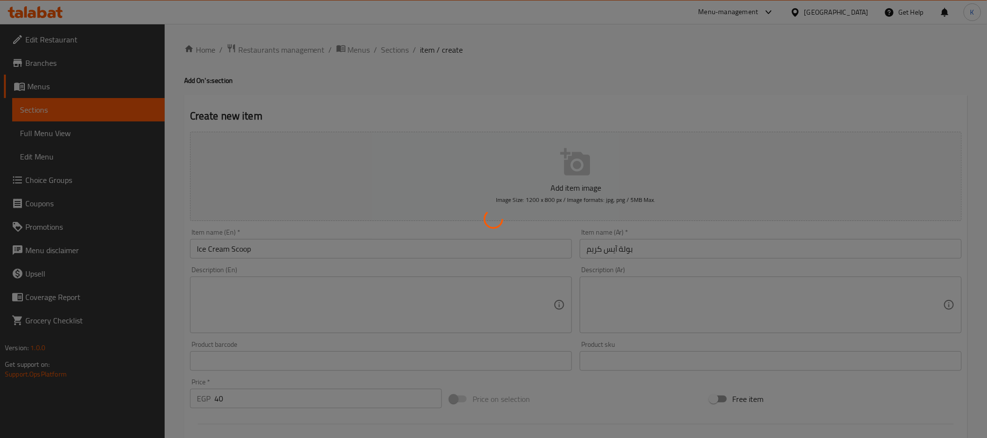
type input "0"
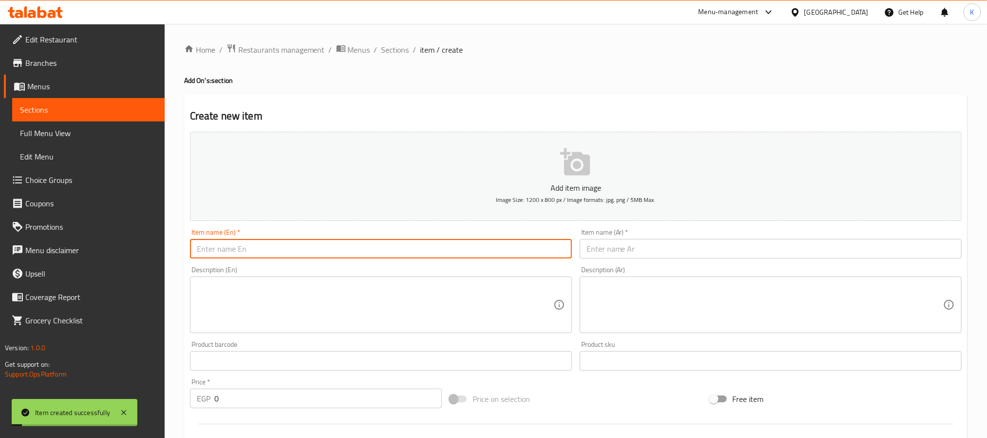
click at [289, 252] on input "text" at bounding box center [381, 248] width 382 height 19
type input "Basbousa Add On"
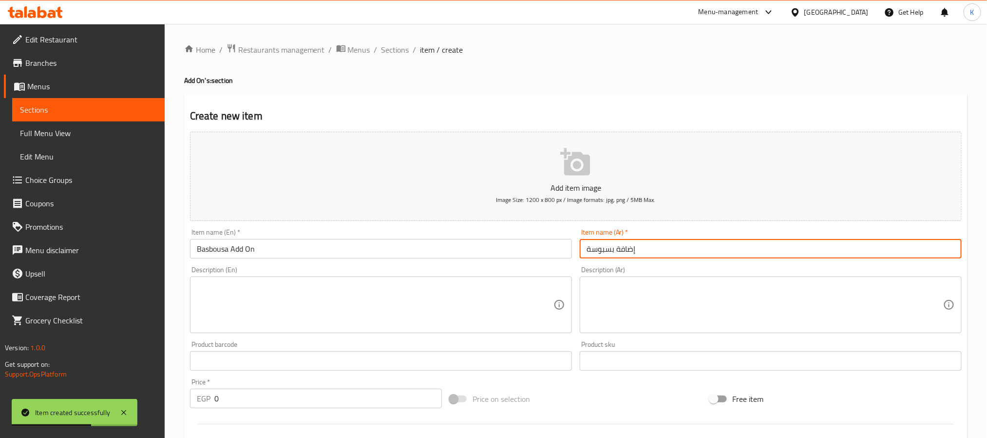
type input "إضافة بسبوسة"
click at [282, 401] on input "0" at bounding box center [328, 397] width 228 height 19
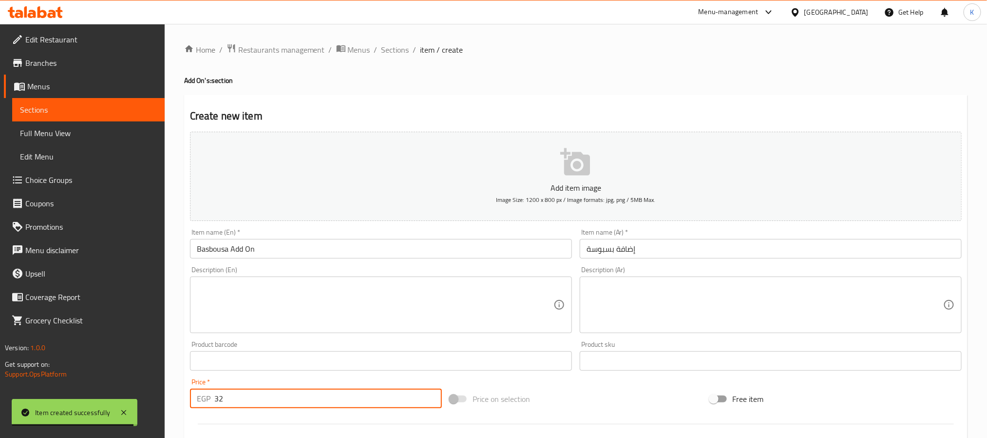
type input "32"
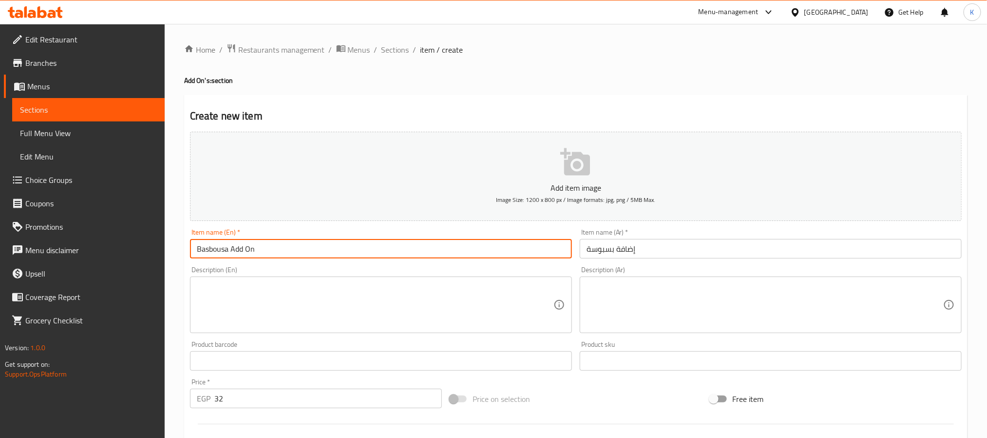
drag, startPoint x: 232, startPoint y: 251, endPoint x: 338, endPoint y: 237, distance: 106.2
click at [340, 242] on input "Basbousa Add On" at bounding box center [381, 248] width 382 height 19
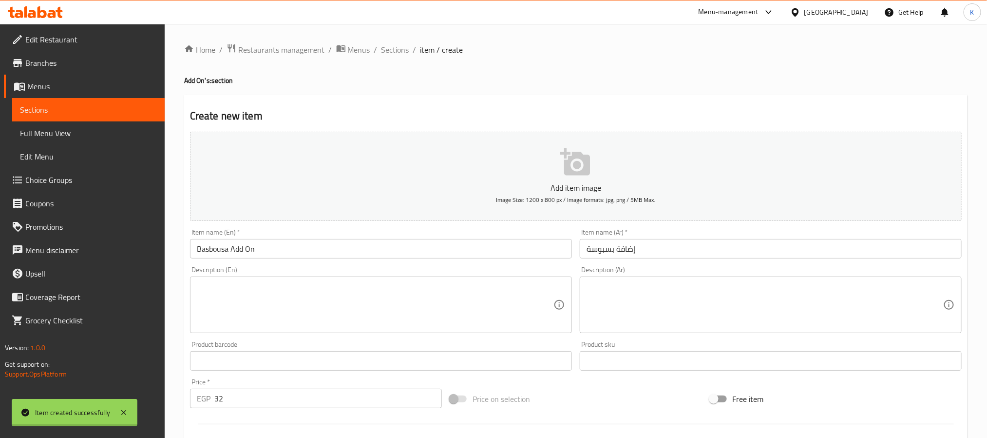
type input "0"
drag, startPoint x: 338, startPoint y: 238, endPoint x: 344, endPoint y: 243, distance: 6.9
click at [342, 242] on div "Item name (En)   * Item name (En) *" at bounding box center [381, 244] width 382 height 30
click at [343, 256] on input "text" at bounding box center [381, 248] width 382 height 19
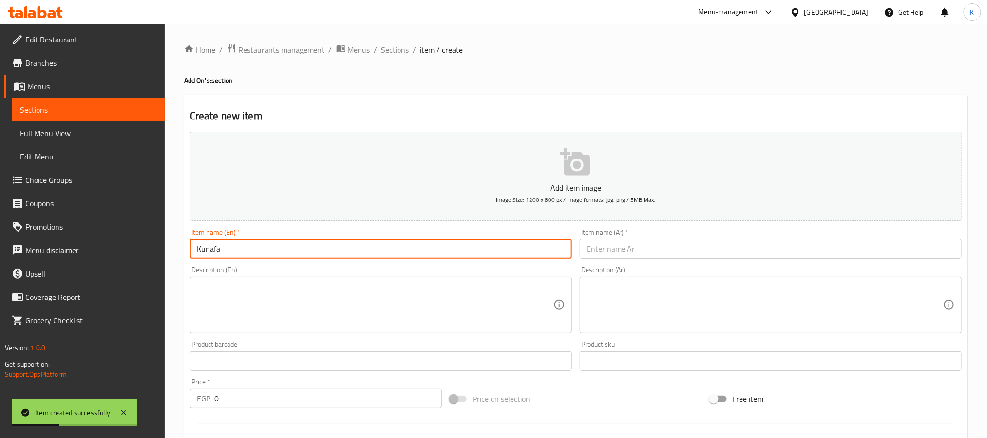
paste input "Add On"
type input "Kunafa Add On"
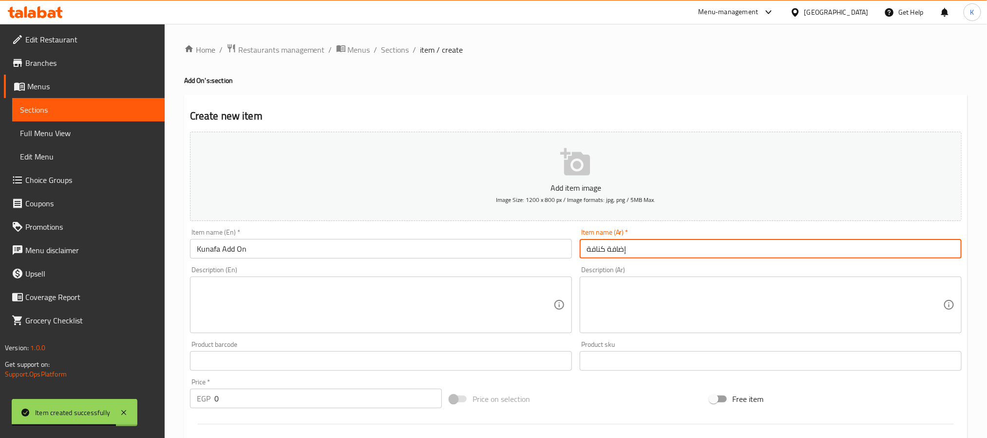
type input "إضافة كنافة"
click at [281, 402] on input "0" at bounding box center [328, 397] width 228 height 19
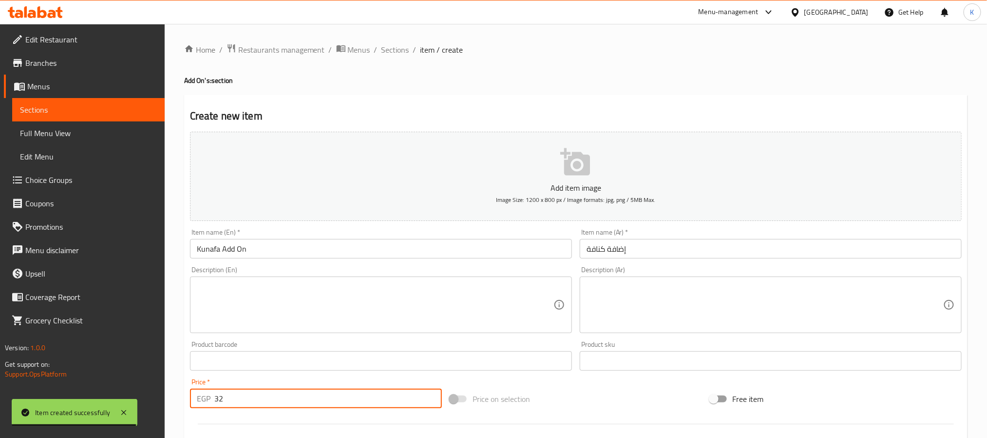
type input "32"
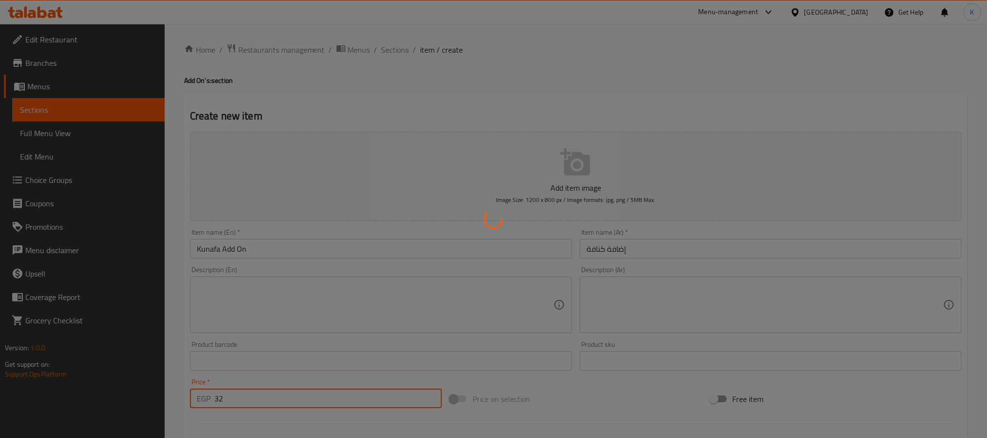
type input "0"
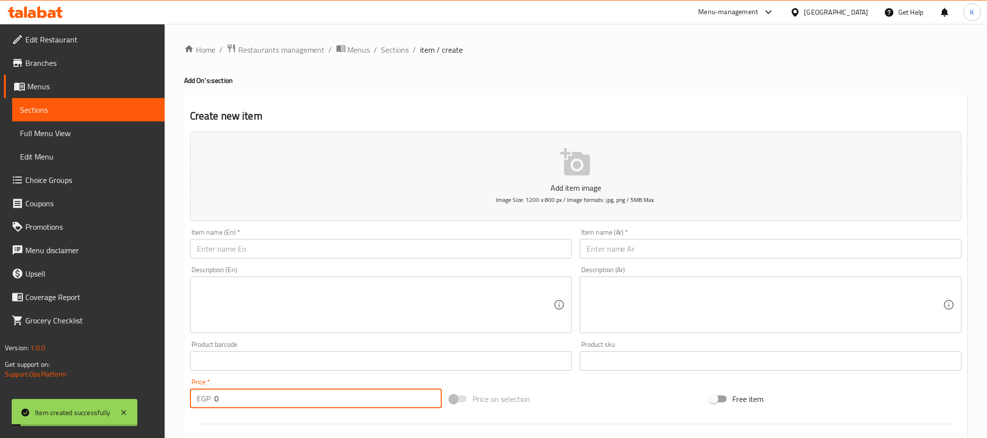
click at [381, 243] on input "text" at bounding box center [381, 248] width 382 height 19
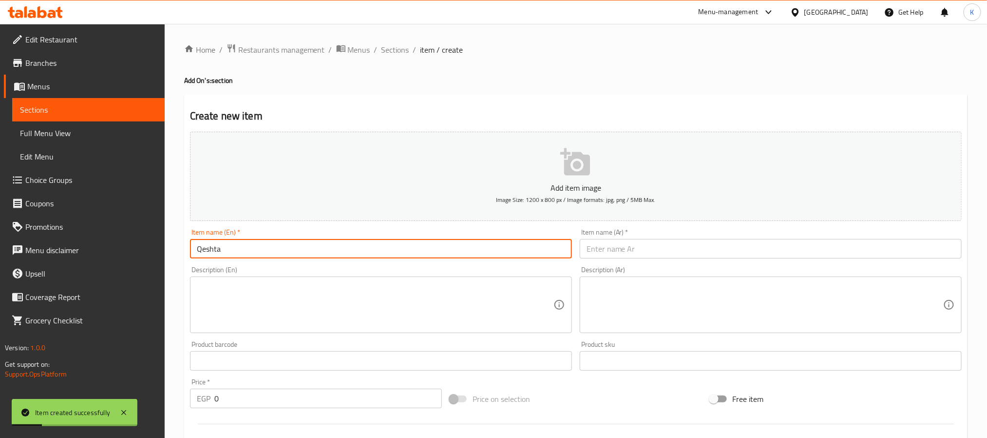
paste input "Add On"
type input "Qeshta Add On"
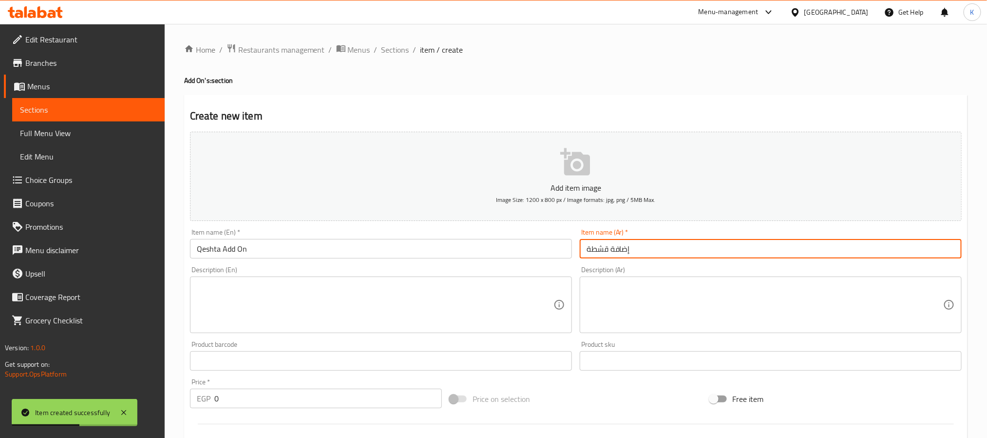
type input "إضافة قشطة"
click at [324, 402] on input "0" at bounding box center [328, 397] width 228 height 19
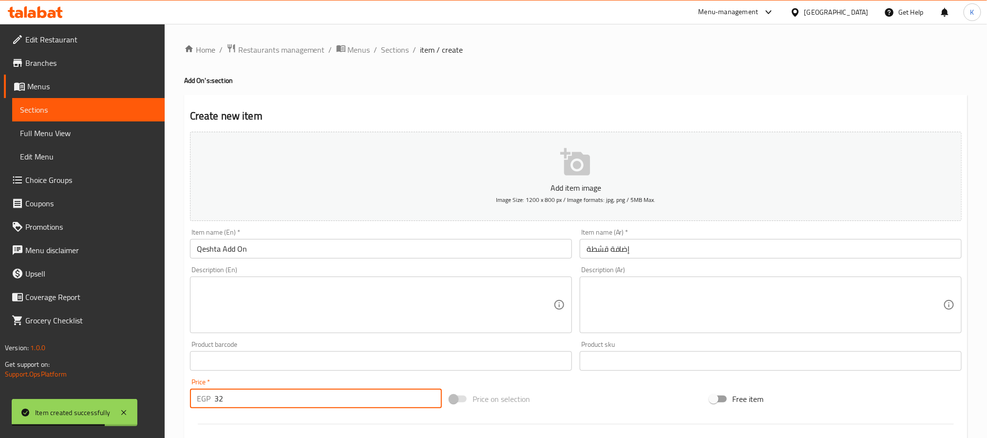
type input "32"
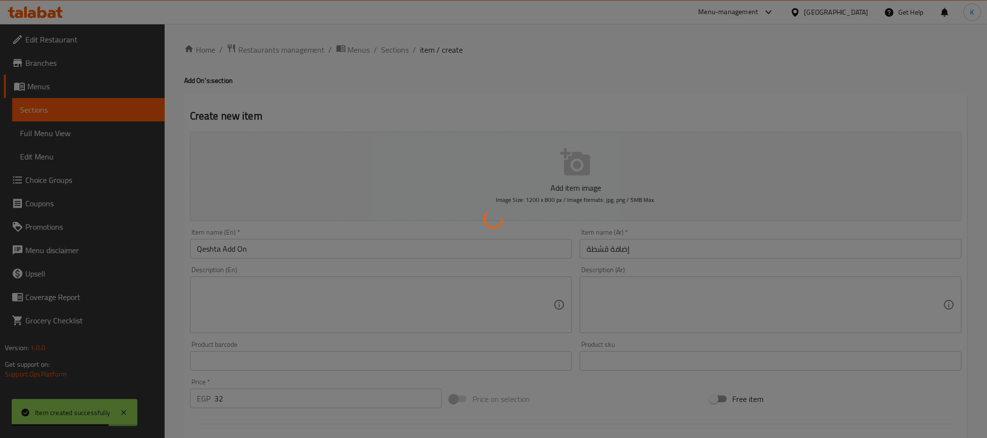
type input "0"
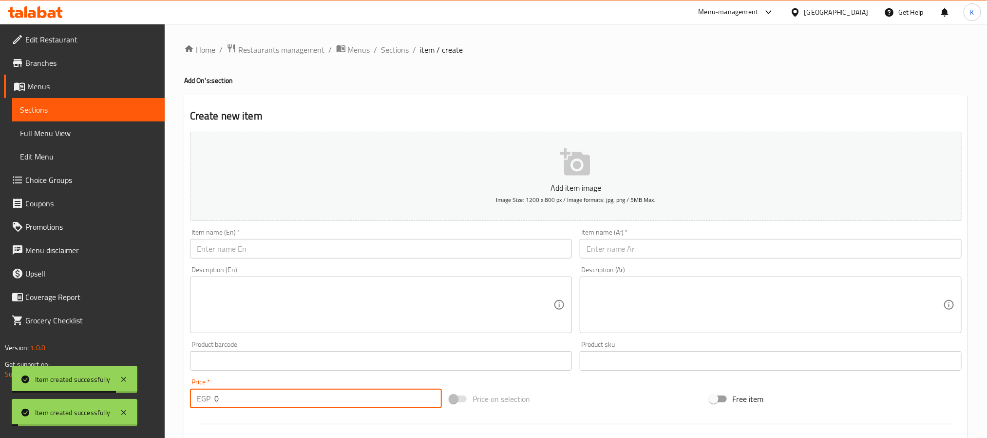
click at [382, 244] on input "text" at bounding box center [381, 248] width 382 height 19
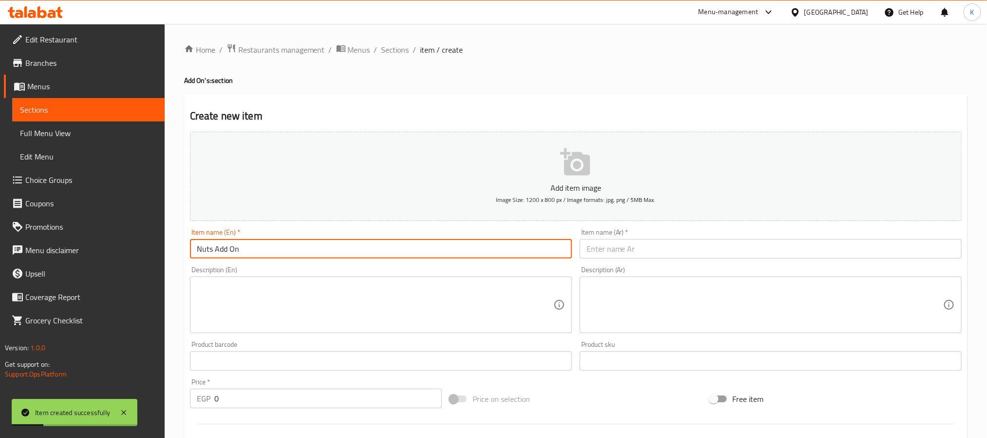
type input "Nuts Add On"
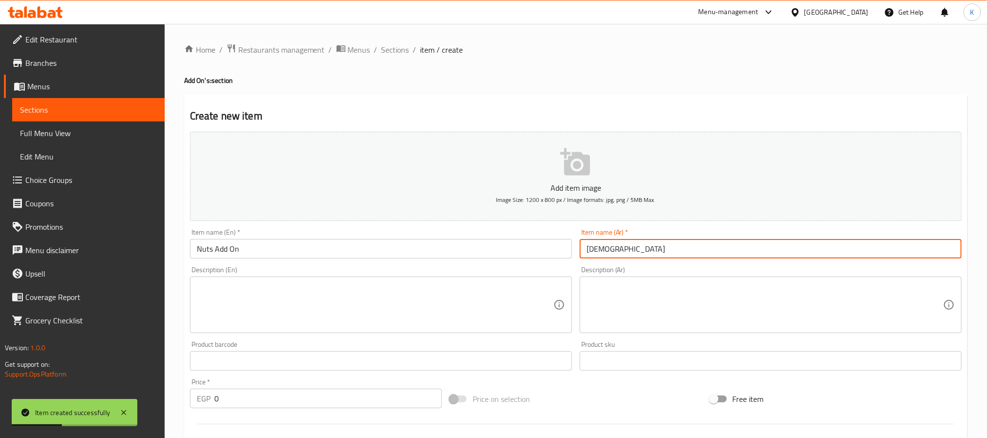
type input "ل"
type input "إضافة مكسرات"
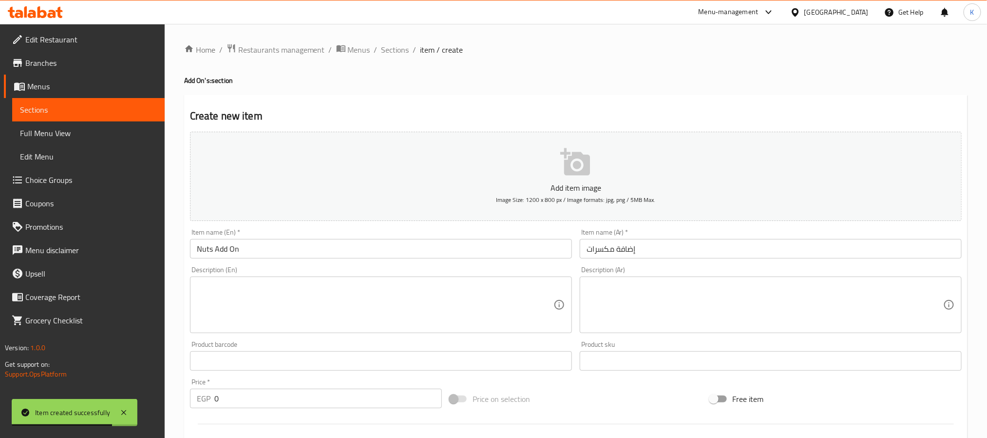
click at [340, 389] on input "0" at bounding box center [328, 397] width 228 height 19
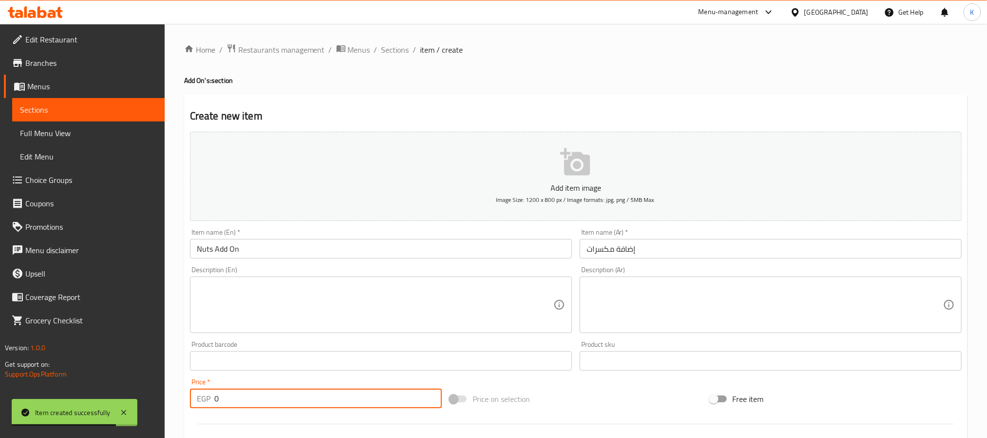
click at [340, 404] on input "0" at bounding box center [328, 397] width 228 height 19
type input "50"
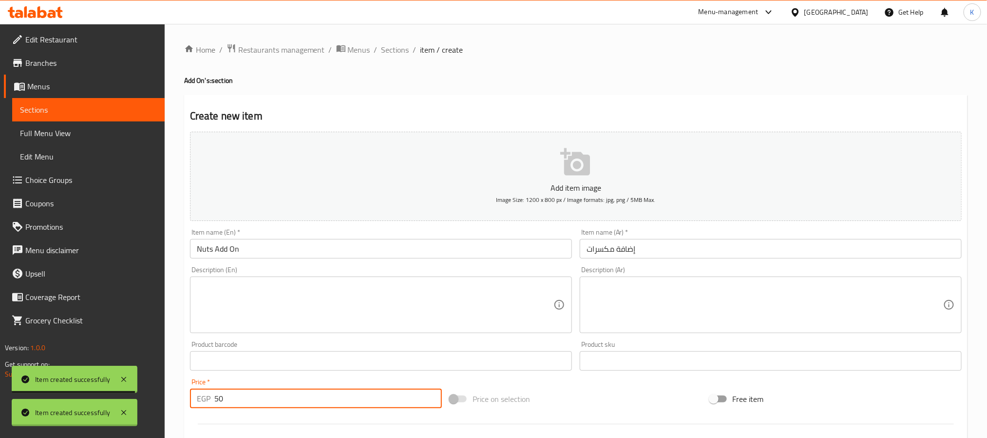
type input "0"
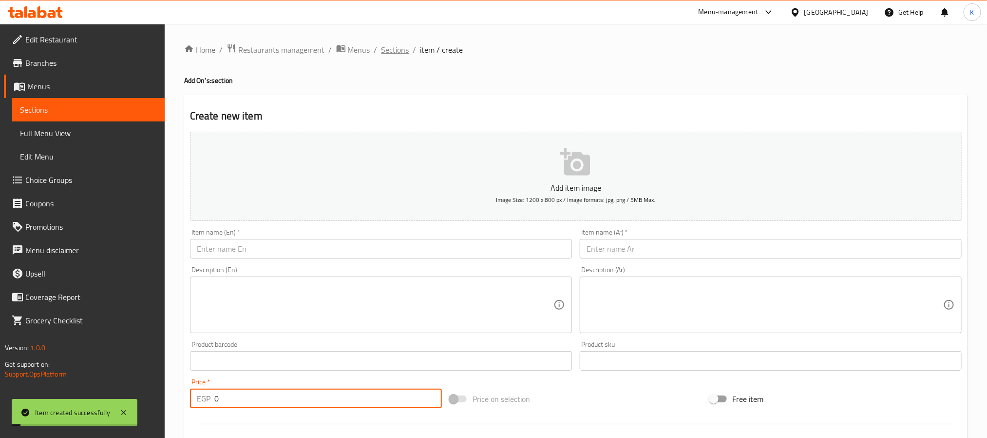
click at [401, 47] on span "Sections" at bounding box center [396, 50] width 28 height 12
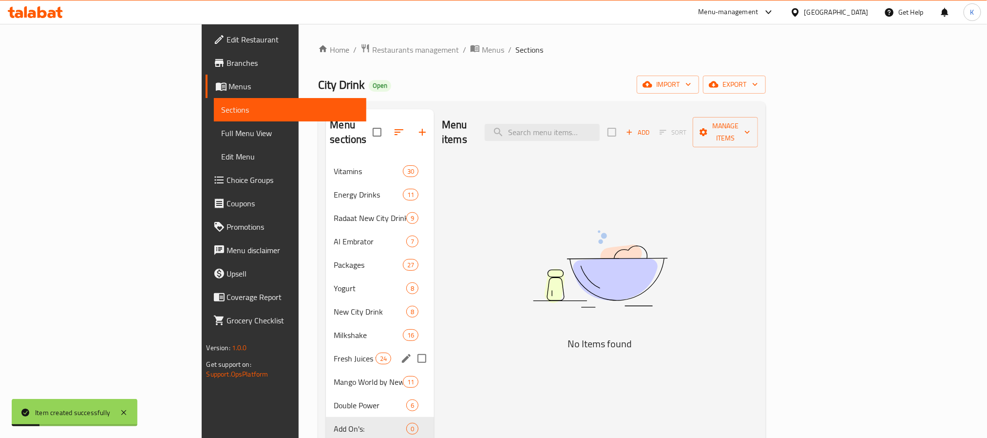
click at [326, 350] on div "Fresh Juices from New City Drink 24" at bounding box center [380, 357] width 108 height 23
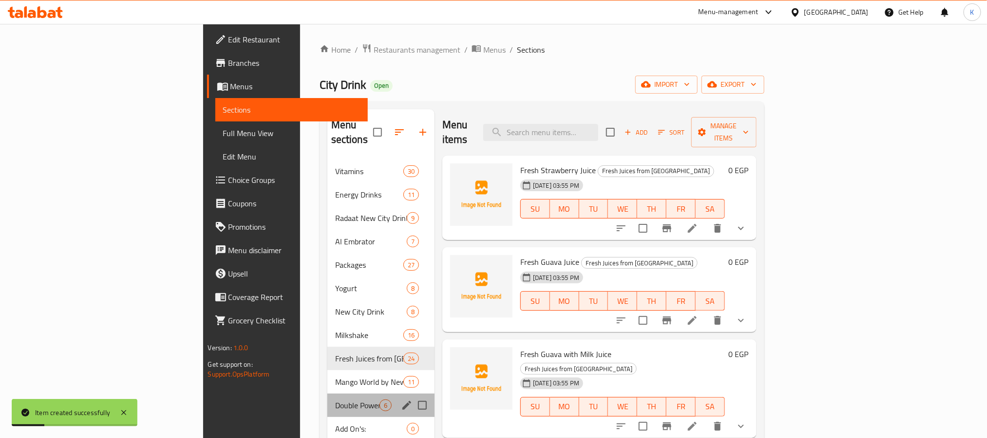
click at [327, 401] on div "Double Power 6" at bounding box center [380, 404] width 107 height 23
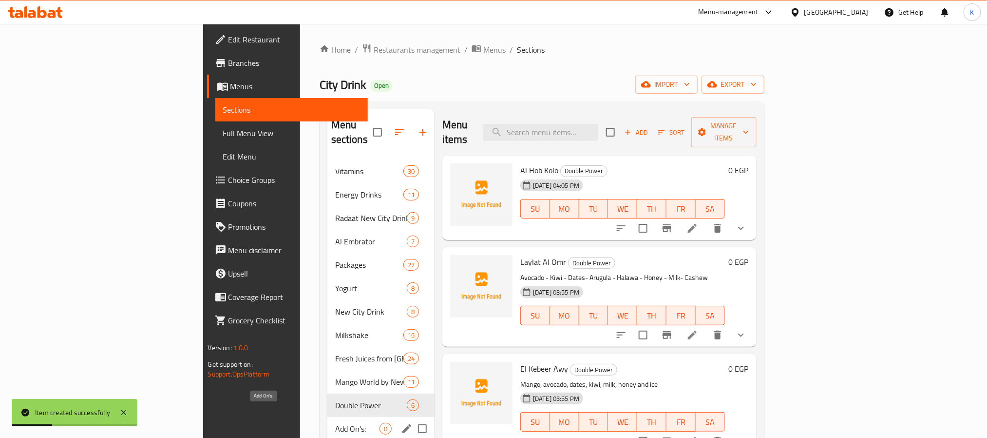
click at [335, 422] on span "Add On's:" at bounding box center [357, 428] width 44 height 12
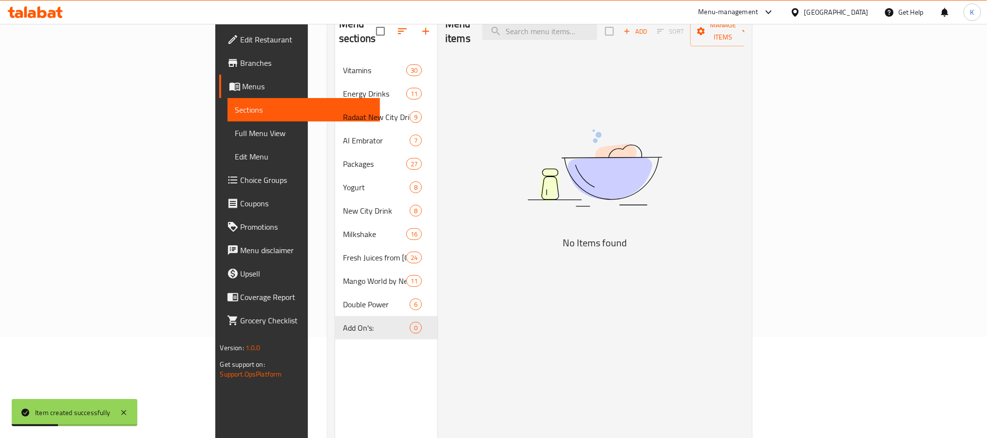
scroll to position [136, 0]
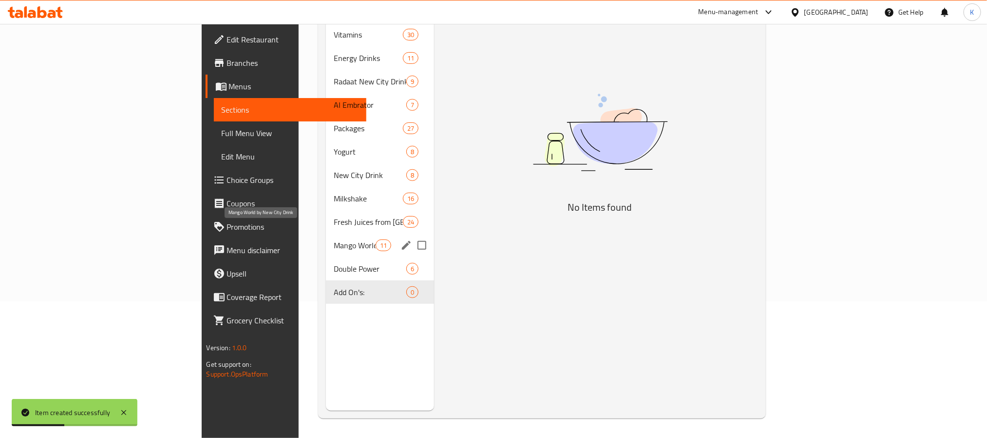
drag, startPoint x: 295, startPoint y: 199, endPoint x: 272, endPoint y: 241, distance: 47.8
click at [326, 210] on div "Fresh Juices from New City Drink 24" at bounding box center [380, 221] width 108 height 23
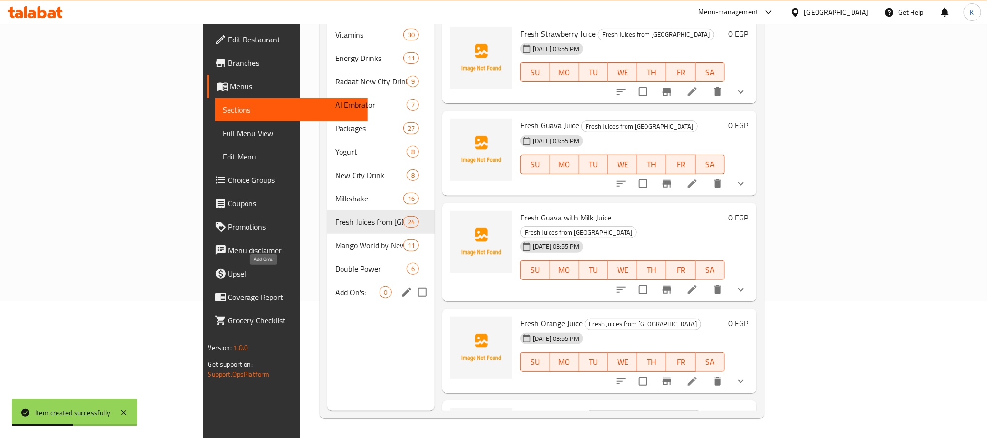
click at [335, 286] on span "Add On's:" at bounding box center [357, 292] width 44 height 12
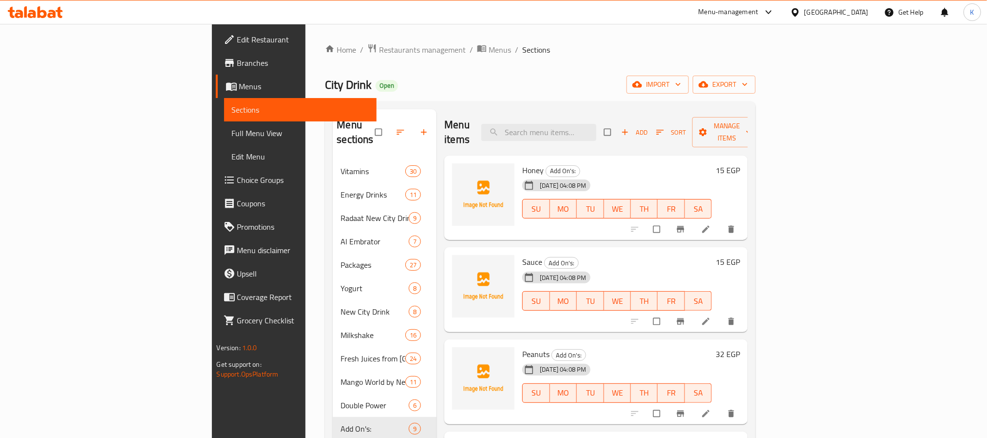
click at [721, 221] on li at bounding box center [706, 229] width 27 height 16
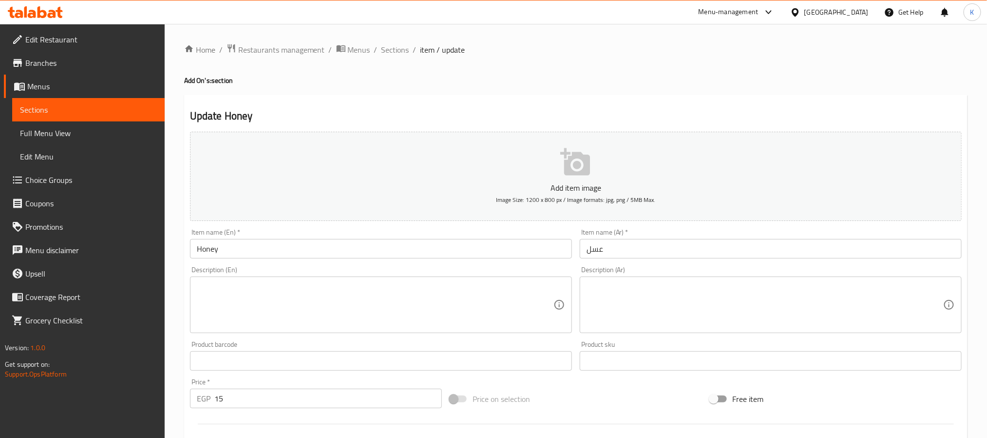
drag, startPoint x: 283, startPoint y: 251, endPoint x: 275, endPoint y: 247, distance: 8.9
click at [283, 251] on input "Honey" at bounding box center [381, 248] width 382 height 19
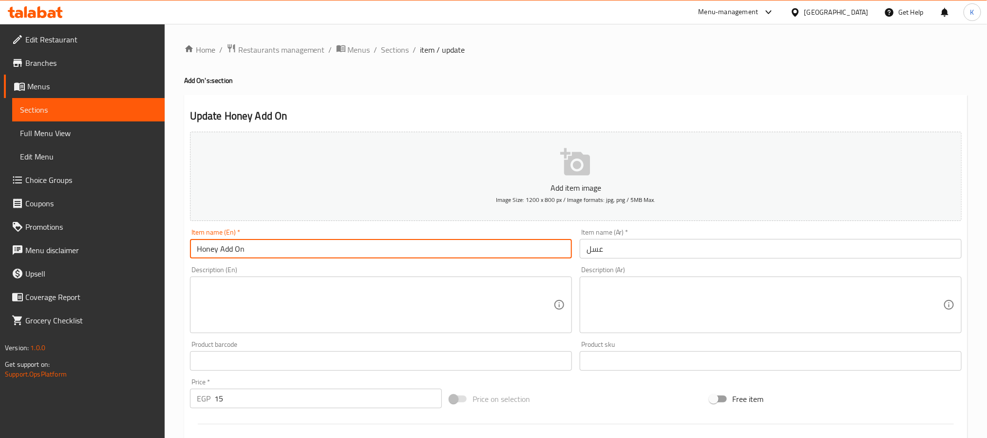
type input "Honey Add On"
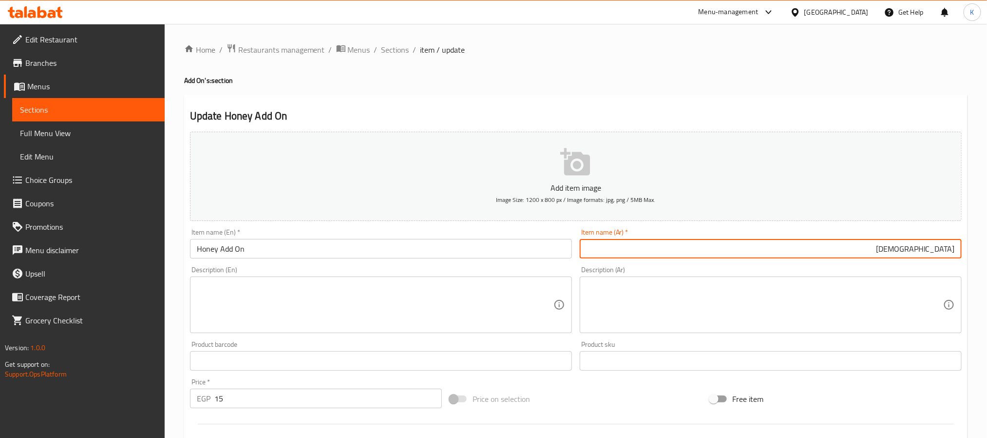
type input "ل"
type input "إضافة عسل"
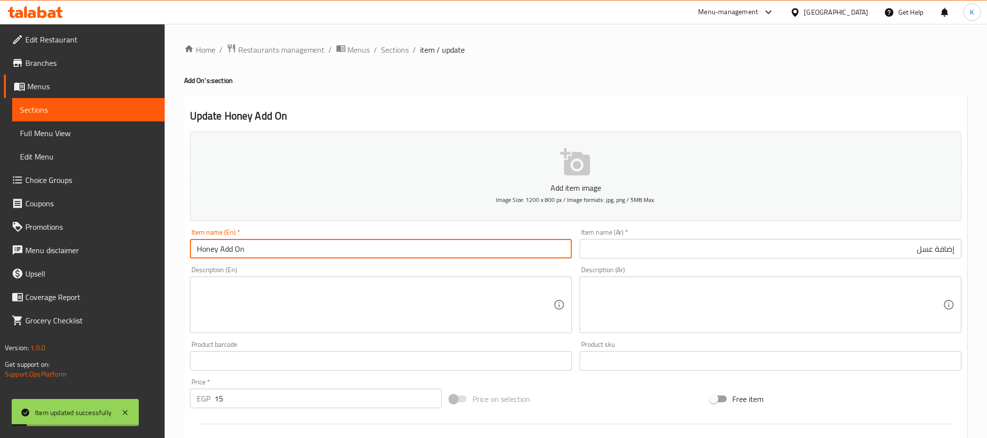
drag, startPoint x: 215, startPoint y: 250, endPoint x: 261, endPoint y: 246, distance: 46.1
click at [267, 246] on input "Honey Add On" at bounding box center [381, 248] width 382 height 19
click at [253, 246] on input "Honey Add On" at bounding box center [381, 248] width 382 height 19
drag, startPoint x: 232, startPoint y: 250, endPoint x: 223, endPoint y: 254, distance: 10.5
click at [221, 253] on input "Honey Add On" at bounding box center [381, 248] width 382 height 19
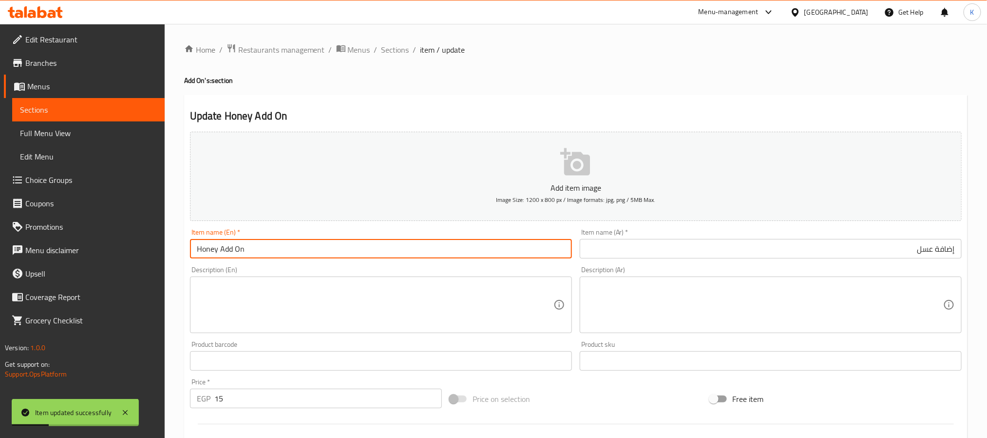
click at [391, 57] on div "Home / Restaurants management / Menus / Sections / item / update Add On's: sect…" at bounding box center [576, 356] width 784 height 626
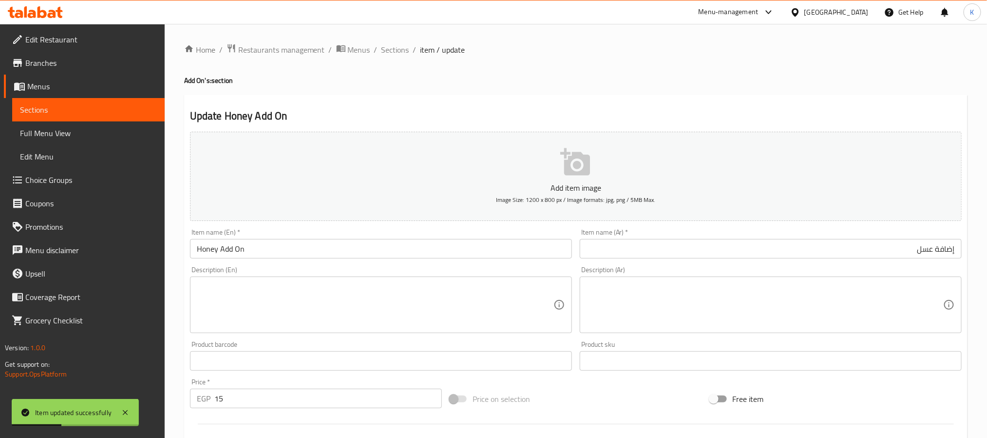
click at [402, 57] on div "Home / Restaurants management / Menus / Sections / item / update Add On's: sect…" at bounding box center [576, 356] width 784 height 626
click at [401, 56] on span "Sections" at bounding box center [396, 50] width 28 height 12
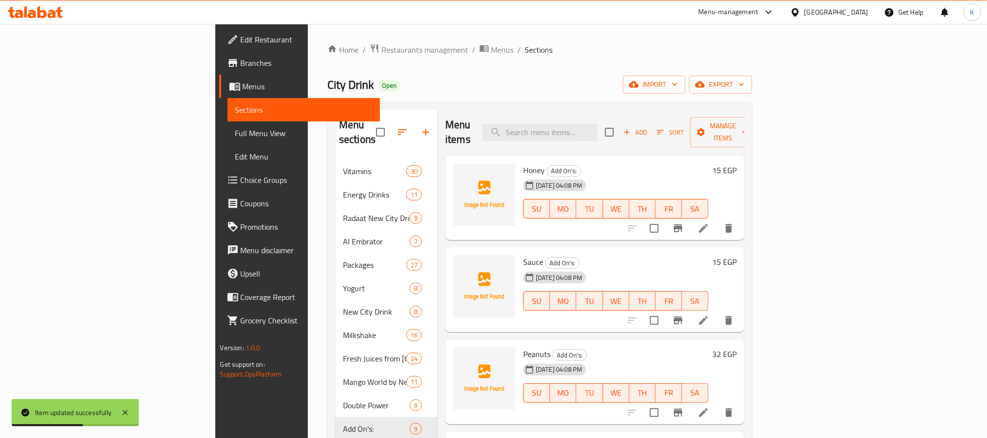
click at [709, 314] on icon at bounding box center [704, 320] width 12 height 12
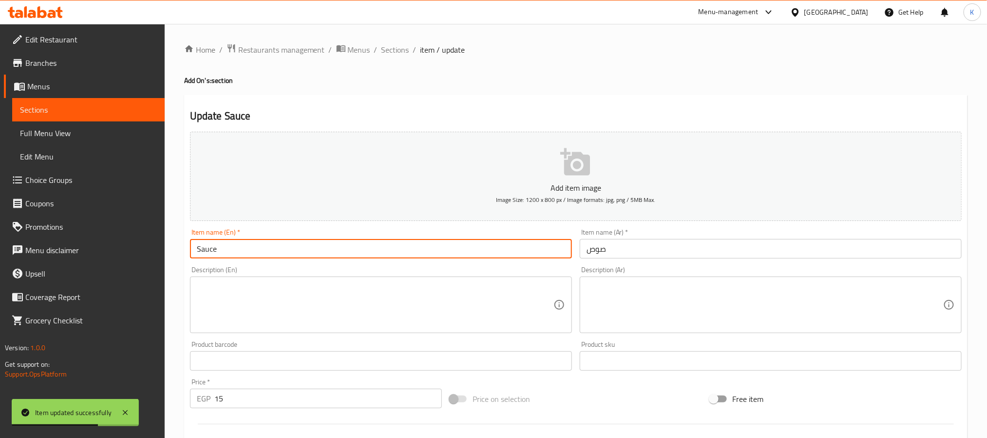
click at [302, 258] on input "Sauce" at bounding box center [381, 248] width 382 height 19
paste input "Add On"
click at [218, 252] on input "SauceAdd On" at bounding box center [381, 248] width 382 height 19
type input "Sauce Add On"
click at [620, 252] on input "صوص" at bounding box center [771, 248] width 382 height 19
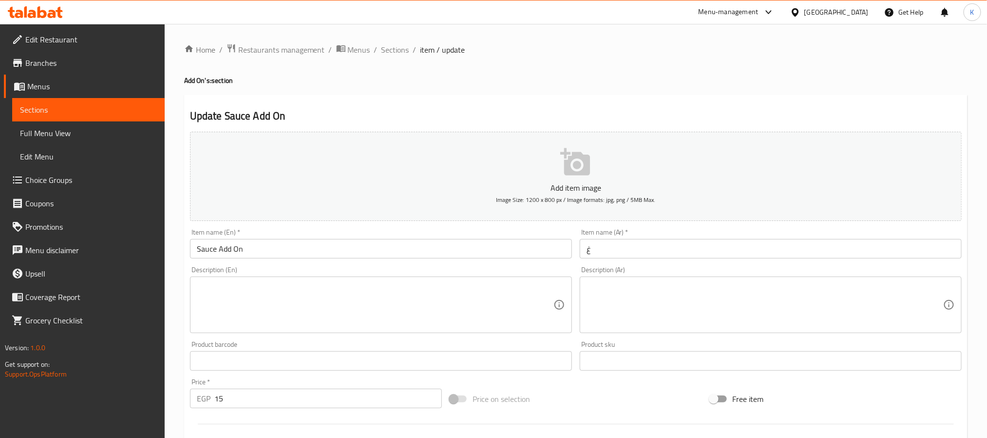
click at [620, 249] on input "غ" at bounding box center [771, 248] width 382 height 19
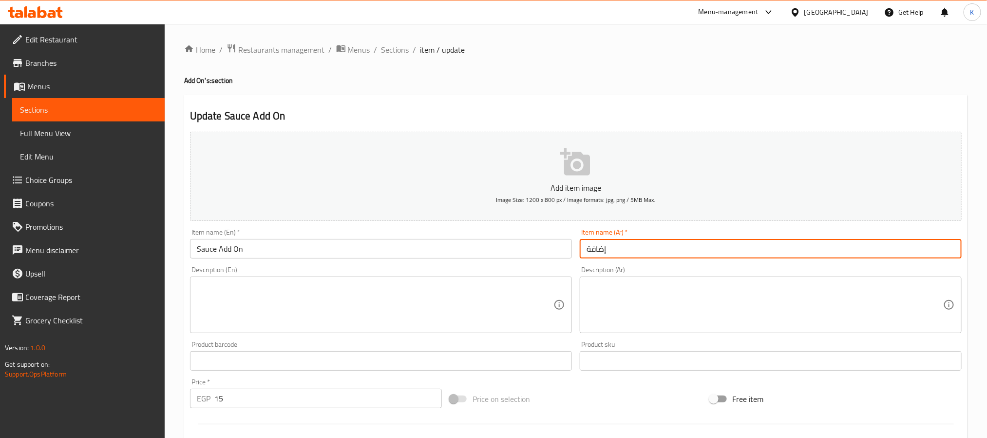
paste input "صوص"
type input "إضافة صوص"
click at [393, 50] on span "Sections" at bounding box center [396, 50] width 28 height 12
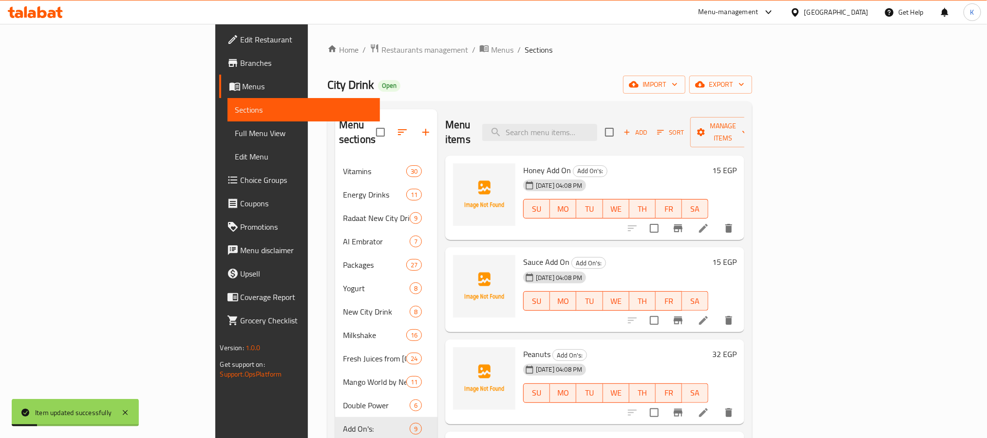
click at [717, 403] on li at bounding box center [703, 412] width 27 height 18
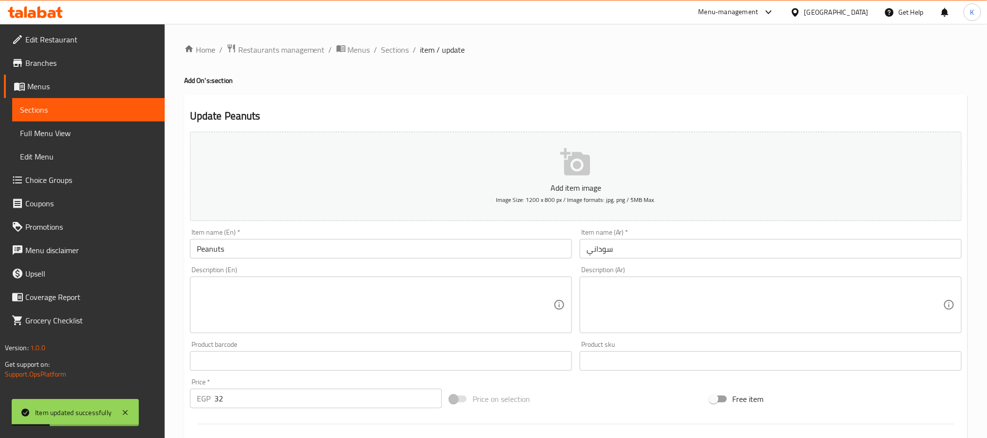
click at [335, 255] on input "Peanuts" at bounding box center [381, 248] width 382 height 19
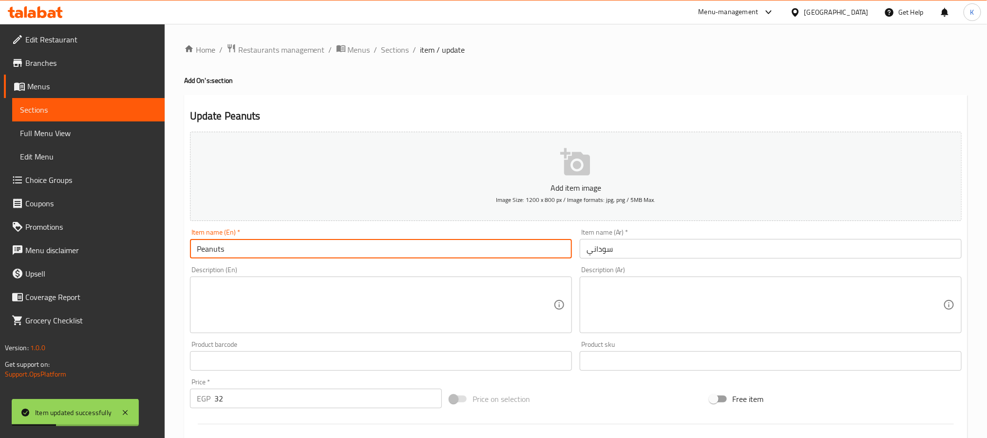
paste input "صوص"
type input "Peanuts Add On"
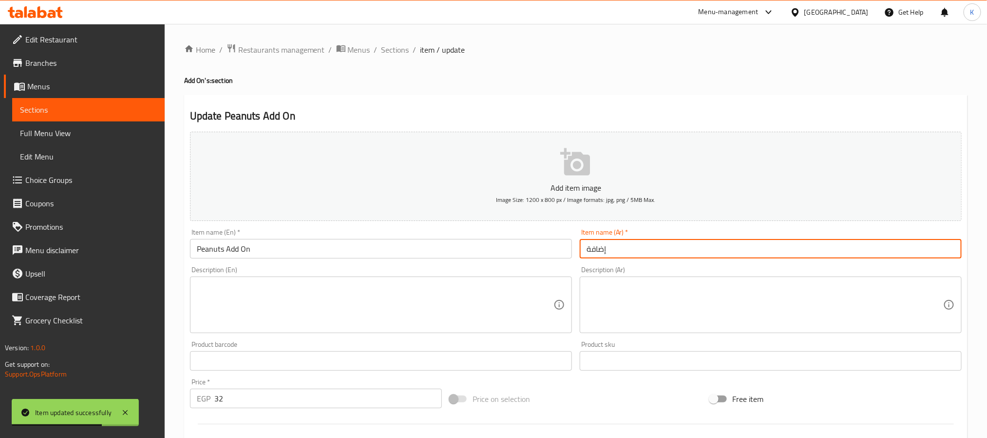
paste input "سوداني"
type input "إضافة سوداني"
click at [404, 56] on span "Sections" at bounding box center [396, 50] width 28 height 12
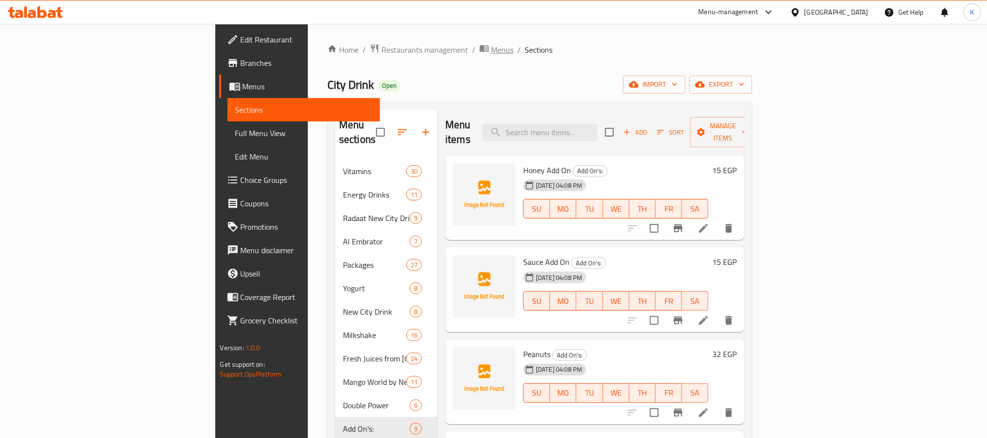
click at [491, 54] on span "Menus" at bounding box center [502, 50] width 22 height 12
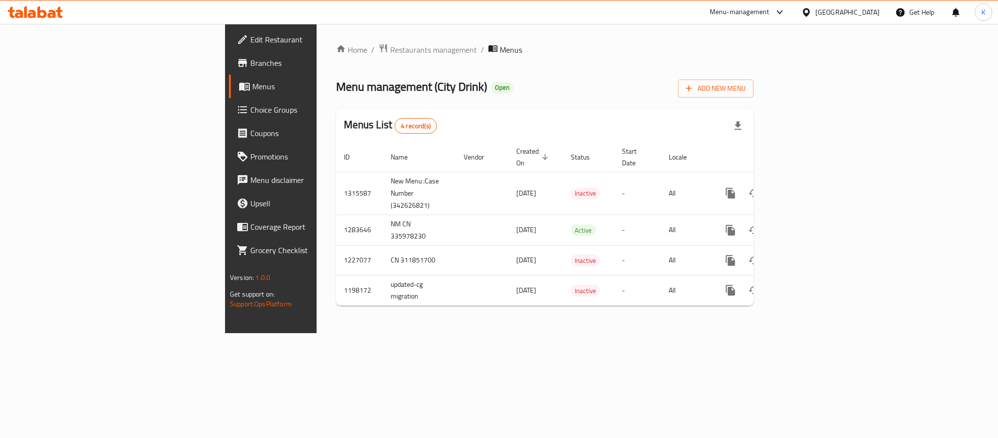
click at [754, 89] on div "Menu management ( City Drink ) Open Add New Menu" at bounding box center [545, 87] width 418 height 22
drag, startPoint x: 955, startPoint y: 139, endPoint x: 956, endPoint y: 147, distance: 7.9
click at [754, 139] on div "Menus List 4 record(s)" at bounding box center [545, 125] width 418 height 33
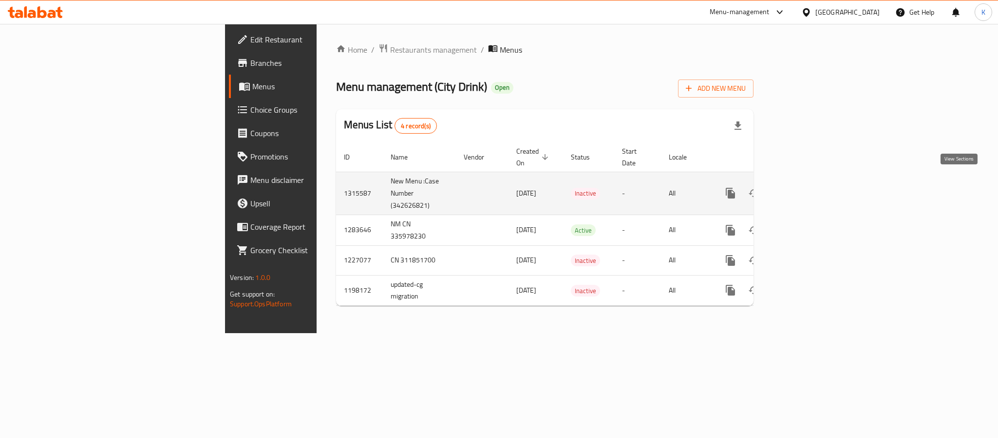
click at [805, 189] on icon "enhanced table" at bounding box center [801, 193] width 9 height 9
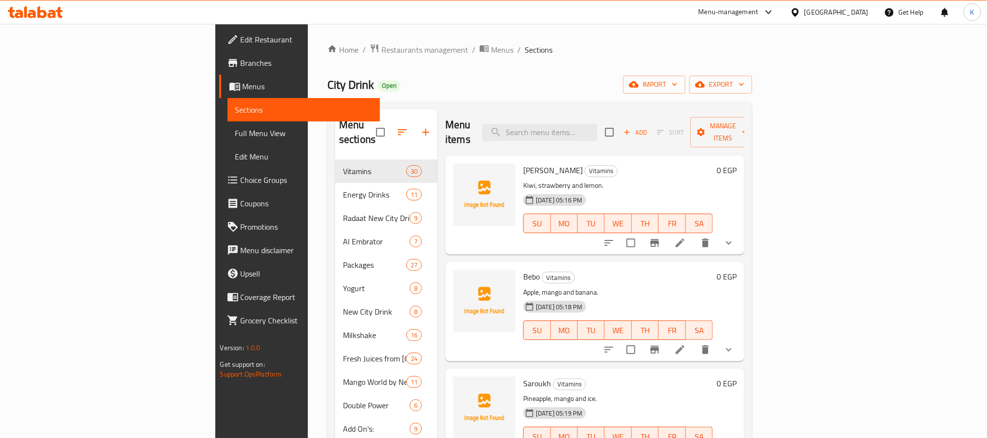
click at [752, 73] on div "Home / Restaurants management / Menus / Sections City Drink Open import export …" at bounding box center [539, 298] width 425 height 511
click at [752, 104] on div "Menu sections Vitamins 30 Energy Drinks 11 Radaat New City Drink With Nuts 9 Al…" at bounding box center [539, 327] width 425 height 453
click at [745, 86] on span "export" at bounding box center [720, 84] width 47 height 12
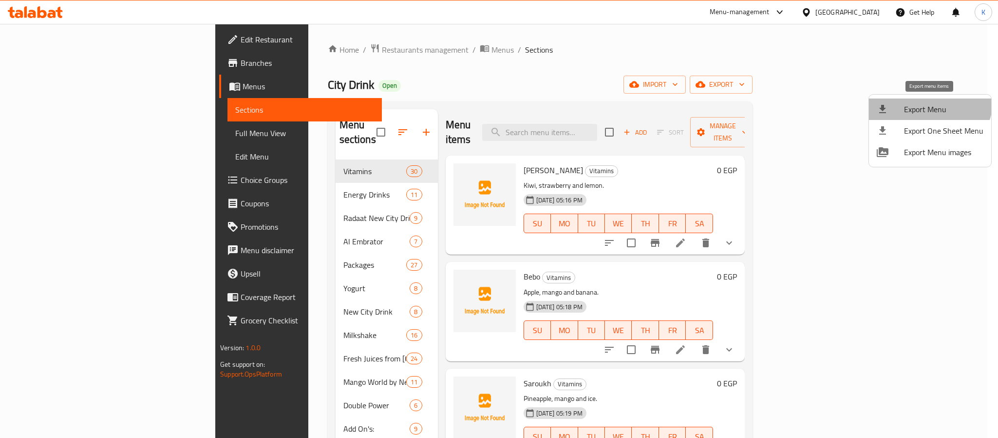
click at [925, 98] on li "Export Menu" at bounding box center [930, 108] width 122 height 21
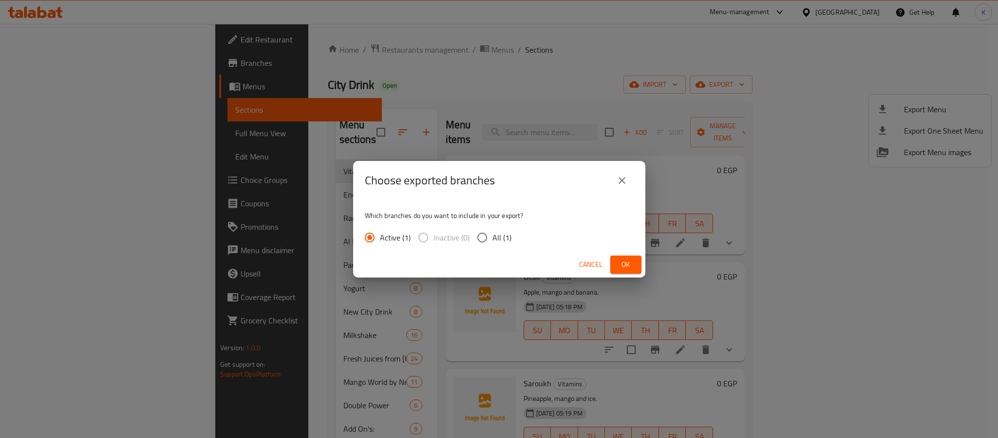
click at [510, 232] on div "Active (1) Inactive (0) All (1)" at bounding box center [442, 237] width 154 height 20
drag, startPoint x: 522, startPoint y: 247, endPoint x: 506, endPoint y: 236, distance: 19.2
click at [522, 249] on div "Which branches do you want to include in your export? Active (1) Inactive (0) A…" at bounding box center [499, 226] width 292 height 52
click at [497, 240] on span "All (1)" at bounding box center [502, 237] width 19 height 12
click at [493, 240] on input "All (1)" at bounding box center [482, 237] width 20 height 20
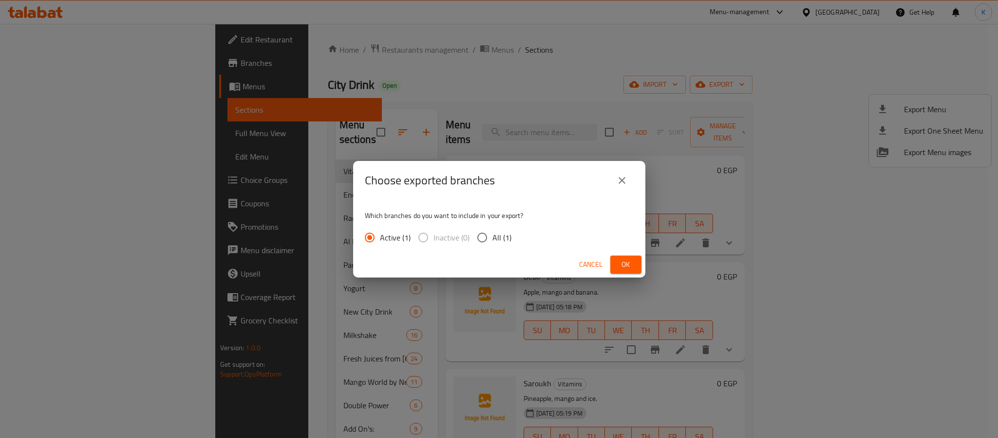
radio input "true"
click at [620, 262] on span "Ok" at bounding box center [626, 264] width 16 height 12
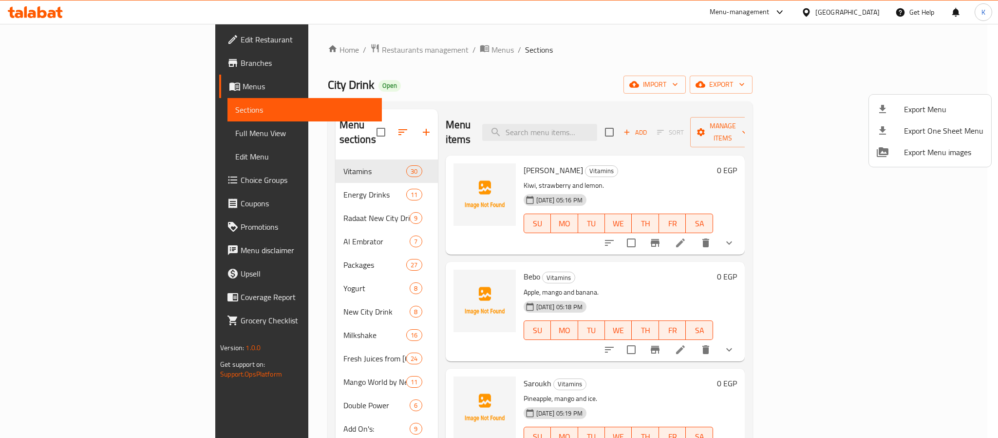
click at [762, 82] on div at bounding box center [499, 219] width 998 height 438
